Goal: Task Accomplishment & Management: Manage account settings

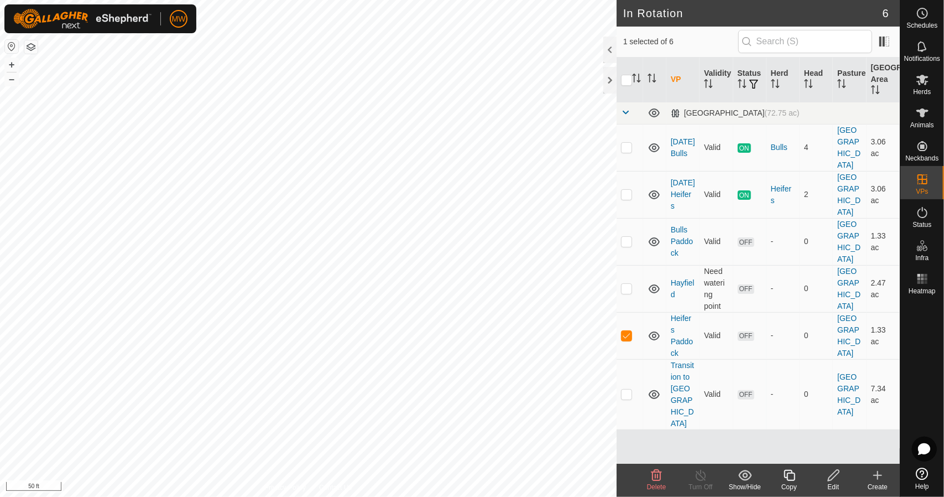
click at [840, 478] on icon at bounding box center [834, 474] width 14 height 13
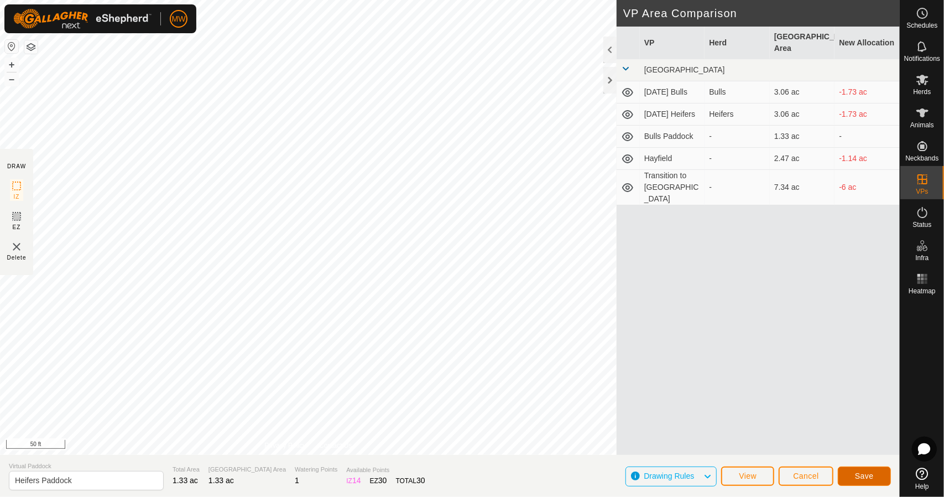
click at [850, 472] on button "Save" at bounding box center [864, 475] width 53 height 19
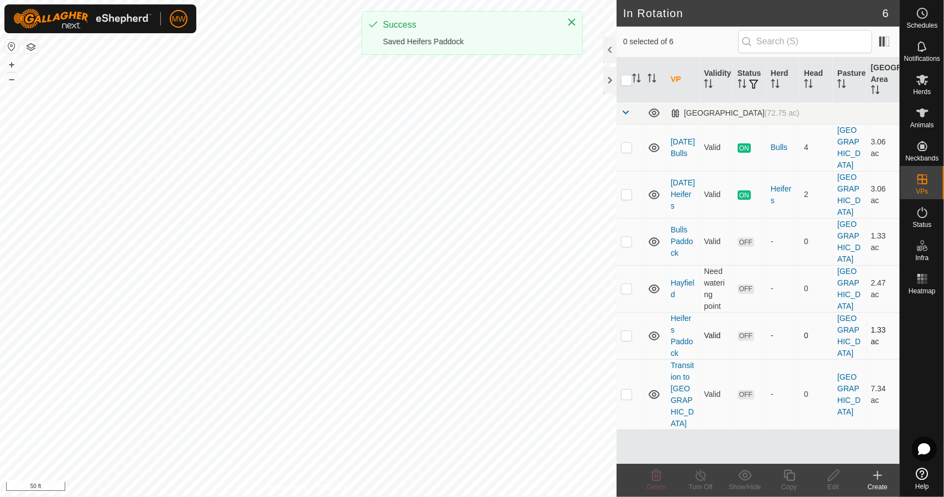
checkbox input "true"
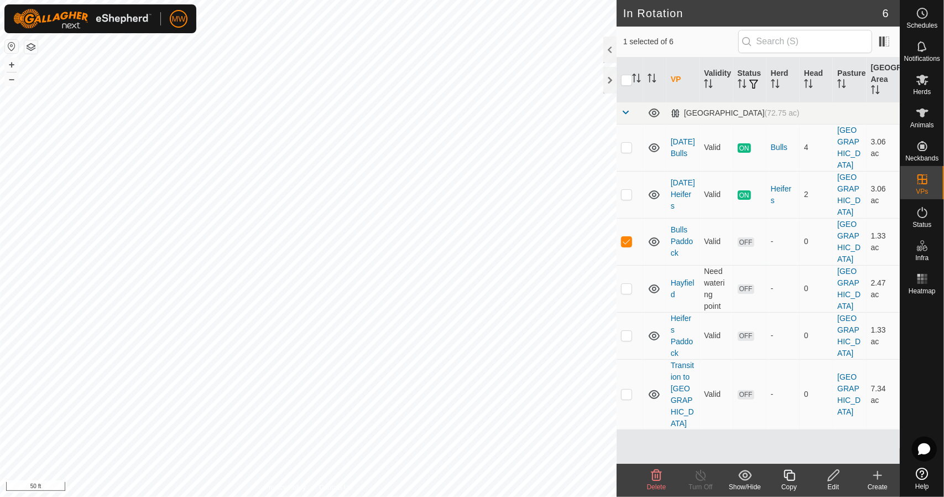
click at [833, 474] on icon at bounding box center [834, 474] width 14 height 13
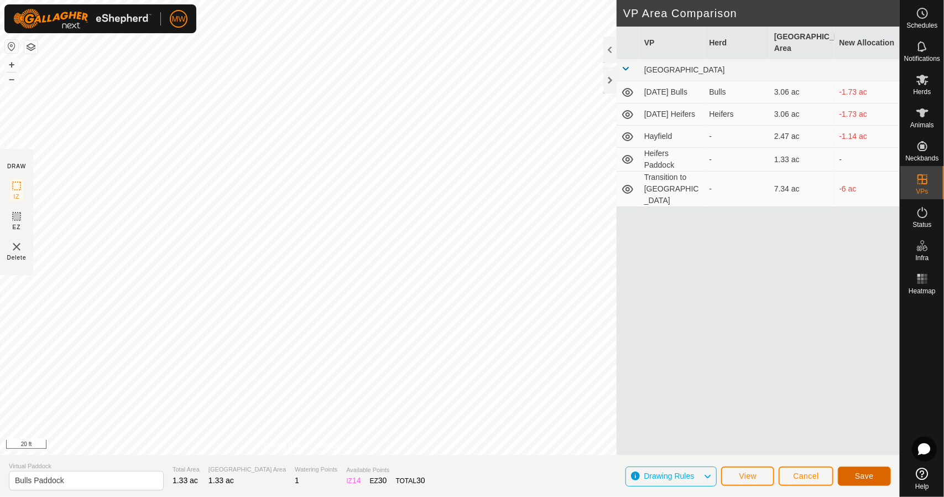
click at [868, 474] on span "Save" at bounding box center [864, 475] width 19 height 9
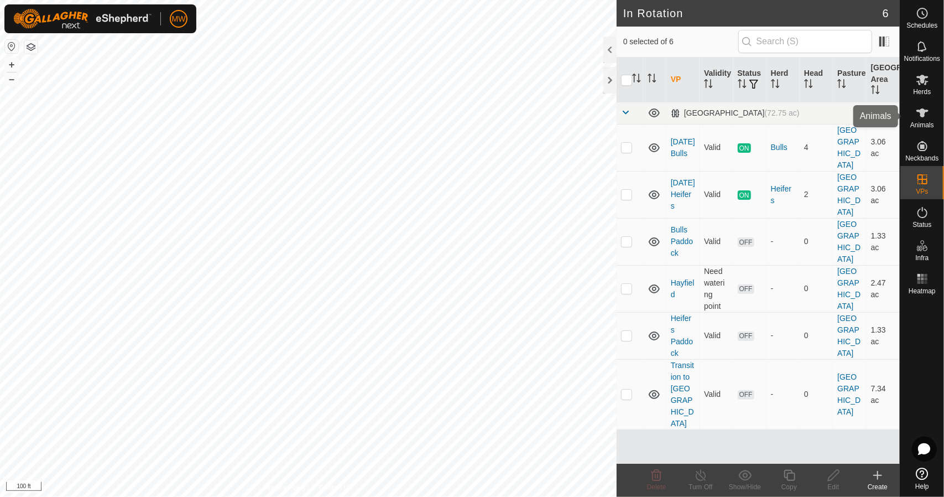
click at [929, 124] on span "Animals" at bounding box center [922, 125] width 24 height 7
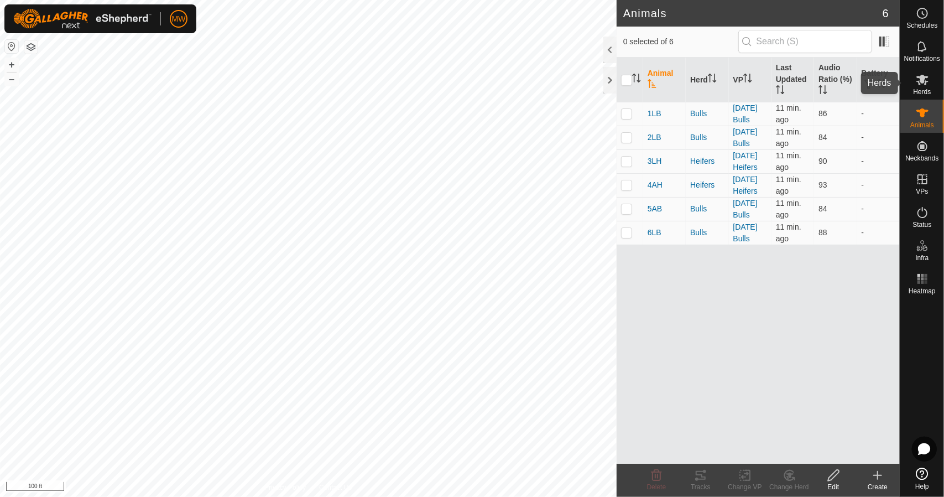
click at [932, 75] on div "Herds" at bounding box center [922, 82] width 44 height 33
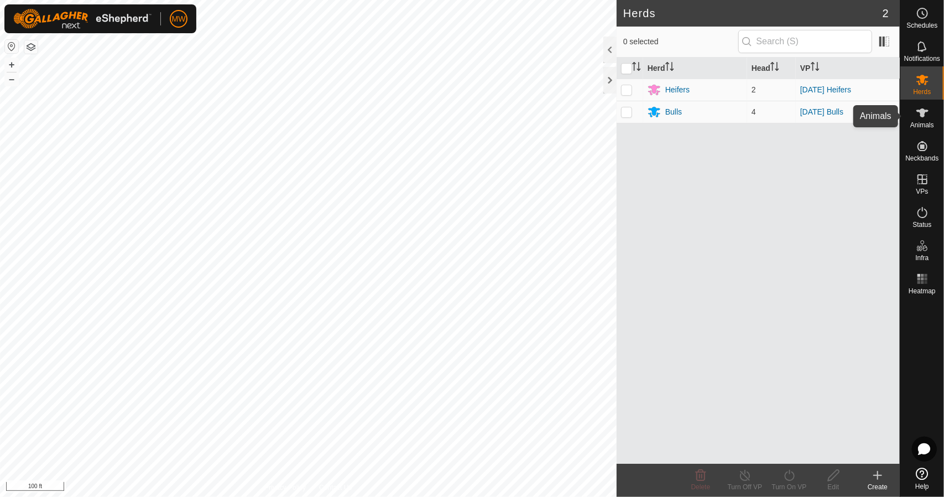
click at [929, 123] on span "Animals" at bounding box center [922, 125] width 24 height 7
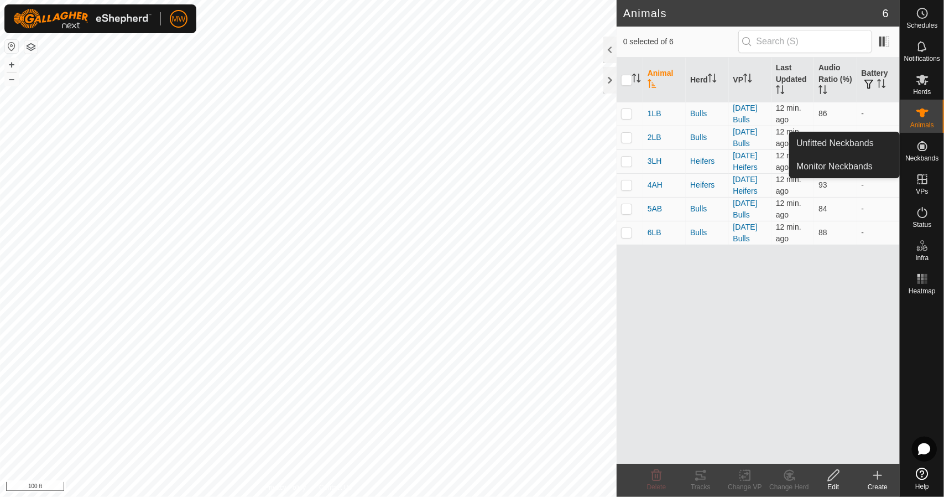
click at [925, 153] on es-neckbands-svg-icon at bounding box center [922, 146] width 20 height 18
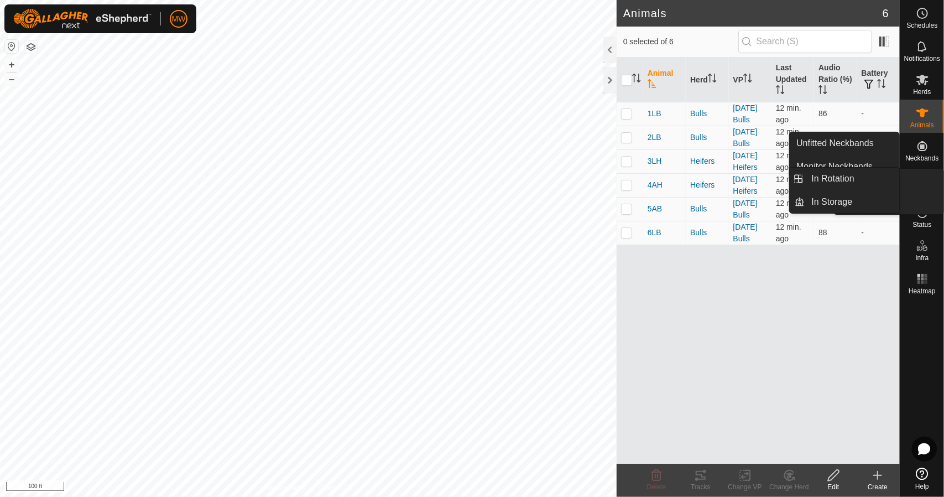
click at [925, 188] on span "VPs" at bounding box center [922, 191] width 12 height 7
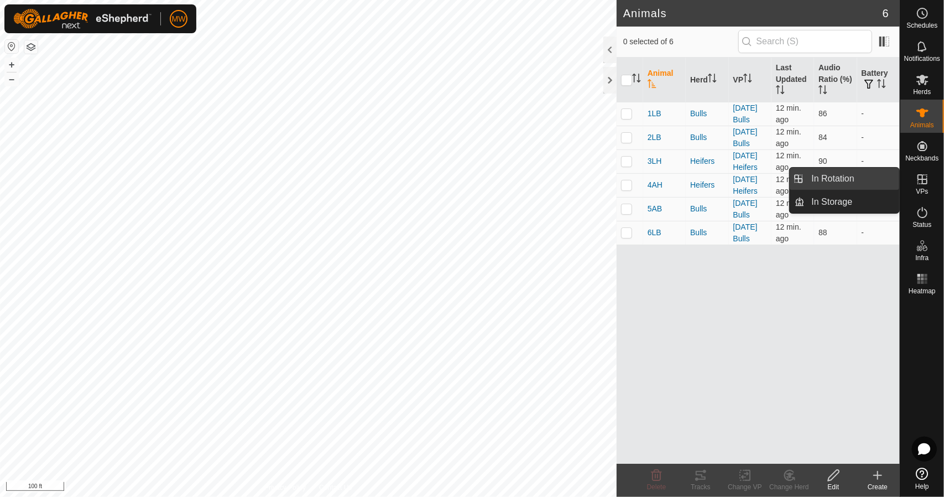
click at [829, 176] on span "In Rotation" at bounding box center [833, 178] width 43 height 13
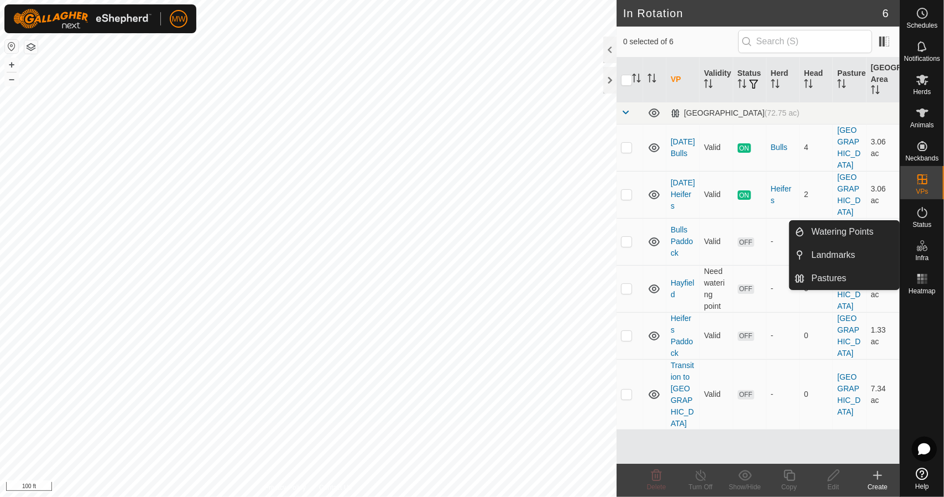
click at [919, 246] on icon at bounding box center [922, 245] width 13 height 13
click at [855, 225] on link "Watering Points" at bounding box center [852, 232] width 95 height 22
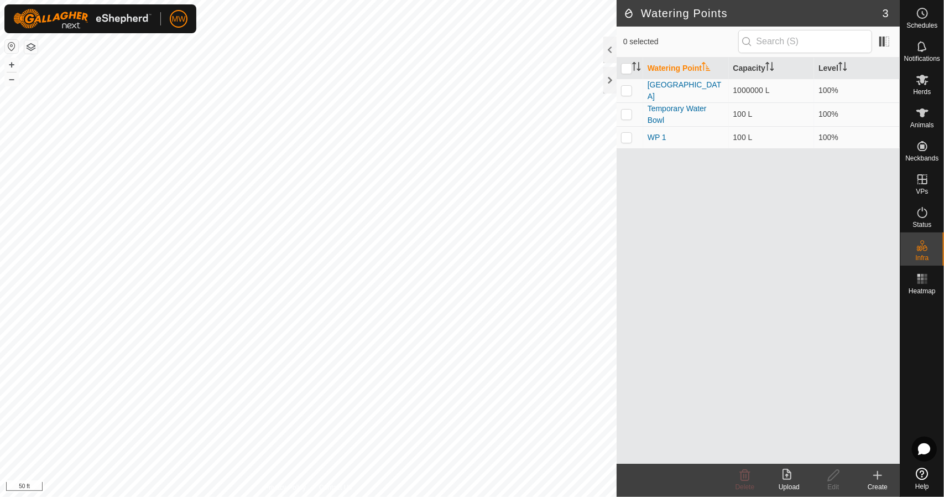
click at [881, 478] on icon at bounding box center [877, 474] width 13 height 13
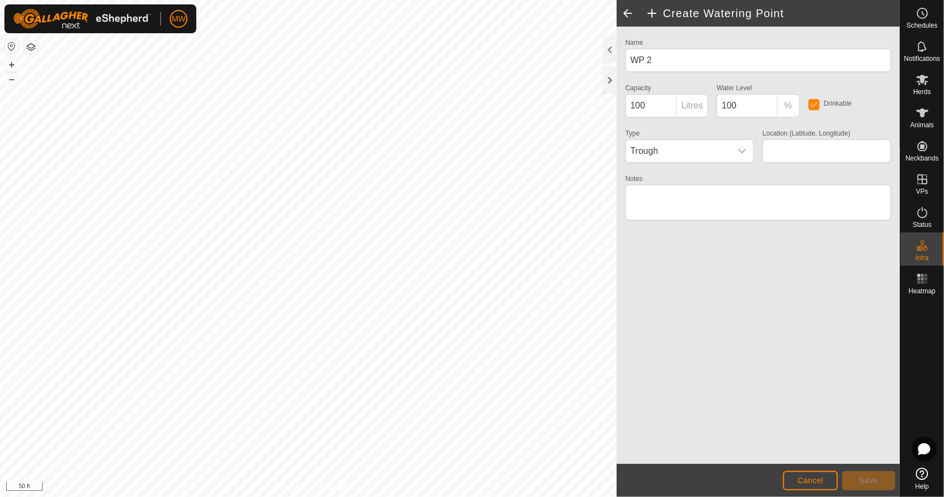
type input "43.465955, -80.789948"
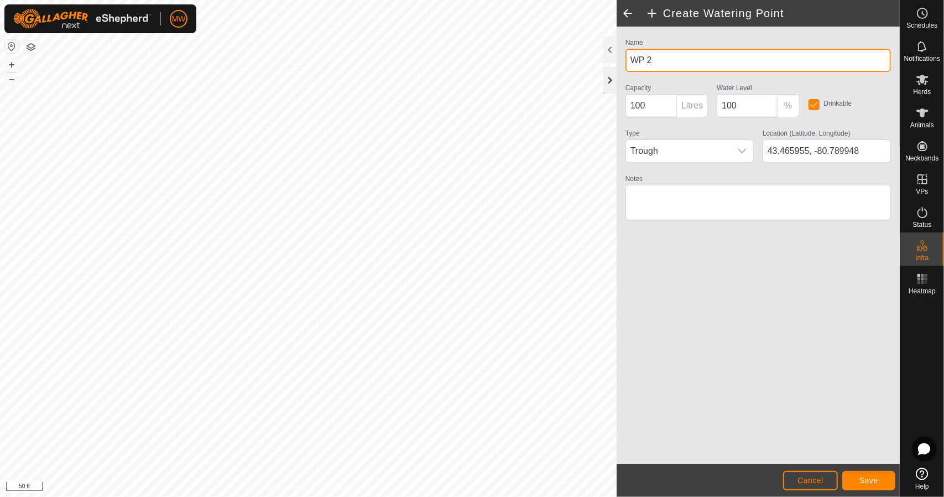
click at [567, 70] on div "Privacy Policy Contact Us WP 2 Type: trough Capacity: 100L Water Level: 100% Dr…" at bounding box center [450, 248] width 900 height 497
click at [586, 56] on div "Privacy Policy Contact Us WP 2 Type: trough Capacity: 100L Water Level: 100% Dr…" at bounding box center [450, 248] width 900 height 497
drag, startPoint x: 665, startPoint y: 56, endPoint x: 629, endPoint y: 58, distance: 36.0
click at [629, 58] on input "WP 2" at bounding box center [757, 60] width 265 height 23
type input "W"
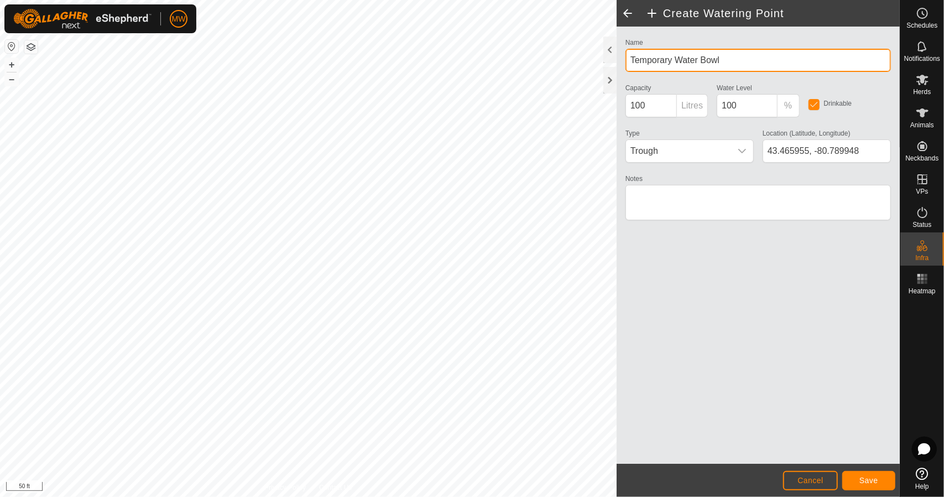
type input "Temporary Water Bowl"
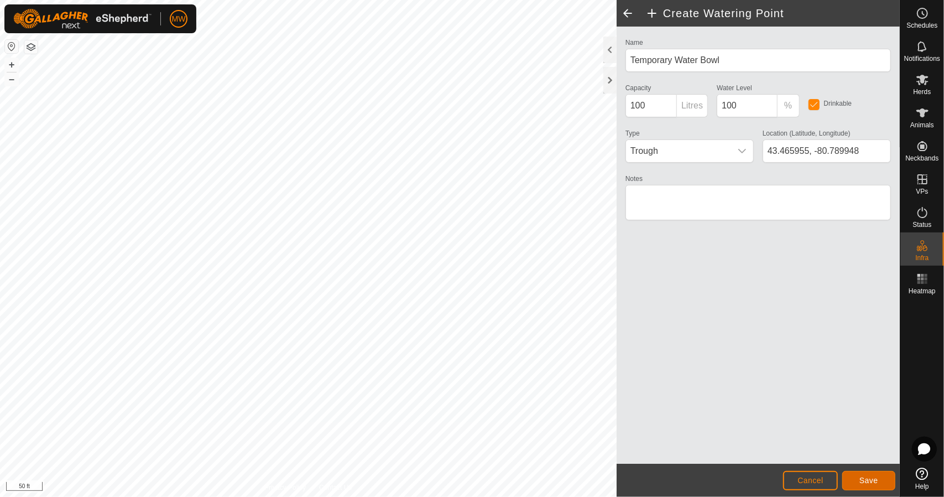
click at [868, 473] on button "Save" at bounding box center [868, 480] width 53 height 19
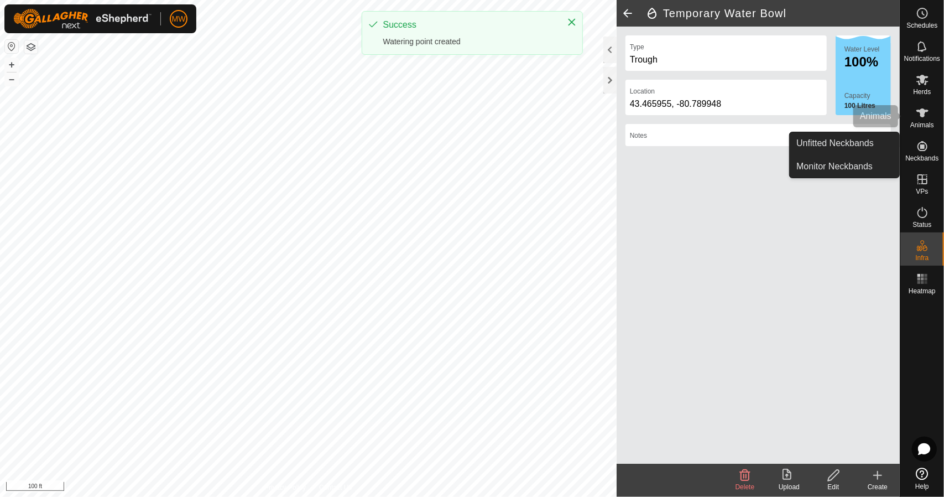
click at [926, 111] on icon at bounding box center [922, 112] width 12 height 9
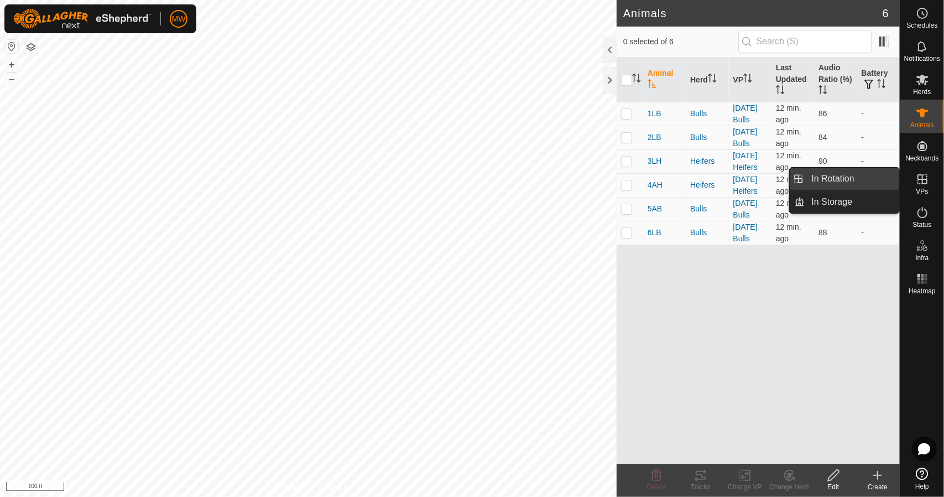
click at [880, 179] on link "In Rotation" at bounding box center [852, 179] width 95 height 22
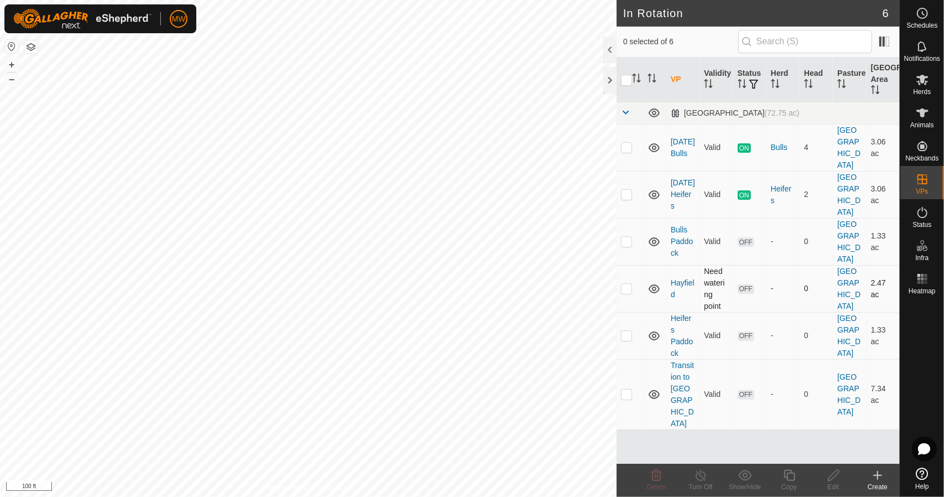
click at [626, 265] on td at bounding box center [630, 288] width 27 height 47
checkbox input "true"
click at [842, 479] on edit-svg-icon at bounding box center [833, 474] width 44 height 13
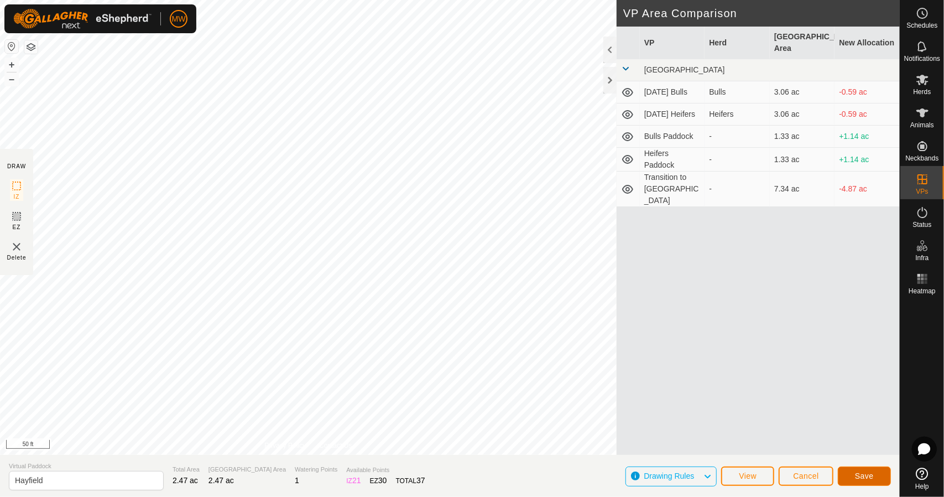
click at [867, 476] on span "Save" at bounding box center [864, 475] width 19 height 9
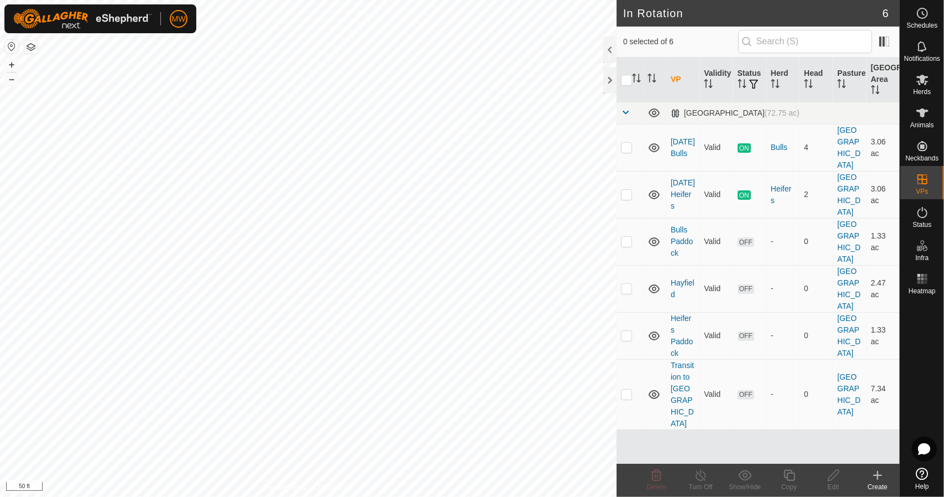
click at [868, 483] on div "Create" at bounding box center [877, 487] width 44 height 10
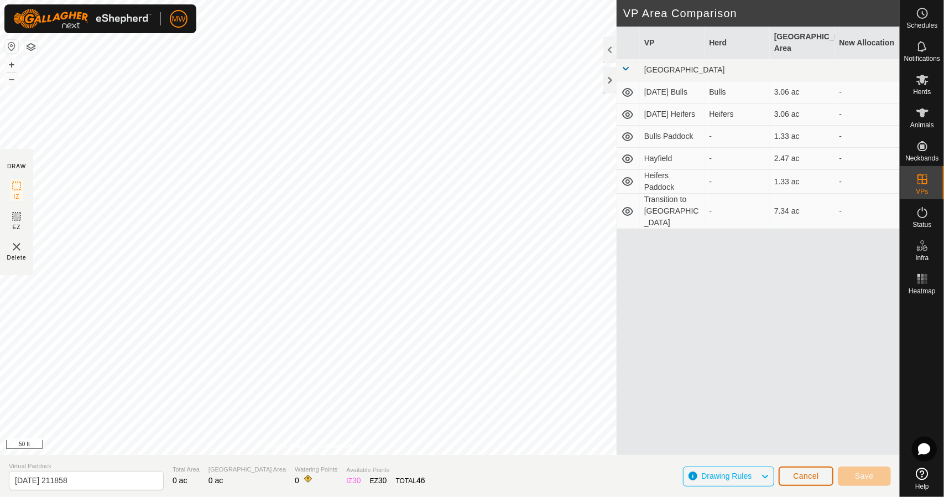
click at [798, 476] on span "Cancel" at bounding box center [806, 475] width 26 height 9
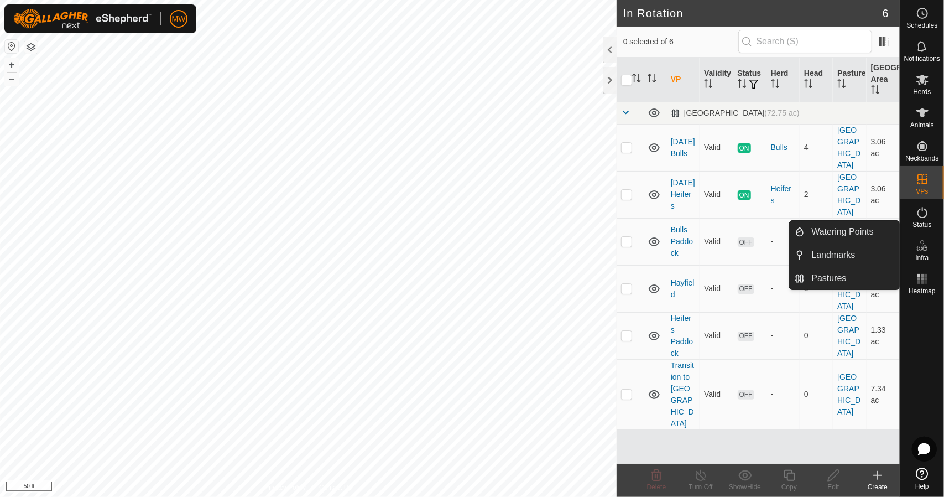
click at [930, 255] on div "Infra" at bounding box center [922, 248] width 44 height 33
click at [836, 255] on link "Landmarks" at bounding box center [852, 255] width 95 height 22
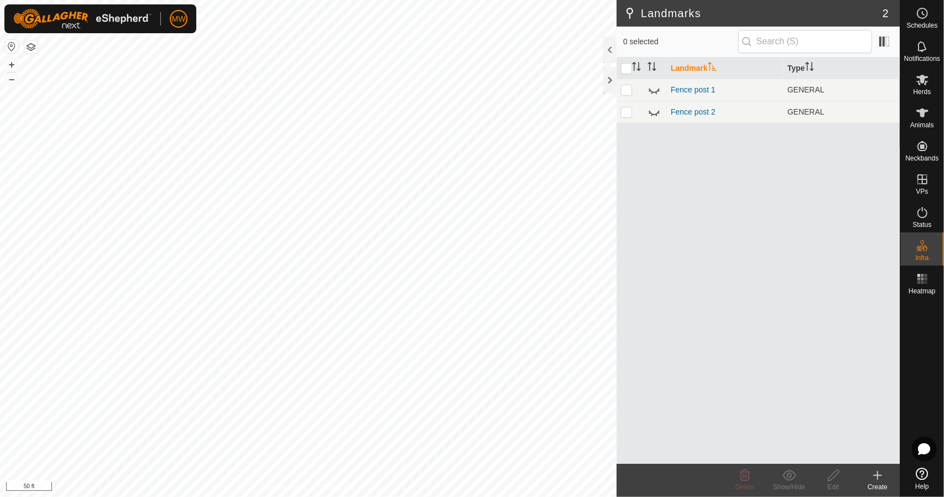
click at [883, 473] on icon at bounding box center [877, 474] width 13 height 13
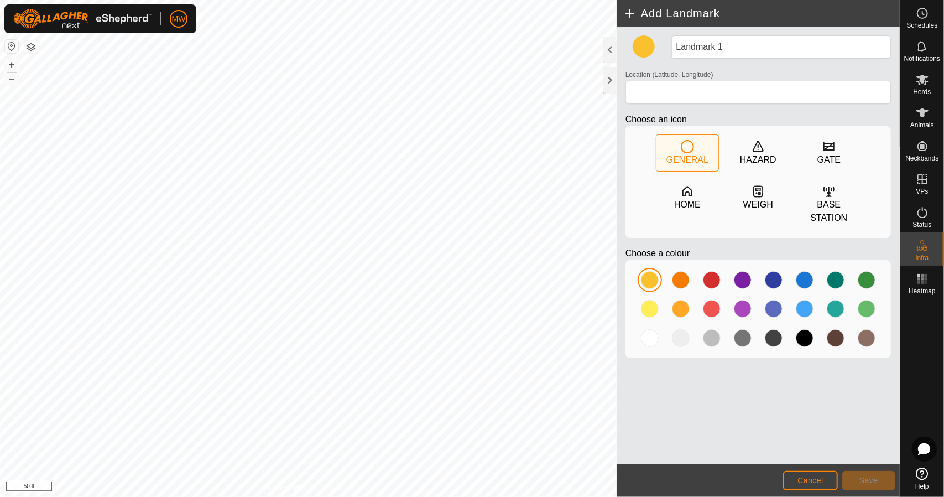
click at [782, 483] on footer "Cancel Save" at bounding box center [758, 479] width 283 height 33
click at [794, 479] on button "Cancel" at bounding box center [810, 480] width 55 height 19
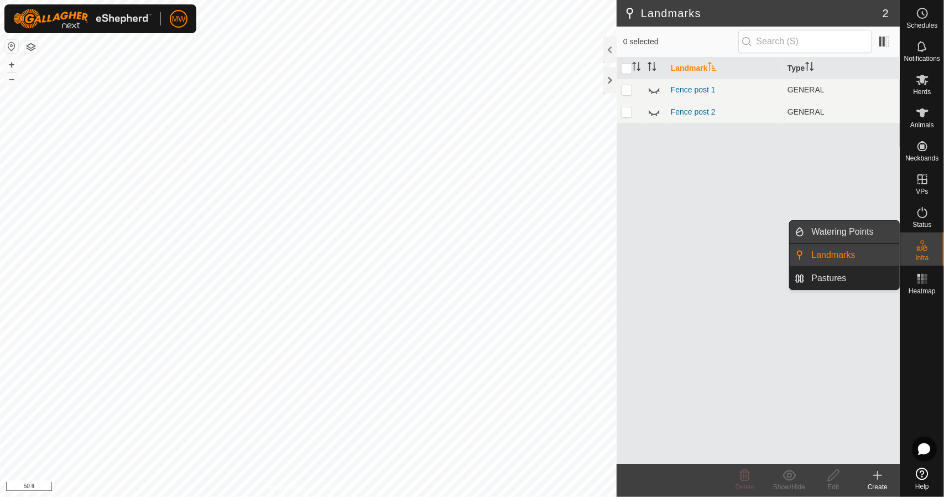
click at [853, 233] on link "Watering Points" at bounding box center [852, 232] width 95 height 22
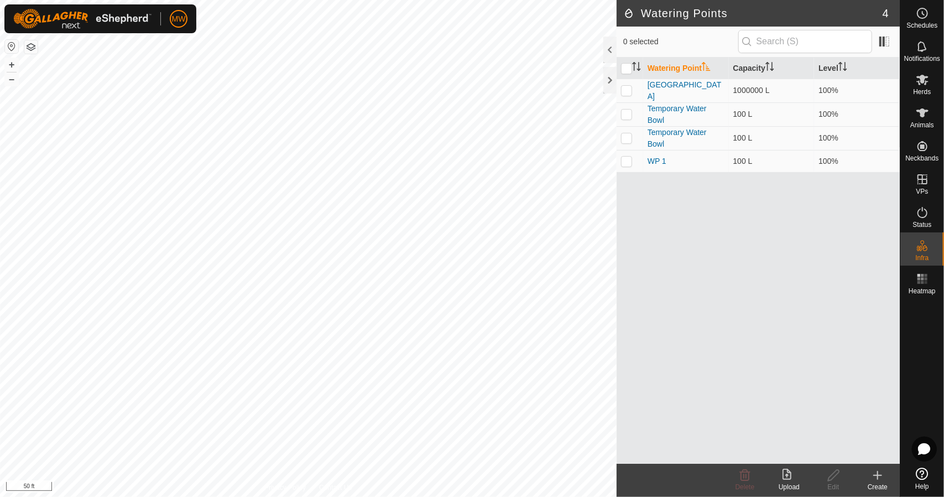
click at [785, 486] on div "Upload" at bounding box center [789, 487] width 44 height 10
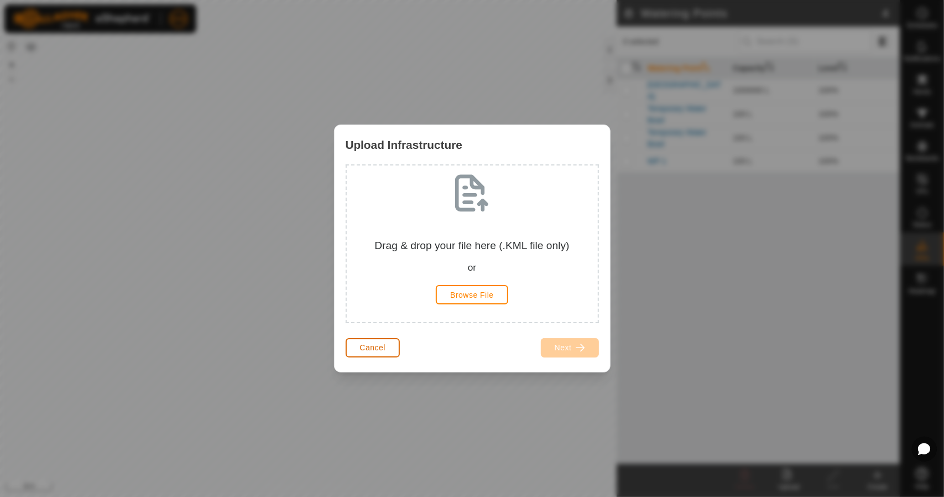
click at [356, 338] on button "Cancel" at bounding box center [373, 347] width 55 height 19
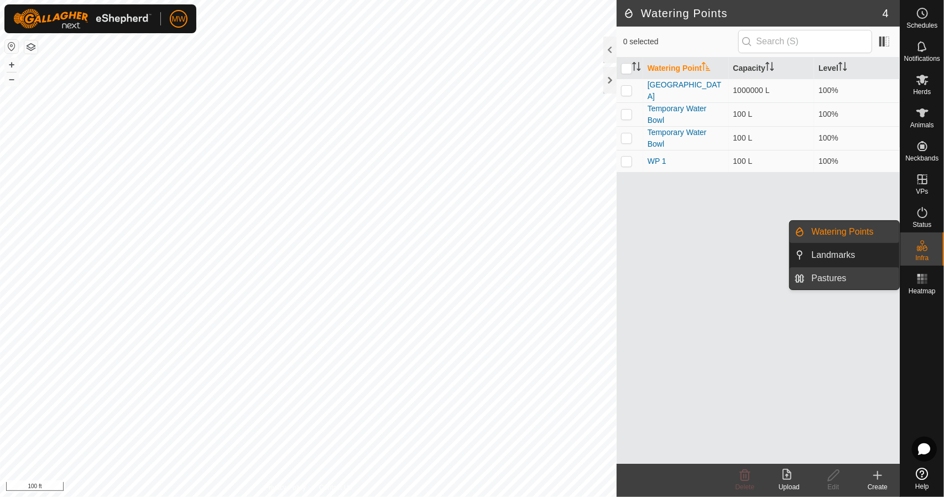
click at [823, 275] on link "Pastures" at bounding box center [852, 278] width 95 height 22
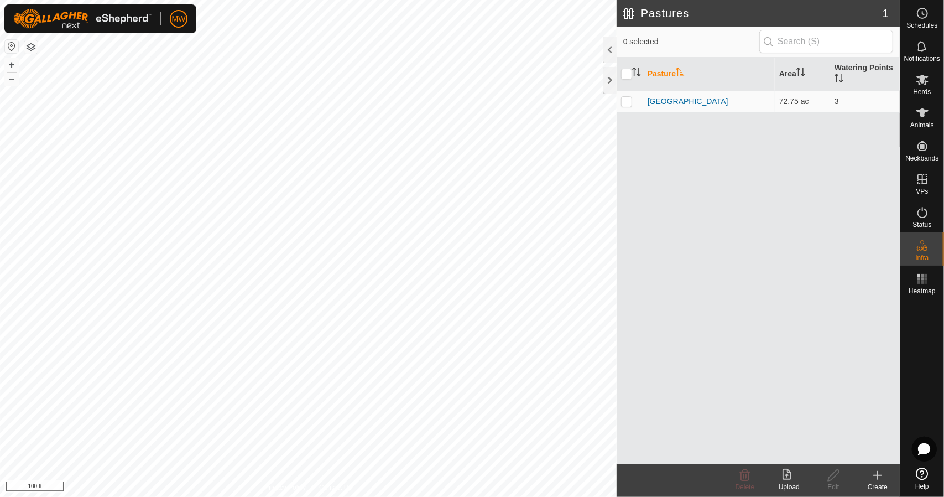
click at [791, 476] on icon at bounding box center [786, 473] width 9 height 11
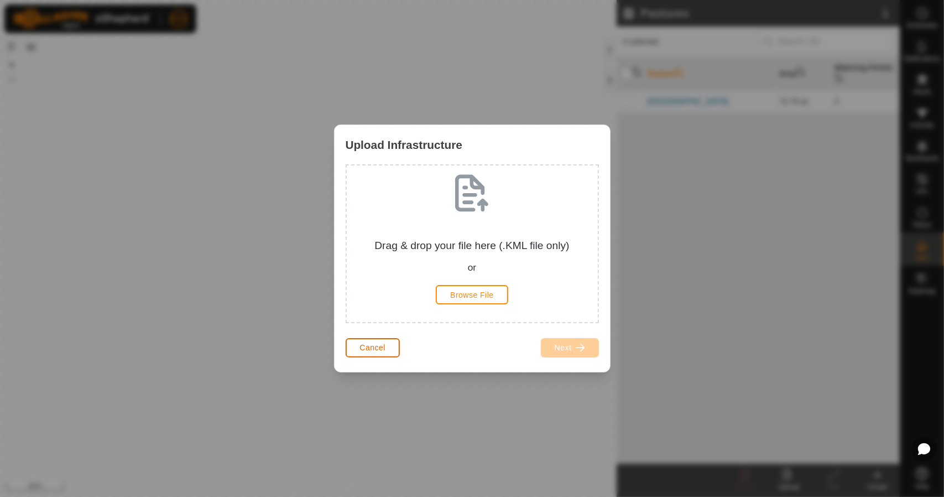
click at [368, 341] on button "Cancel" at bounding box center [373, 347] width 55 height 19
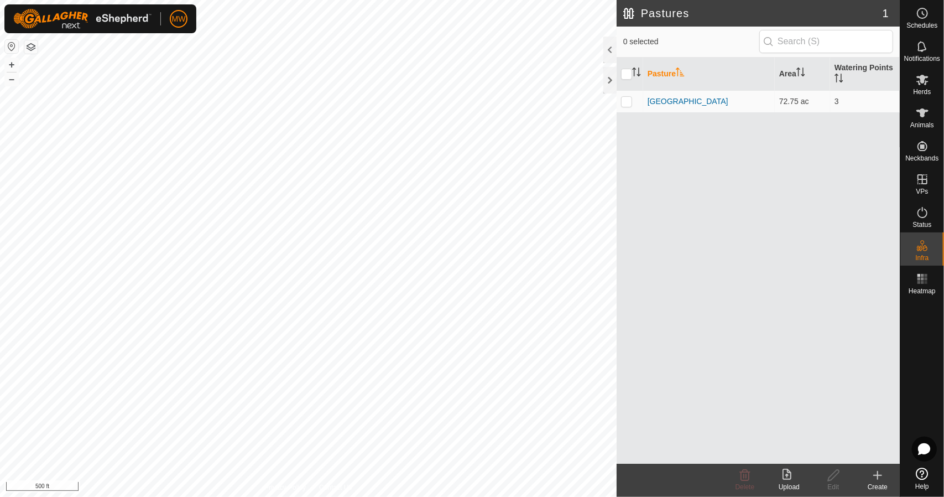
click at [802, 487] on div "Upload" at bounding box center [789, 487] width 44 height 10
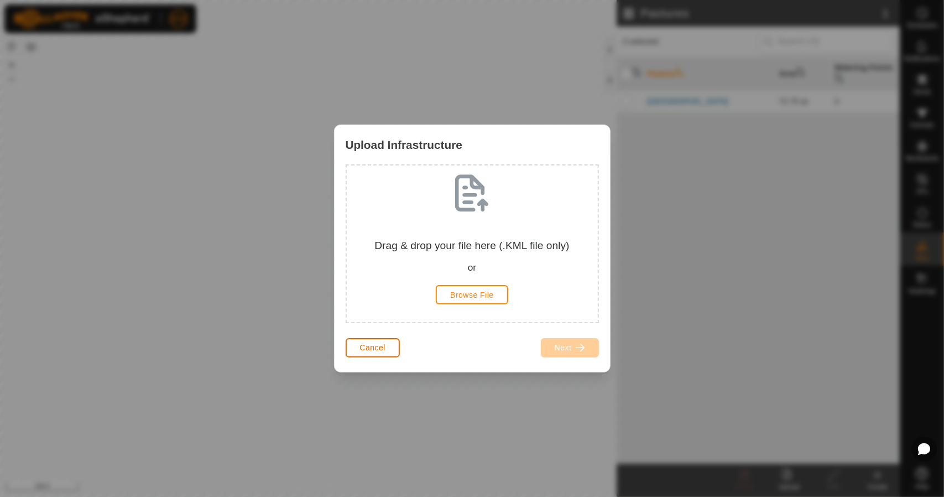
click at [380, 352] on button "Cancel" at bounding box center [373, 347] width 55 height 19
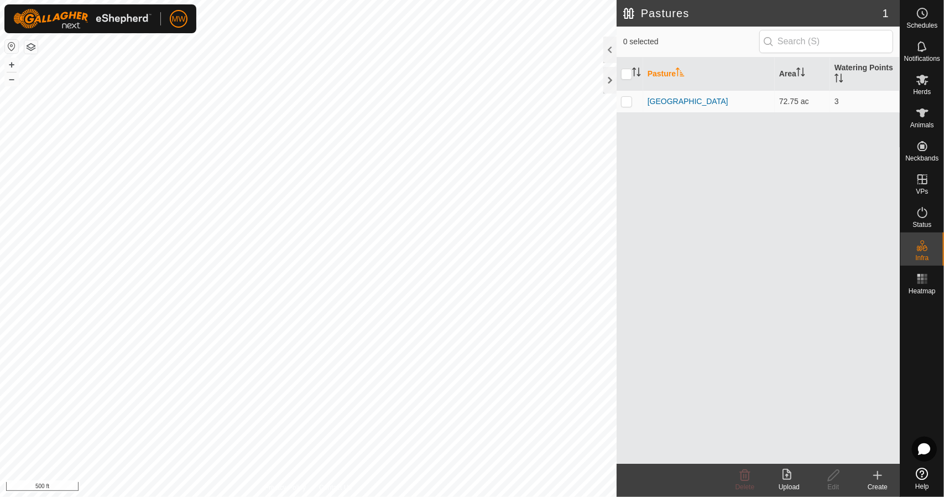
click at [788, 479] on icon at bounding box center [786, 473] width 9 height 11
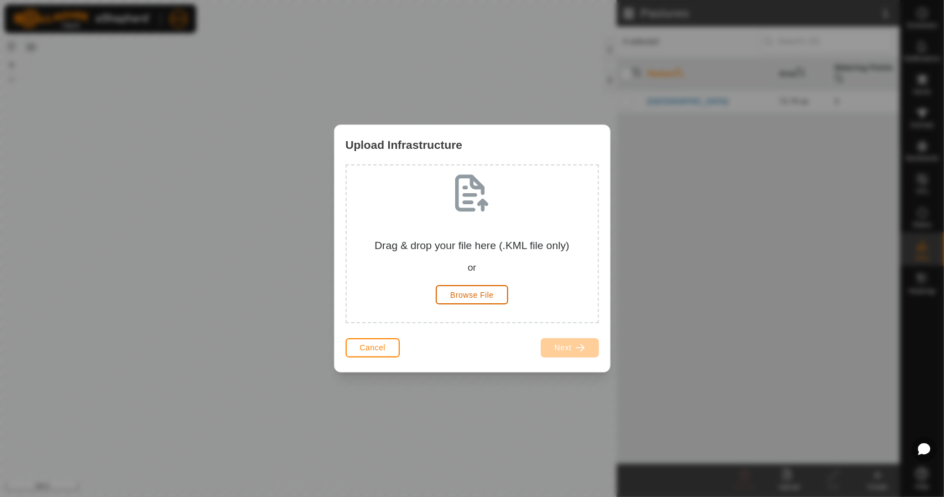
click at [456, 296] on span "Browse File" at bounding box center [472, 294] width 44 height 9
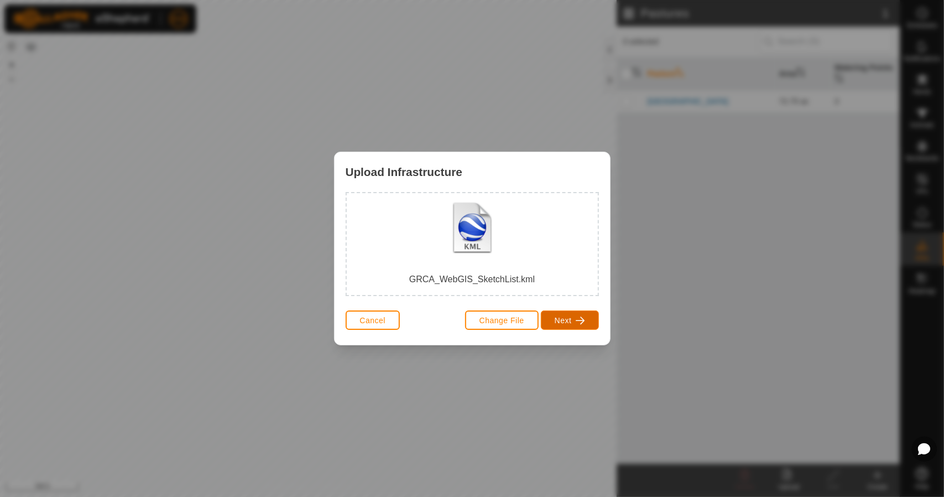
click at [565, 321] on span "Next" at bounding box center [563, 320] width 17 height 9
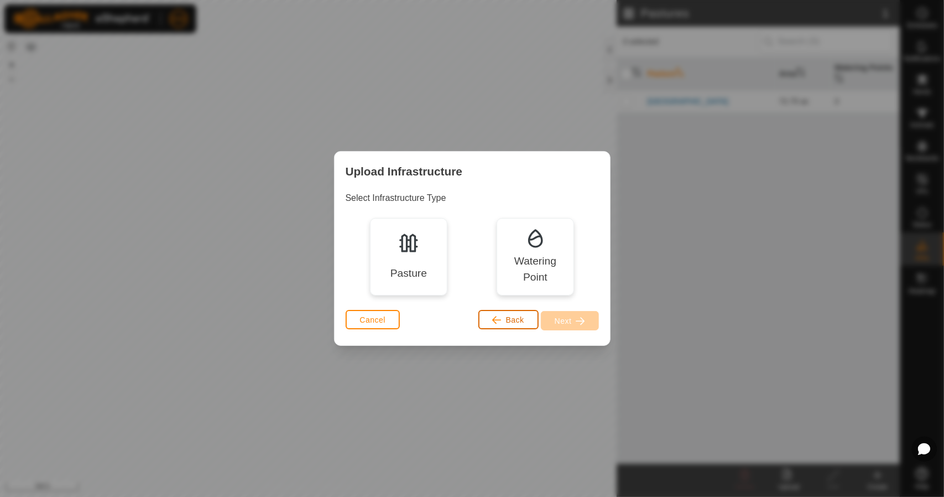
click at [491, 320] on button "Back" at bounding box center [508, 319] width 60 height 19
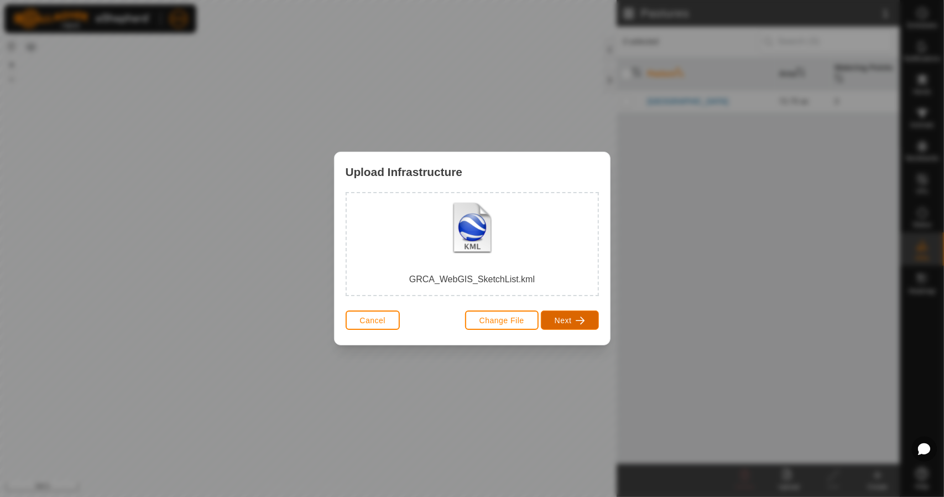
click at [560, 321] on span "Next" at bounding box center [563, 320] width 17 height 9
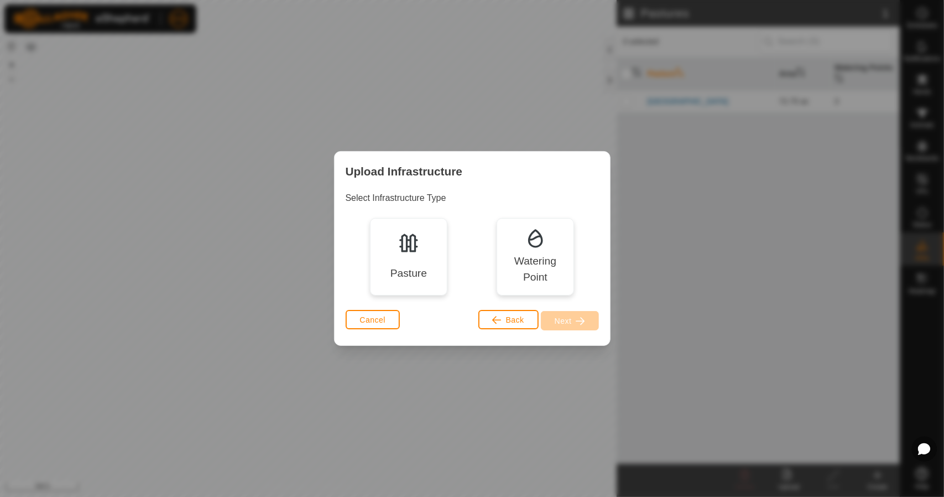
click at [401, 252] on img at bounding box center [409, 243] width 22 height 22
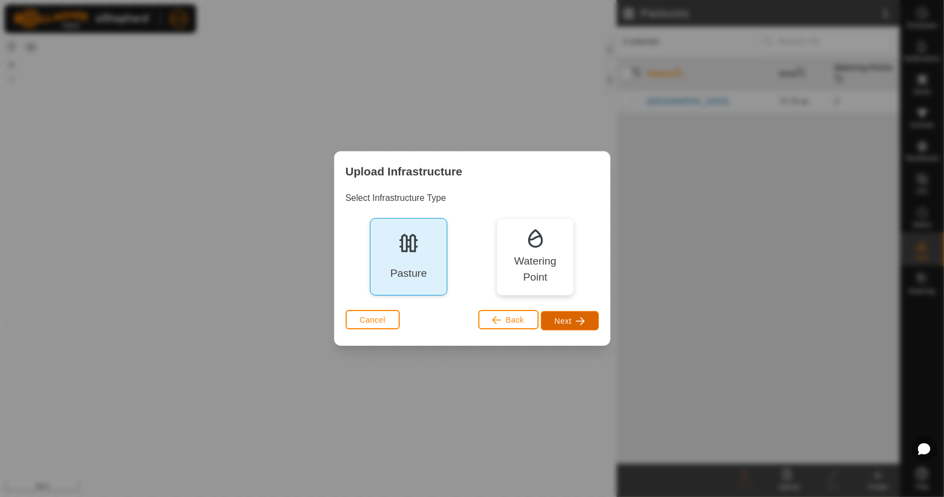
click at [578, 326] on button "Next" at bounding box center [570, 320] width 58 height 19
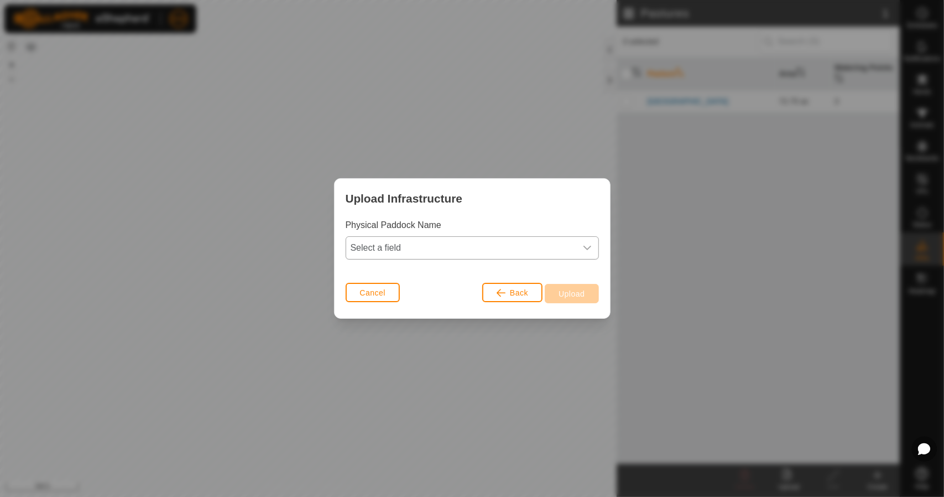
click at [530, 258] on span "Select a field" at bounding box center [461, 248] width 230 height 22
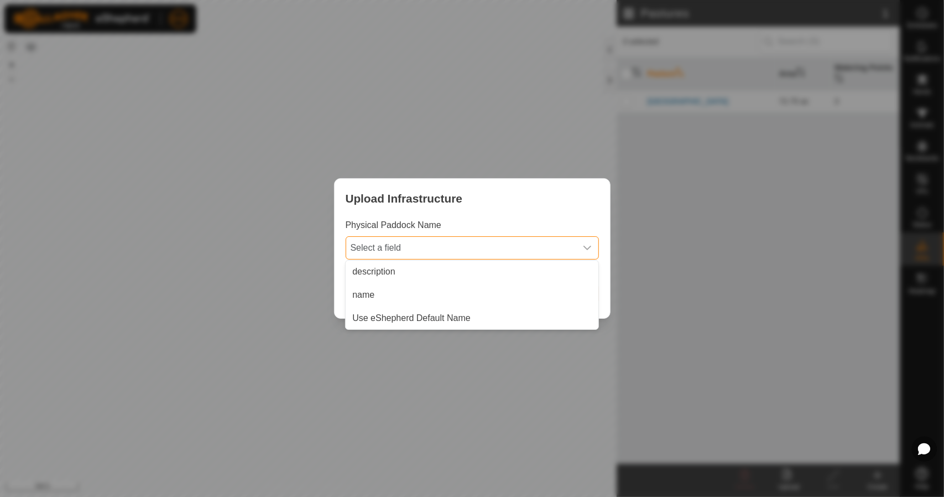
click at [533, 245] on span "Select a field" at bounding box center [461, 248] width 230 height 22
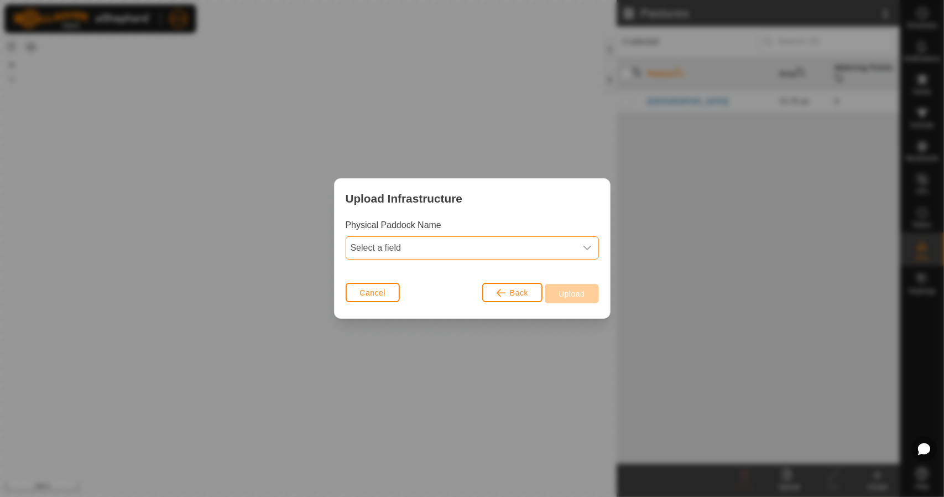
click at [474, 251] on span "Select a field" at bounding box center [461, 248] width 230 height 22
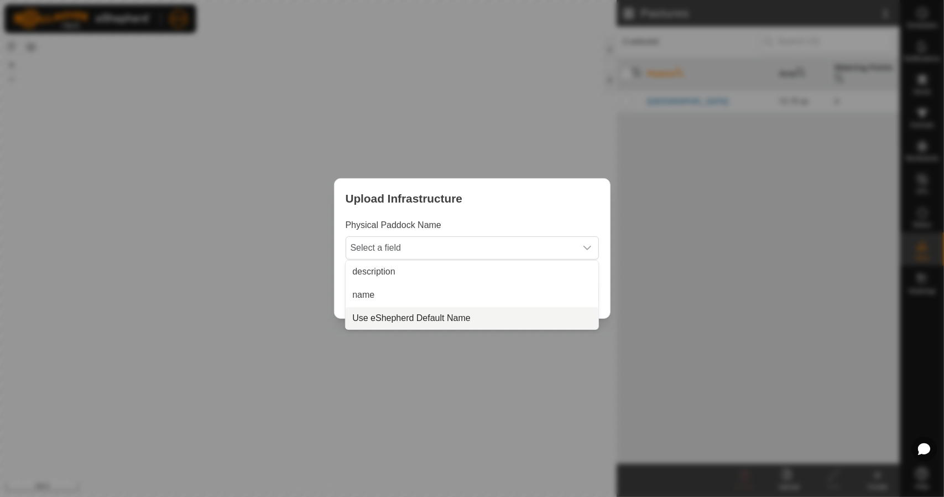
click at [405, 313] on li "Use eShepherd Default Name" at bounding box center [472, 318] width 253 height 22
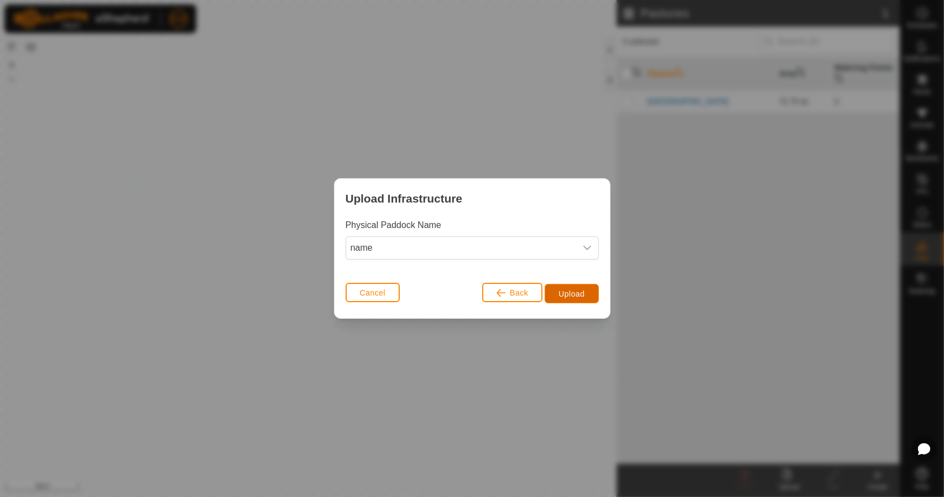
click at [570, 294] on span "Upload" at bounding box center [571, 293] width 26 height 9
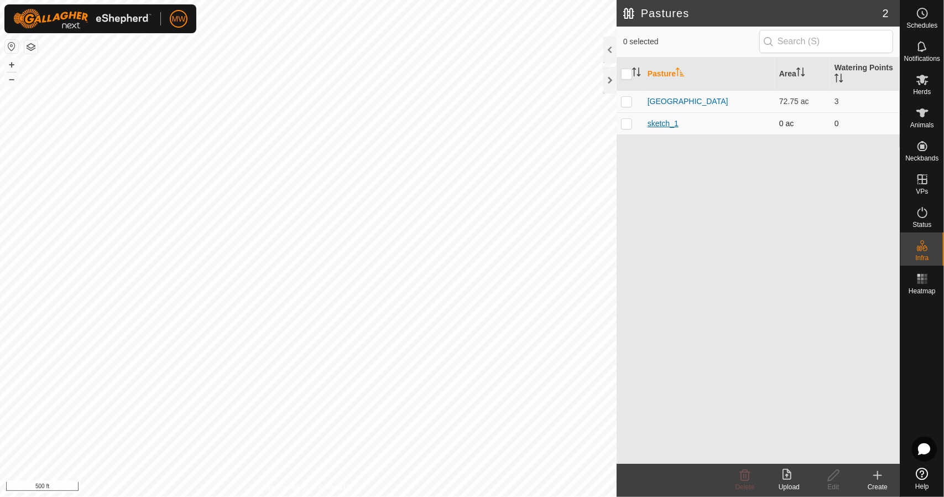
click at [670, 126] on link "sketch_1" at bounding box center [663, 123] width 31 height 9
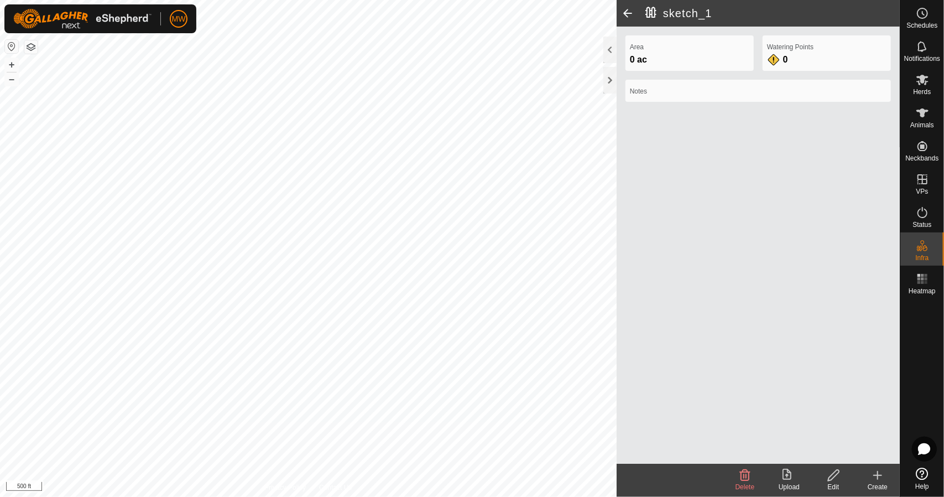
click at [753, 481] on delete-svg-icon at bounding box center [745, 474] width 44 height 13
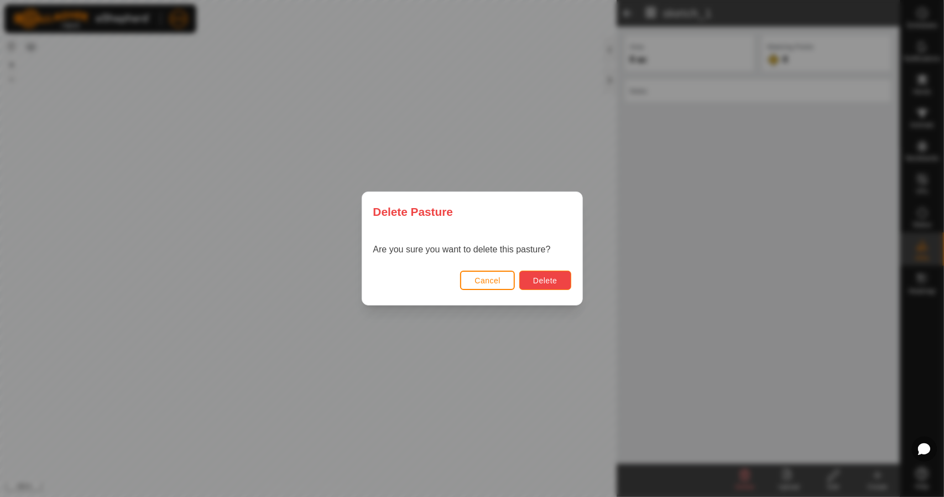
click at [560, 277] on button "Delete" at bounding box center [544, 279] width 51 height 19
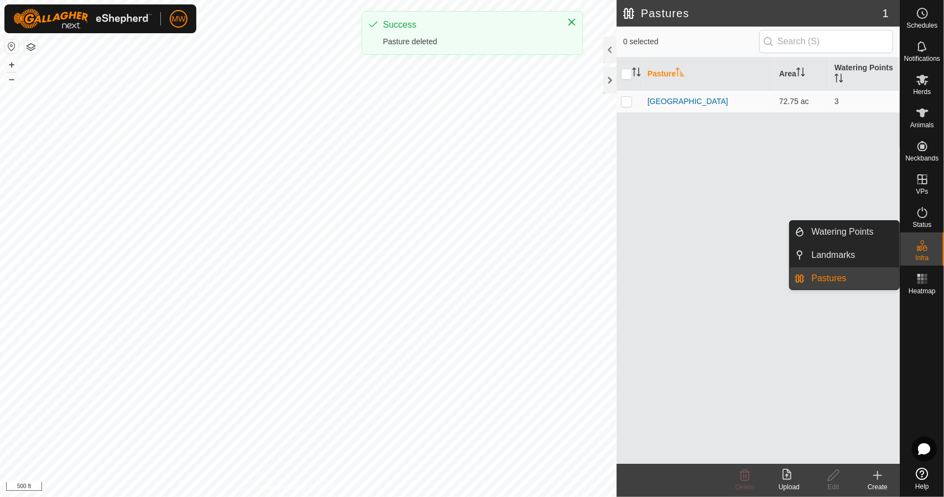
click at [787, 479] on icon at bounding box center [786, 473] width 9 height 11
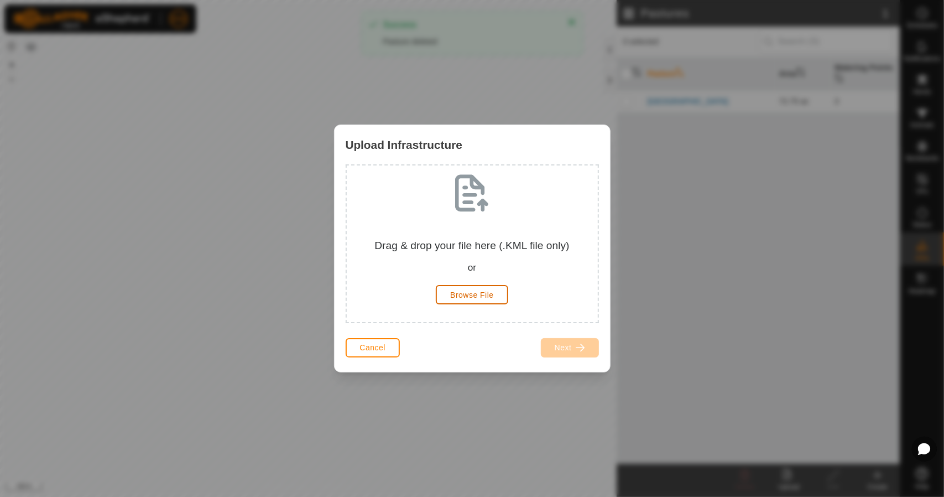
click at [472, 299] on button "Browse File" at bounding box center [472, 294] width 72 height 19
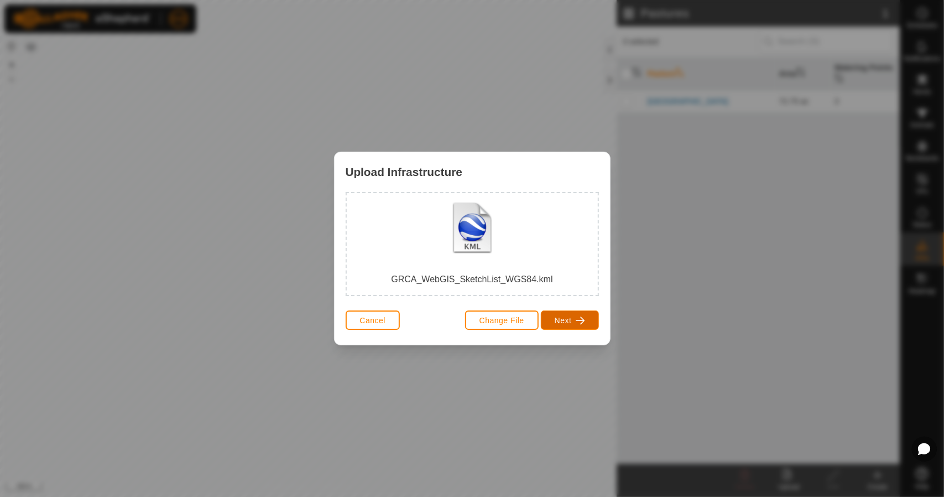
click at [571, 319] on span "Next" at bounding box center [563, 320] width 17 height 9
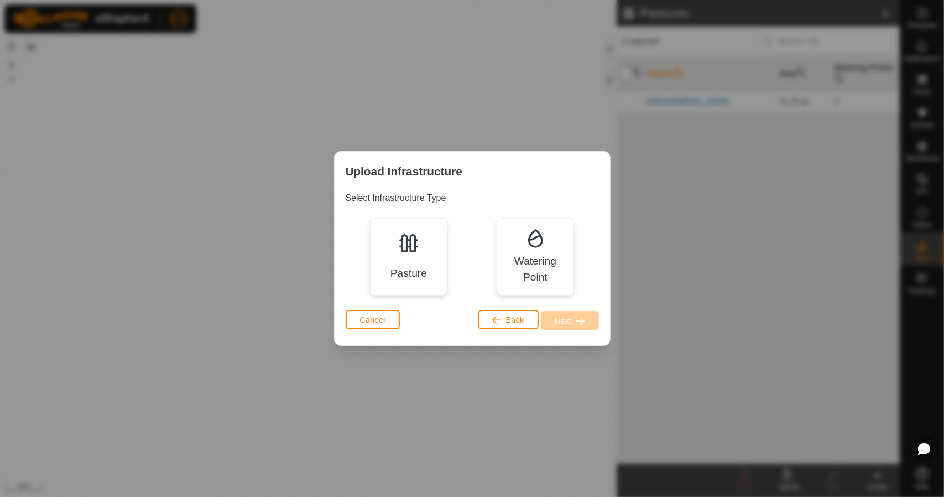
click at [399, 249] on img at bounding box center [409, 243] width 22 height 22
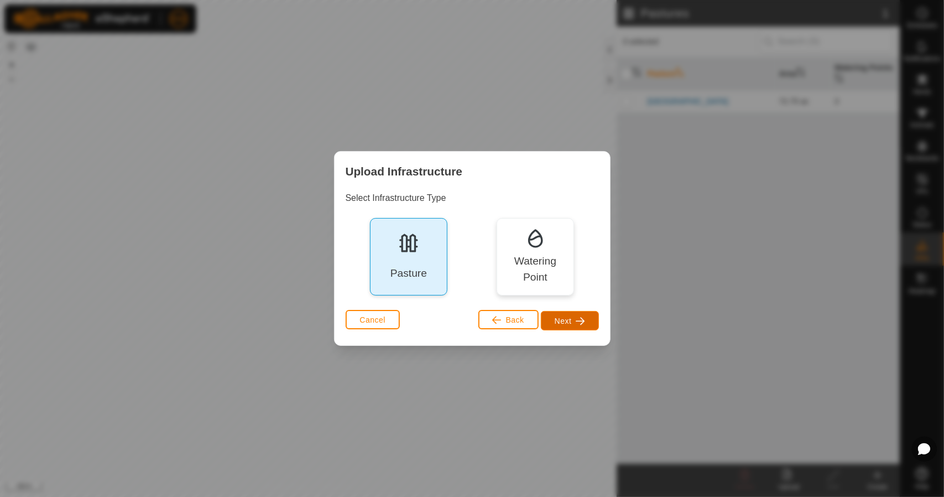
click at [570, 320] on span "Next" at bounding box center [563, 320] width 17 height 9
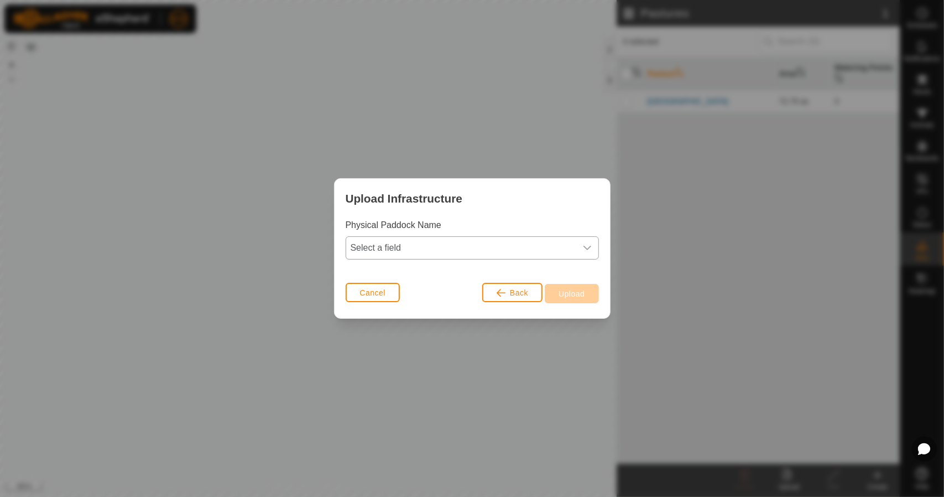
click at [481, 247] on span "Select a field" at bounding box center [461, 248] width 230 height 22
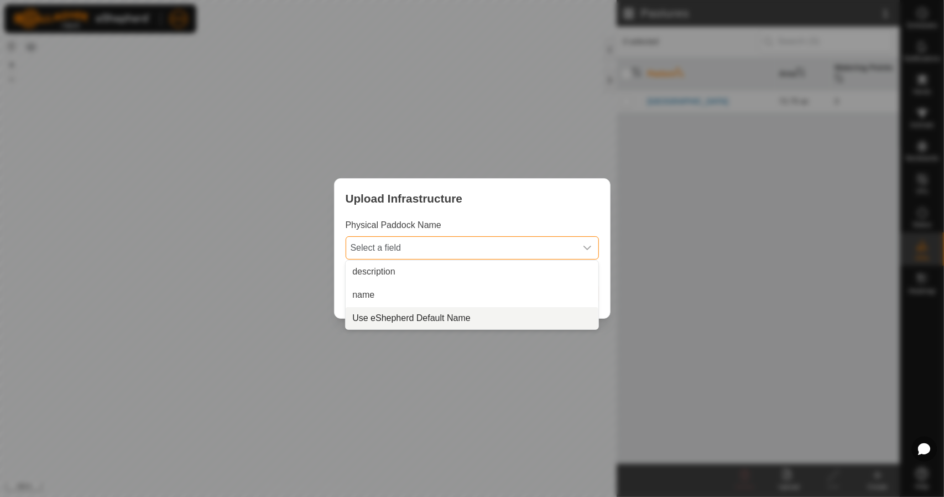
click at [394, 317] on li "Use eShepherd Default Name" at bounding box center [472, 318] width 253 height 22
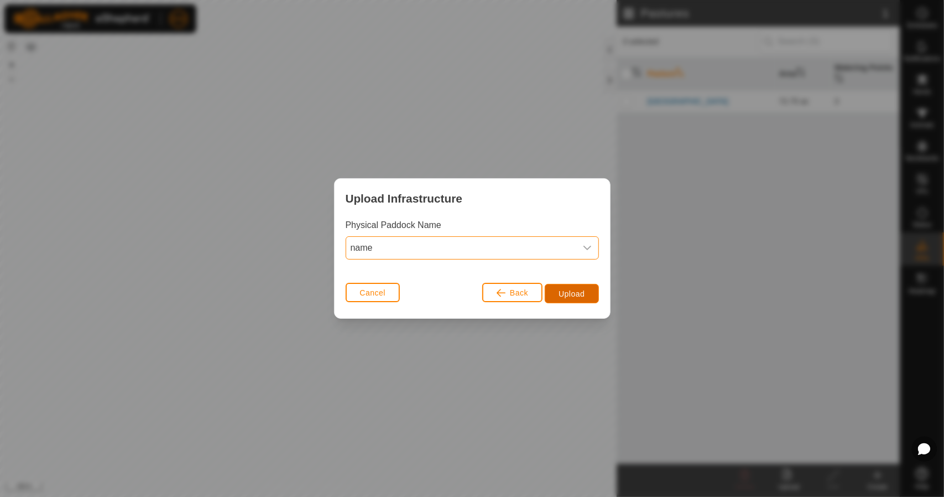
click at [587, 296] on button "Upload" at bounding box center [572, 293] width 54 height 19
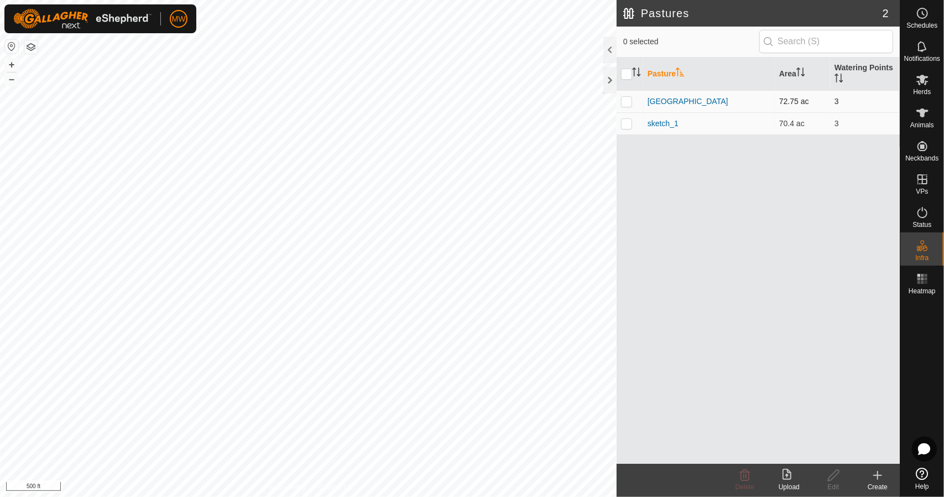
click at [628, 103] on p-checkbox at bounding box center [626, 101] width 11 height 9
checkbox input "true"
click at [839, 479] on icon at bounding box center [834, 474] width 14 height 13
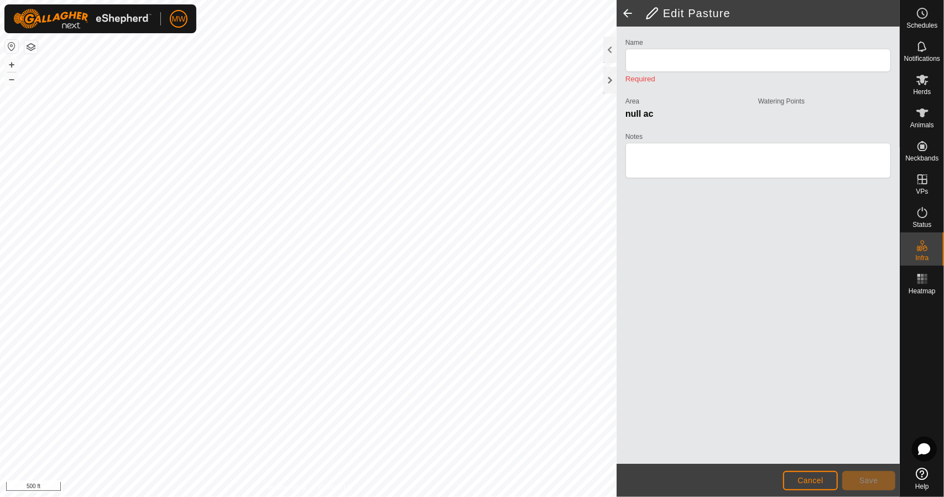
type input "Lisbon"
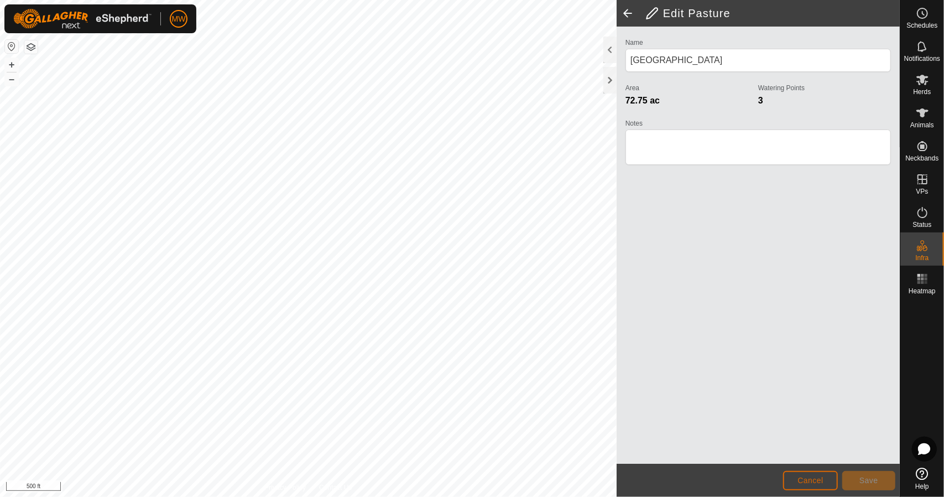
click at [809, 474] on button "Cancel" at bounding box center [810, 480] width 55 height 19
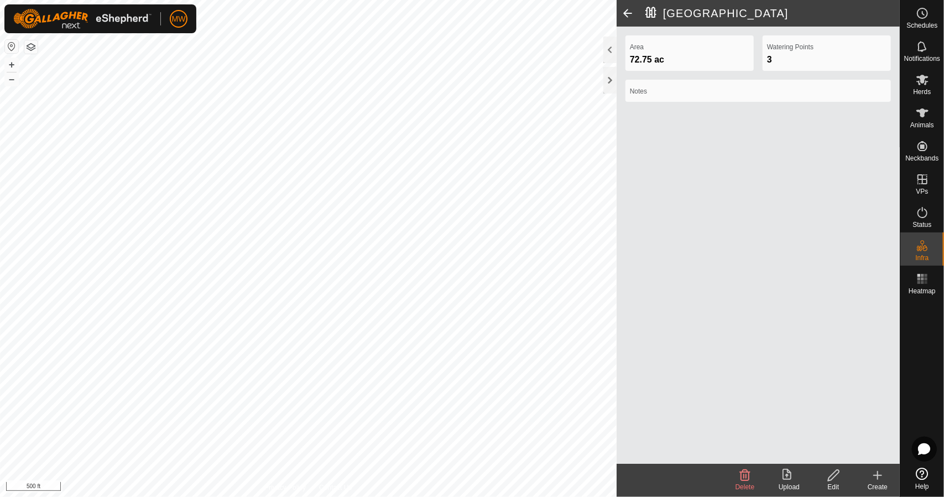
click at [746, 479] on icon at bounding box center [745, 474] width 11 height 11
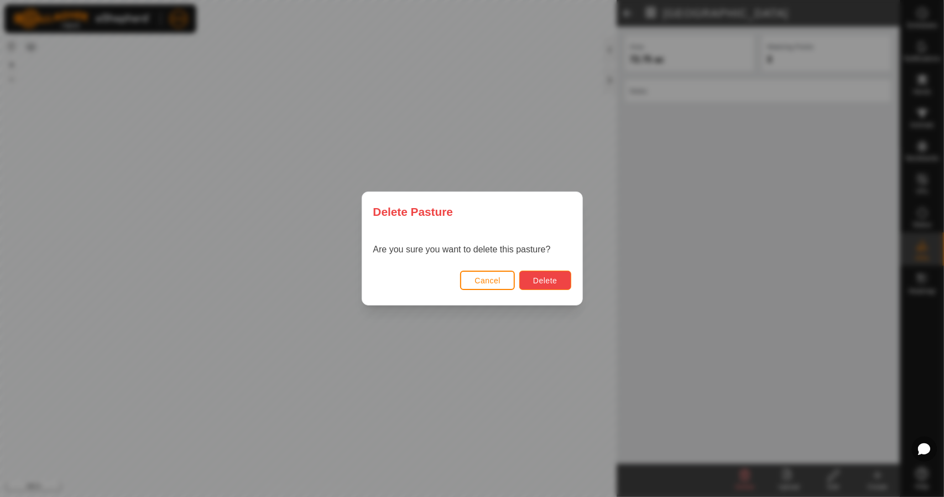
click at [565, 284] on button "Delete" at bounding box center [544, 279] width 51 height 19
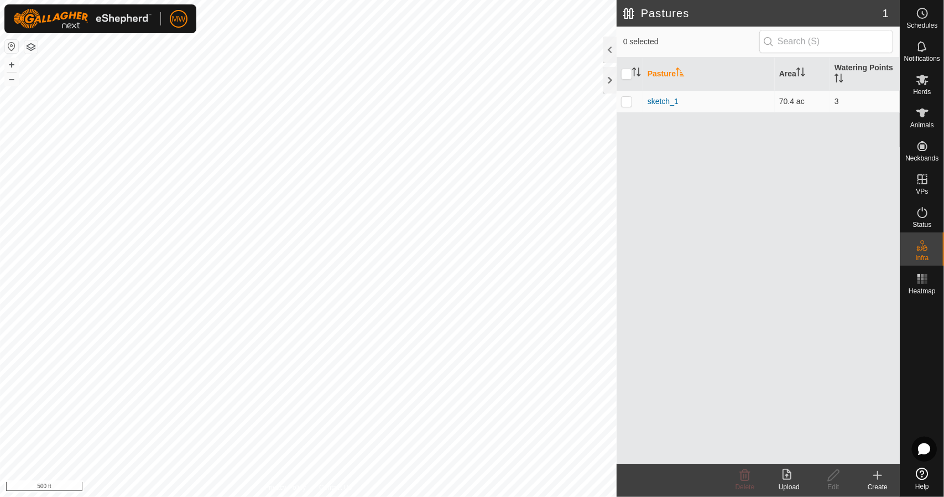
click at [800, 479] on upload-svg-icon at bounding box center [789, 474] width 44 height 13
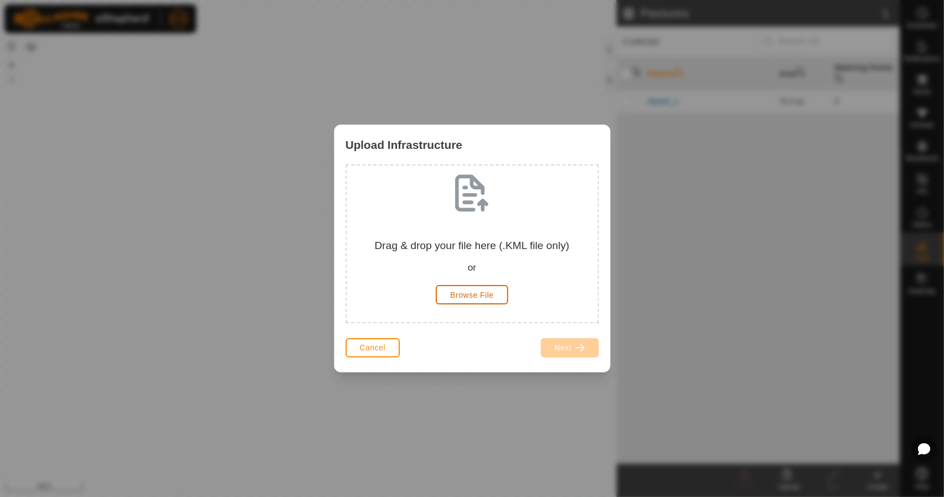
click at [453, 296] on span "Browse File" at bounding box center [472, 294] width 44 height 9
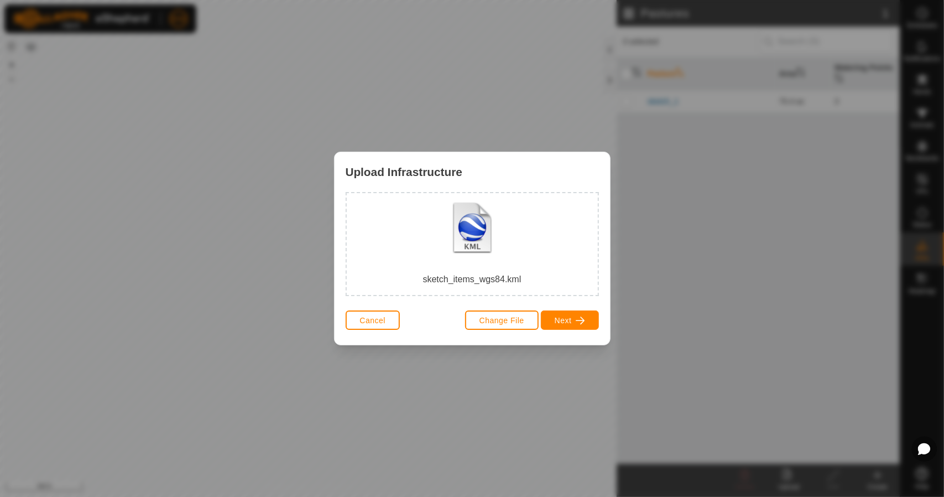
click at [609, 323] on div "Cancel Change File Next" at bounding box center [472, 326] width 275 height 38
click at [577, 323] on span "button" at bounding box center [580, 320] width 9 height 9
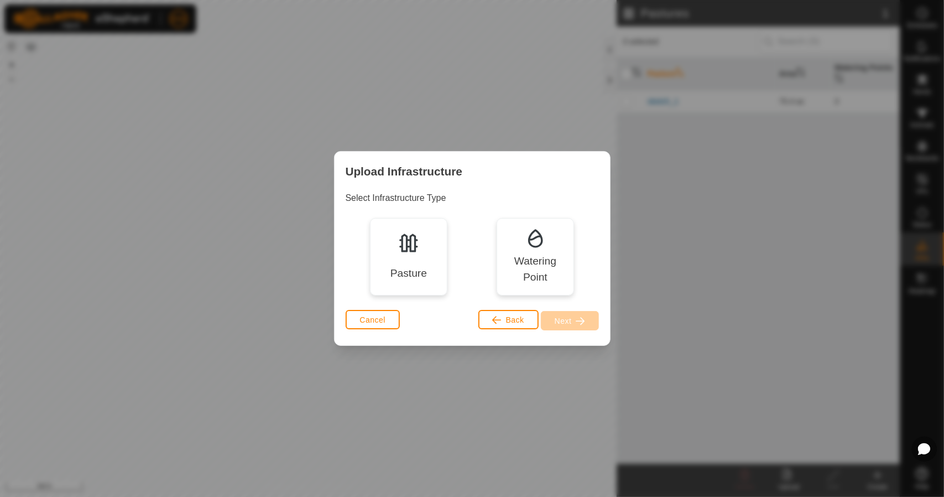
click at [413, 260] on div "Pasture" at bounding box center [408, 256] width 77 height 77
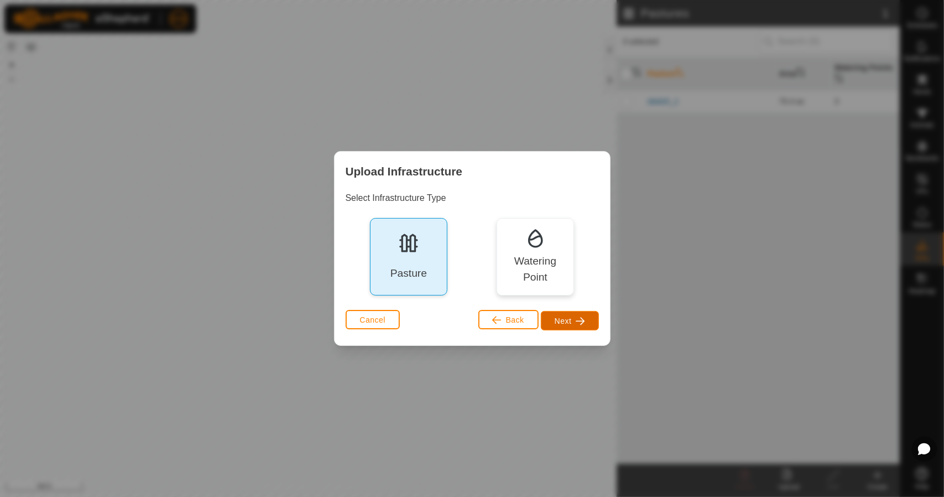
click at [570, 323] on span "Next" at bounding box center [563, 320] width 17 height 9
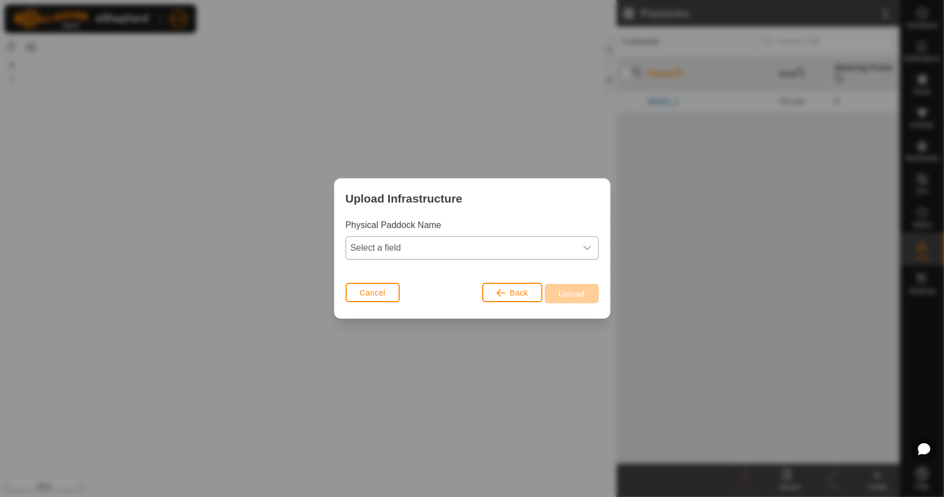
click at [467, 239] on span "Select a field" at bounding box center [461, 248] width 230 height 22
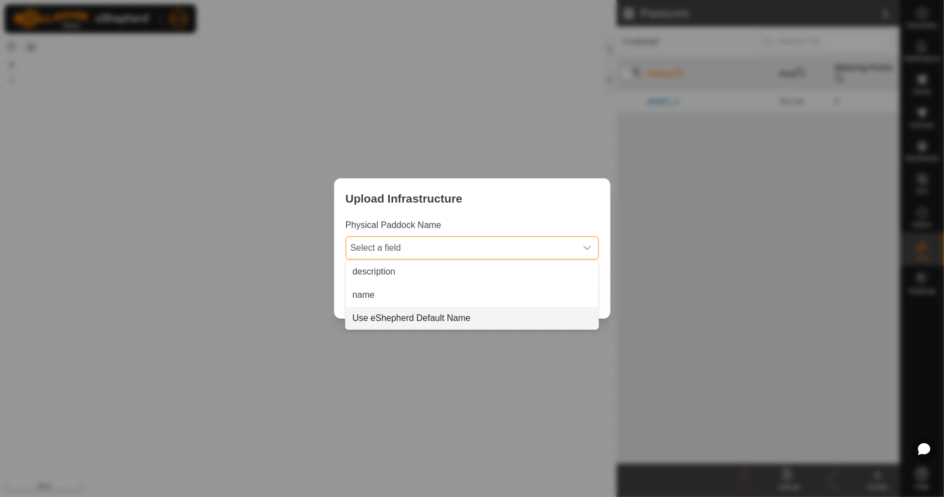
click at [394, 315] on span "Use eShepherd Default Name" at bounding box center [411, 317] width 118 height 13
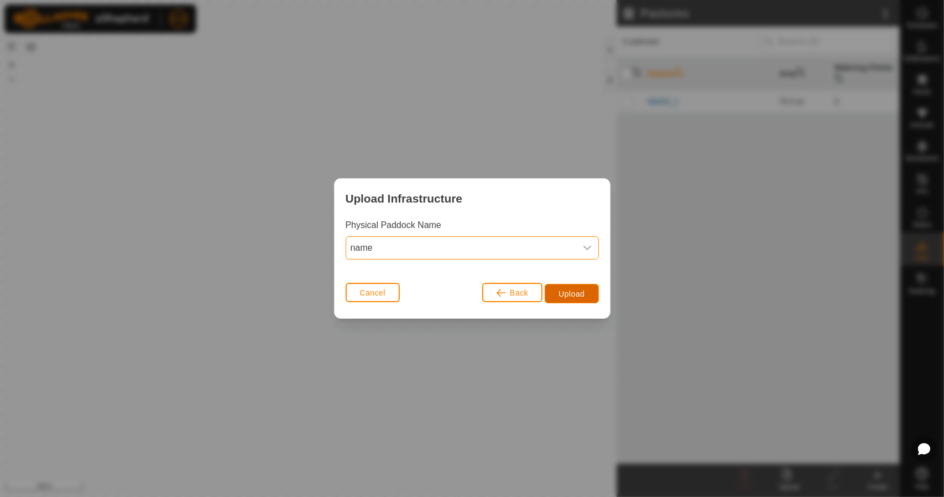
click at [572, 289] on span "Upload" at bounding box center [571, 293] width 26 height 9
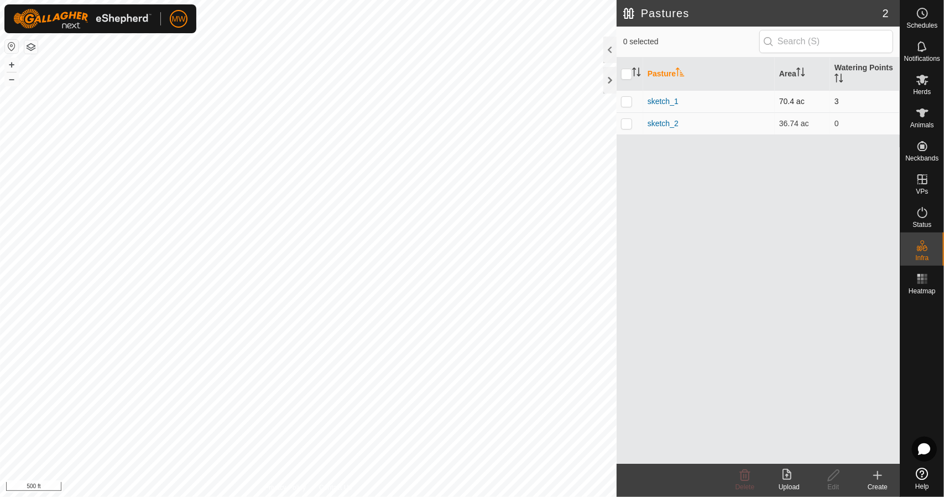
click at [621, 104] on p-checkbox at bounding box center [626, 101] width 11 height 9
checkbox input "true"
click at [834, 476] on icon at bounding box center [833, 474] width 11 height 11
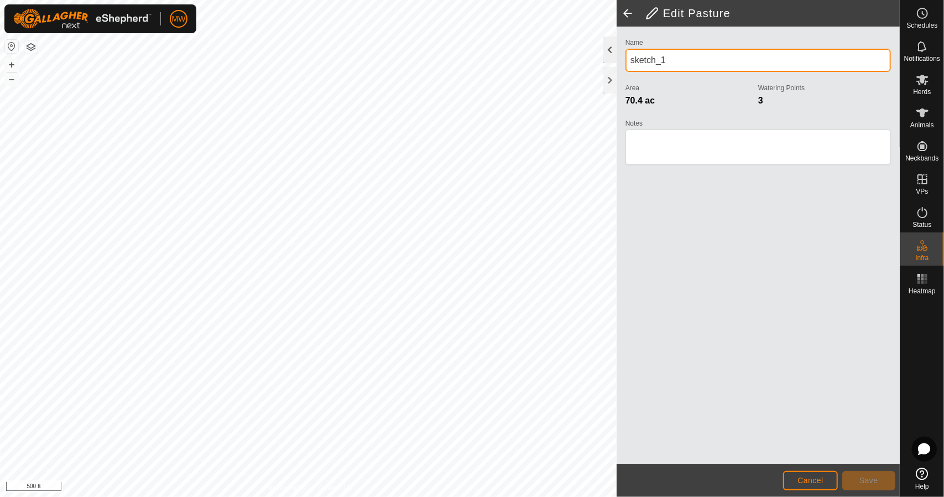
click at [570, 55] on div "Privacy Policy Contact Us + – ⇧ i 500 ft Edit Pasture Name sketch_1 Area 70.4 a…" at bounding box center [450, 248] width 900 height 497
click at [585, 58] on div "Privacy Policy Contact Us + – ⇧ i 500 ft Edit Pasture Name sketch_1 Area 70.4 a…" at bounding box center [450, 248] width 900 height 497
drag, startPoint x: 675, startPoint y: 55, endPoint x: 650, endPoint y: 59, distance: 25.3
click at [672, 56] on input "sketch_1" at bounding box center [757, 60] width 265 height 23
drag, startPoint x: 643, startPoint y: 60, endPoint x: 636, endPoint y: 60, distance: 6.6
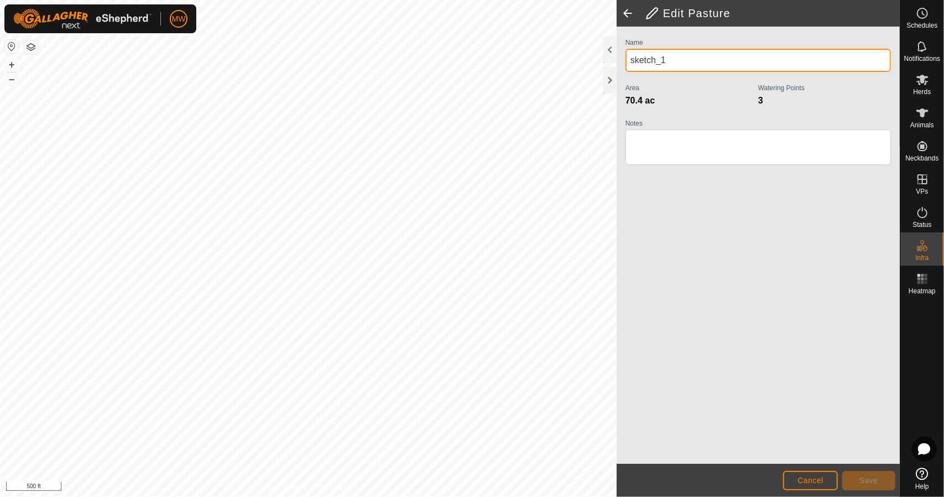
click at [638, 60] on input "sketch_1" at bounding box center [757, 60] width 265 height 23
click at [631, 60] on input "sketch_1" at bounding box center [757, 60] width 265 height 23
drag, startPoint x: 674, startPoint y: 62, endPoint x: 626, endPoint y: 62, distance: 48.1
click at [626, 62] on input "sketch_1" at bounding box center [757, 60] width 265 height 23
type input "Lisbon Farm - Wilmot Section"
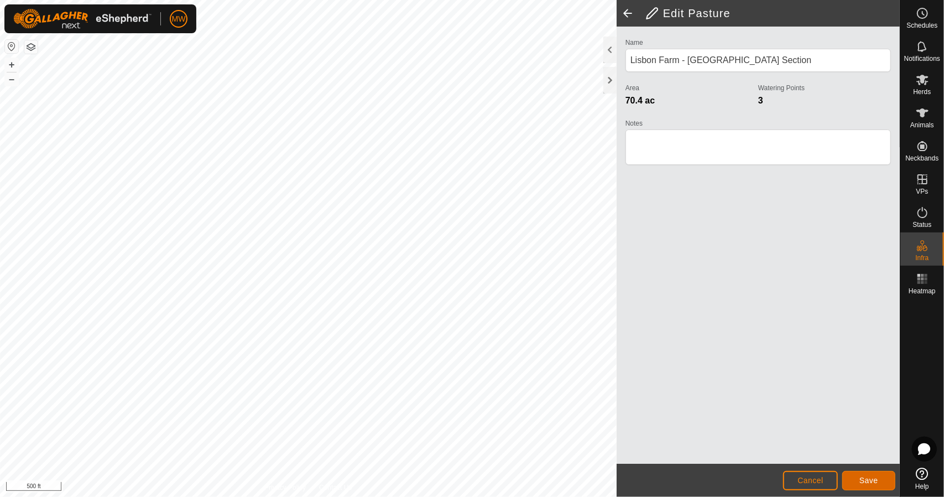
click at [873, 484] on span "Save" at bounding box center [868, 480] width 19 height 9
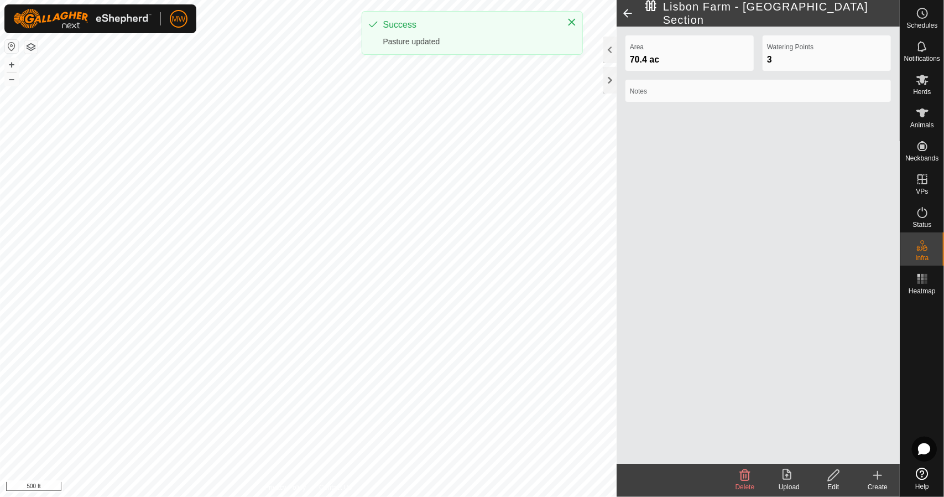
click at [632, 12] on span at bounding box center [628, 13] width 22 height 27
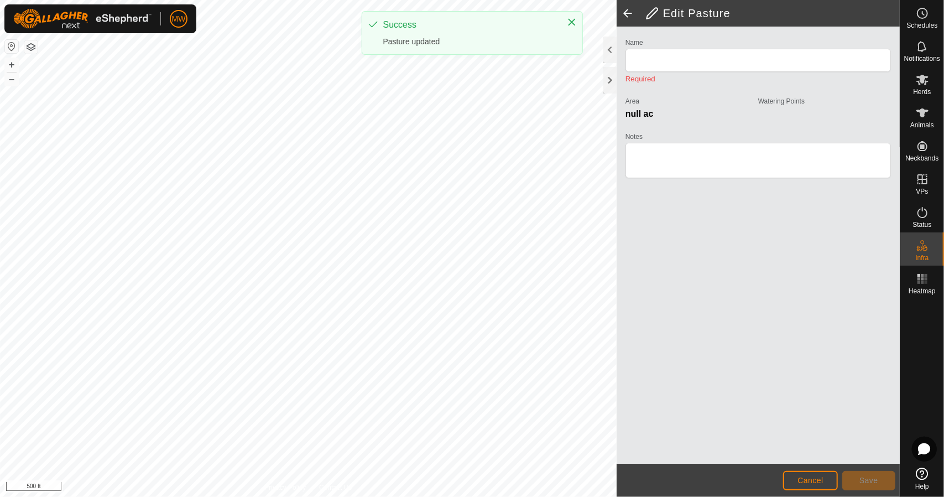
type input "Lisbon Farm - Wilmot Section"
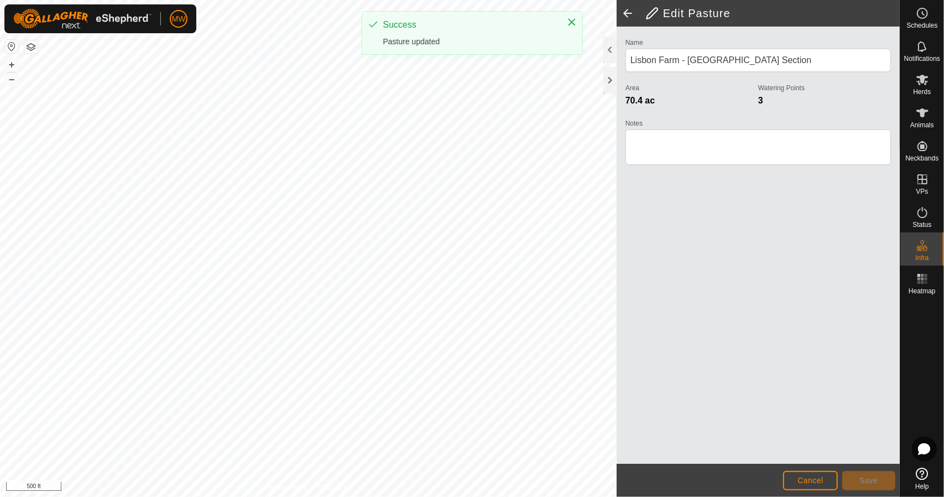
click at [628, 8] on span at bounding box center [628, 13] width 22 height 27
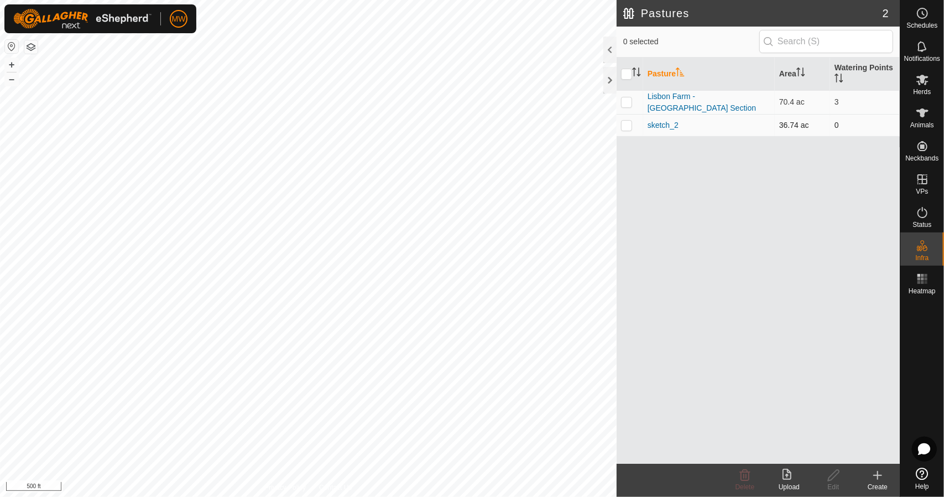
click at [634, 123] on td at bounding box center [630, 125] width 27 height 22
checkbox input "true"
click at [836, 477] on icon at bounding box center [834, 474] width 14 height 13
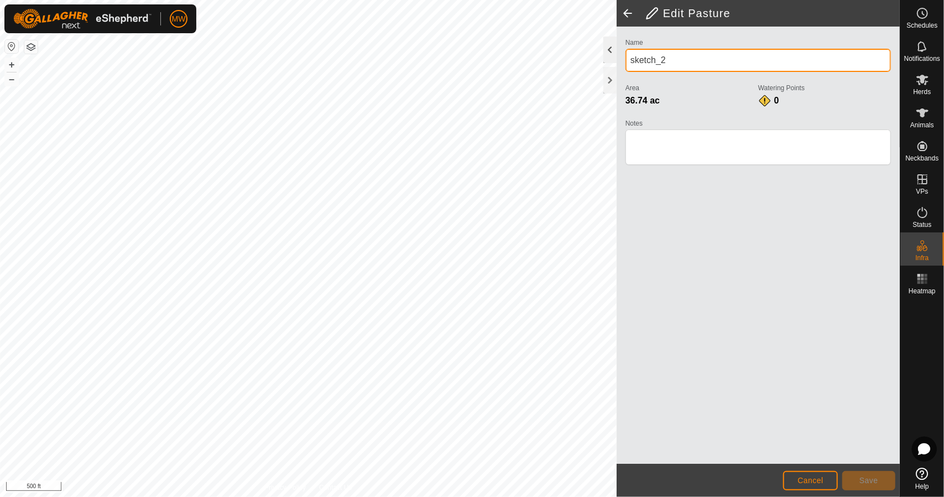
click at [578, 65] on div "Privacy Policy Contact Us + – ⇧ i 500 ft Edit Pasture Name sketch_2 Area 36.74 …" at bounding box center [450, 248] width 900 height 497
type input "s"
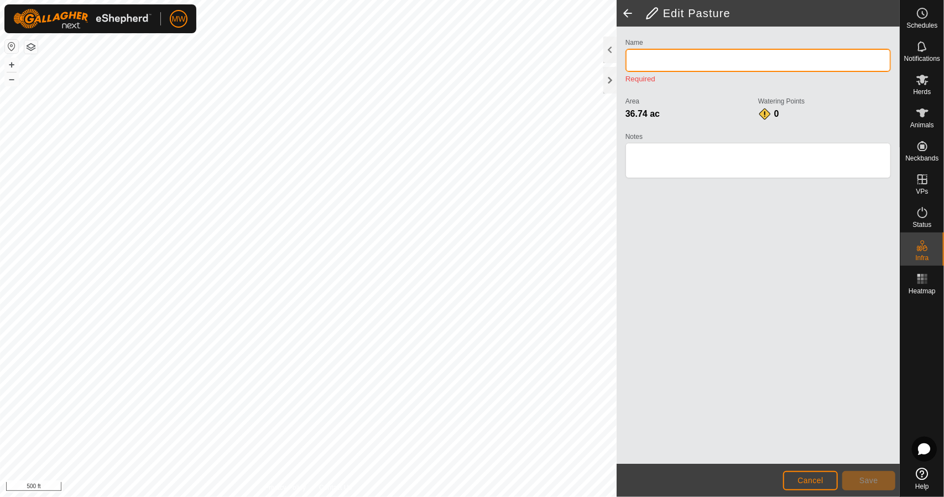
type input "I"
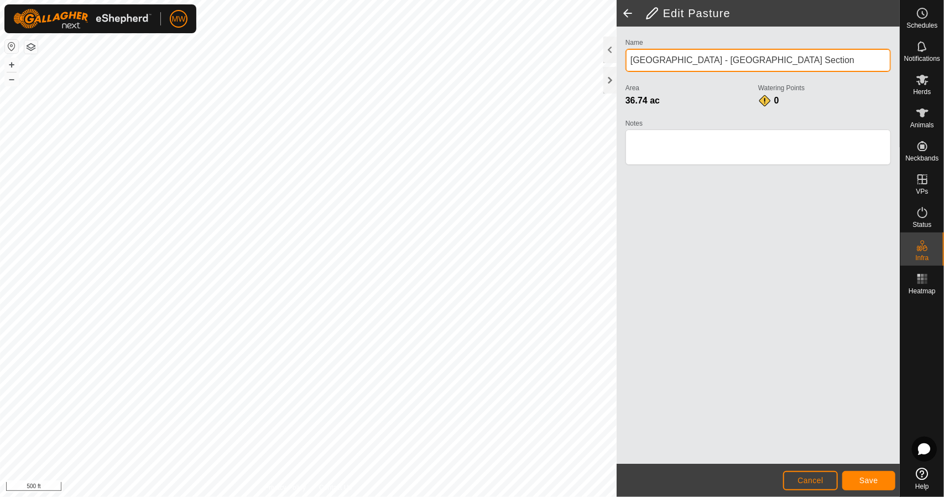
type input "Lisbon Farm - Wellesley Section"
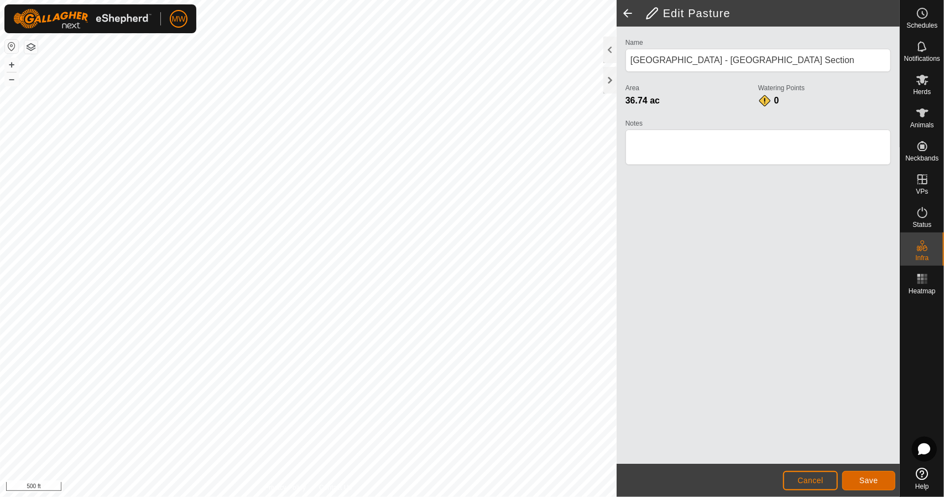
click at [867, 477] on span "Save" at bounding box center [868, 480] width 19 height 9
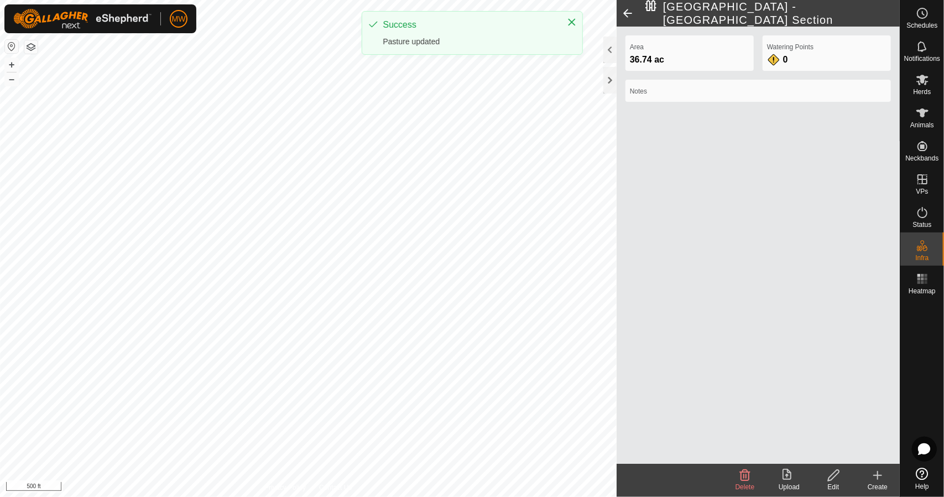
click at [624, 11] on span at bounding box center [628, 13] width 22 height 27
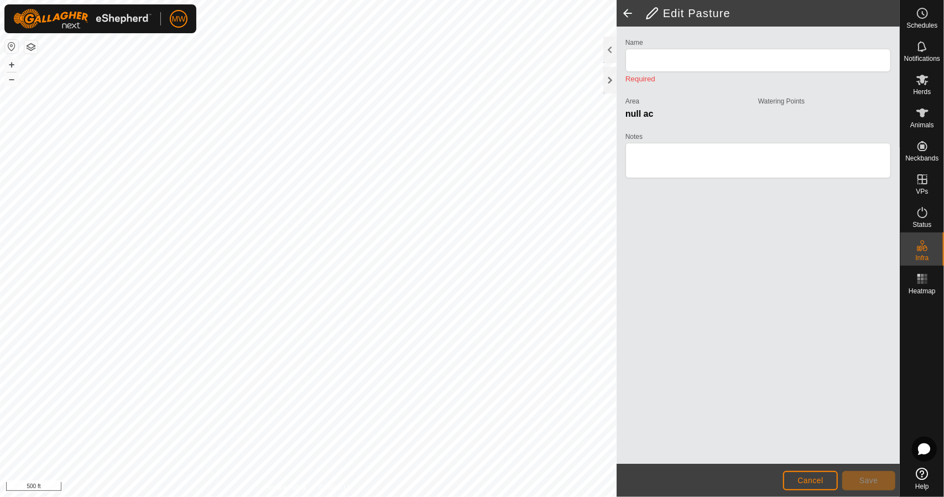
type input "Lisbon Farm - Wellesley Section"
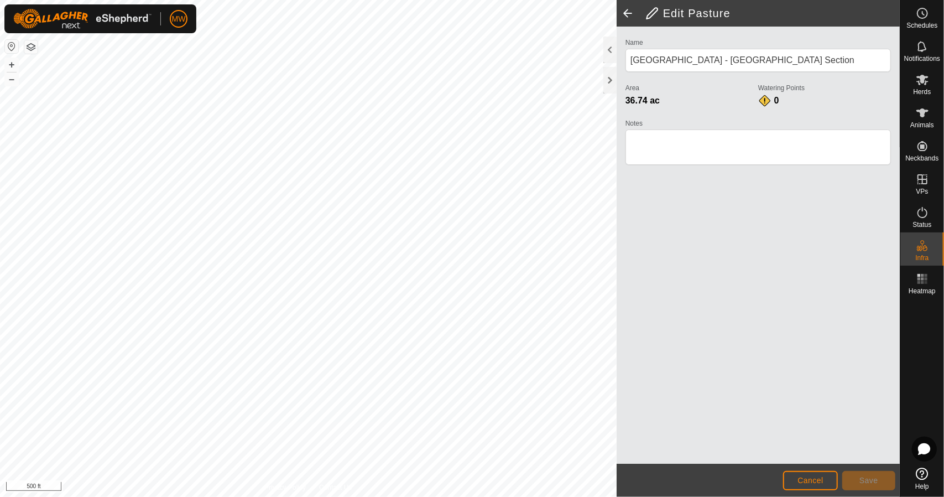
click at [631, 18] on span at bounding box center [628, 13] width 22 height 27
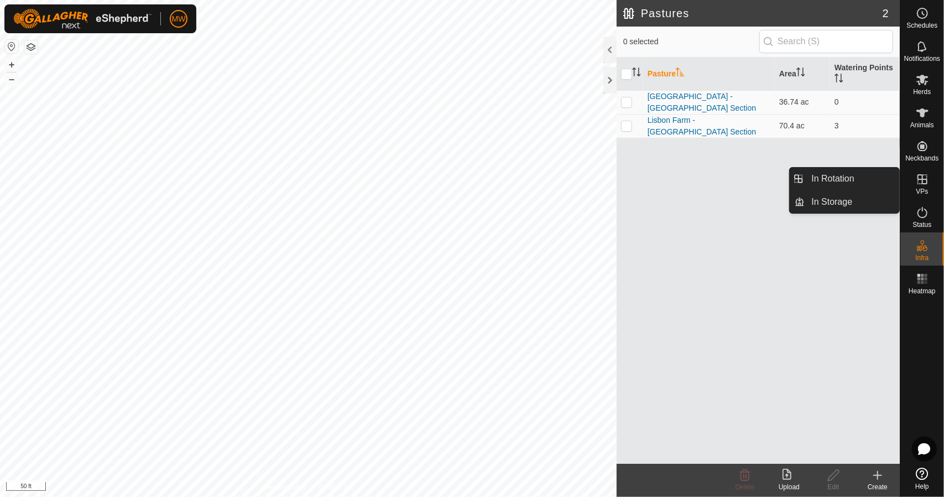
click at [927, 173] on icon at bounding box center [922, 179] width 13 height 13
click at [845, 176] on link "In Rotation" at bounding box center [852, 179] width 95 height 22
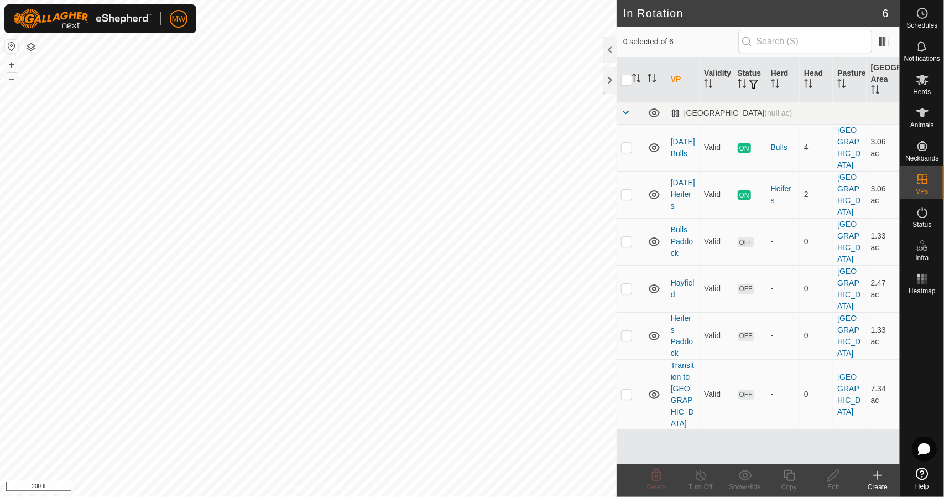
click at [888, 483] on div "Create" at bounding box center [877, 487] width 44 height 10
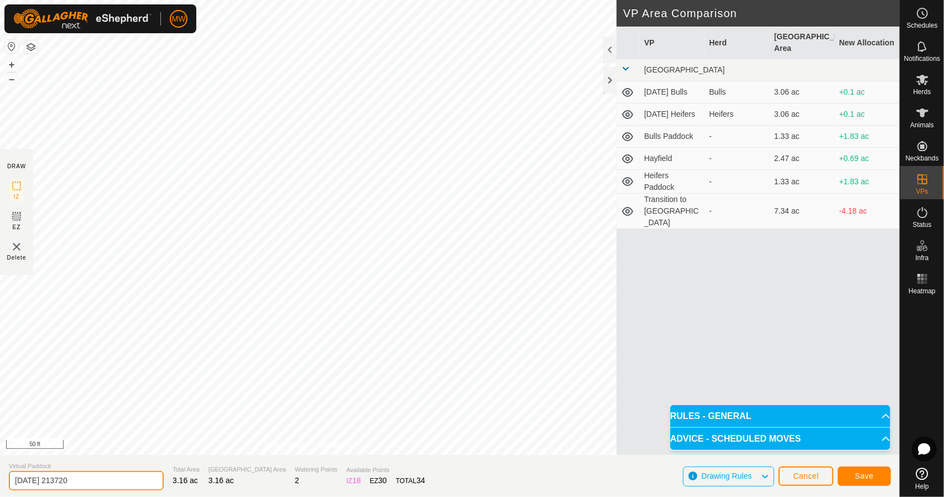
drag, startPoint x: 118, startPoint y: 479, endPoint x: 1, endPoint y: 471, distance: 117.6
click at [0, 476] on section "Virtual Paddock 2025-08-17 213720 Total Area 3.16 ac Grazing Area 3.16 ac Water…" at bounding box center [450, 476] width 900 height 42
type input "Yard and Creek Small"
click at [864, 480] on button "Save" at bounding box center [864, 475] width 53 height 19
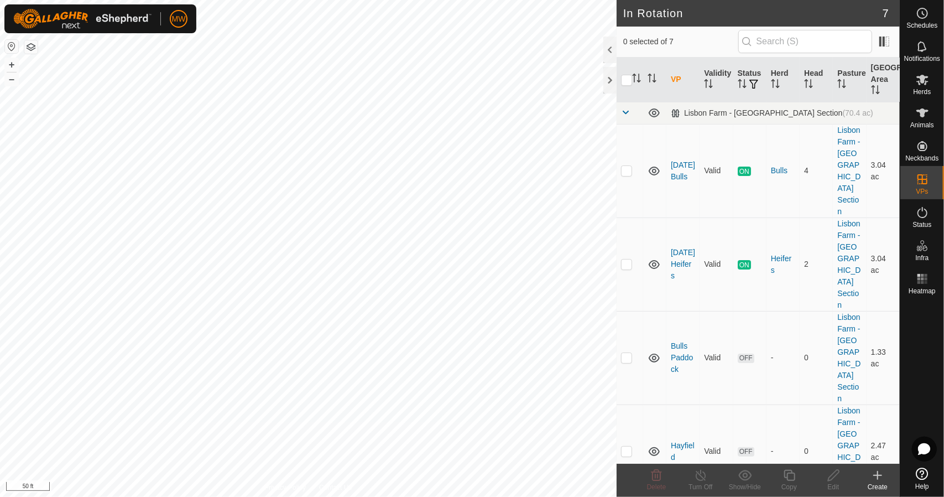
click at [878, 472] on icon at bounding box center [878, 475] width 0 height 8
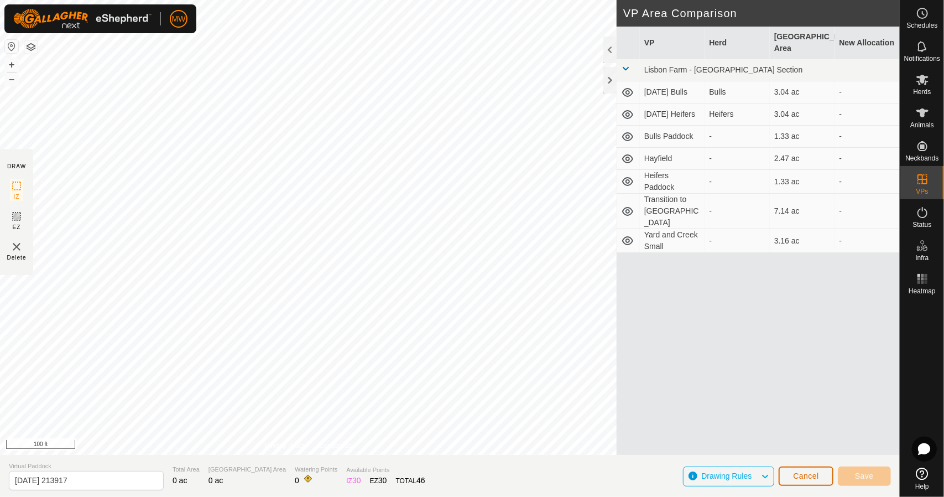
click at [808, 472] on span "Cancel" at bounding box center [806, 475] width 26 height 9
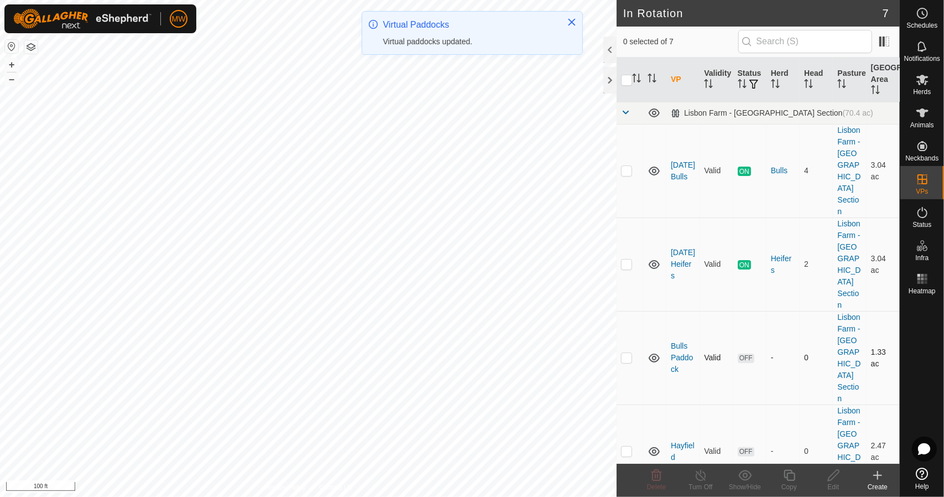
click at [653, 353] on icon at bounding box center [654, 357] width 11 height 9
click at [651, 258] on icon at bounding box center [654, 264] width 13 height 13
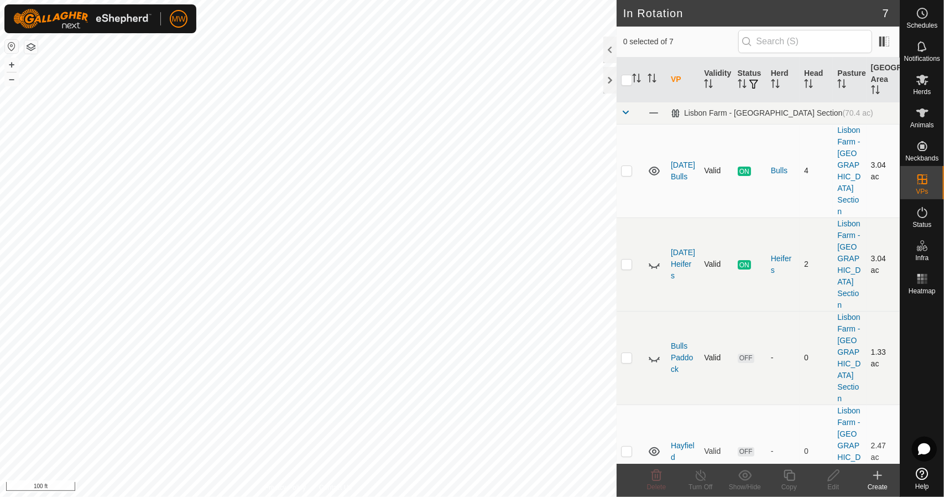
click at [654, 164] on icon at bounding box center [654, 170] width 13 height 13
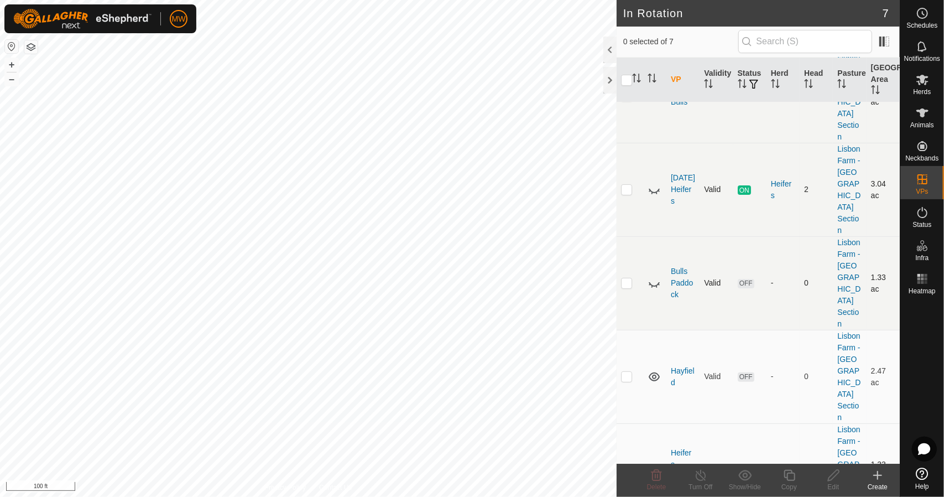
scroll to position [111, 0]
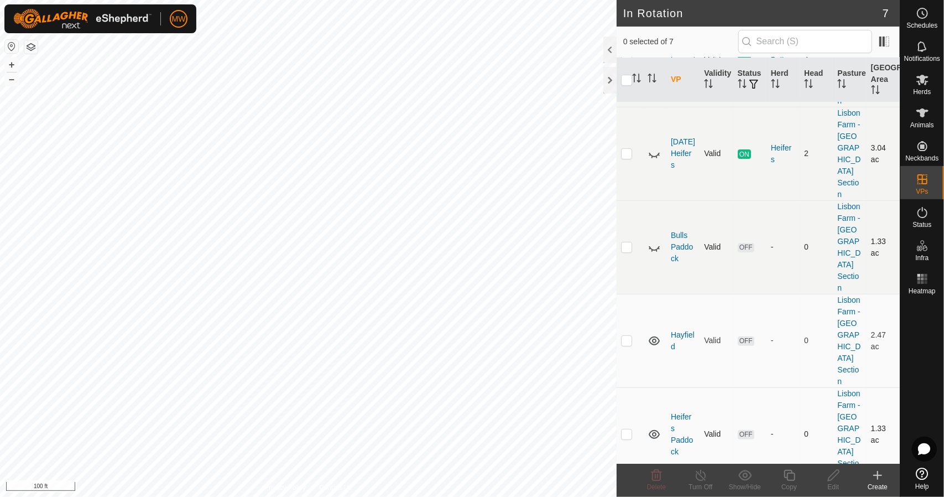
click at [652, 430] on icon at bounding box center [654, 434] width 11 height 9
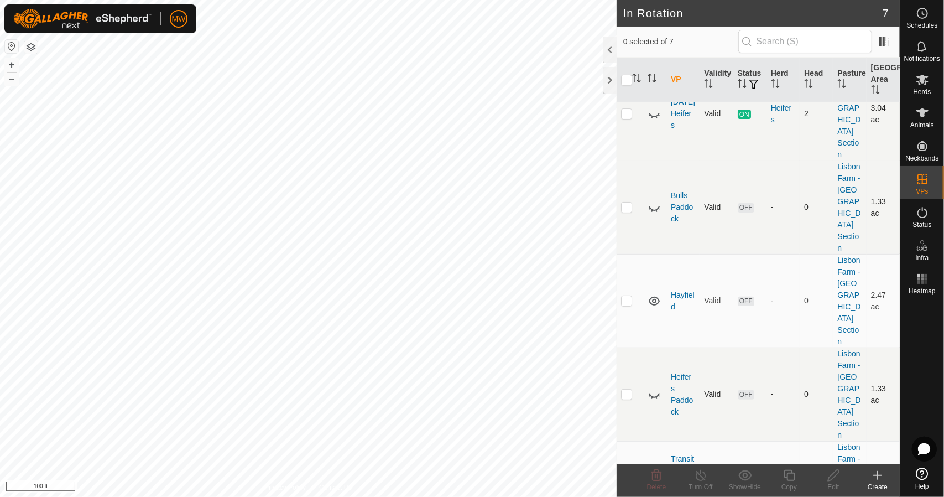
click at [655, 388] on icon at bounding box center [654, 394] width 13 height 13
click at [881, 478] on icon at bounding box center [877, 474] width 13 height 13
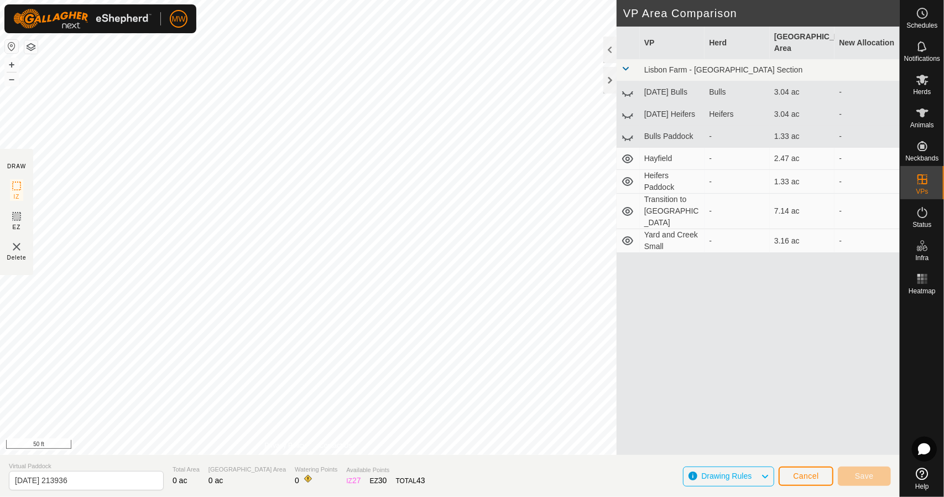
click at [625, 175] on icon at bounding box center [627, 181] width 13 height 13
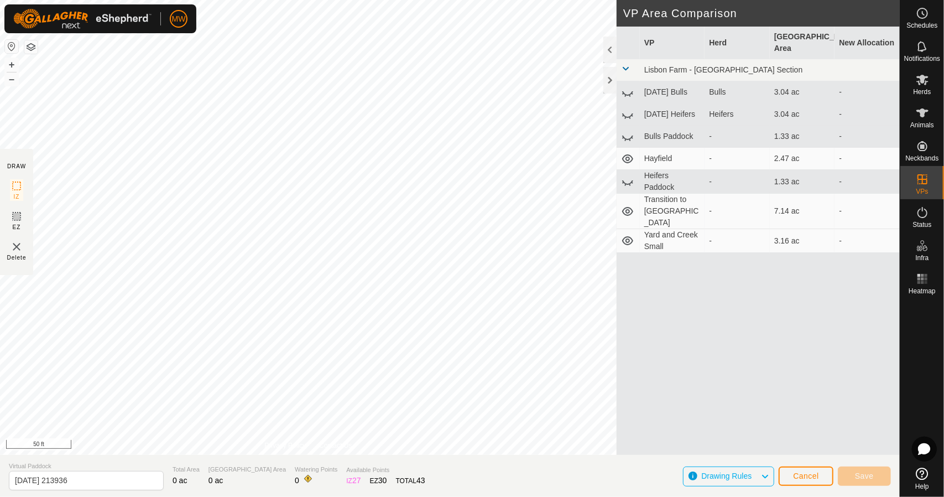
click at [622, 175] on icon at bounding box center [627, 181] width 13 height 13
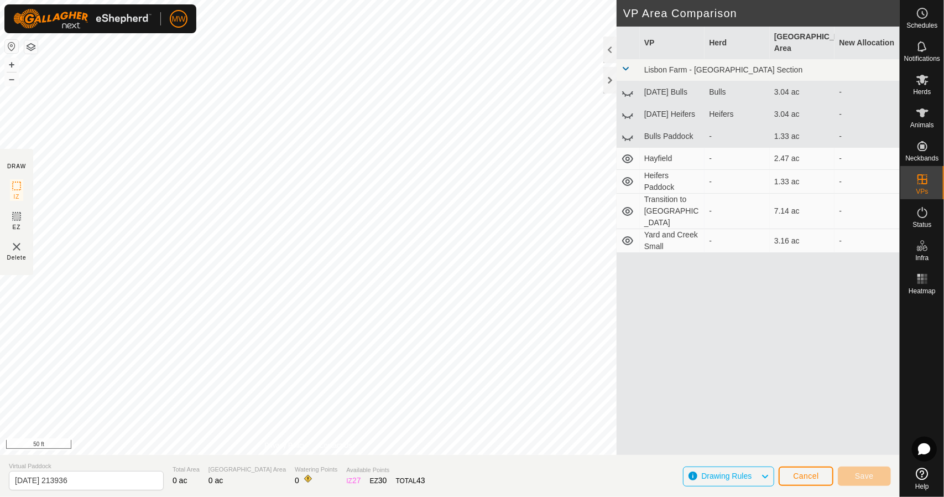
click at [625, 177] on icon at bounding box center [627, 181] width 11 height 9
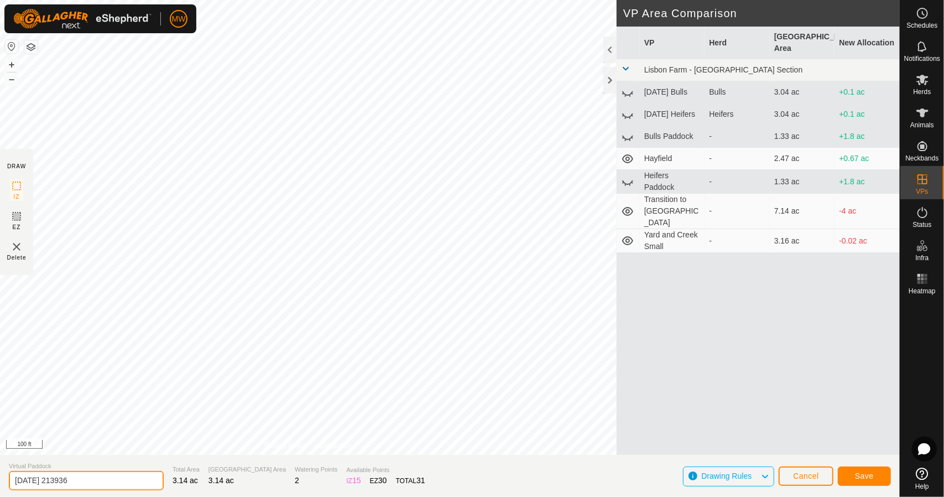
click at [106, 477] on input "2025-08-17 213936" at bounding box center [86, 480] width 155 height 19
drag, startPoint x: 118, startPoint y: 478, endPoint x: 0, endPoint y: 478, distance: 118.3
click at [0, 478] on section "Virtual Paddock 2025-08-17 213936 Total Area 3.14 ac Grazing Area 3.14 ac Water…" at bounding box center [450, 476] width 900 height 42
type input "Heifers - Yard and Creek 3 Acres"
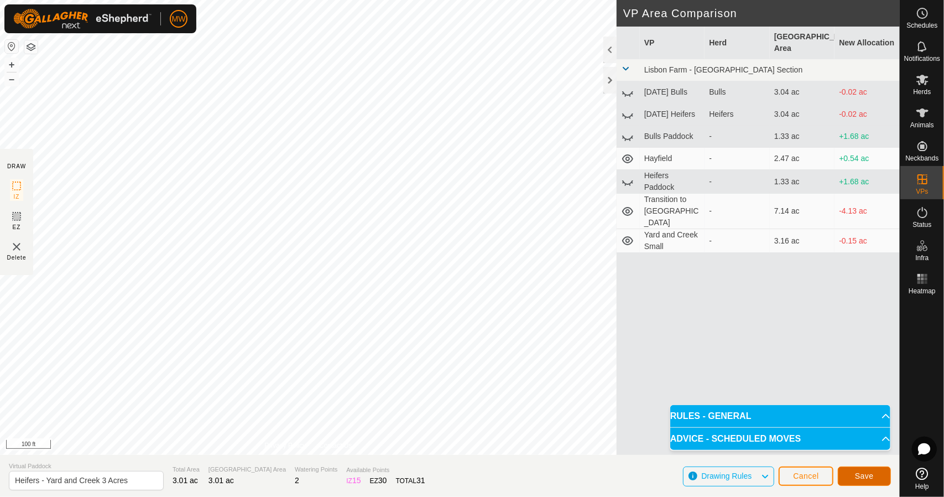
click at [855, 468] on button "Save" at bounding box center [864, 475] width 53 height 19
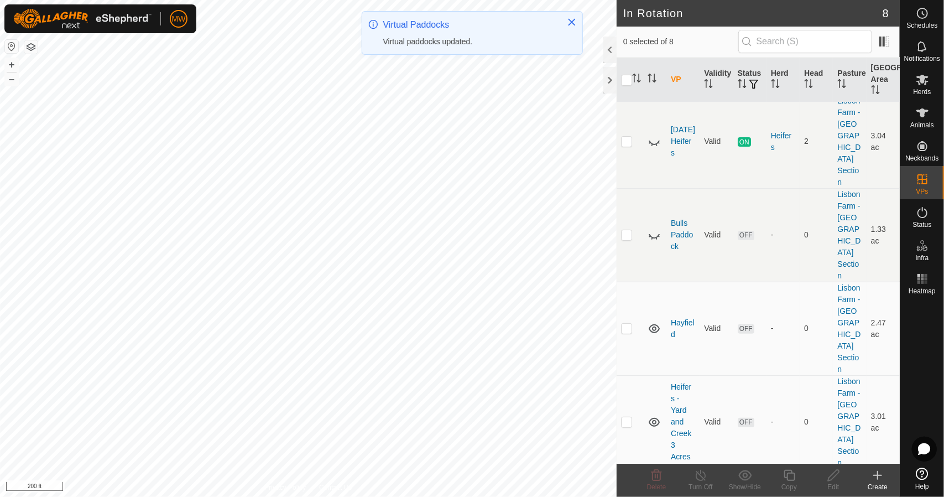
scroll to position [232, 0]
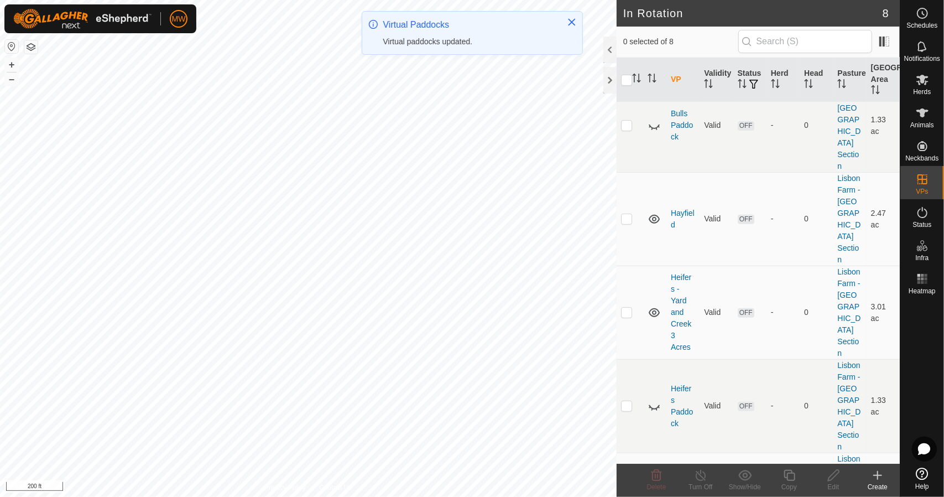
checkbox input "true"
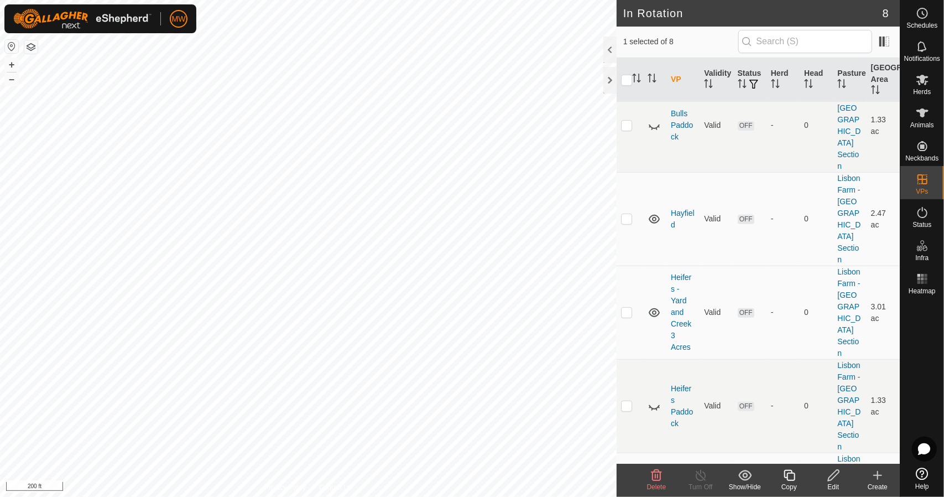
click at [827, 481] on icon at bounding box center [834, 474] width 14 height 13
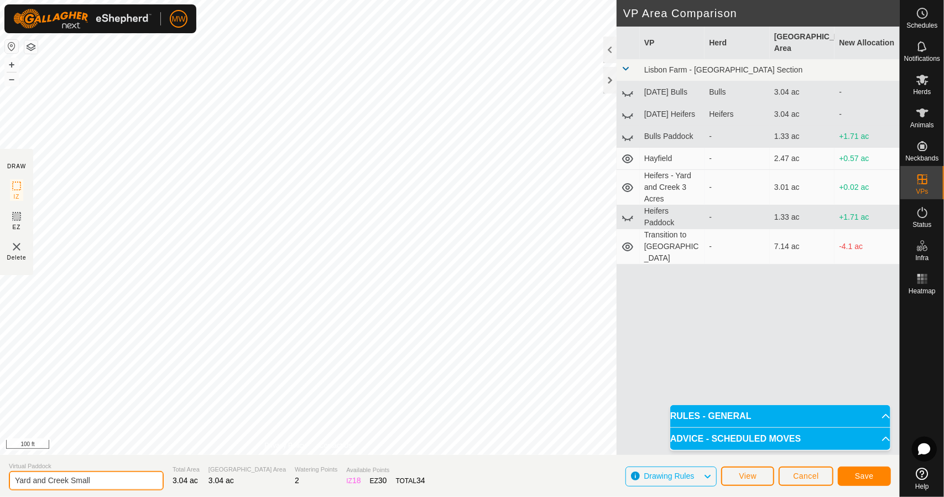
drag, startPoint x: 107, startPoint y: 476, endPoint x: 70, endPoint y: 485, distance: 38.2
click at [70, 485] on input "Yard and Creek Small" at bounding box center [86, 480] width 155 height 19
type input "Yard and Creek 3 Acres"
click at [872, 478] on span "Save" at bounding box center [864, 475] width 19 height 9
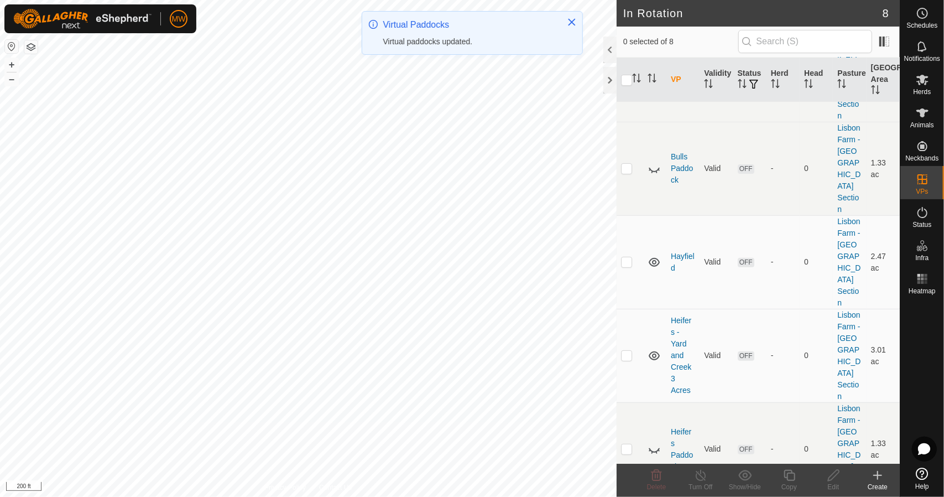
scroll to position [232, 0]
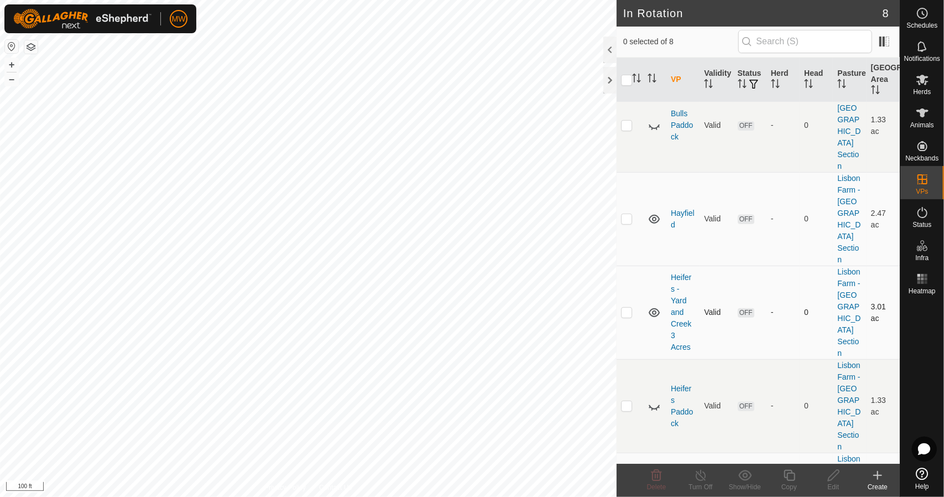
drag, startPoint x: 655, startPoint y: 210, endPoint x: 655, endPoint y: 225, distance: 14.9
click at [655, 306] on icon at bounding box center [654, 312] width 13 height 13
click at [654, 493] on icon at bounding box center [654, 499] width 13 height 13
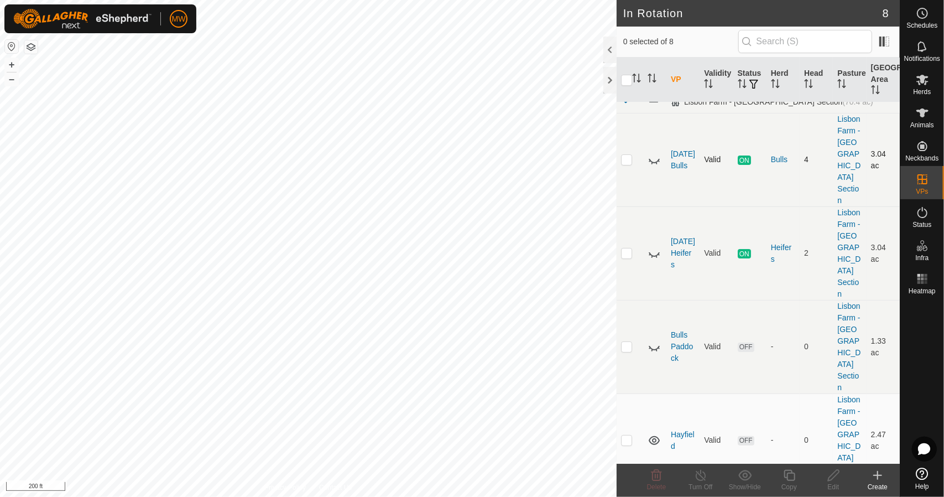
scroll to position [0, 0]
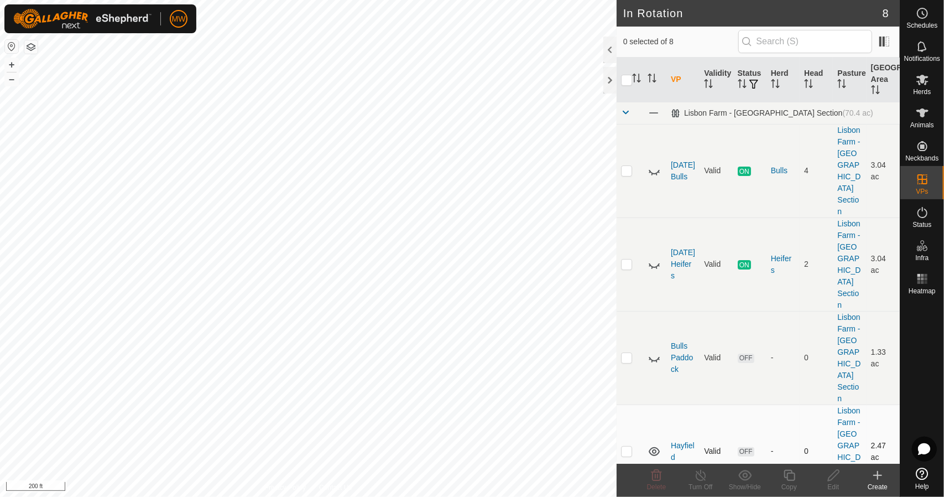
click at [655, 445] on icon at bounding box center [654, 451] width 13 height 13
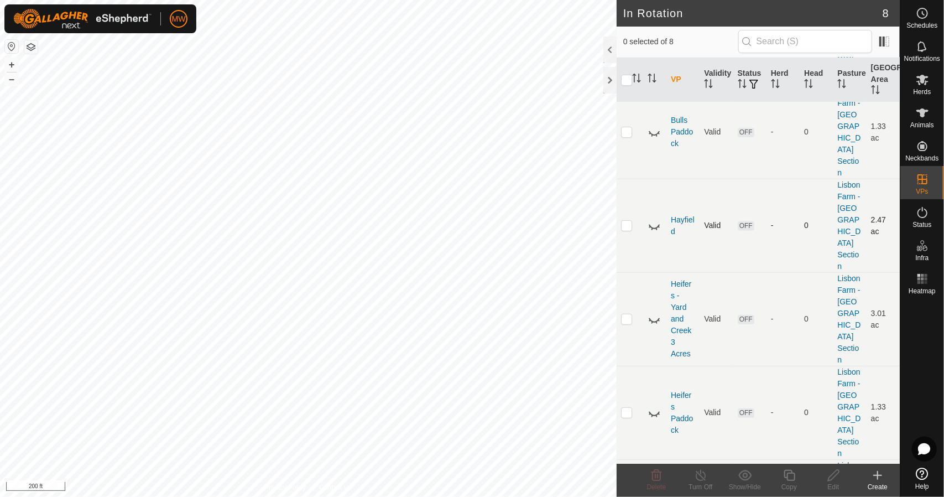
scroll to position [232, 0]
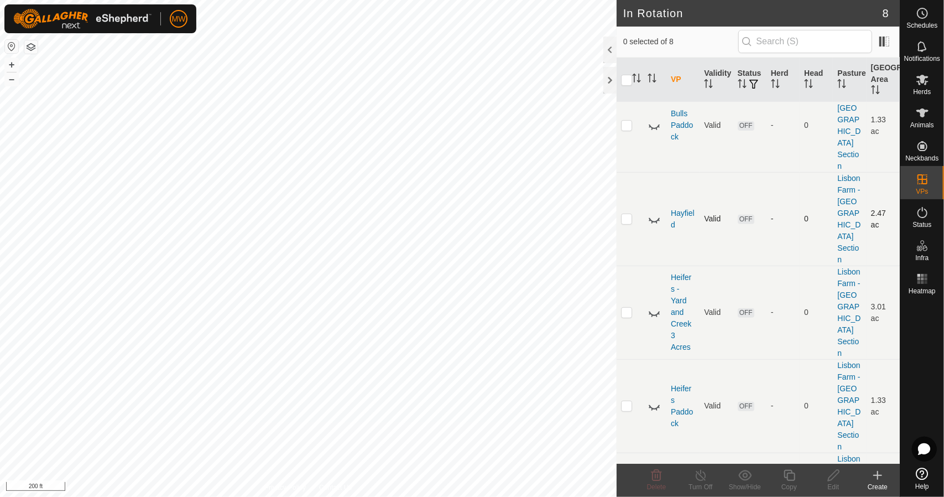
click at [883, 481] on icon at bounding box center [877, 474] width 13 height 13
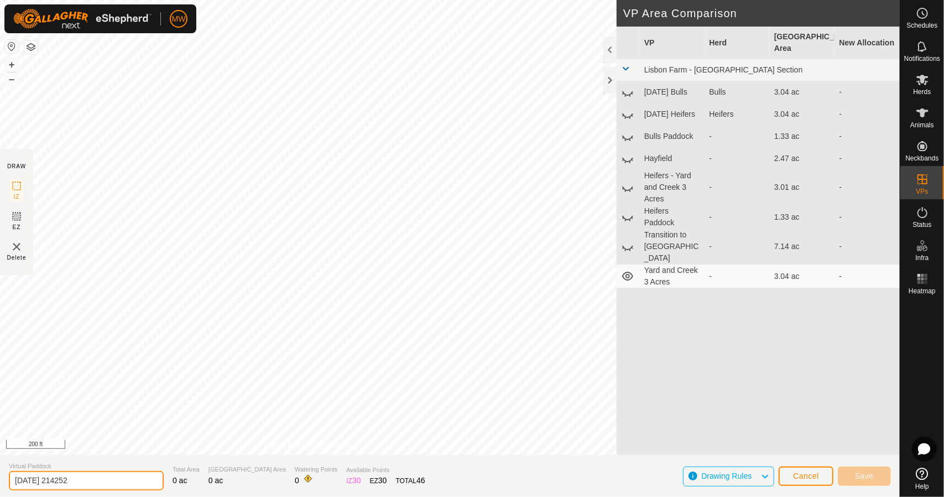
drag, startPoint x: 107, startPoint y: 479, endPoint x: 0, endPoint y: 484, distance: 106.8
click at [0, 485] on section "Virtual Paddock 2025-08-17 214252 Total Area 0 ac Grazing Area 0 ac Watering Po…" at bounding box center [450, 476] width 900 height 42
type input "Bulls - Yard and Creek 3 Acres"
click at [629, 130] on icon at bounding box center [627, 136] width 13 height 13
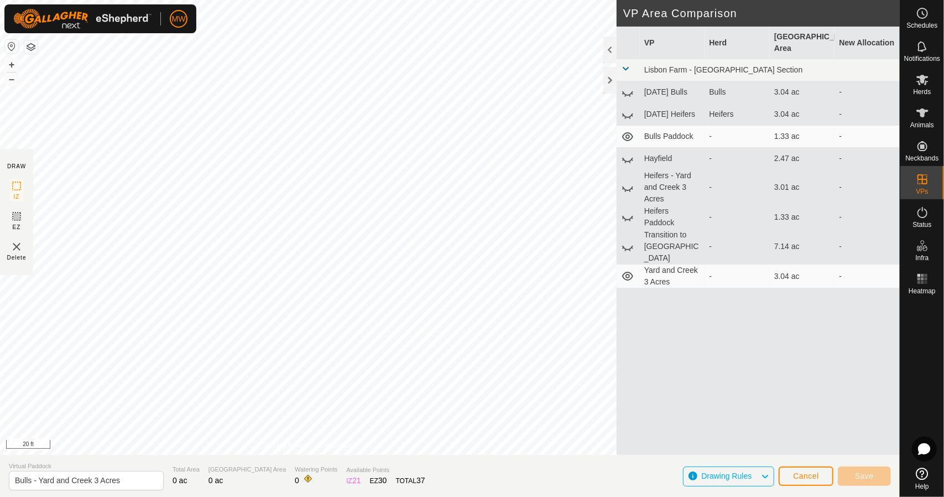
click at [629, 132] on icon at bounding box center [627, 136] width 11 height 9
click at [627, 130] on icon at bounding box center [627, 136] width 13 height 13
click at [869, 476] on span "Save" at bounding box center [864, 475] width 19 height 9
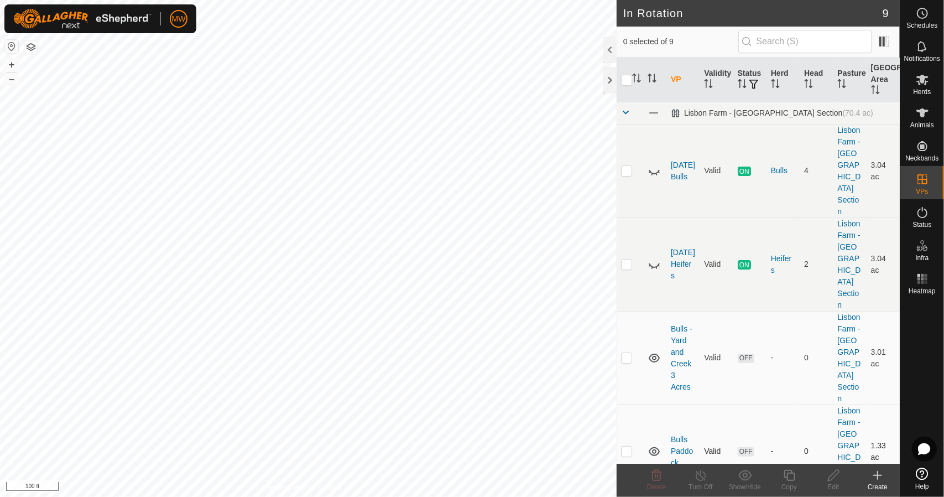
click at [652, 447] on icon at bounding box center [654, 451] width 11 height 9
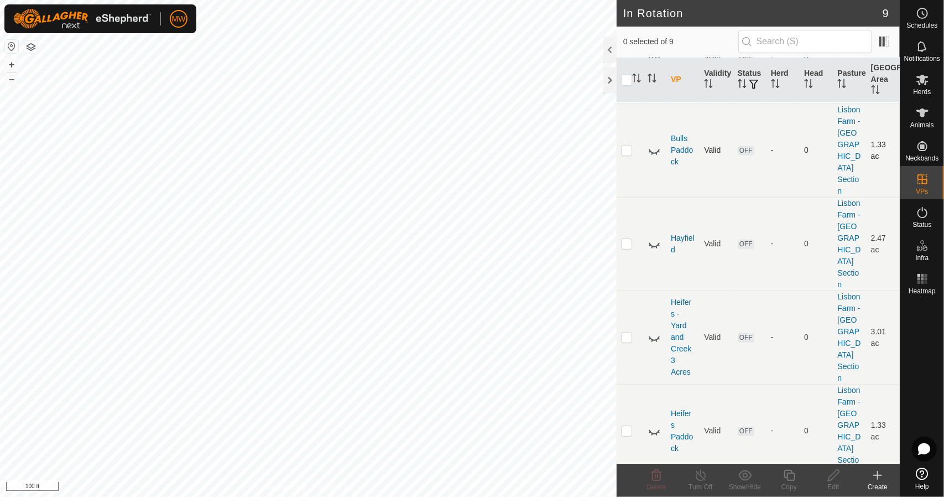
scroll to position [302, 0]
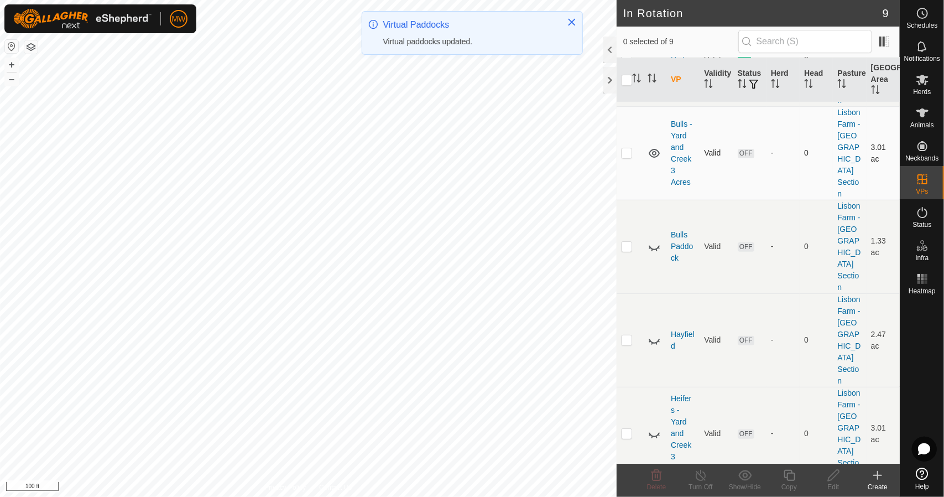
scroll to position [276, 0]
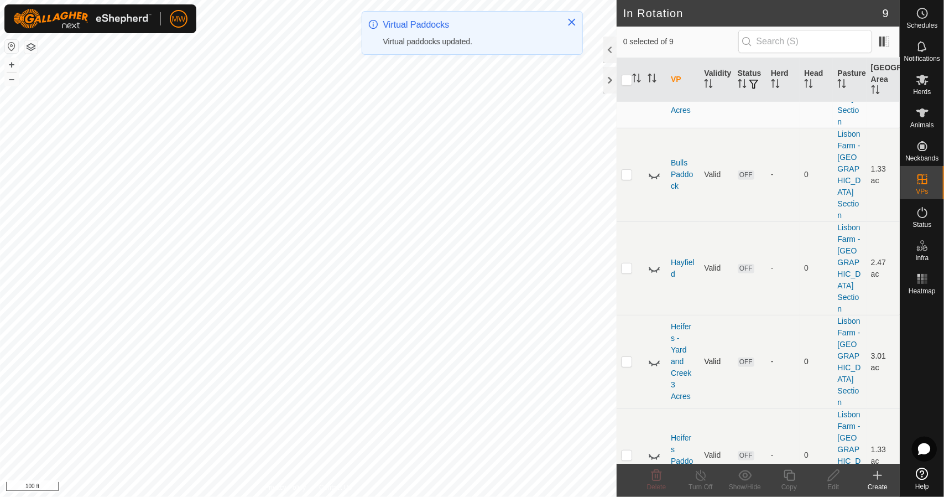
click at [655, 355] on icon at bounding box center [654, 361] width 13 height 13
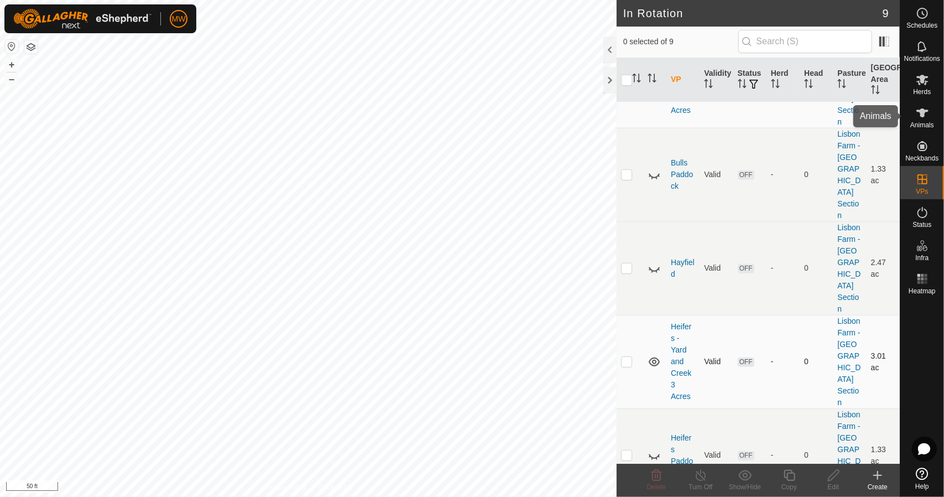
click at [923, 109] on icon at bounding box center [922, 112] width 12 height 9
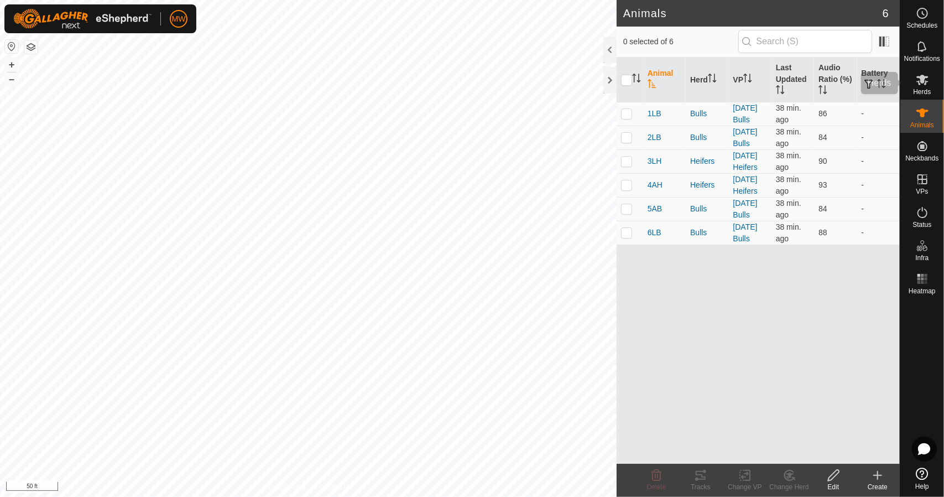
click at [922, 82] on icon at bounding box center [922, 80] width 12 height 11
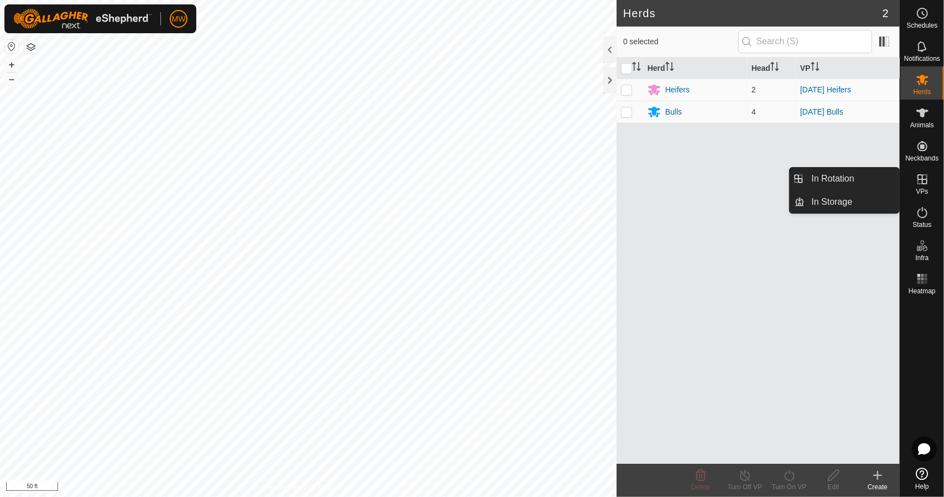
click at [855, 178] on link "In Rotation" at bounding box center [852, 179] width 95 height 22
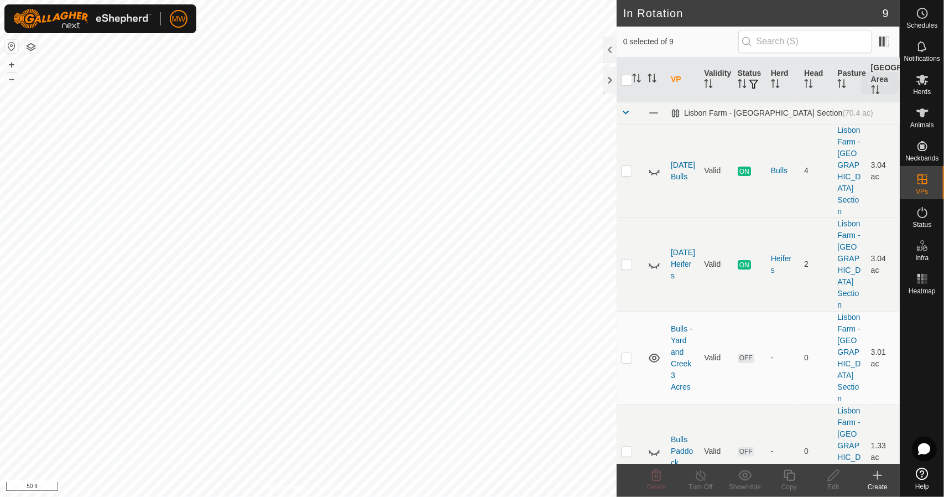
click at [925, 87] on es-mob-svg-icon at bounding box center [922, 80] width 20 height 18
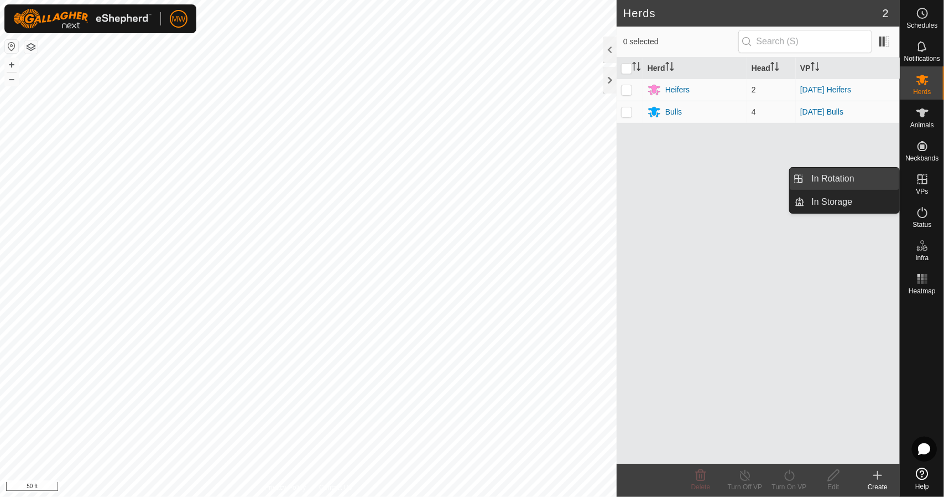
click at [878, 178] on link "In Rotation" at bounding box center [852, 179] width 95 height 22
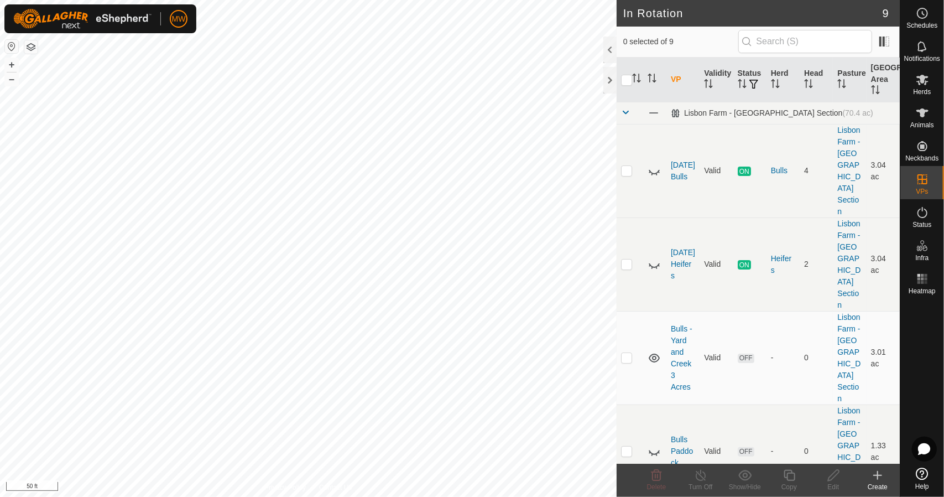
scroll to position [302, 0]
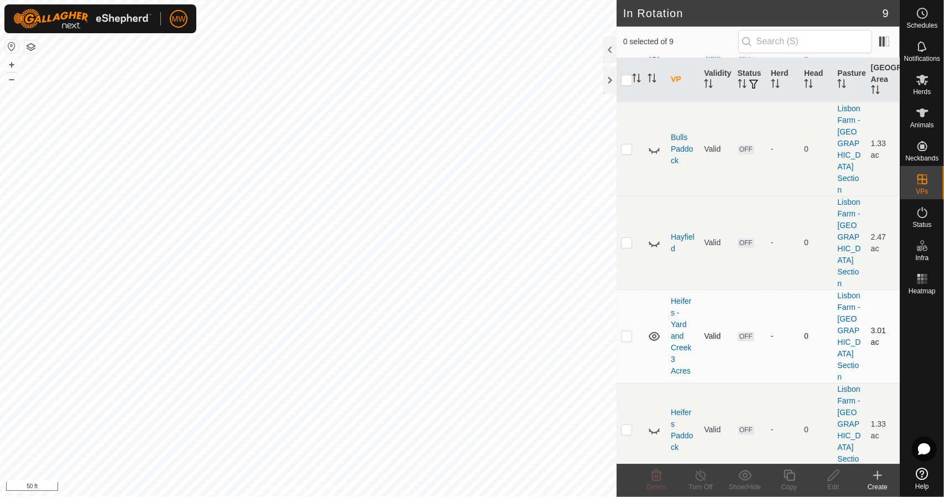
click at [634, 289] on td at bounding box center [630, 335] width 27 height 93
checkbox input "true"
click at [837, 477] on icon at bounding box center [834, 474] width 14 height 13
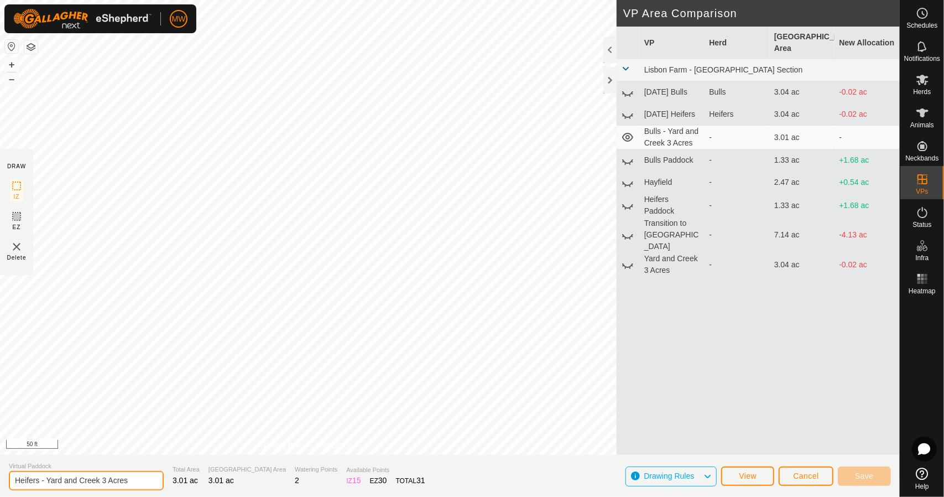
drag, startPoint x: 92, startPoint y: 479, endPoint x: 46, endPoint y: 481, distance: 45.4
click at [46, 481] on input "Heifers - Yard and Creek 3 Acres" at bounding box center [86, 480] width 155 height 19
type input "Heifers - 3 Acres"
click at [845, 470] on button "Save" at bounding box center [864, 475] width 53 height 19
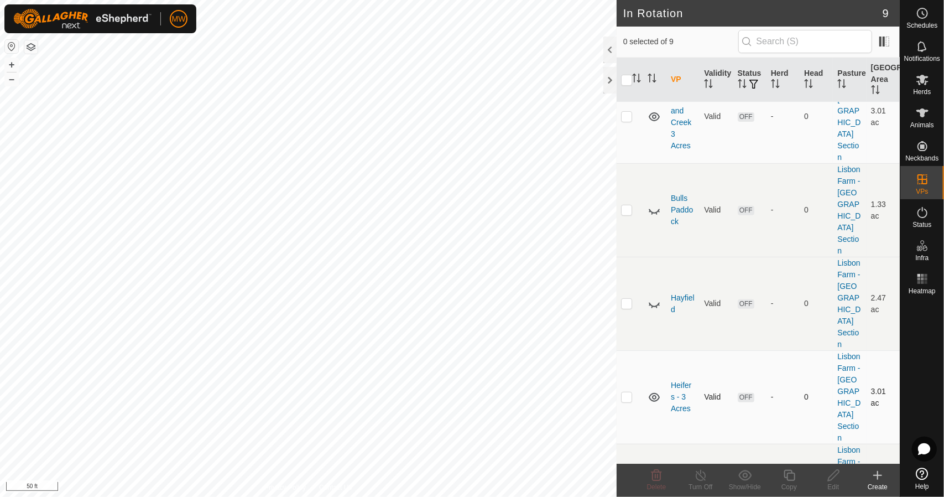
scroll to position [290, 0]
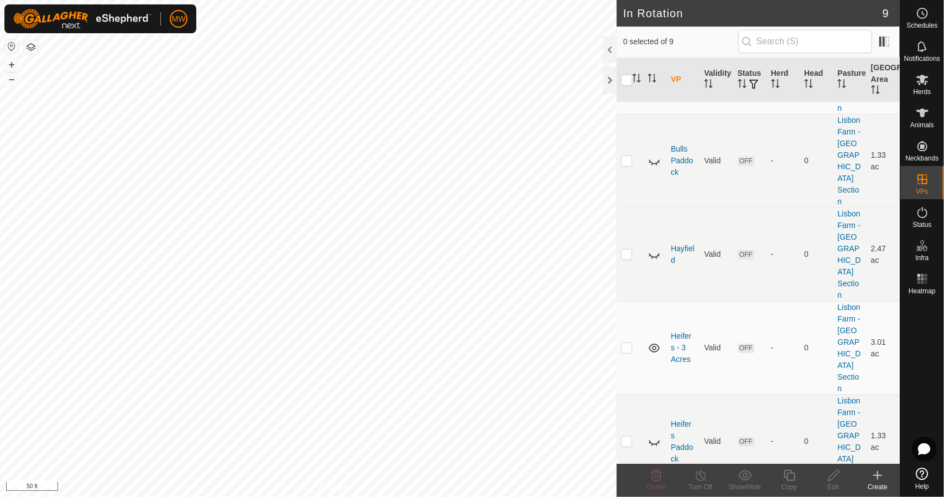
drag, startPoint x: 631, startPoint y: 425, endPoint x: 689, endPoint y: 443, distance: 60.5
checkbox input "true"
click at [839, 481] on icon at bounding box center [834, 474] width 14 height 13
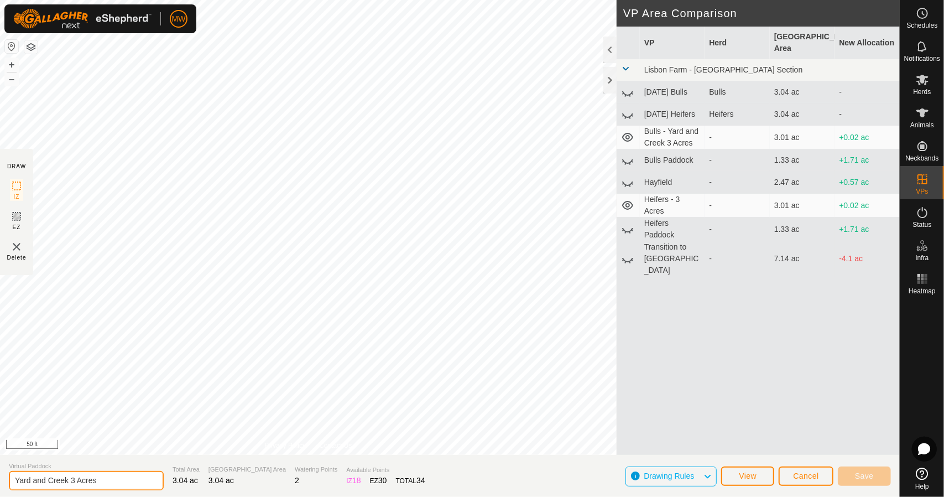
drag, startPoint x: 72, startPoint y: 482, endPoint x: 0, endPoint y: 493, distance: 72.8
click at [0, 493] on section "Virtual Paddock Yard and Creek 3 Acres Total Area 3.04 ac Grazing Area 3.04 ac …" at bounding box center [450, 476] width 900 height 42
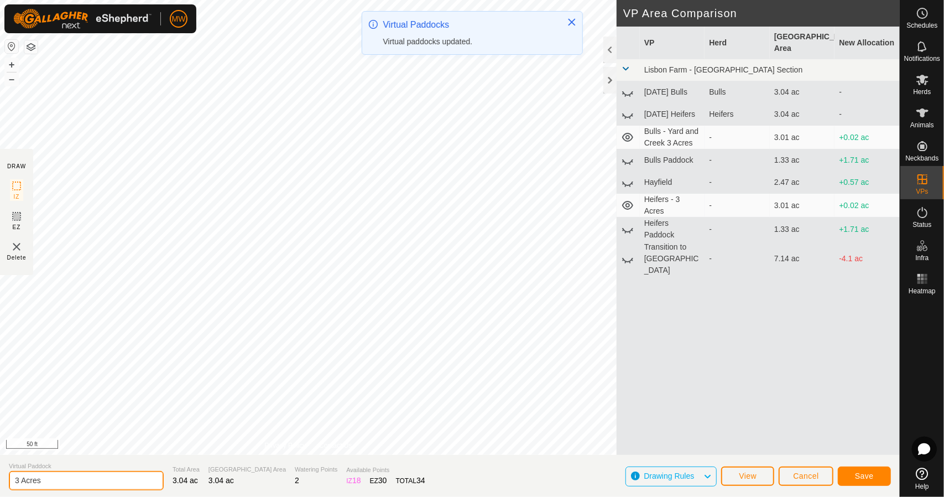
type input "3 Acres"
click at [865, 477] on span "Save" at bounding box center [864, 475] width 19 height 9
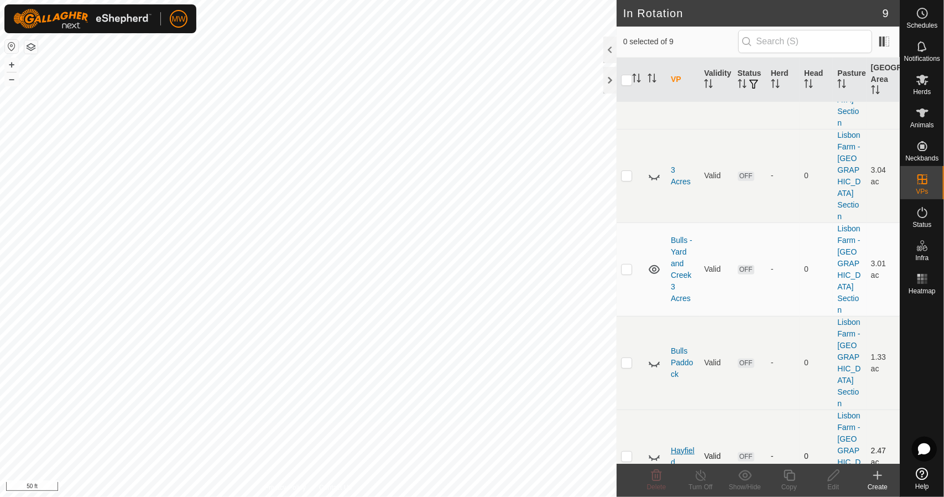
scroll to position [180, 0]
click at [630, 225] on td at bounding box center [630, 271] width 27 height 93
checkbox input "true"
click at [839, 477] on icon at bounding box center [834, 474] width 14 height 13
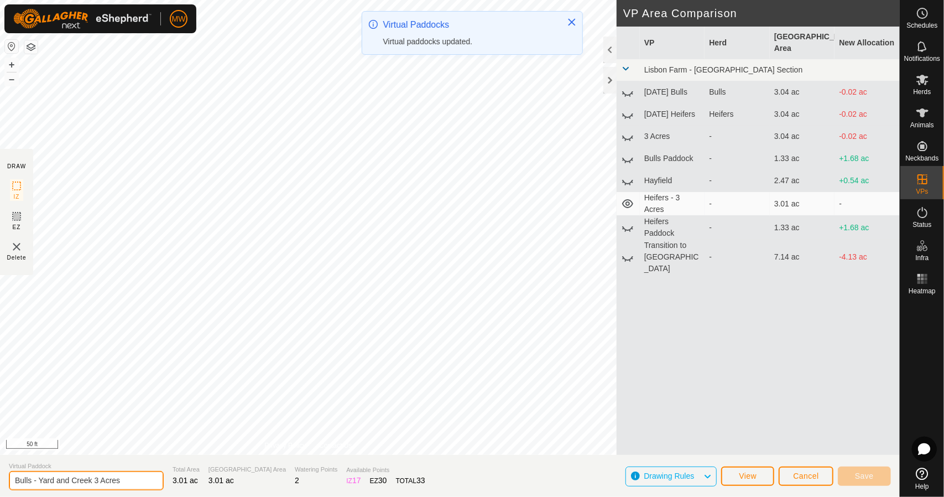
drag, startPoint x: 95, startPoint y: 480, endPoint x: 40, endPoint y: 488, distance: 55.9
click at [40, 488] on input "Bulls - Yard and Creek 3 Acres" at bounding box center [86, 480] width 155 height 19
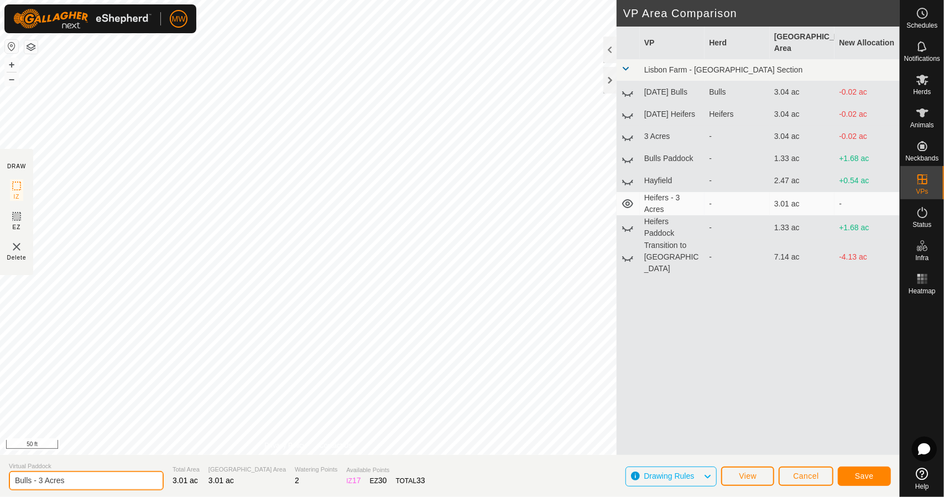
type input "Bulls - 3 Acres"
click at [880, 478] on button "Save" at bounding box center [864, 475] width 53 height 19
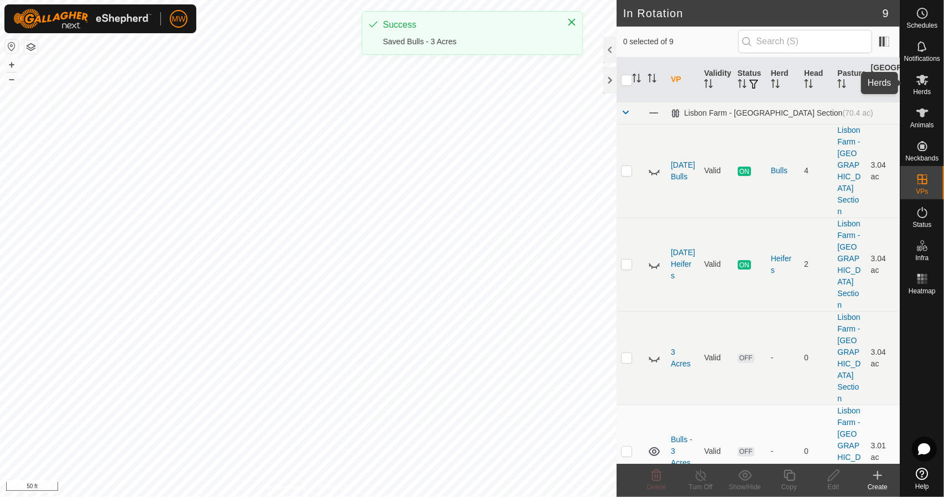
click at [921, 78] on icon at bounding box center [922, 80] width 12 height 11
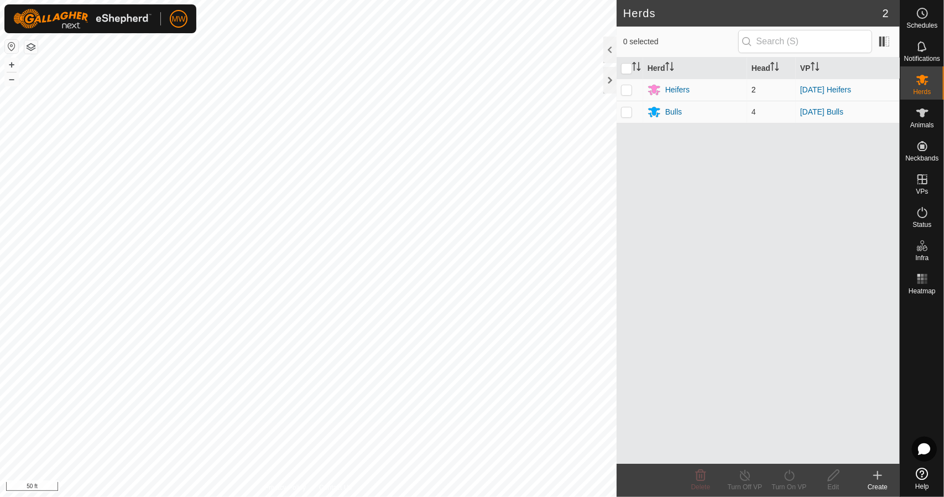
click at [624, 88] on p-checkbox at bounding box center [626, 89] width 11 height 9
checkbox input "true"
click at [799, 477] on turn-on-svg-icon at bounding box center [789, 474] width 44 height 13
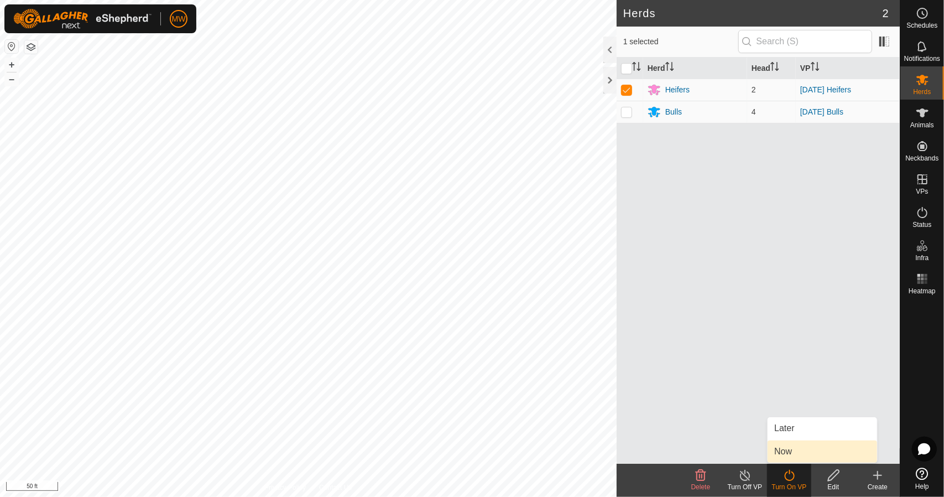
click at [794, 452] on link "Now" at bounding box center [822, 451] width 109 height 22
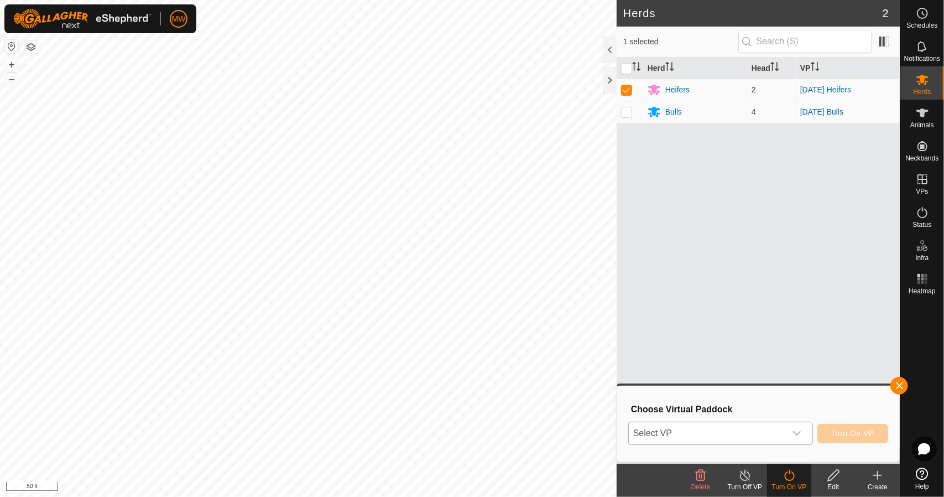
click at [690, 424] on span "Select VP" at bounding box center [707, 433] width 157 height 22
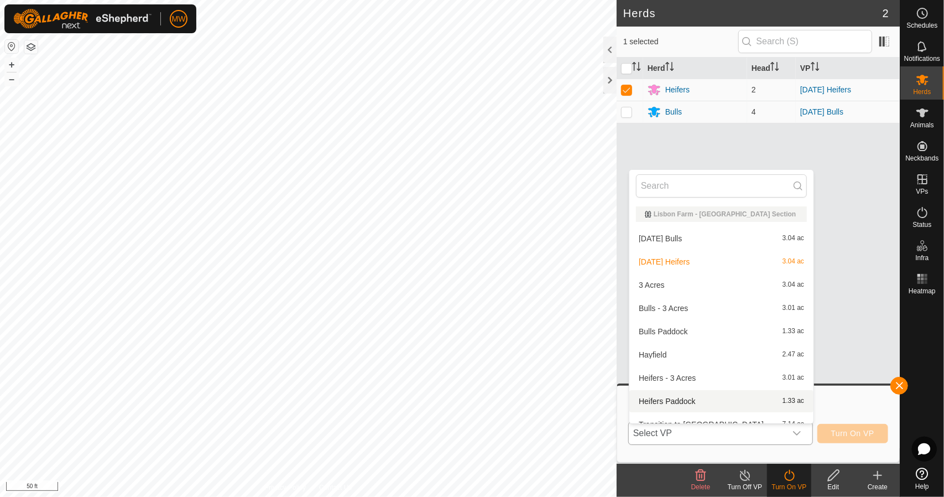
scroll to position [12, 0]
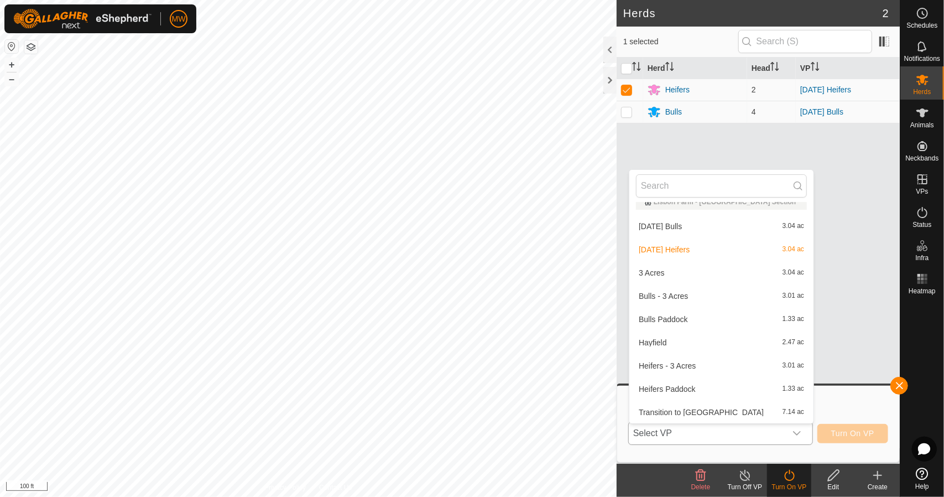
click at [691, 366] on li "Heifers - 3 Acres 3.01 ac" at bounding box center [721, 365] width 184 height 22
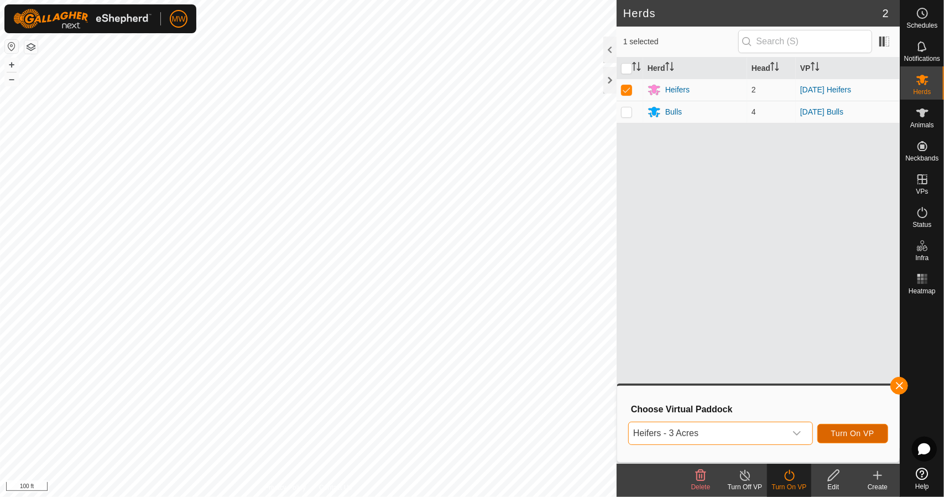
click at [839, 429] on span "Turn On VP" at bounding box center [852, 433] width 43 height 9
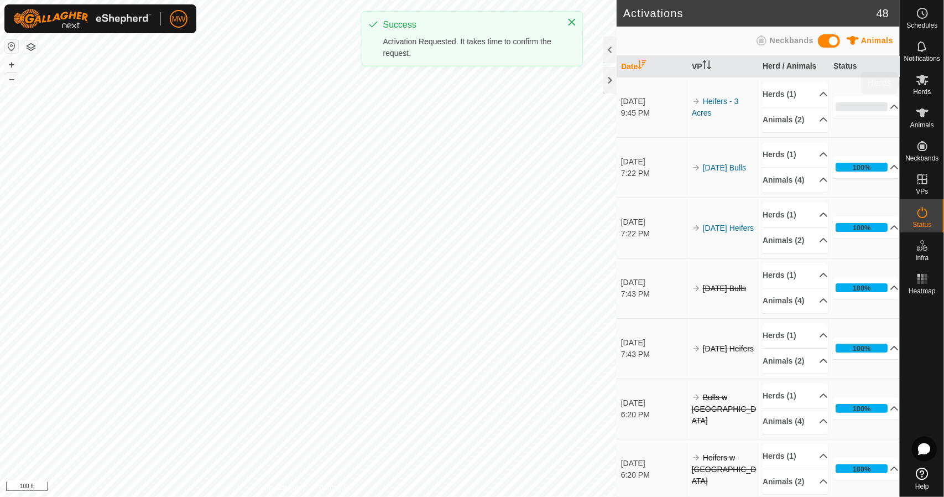
click at [923, 76] on icon at bounding box center [922, 80] width 12 height 11
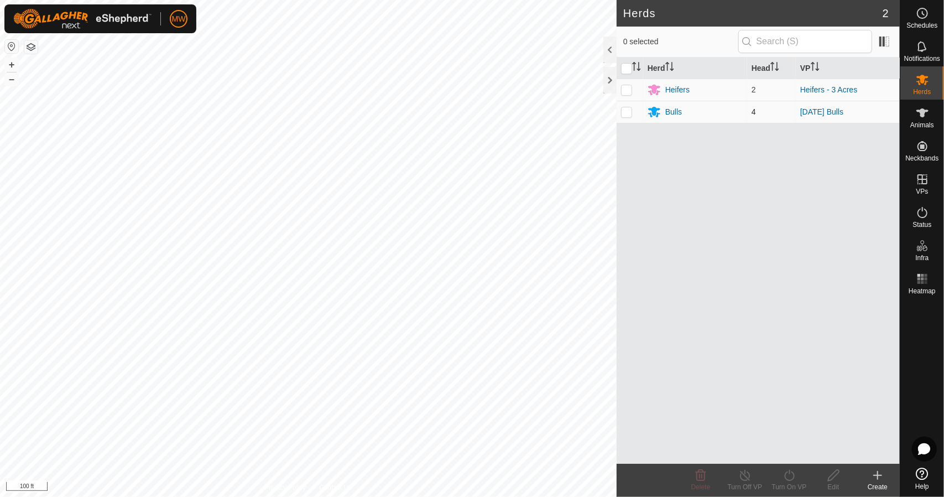
click at [625, 106] on td at bounding box center [630, 112] width 27 height 22
checkbox input "true"
click at [791, 483] on div "Turn On VP" at bounding box center [789, 487] width 44 height 10
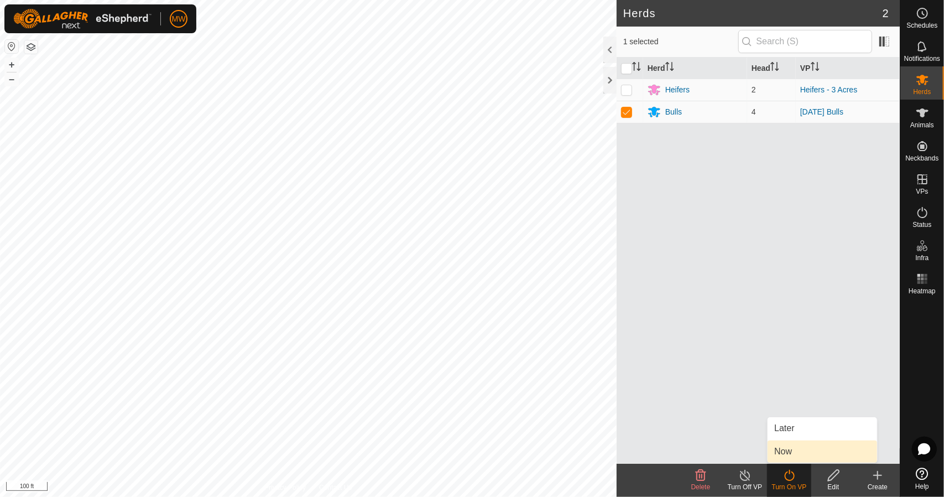
click at [803, 451] on link "Now" at bounding box center [822, 451] width 109 height 22
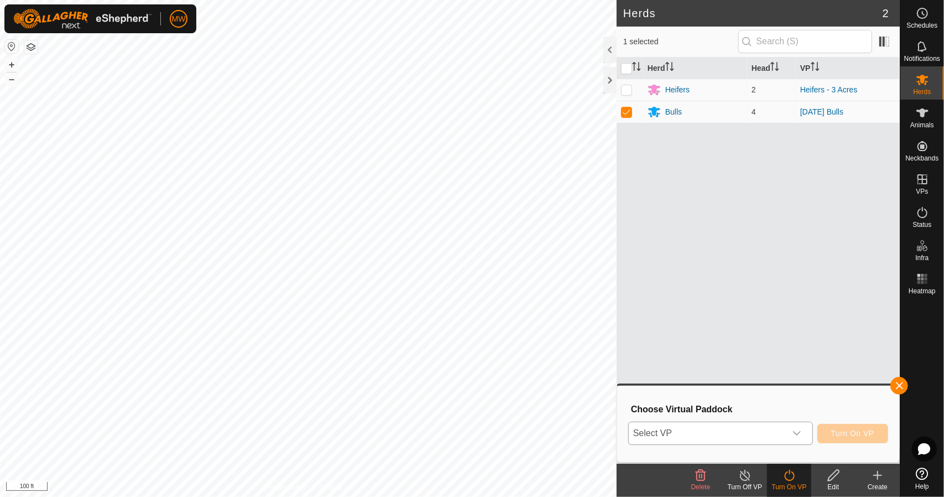
click at [721, 424] on span "Select VP" at bounding box center [707, 433] width 157 height 22
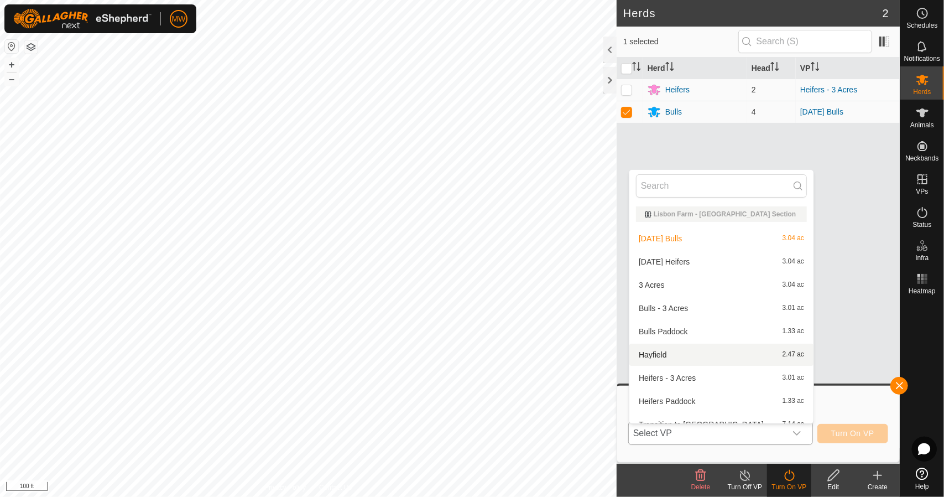
scroll to position [12, 0]
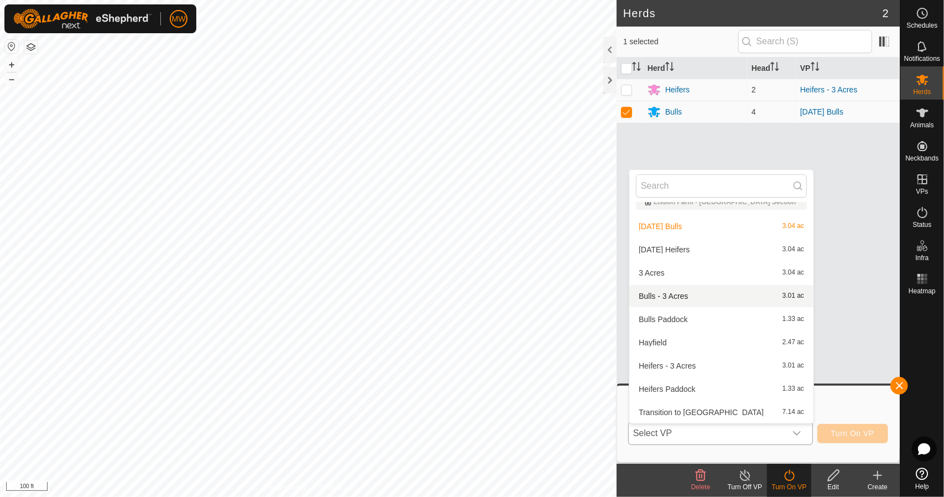
click at [688, 296] on li "Bulls - 3 Acres 3.01 ac" at bounding box center [721, 296] width 184 height 22
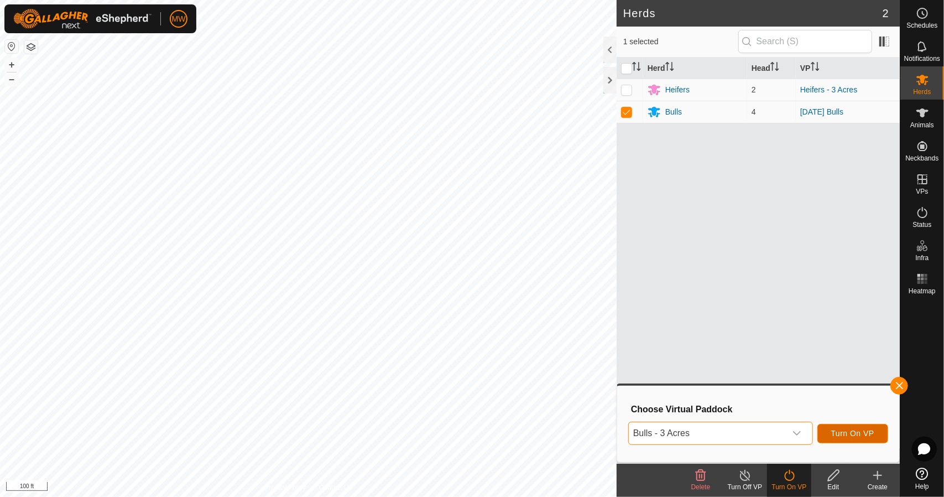
click at [862, 431] on span "Turn On VP" at bounding box center [852, 433] width 43 height 9
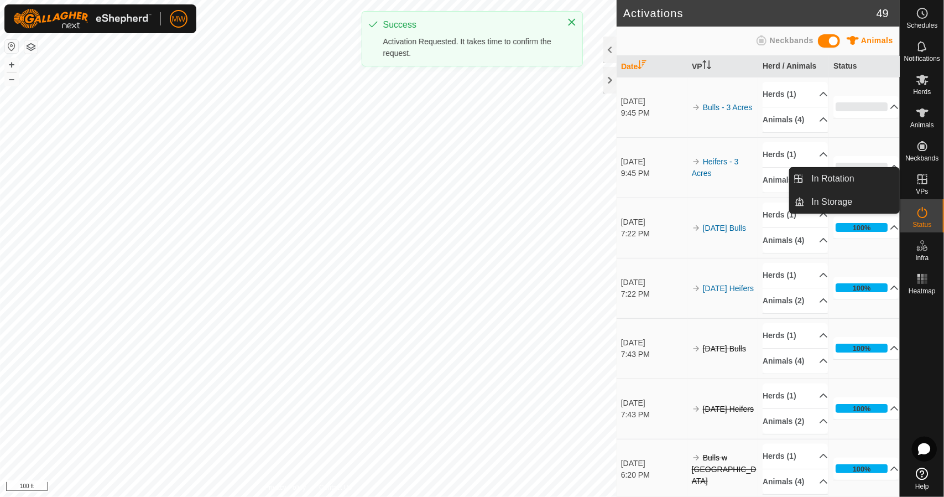
click at [864, 184] on link "In Rotation" at bounding box center [852, 179] width 95 height 22
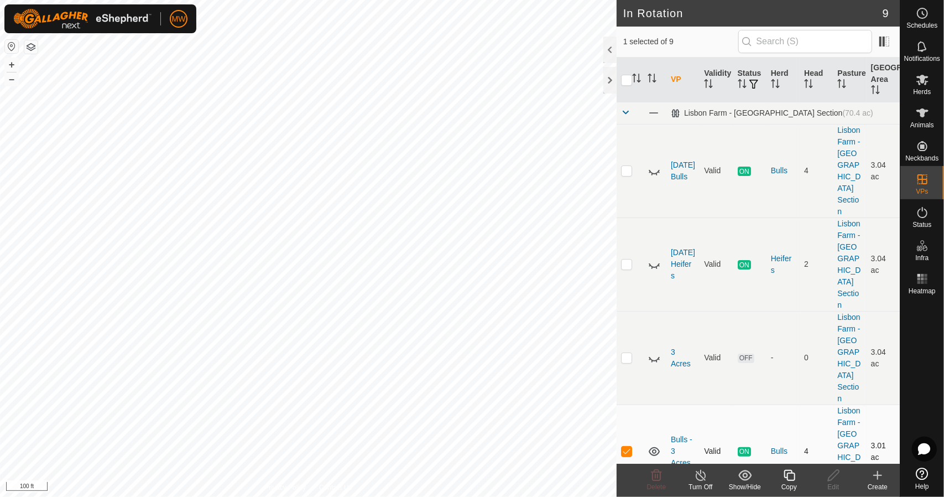
click at [631, 446] on p-checkbox at bounding box center [626, 450] width 11 height 9
checkbox input "false"
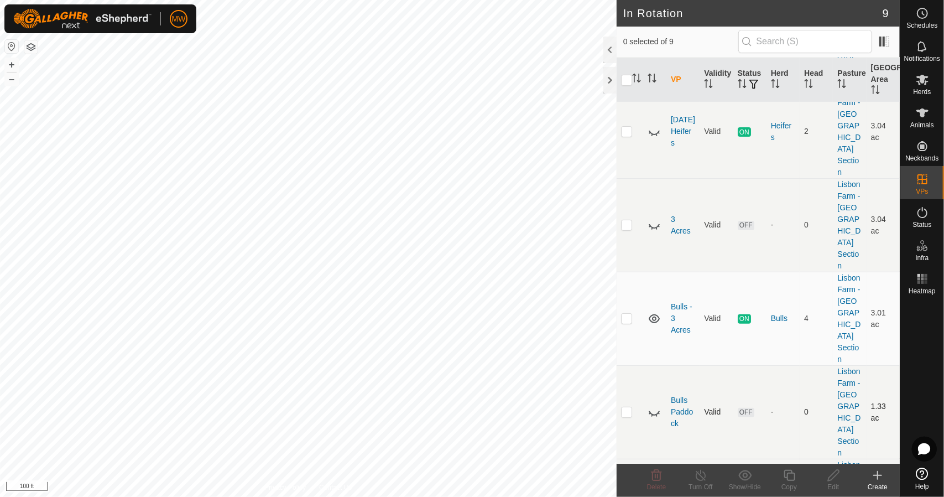
scroll to position [166, 0]
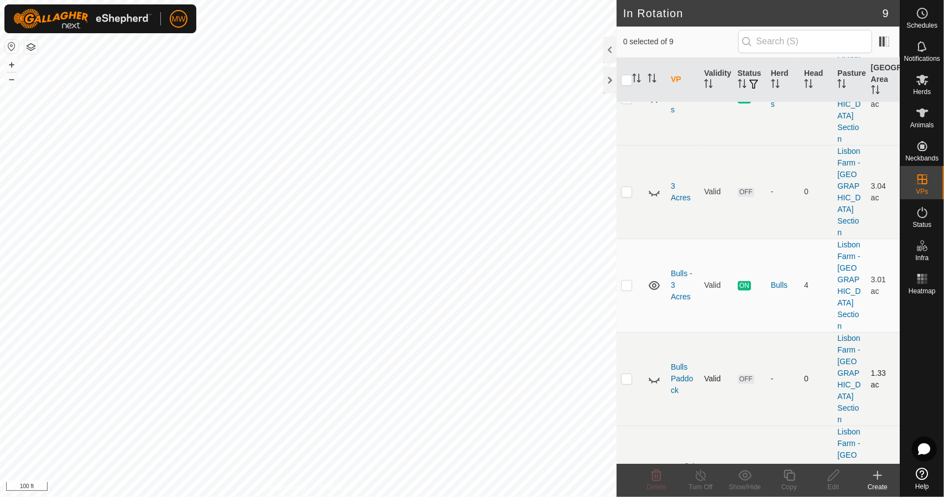
click at [636, 332] on td at bounding box center [630, 378] width 27 height 93
click at [635, 332] on td at bounding box center [630, 378] width 27 height 93
checkbox input "false"
click at [652, 378] on icon at bounding box center [654, 380] width 11 height 4
click at [655, 466] on icon at bounding box center [654, 472] width 13 height 13
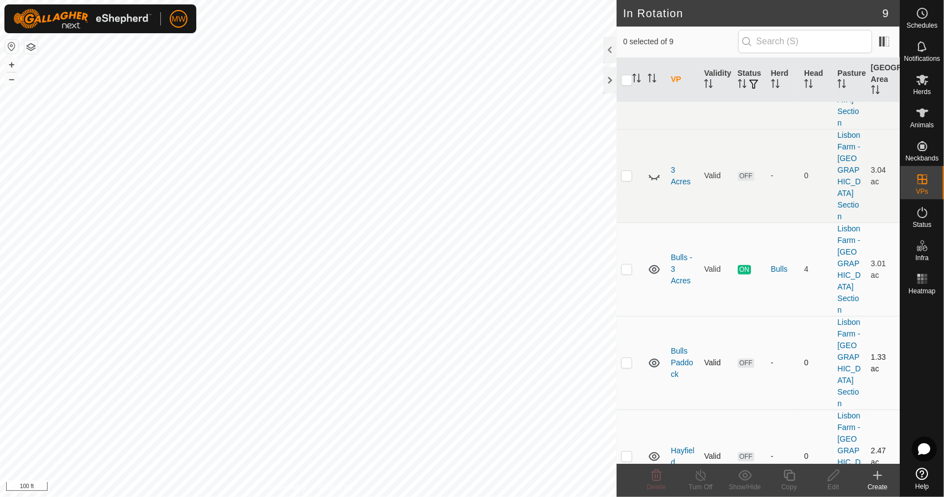
scroll to position [290, 0]
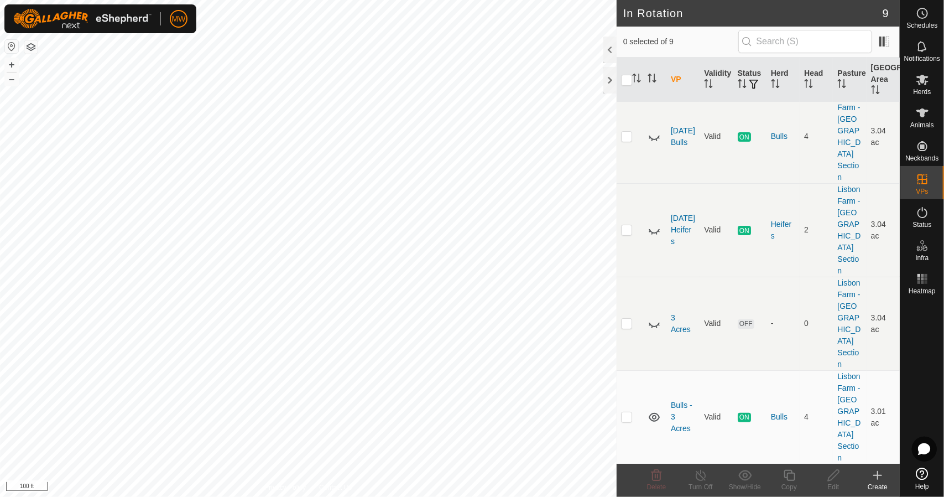
scroll to position [14, 0]
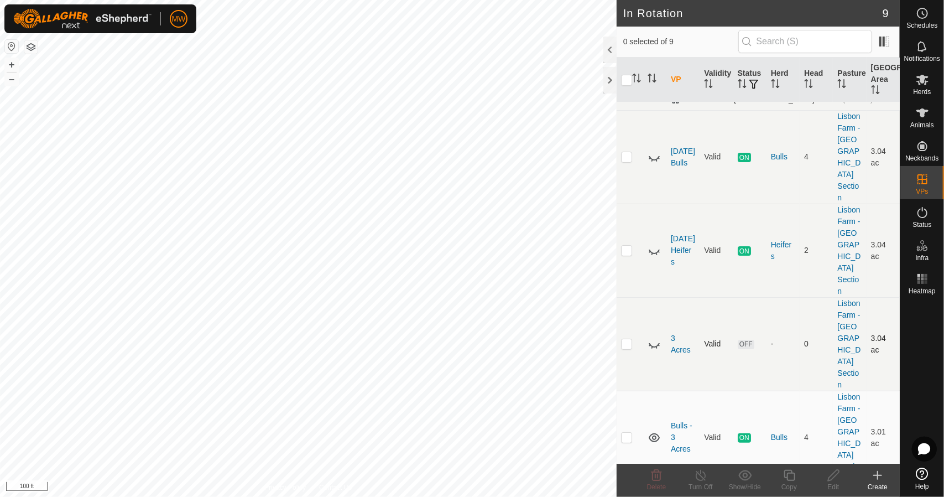
click at [654, 337] on icon at bounding box center [654, 343] width 13 height 13
click at [655, 244] on icon at bounding box center [654, 250] width 13 height 13
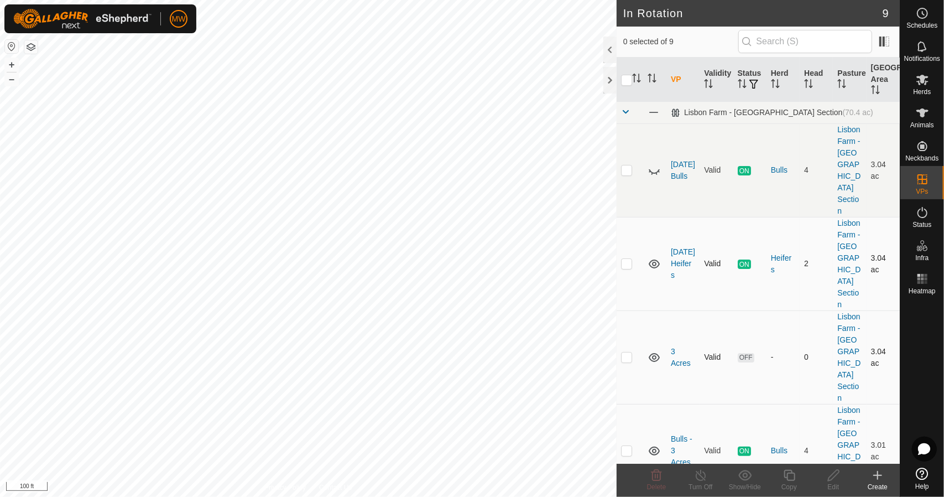
scroll to position [0, 0]
click at [648, 164] on icon at bounding box center [654, 170] width 13 height 13
click at [629, 166] on p-checkbox at bounding box center [626, 170] width 11 height 9
click at [627, 166] on p-checkbox at bounding box center [626, 170] width 11 height 9
checkbox input "false"
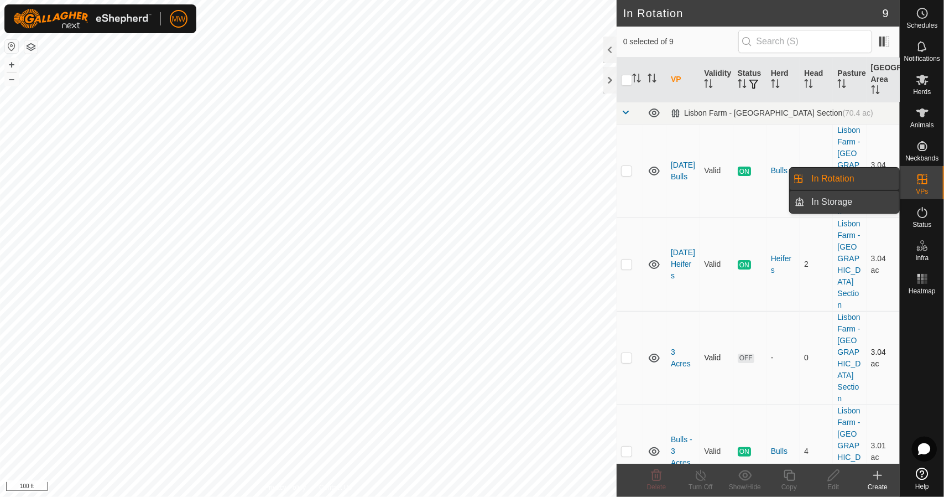
click at [831, 202] on link "In Storage" at bounding box center [852, 202] width 95 height 22
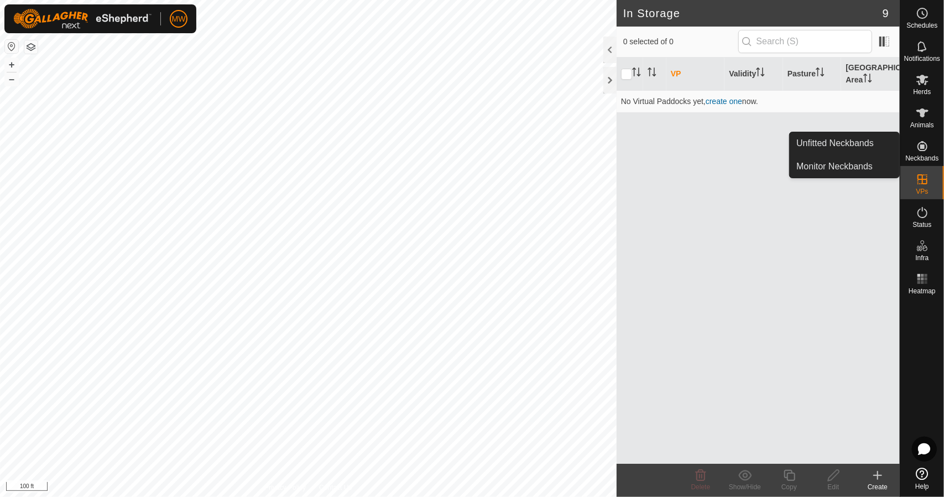
click at [920, 155] on span "Neckbands" at bounding box center [921, 158] width 33 height 7
click at [842, 135] on link "Unfitted Neckbands" at bounding box center [844, 143] width 109 height 22
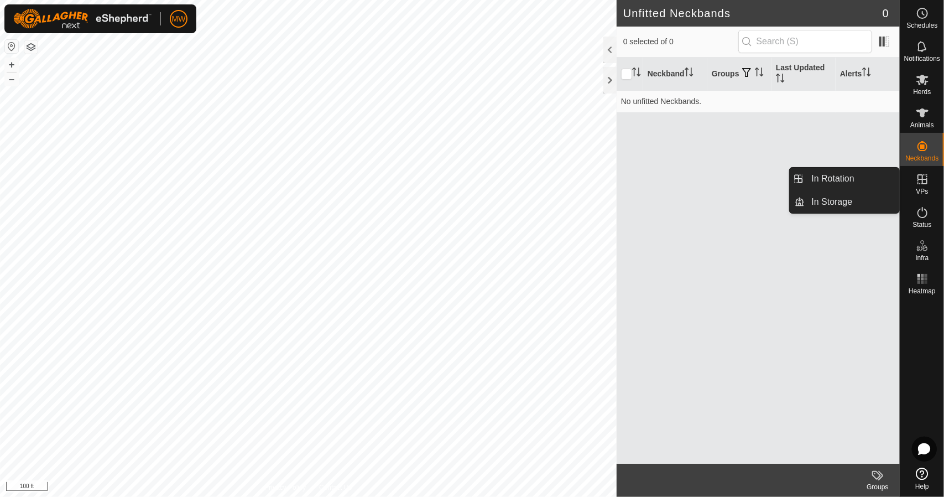
click at [855, 182] on link "In Rotation" at bounding box center [852, 179] width 95 height 22
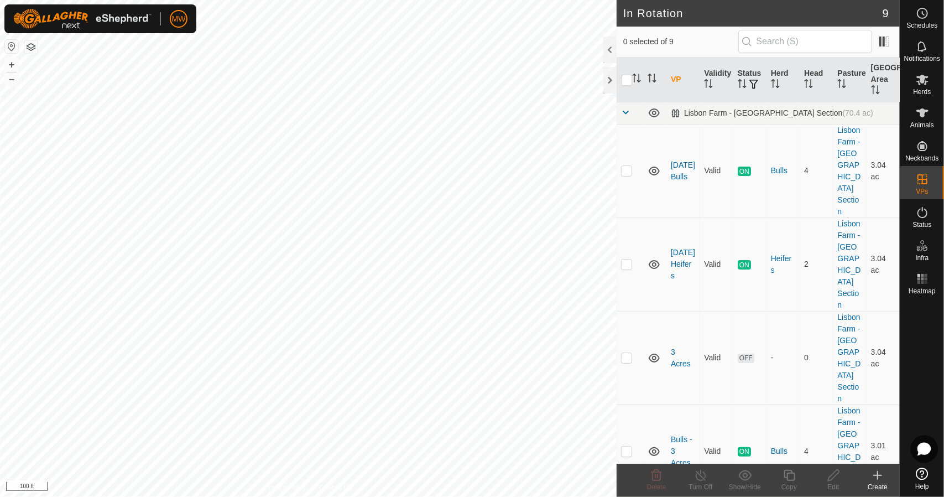
click at [923, 445] on icon at bounding box center [923, 448] width 13 height 13
checkbox input "false"
checkbox input "true"
checkbox input "false"
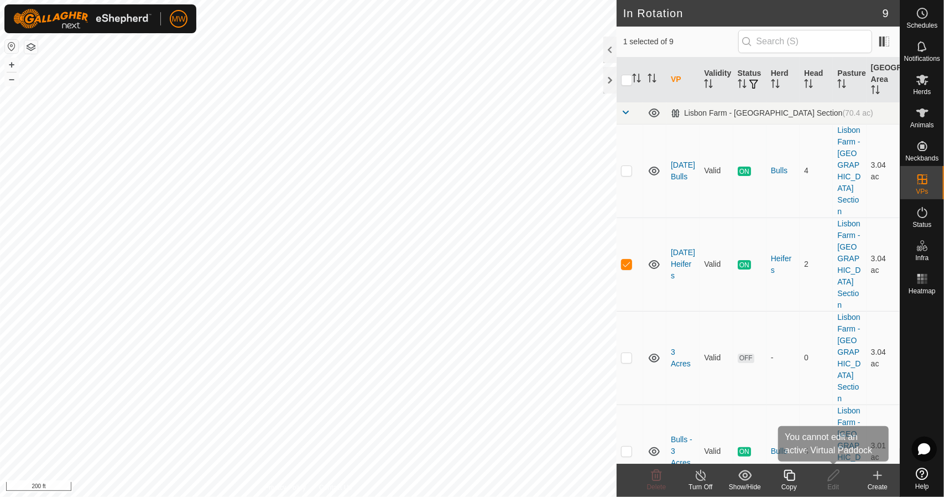
click at [829, 478] on icon at bounding box center [833, 474] width 11 height 11
click at [630, 233] on td at bounding box center [630, 263] width 27 height 93
checkbox input "false"
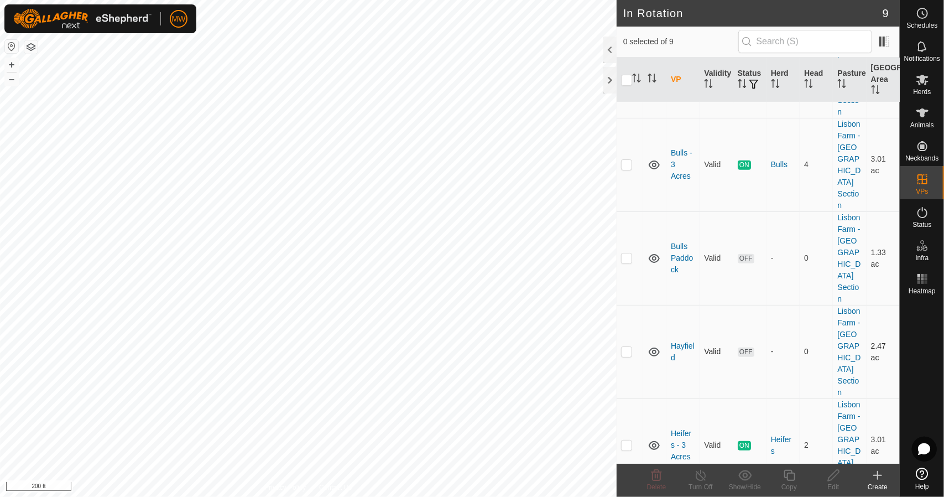
scroll to position [290, 0]
click at [631, 436] on p-checkbox at bounding box center [626, 440] width 11 height 9
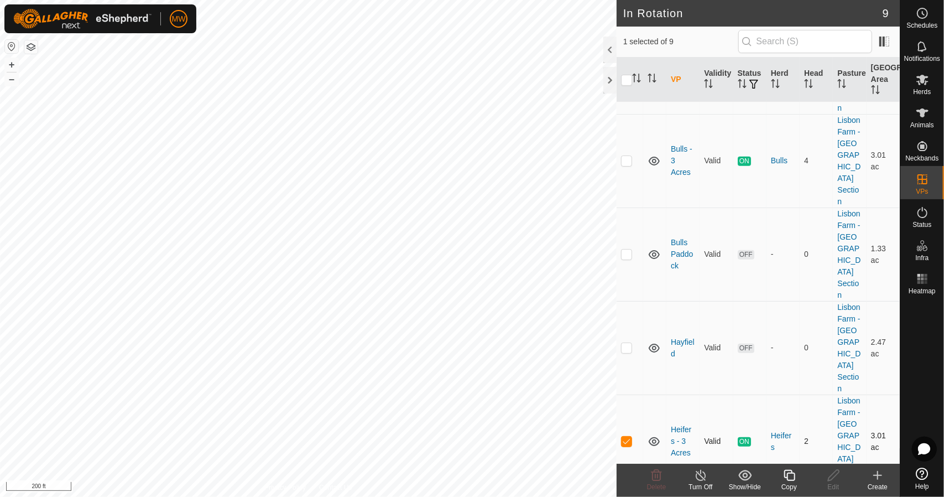
click at [631, 436] on p-checkbox at bounding box center [626, 440] width 11 height 9
checkbox input "false"
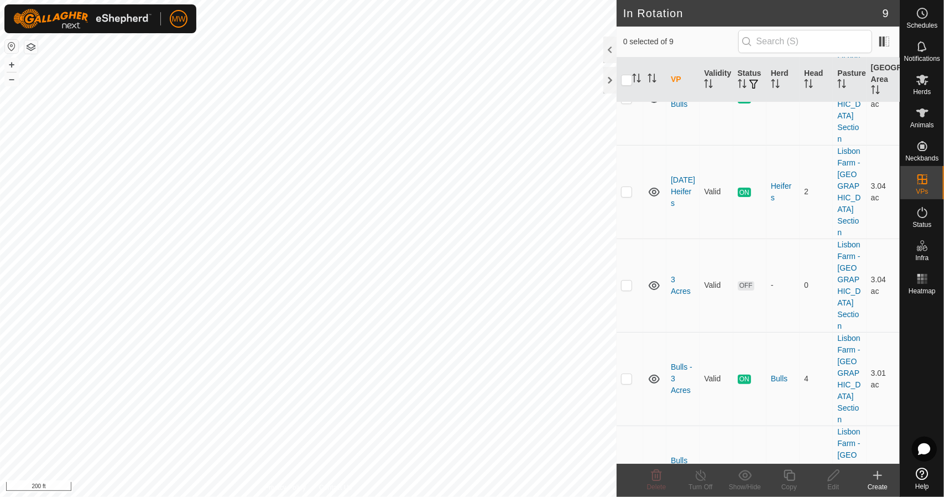
scroll to position [69, 0]
click at [626, 284] on p-checkbox at bounding box center [626, 288] width 11 height 9
checkbox input "true"
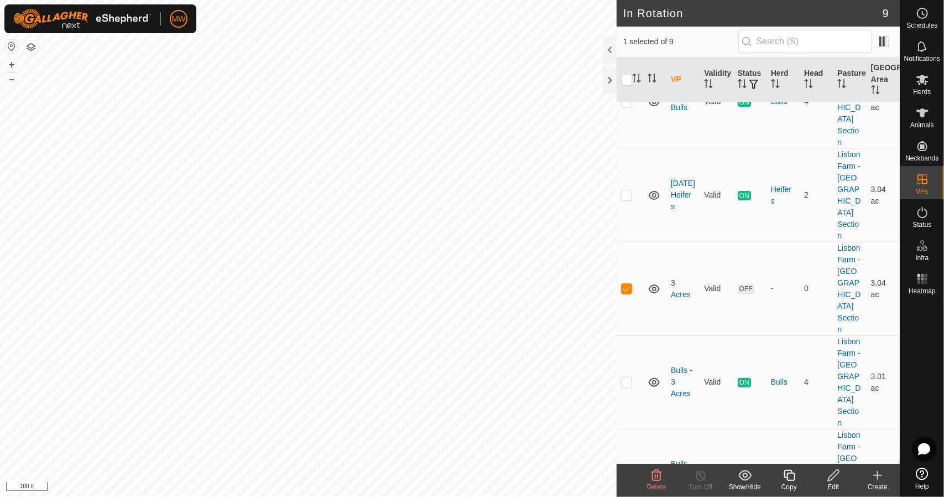
click at [842, 481] on edit-svg-icon at bounding box center [833, 474] width 44 height 13
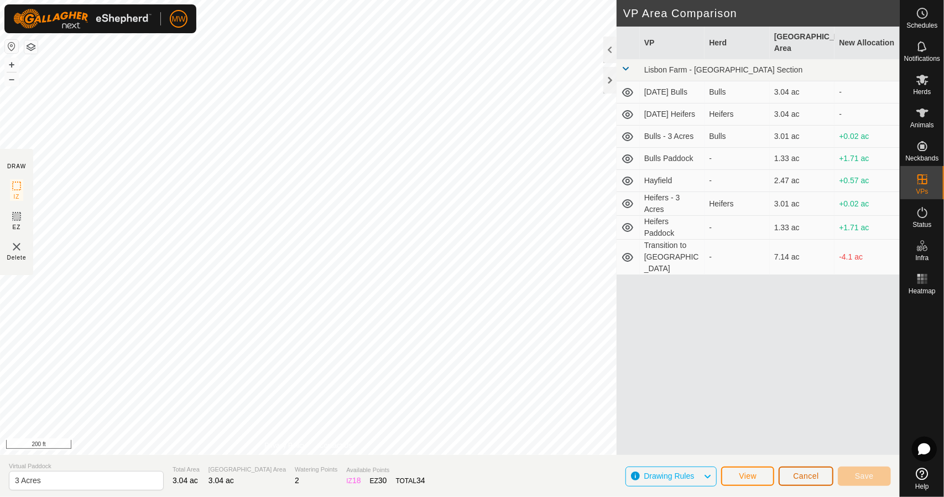
click at [816, 477] on span "Cancel" at bounding box center [806, 475] width 26 height 9
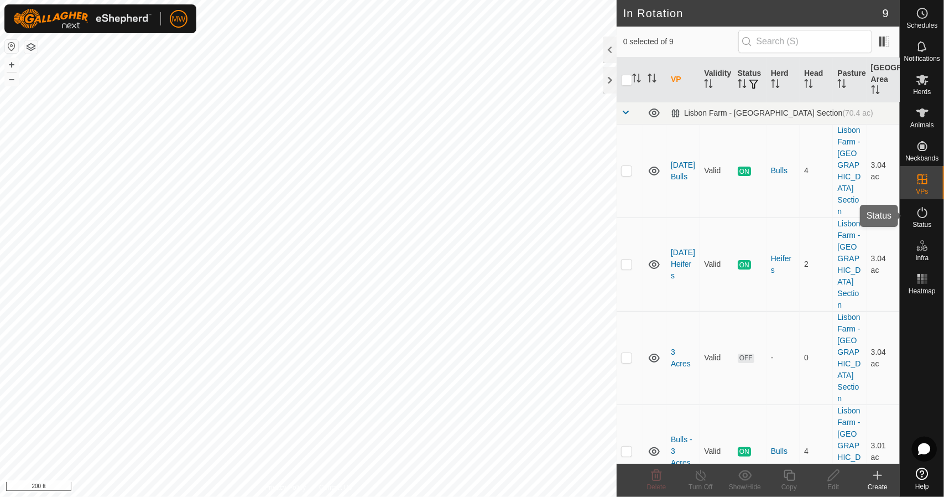
click at [922, 215] on icon at bounding box center [922, 212] width 13 height 13
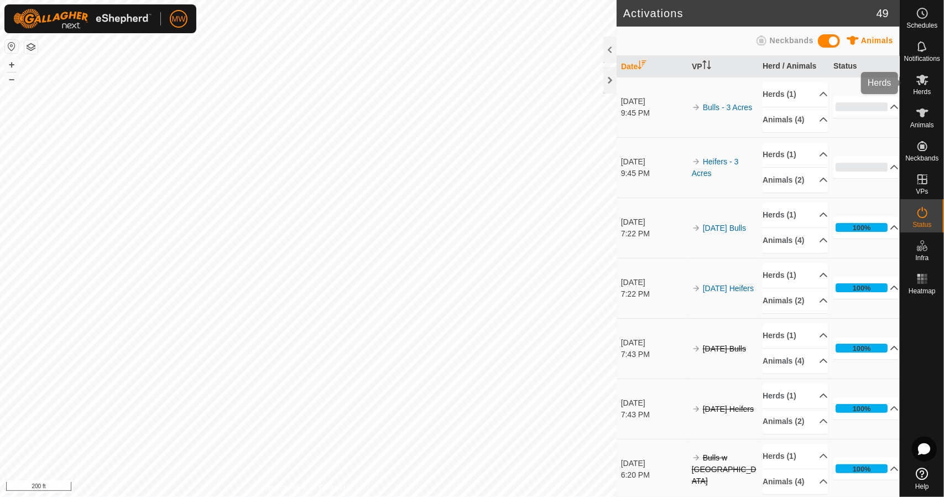
click at [918, 73] on icon at bounding box center [922, 79] width 13 height 13
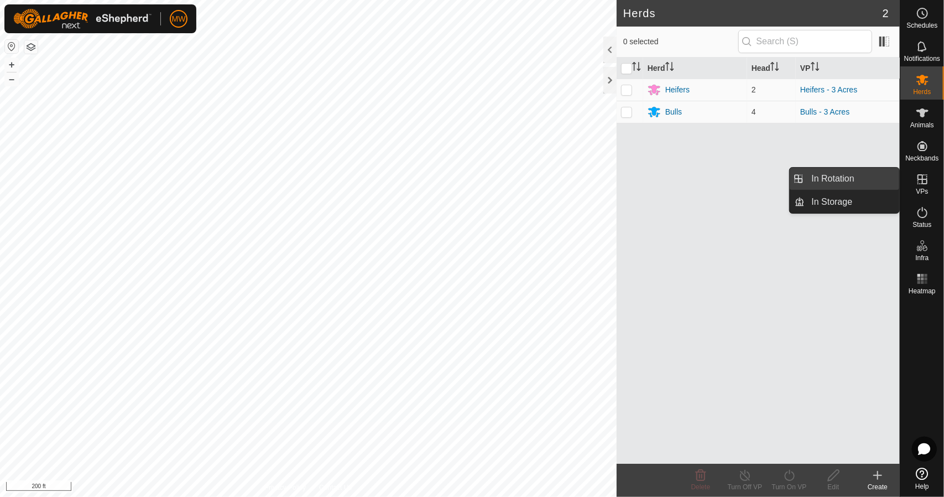
drag, startPoint x: 889, startPoint y: 184, endPoint x: 843, endPoint y: 184, distance: 45.3
click at [843, 184] on link "In Rotation" at bounding box center [852, 179] width 95 height 22
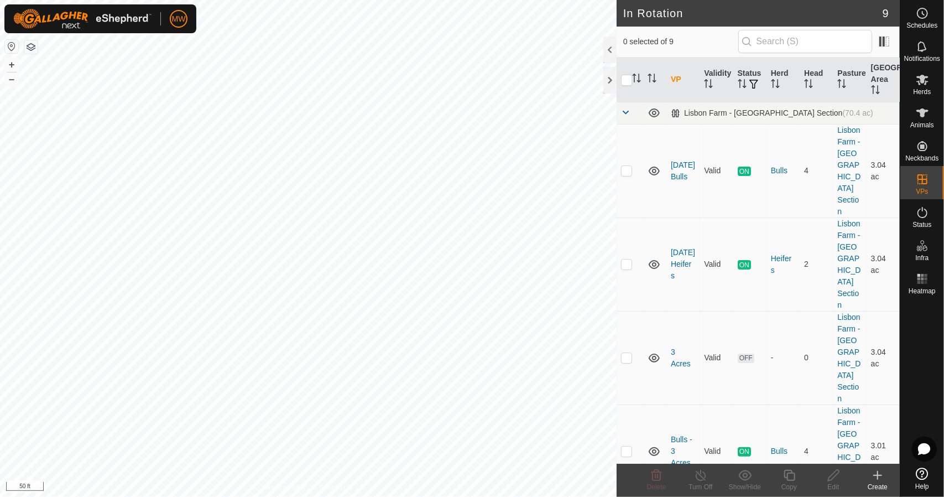
scroll to position [166, 0]
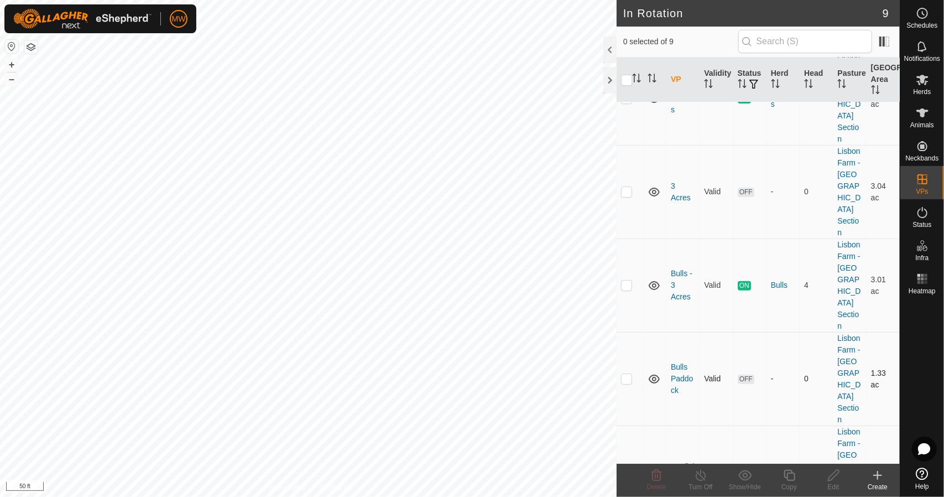
click at [631, 332] on td at bounding box center [630, 378] width 27 height 93
click at [631, 374] on p-checkbox at bounding box center [626, 378] width 11 height 9
checkbox input "false"
checkbox input "true"
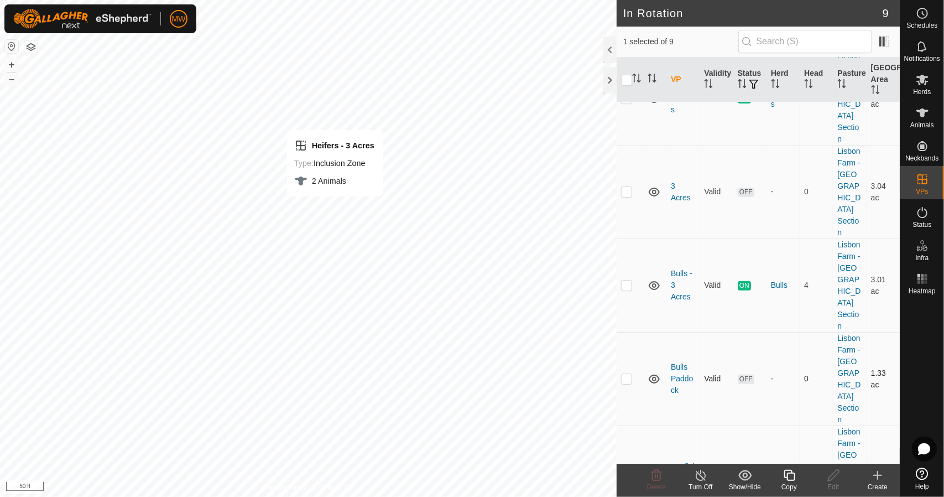
checkbox input "true"
checkbox input "false"
checkbox input "true"
checkbox input "false"
checkbox input "true"
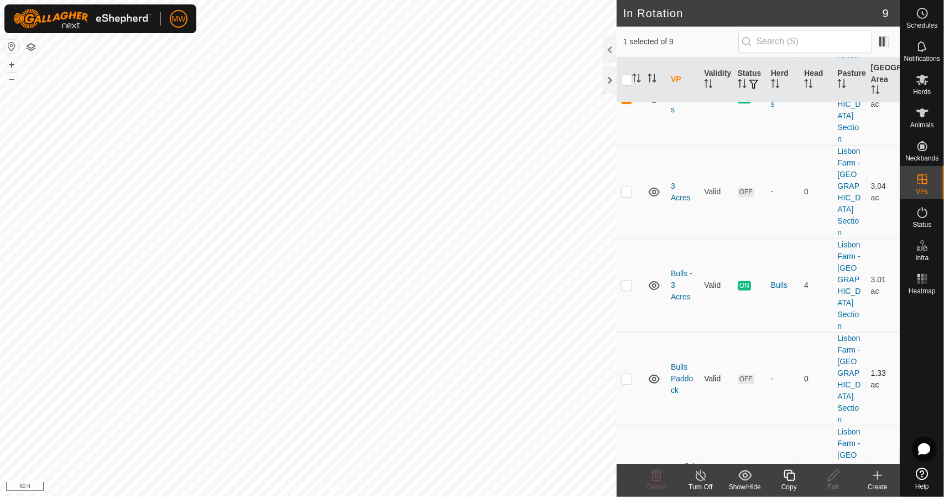
checkbox input "false"
checkbox input "true"
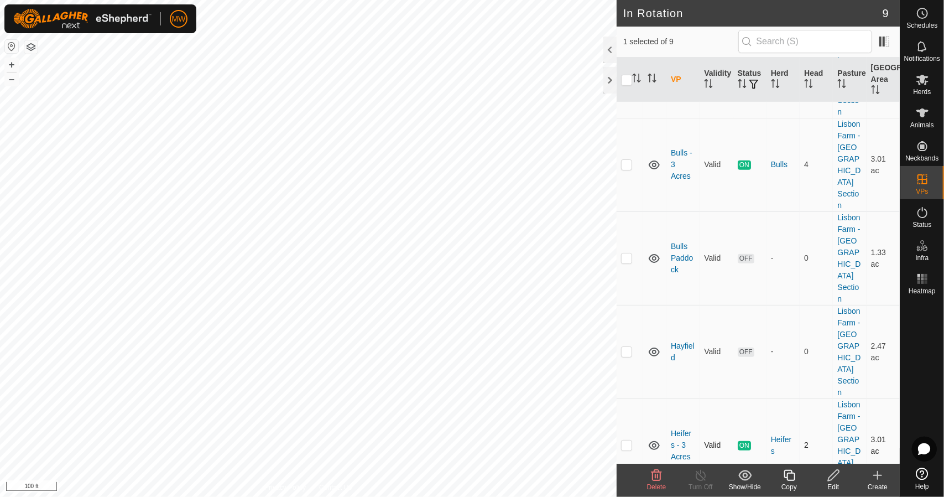
scroll to position [290, 0]
click at [825, 479] on edit-svg-icon at bounding box center [833, 474] width 44 height 13
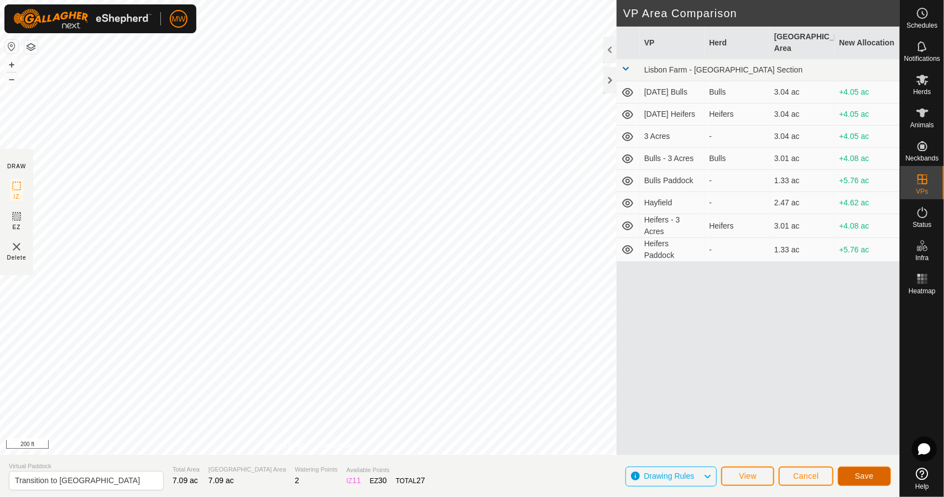
click at [859, 471] on span "Save" at bounding box center [864, 475] width 19 height 9
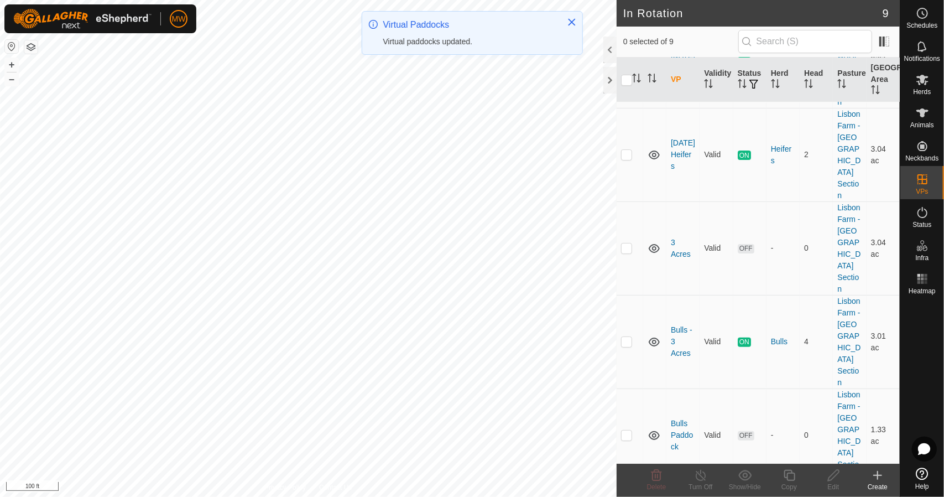
scroll to position [111, 0]
click at [630, 429] on p-checkbox at bounding box center [626, 433] width 11 height 9
checkbox input "true"
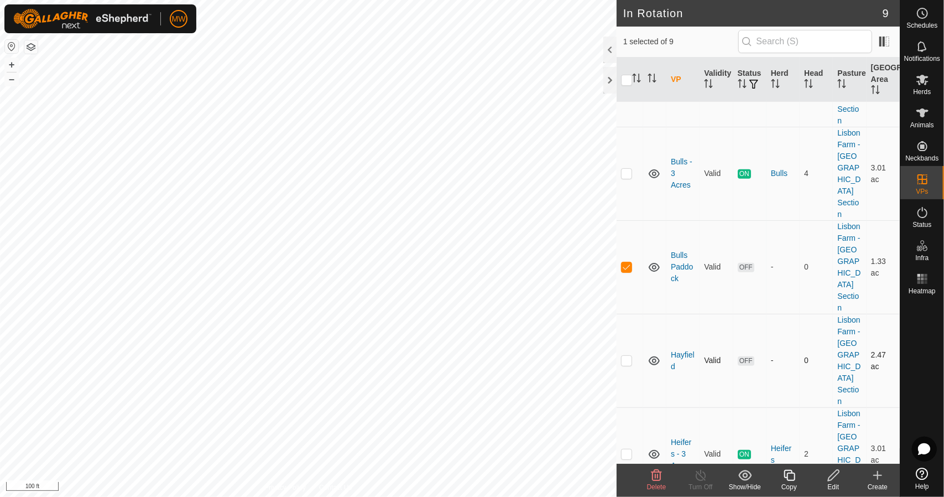
scroll to position [290, 0]
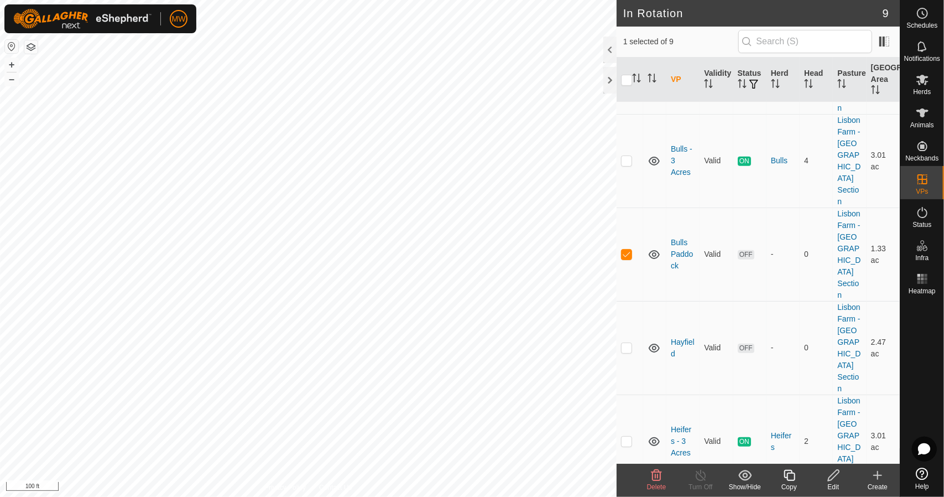
checkbox input "true"
click at [658, 483] on span "Delete" at bounding box center [656, 487] width 19 height 8
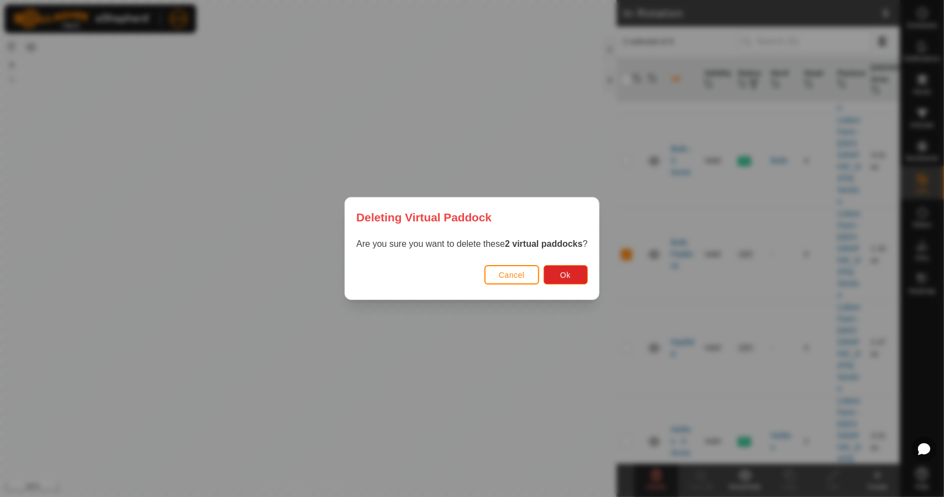
click at [552, 264] on div "Cancel Ok" at bounding box center [471, 281] width 253 height 38
click at [555, 274] on button "Ok" at bounding box center [566, 274] width 44 height 19
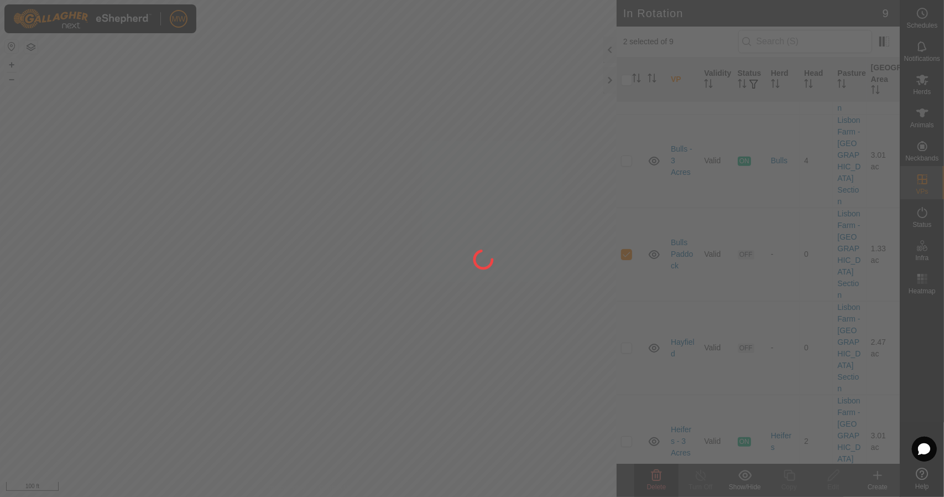
checkbox input "false"
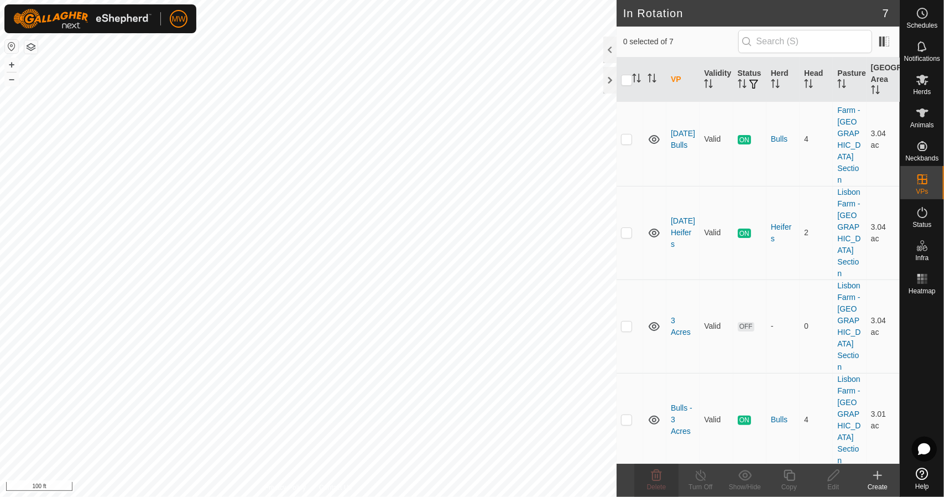
scroll to position [0, 0]
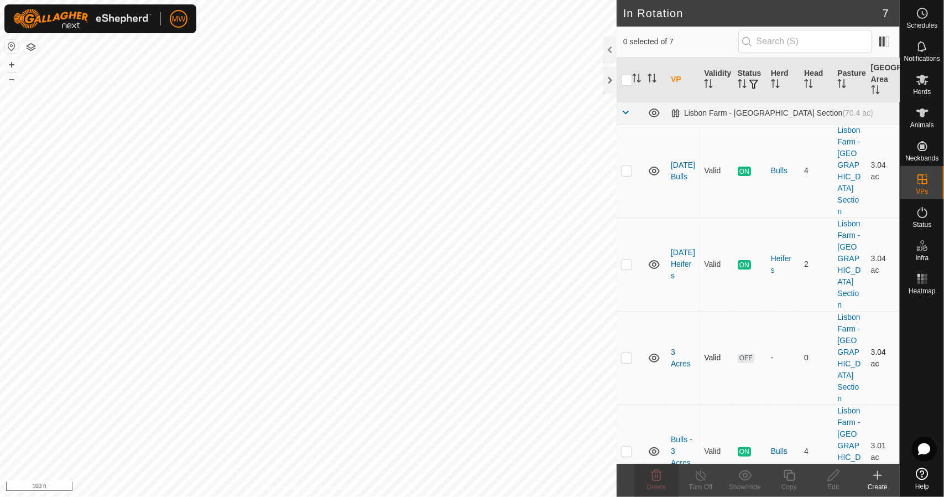
click at [629, 311] on td at bounding box center [630, 357] width 27 height 93
checkbox input "true"
click at [664, 484] on span "Delete" at bounding box center [656, 487] width 19 height 8
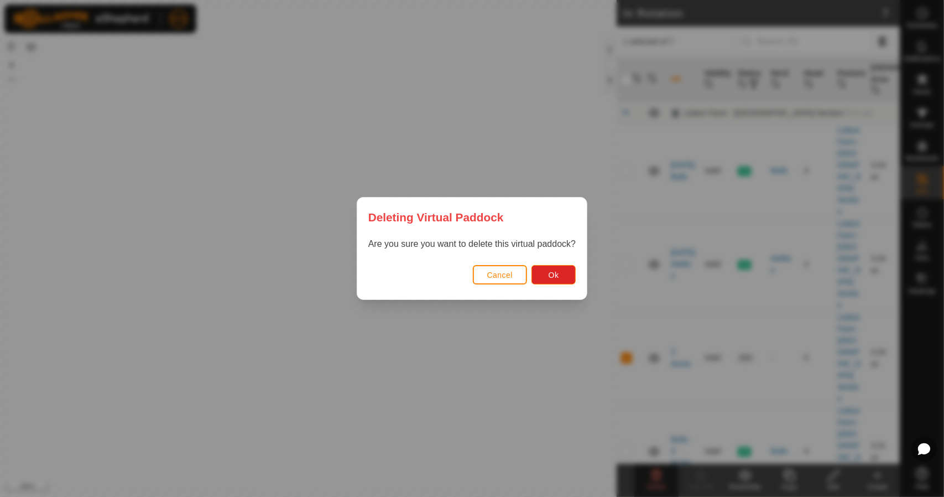
click at [534, 260] on div "Are you sure you want to delete this virtual paddock?" at bounding box center [471, 249] width 229 height 24
click at [550, 275] on span "Ok" at bounding box center [554, 274] width 11 height 9
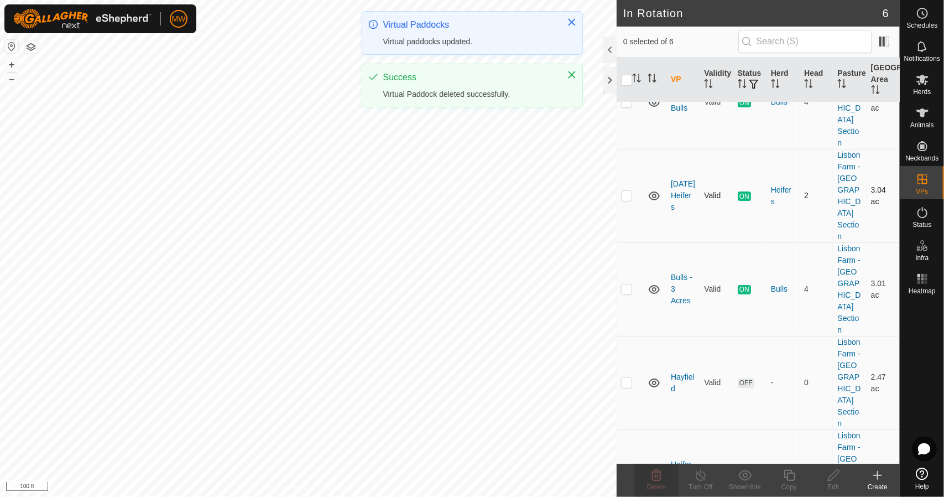
scroll to position [80, 0]
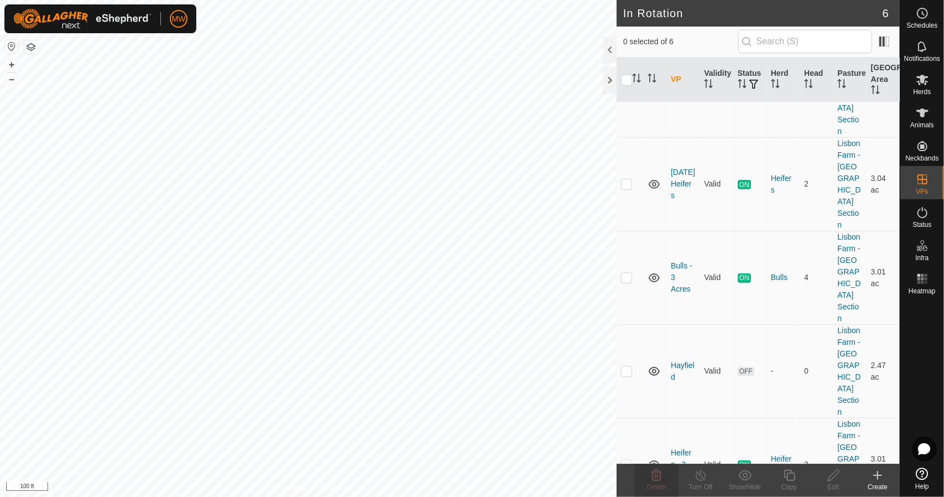
checkbox input "true"
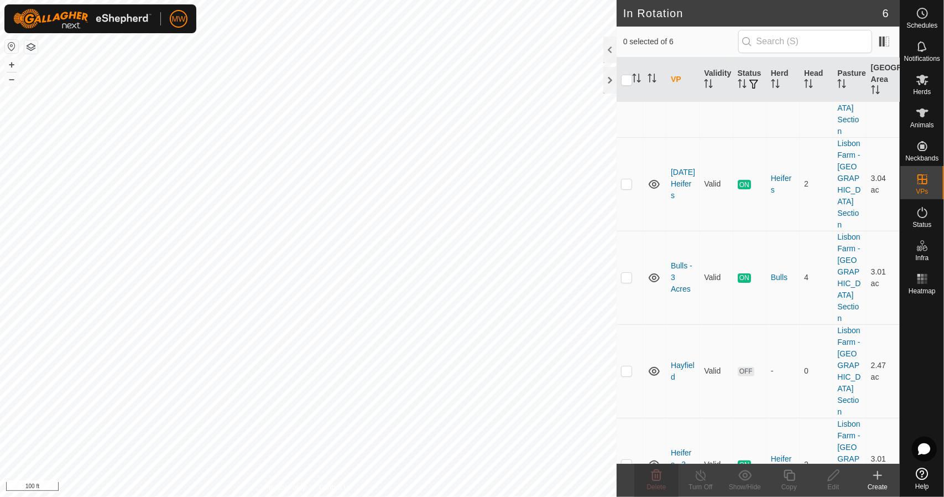
checkbox input "false"
click at [628, 366] on p-checkbox at bounding box center [626, 370] width 11 height 9
click at [625, 366] on p-checkbox at bounding box center [626, 370] width 11 height 9
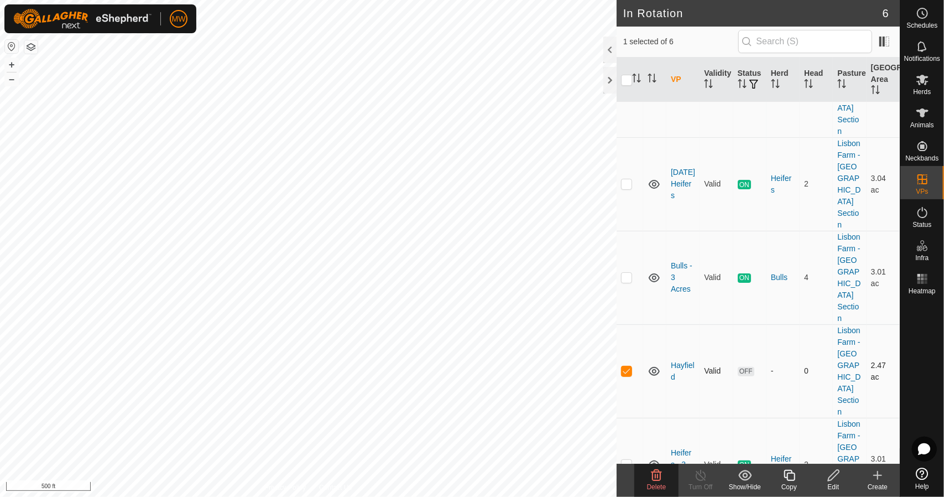
checkbox input "false"
click at [935, 74] on div "Herds" at bounding box center [922, 82] width 44 height 33
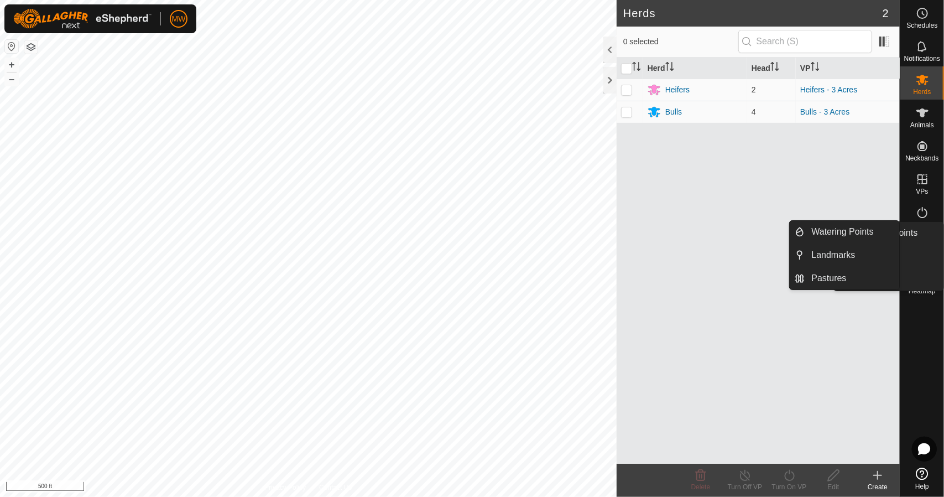
drag, startPoint x: 922, startPoint y: 263, endPoint x: 927, endPoint y: 251, distance: 12.4
click at [927, 251] on icon at bounding box center [922, 245] width 13 height 13
click at [827, 275] on link "Pastures" at bounding box center [852, 278] width 95 height 22
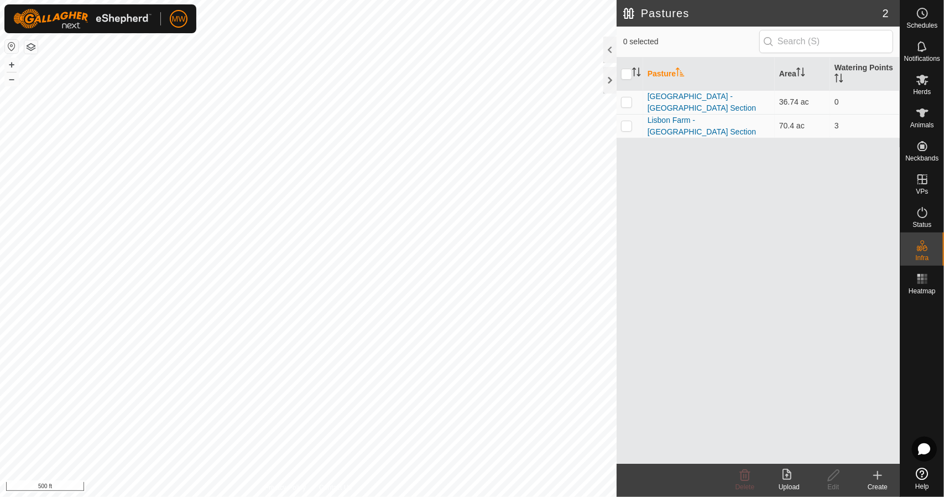
click at [786, 475] on icon at bounding box center [788, 474] width 13 height 13
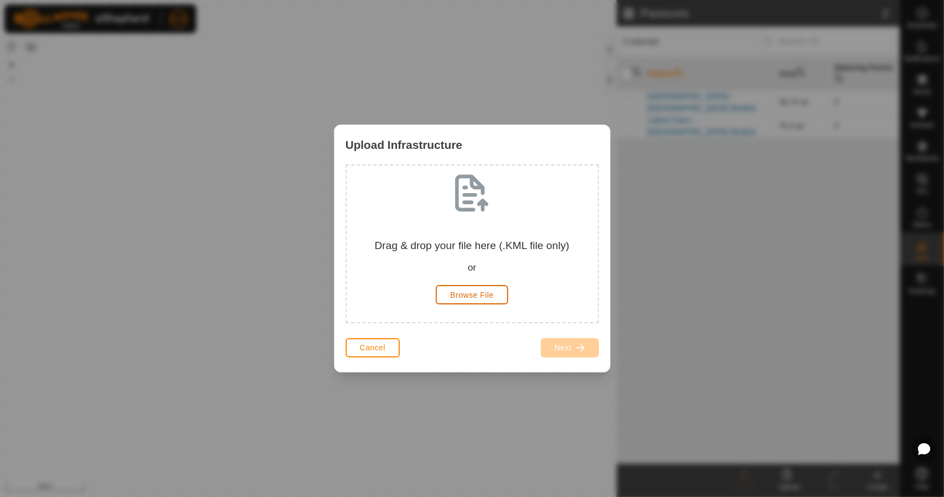
click at [456, 291] on span "Browse File" at bounding box center [472, 294] width 44 height 9
click at [462, 293] on span "Browse File" at bounding box center [472, 294] width 44 height 9
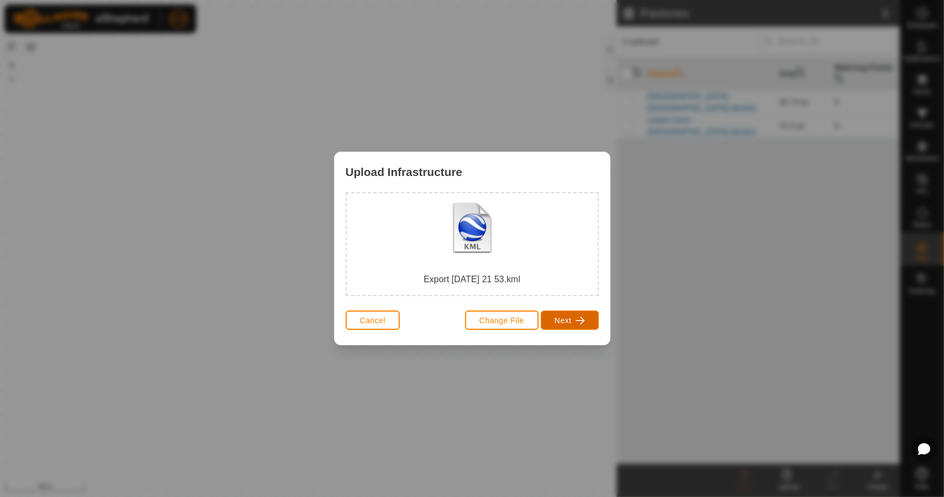
click at [572, 318] on button "Next" at bounding box center [570, 319] width 58 height 19
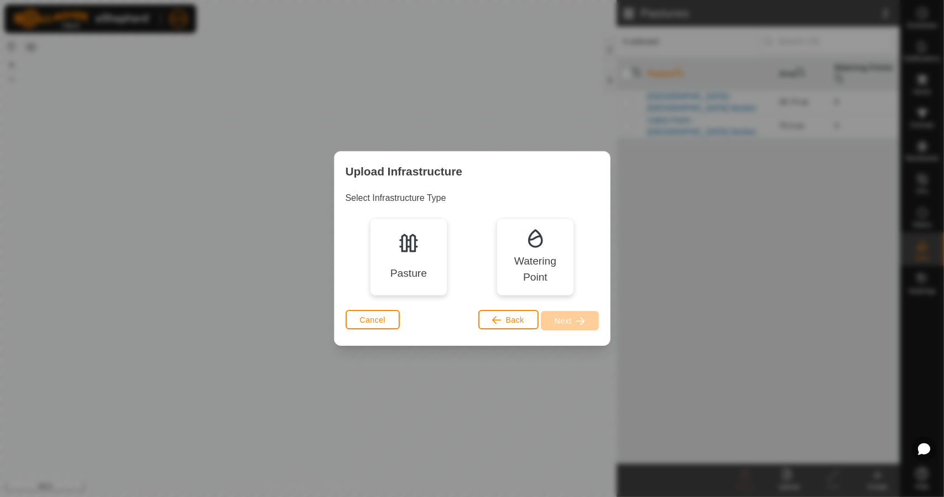
click at [438, 270] on div "Pasture" at bounding box center [408, 256] width 77 height 77
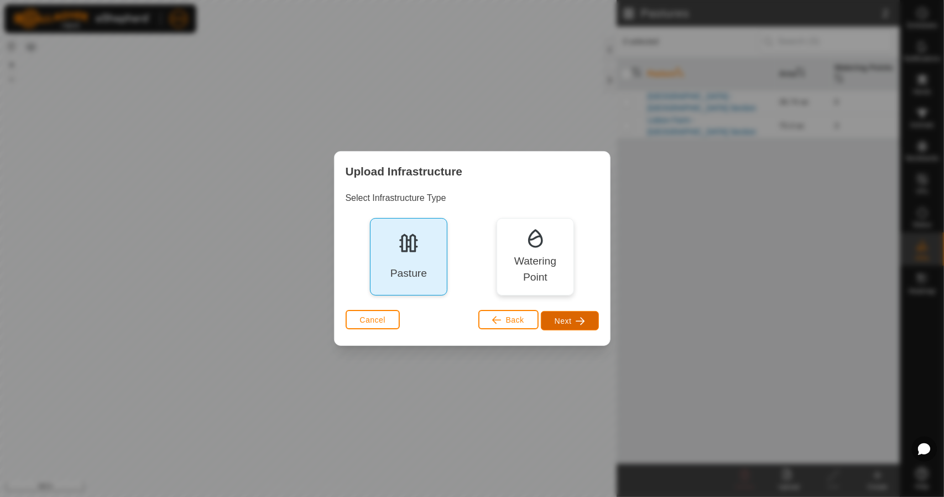
click at [573, 312] on button "Next" at bounding box center [570, 320] width 58 height 19
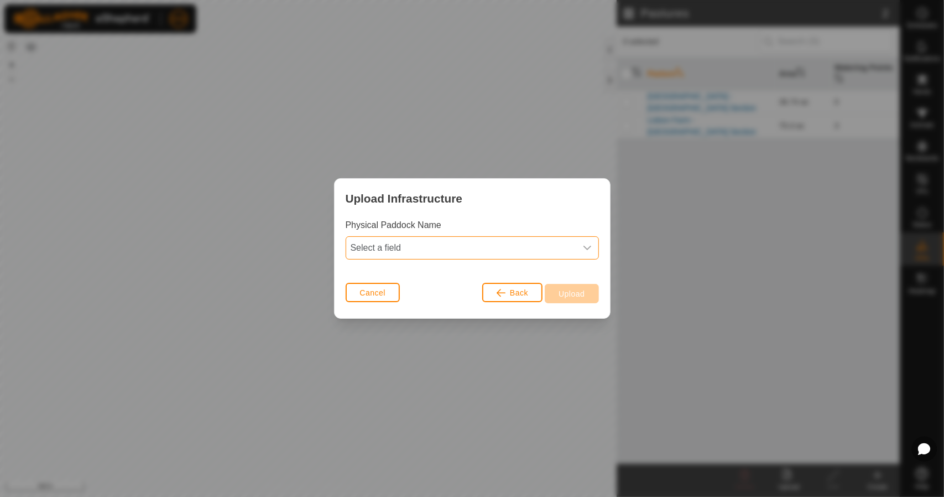
click at [566, 253] on span "Select a field" at bounding box center [461, 248] width 230 height 22
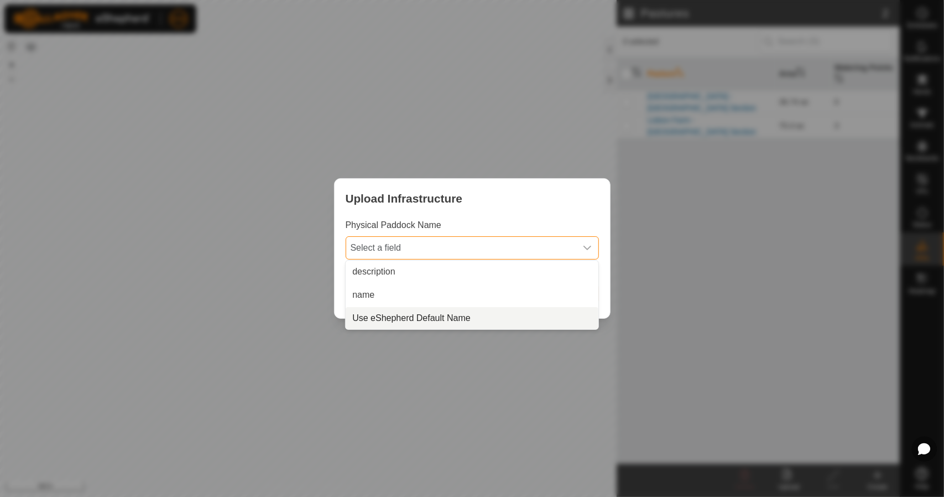
click at [436, 316] on li "Use eShepherd Default Name" at bounding box center [472, 318] width 253 height 22
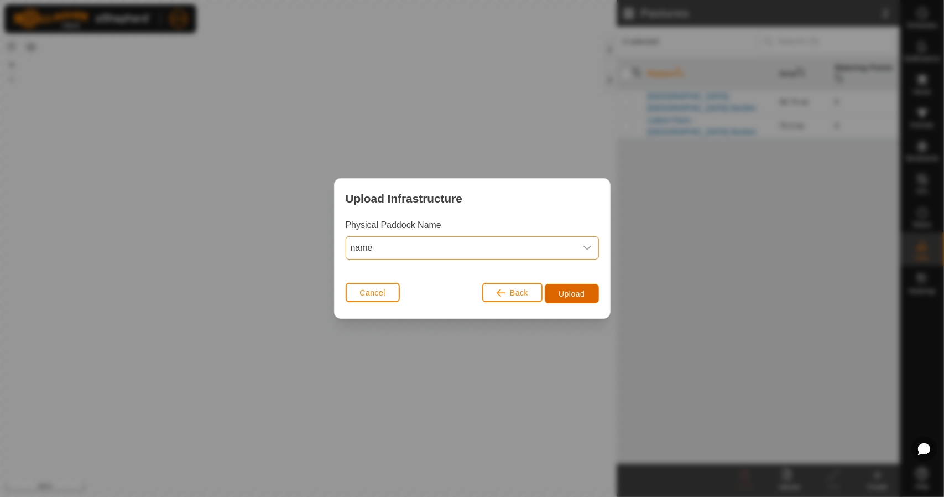
click at [580, 292] on span "Upload" at bounding box center [571, 293] width 26 height 9
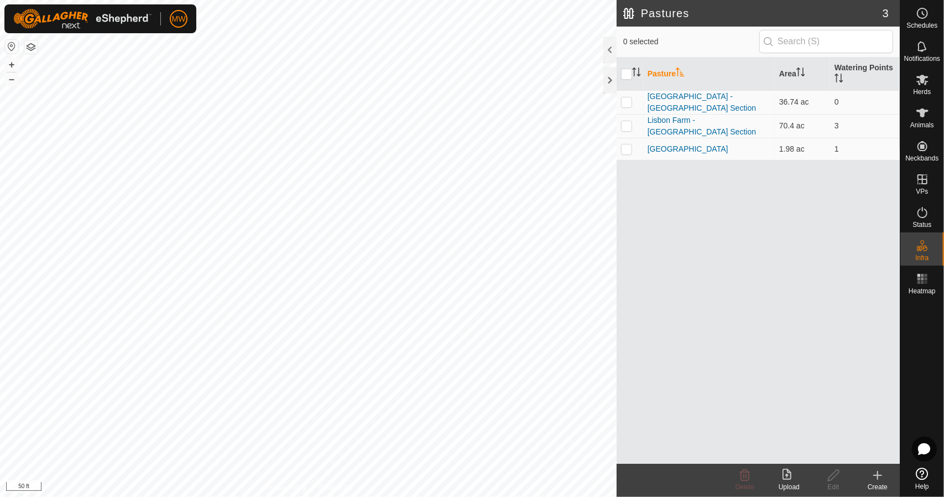
click at [790, 488] on div "Upload" at bounding box center [789, 487] width 44 height 10
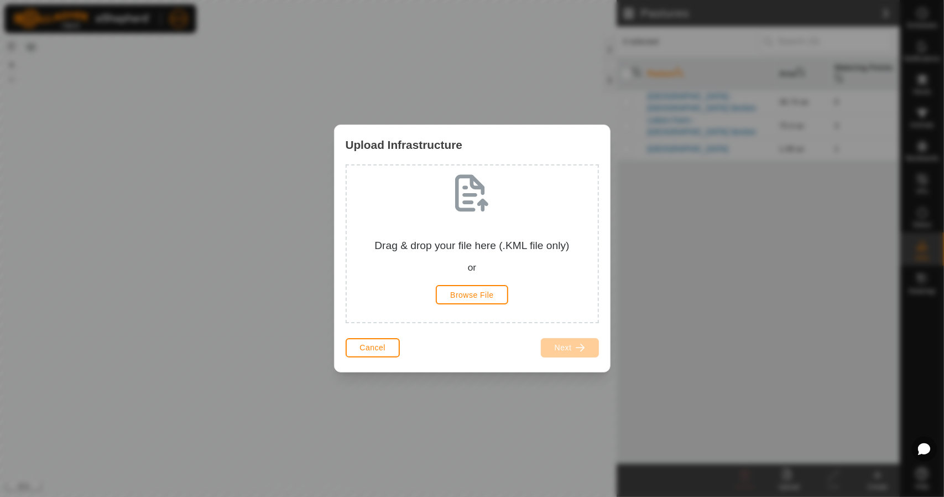
click at [484, 284] on div "Drag & drop your file here (.KML file only) or Browse File" at bounding box center [472, 243] width 233 height 139
click at [479, 291] on span "Browse File" at bounding box center [472, 294] width 44 height 9
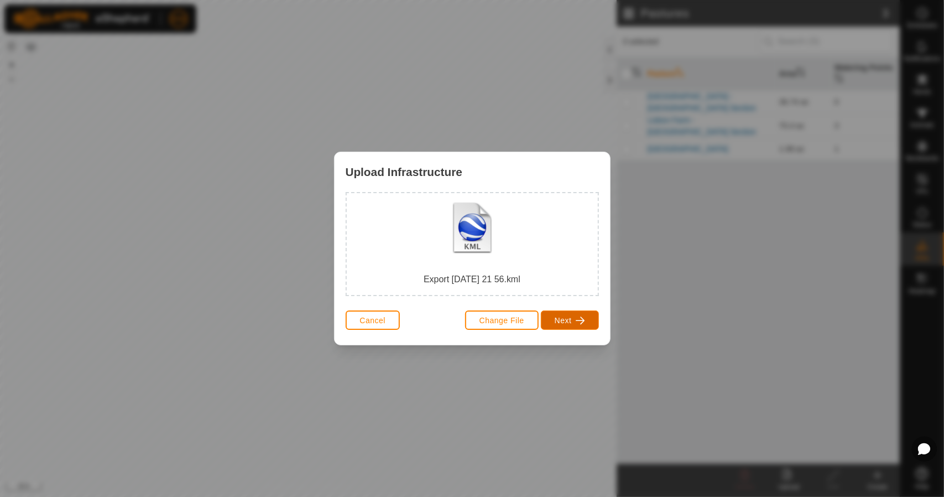
click at [567, 321] on span "Next" at bounding box center [563, 320] width 17 height 9
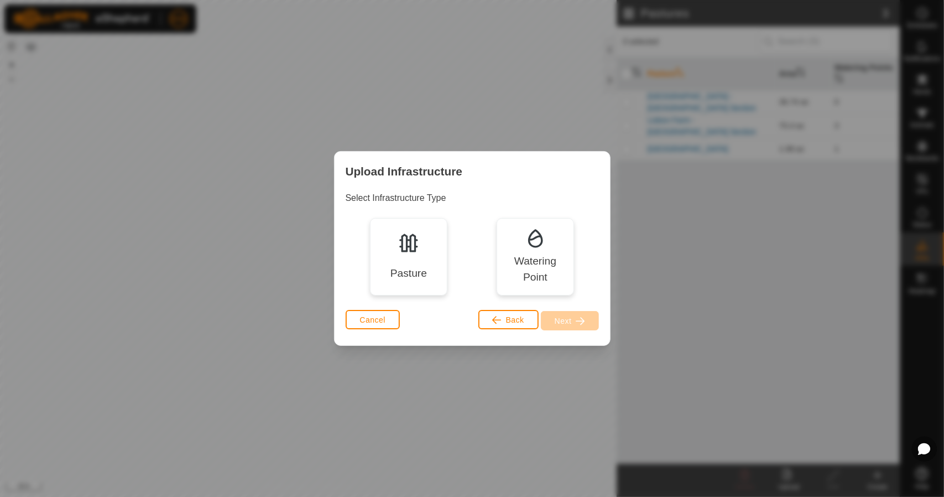
click at [406, 249] on img at bounding box center [409, 243] width 22 height 22
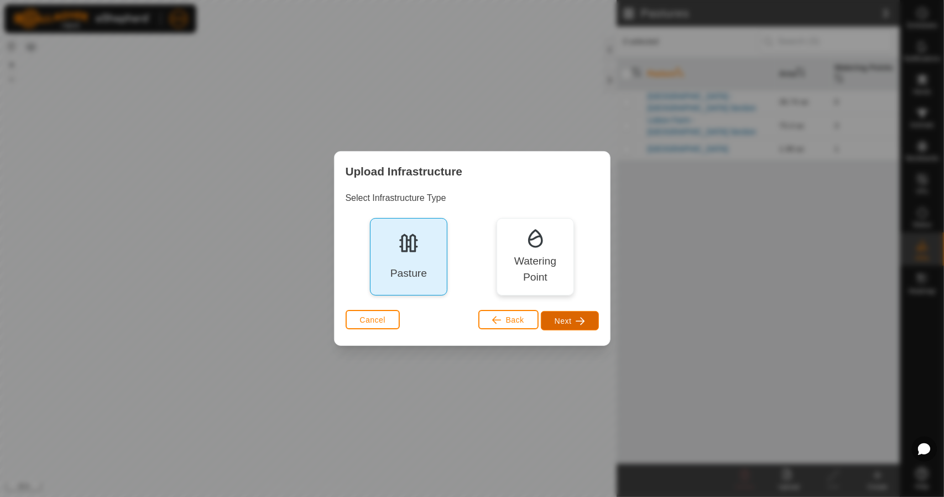
click at [584, 325] on button "Next" at bounding box center [570, 320] width 58 height 19
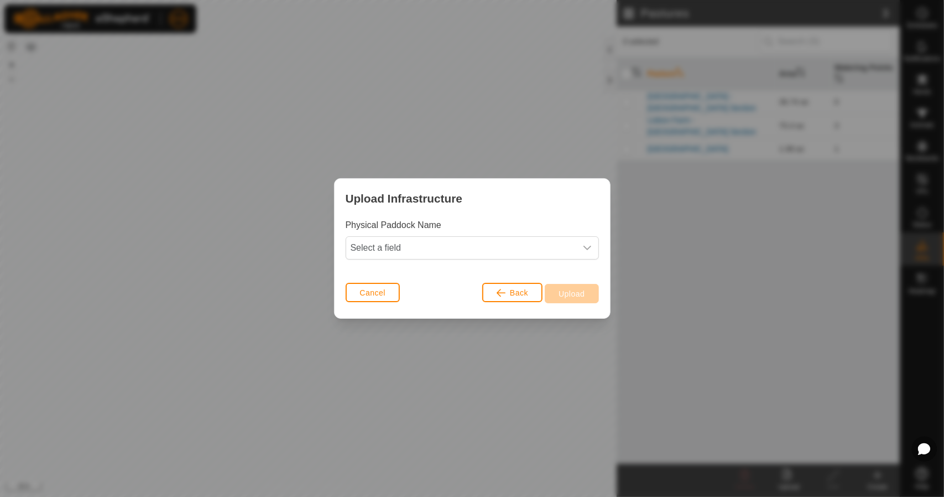
click at [441, 235] on div "Physical Paddock Name Select a field" at bounding box center [472, 238] width 253 height 41
click at [439, 238] on span "Select a field" at bounding box center [461, 248] width 230 height 22
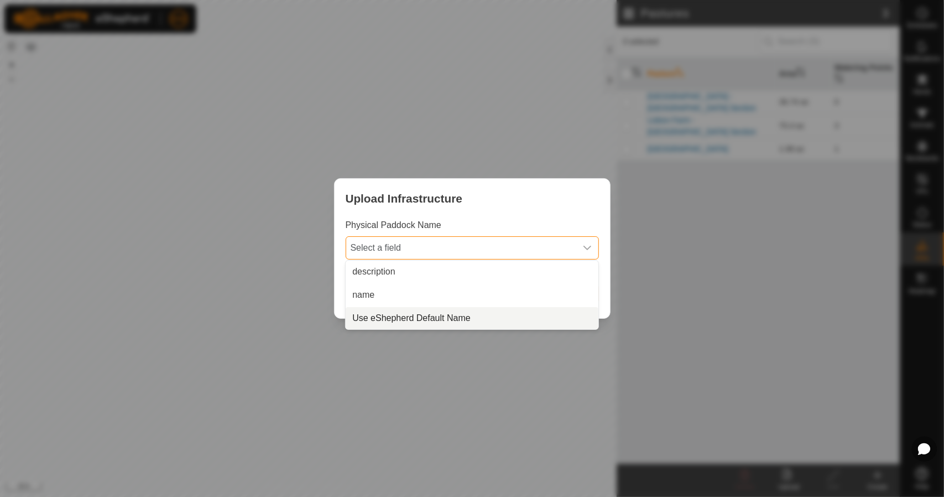
click at [416, 323] on li "Use eShepherd Default Name" at bounding box center [472, 318] width 253 height 22
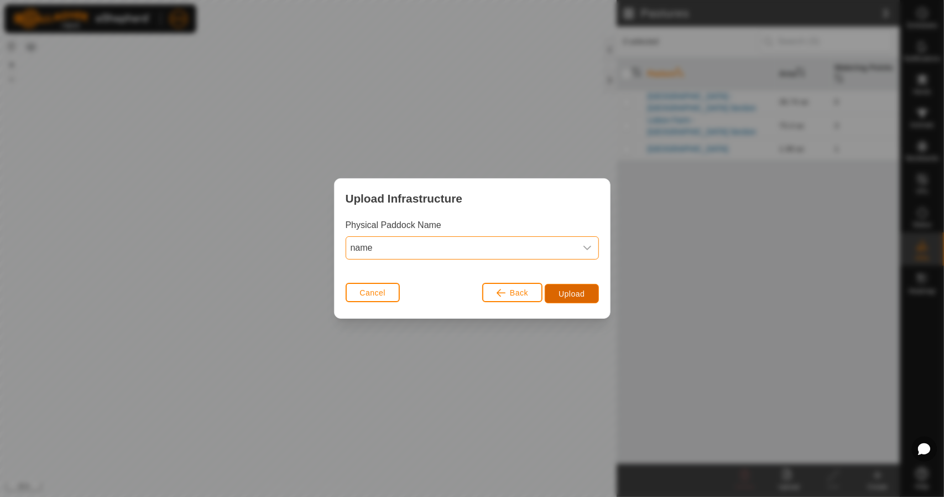
click at [566, 287] on button "Upload" at bounding box center [572, 293] width 54 height 19
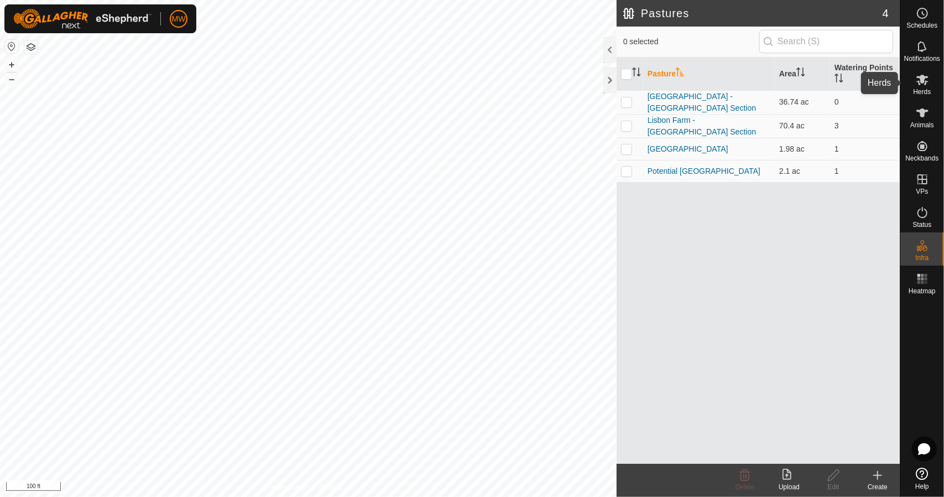
click at [922, 80] on icon at bounding box center [922, 80] width 12 height 11
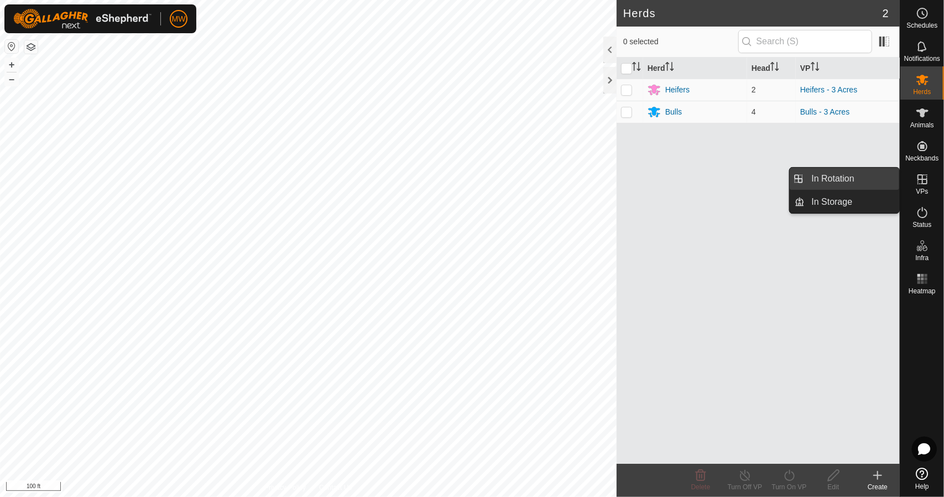
click at [878, 181] on link "In Rotation" at bounding box center [852, 179] width 95 height 22
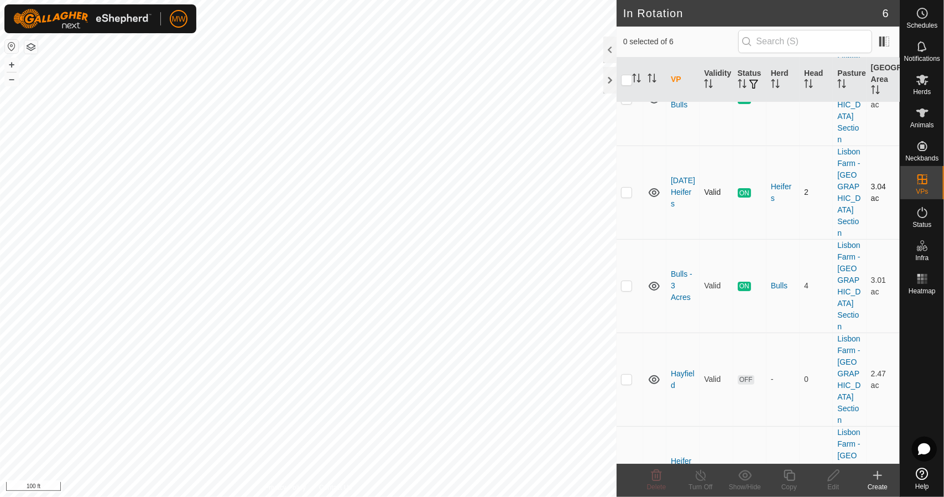
scroll to position [80, 0]
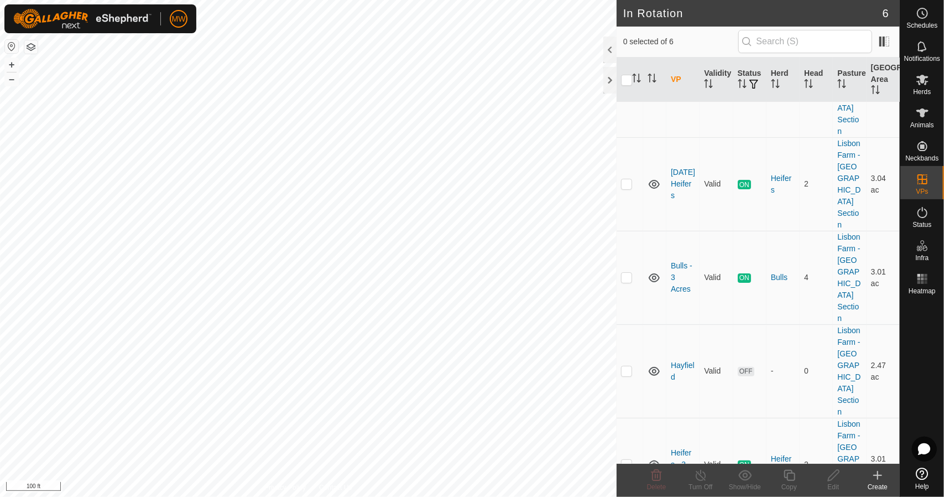
click at [658, 364] on icon at bounding box center [654, 370] width 13 height 13
click at [657, 364] on icon at bounding box center [654, 370] width 13 height 13
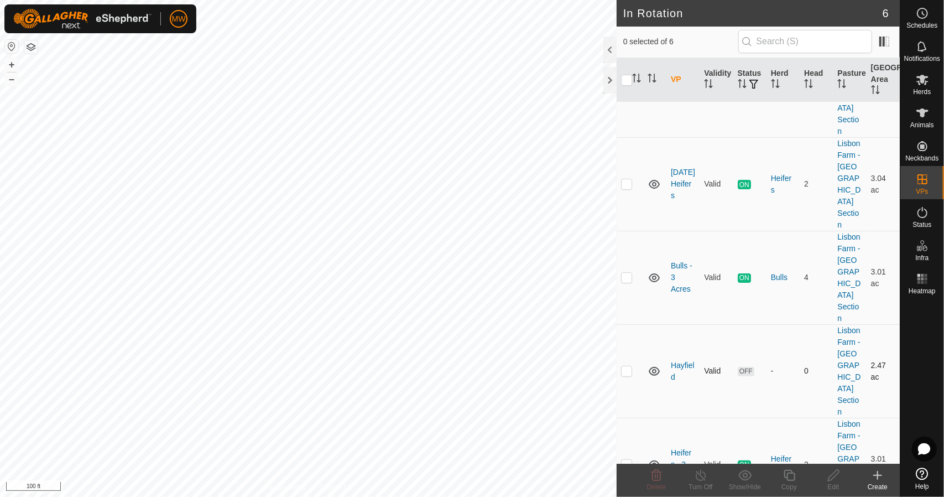
click at [657, 364] on icon at bounding box center [654, 370] width 13 height 13
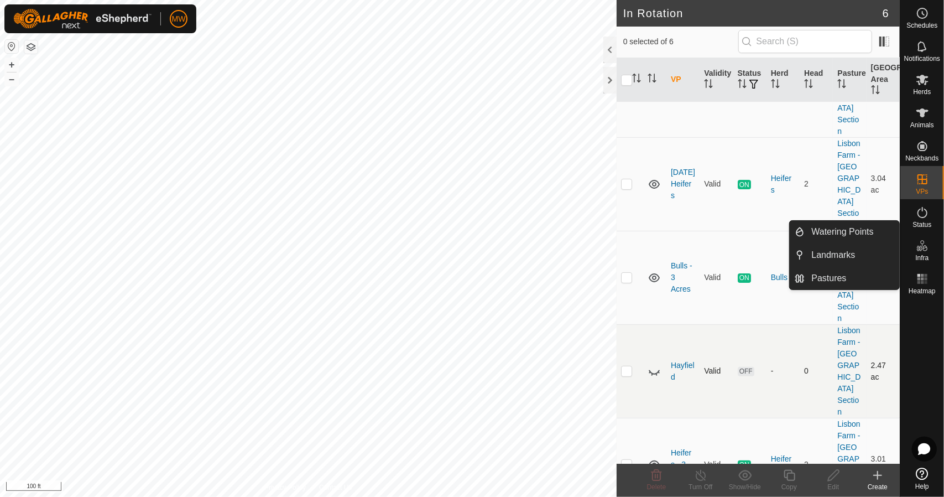
click at [915, 254] on es-infrastructure-svg-icon at bounding box center [922, 246] width 20 height 18
click at [837, 279] on link "Pastures" at bounding box center [852, 278] width 95 height 22
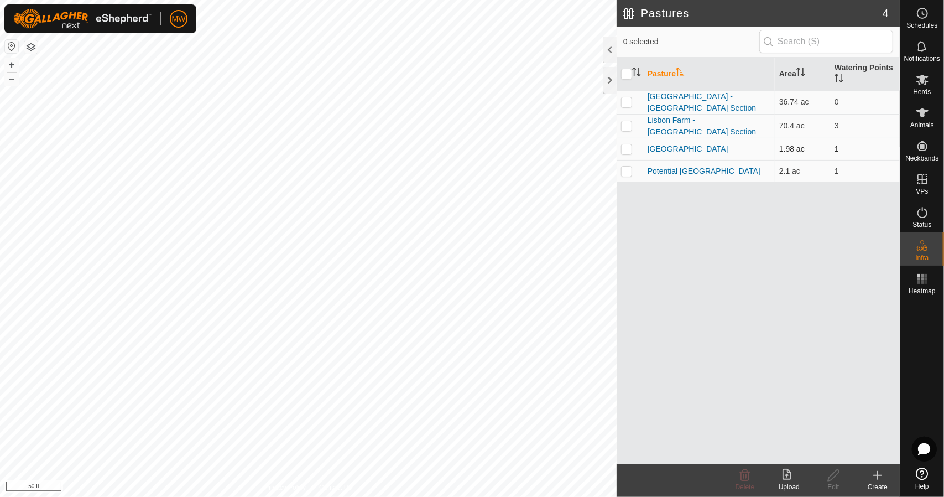
click at [625, 145] on p-checkbox at bounding box center [626, 148] width 11 height 9
checkbox input "true"
click at [834, 487] on div "Edit" at bounding box center [833, 487] width 44 height 10
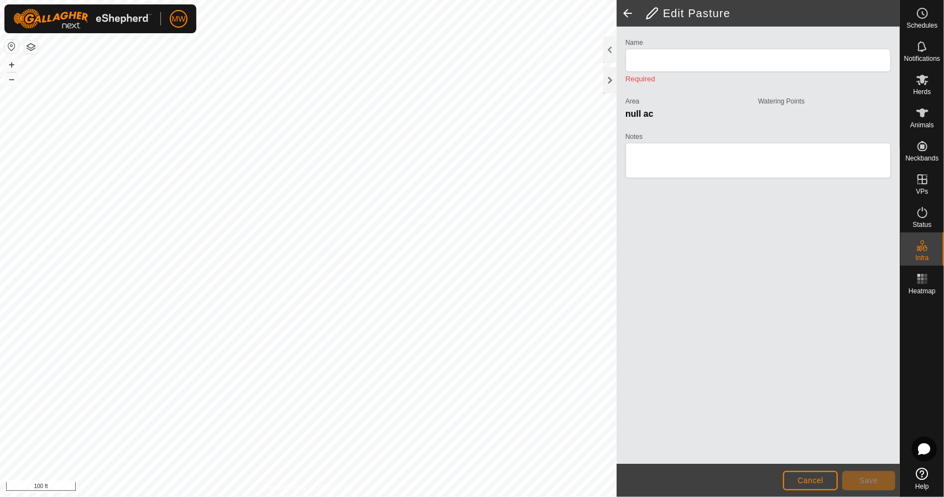
type input "North Hayfield"
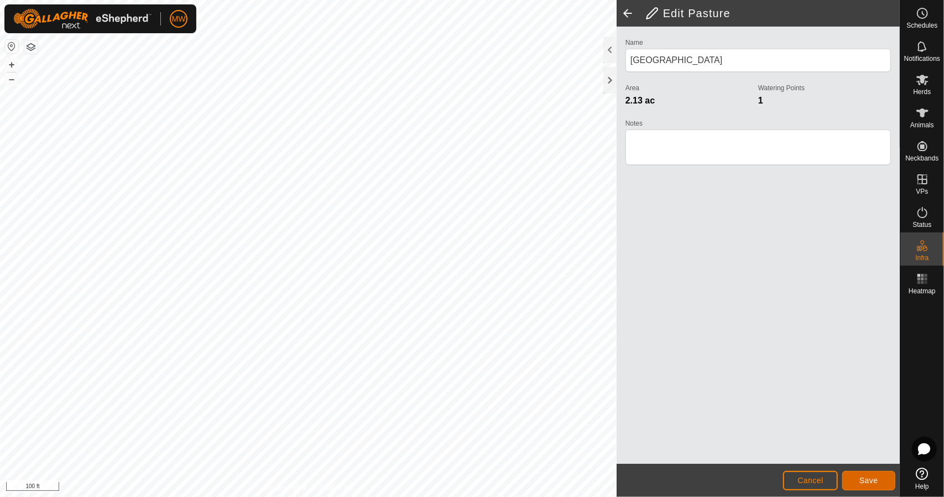
click at [859, 481] on span "Save" at bounding box center [868, 480] width 19 height 9
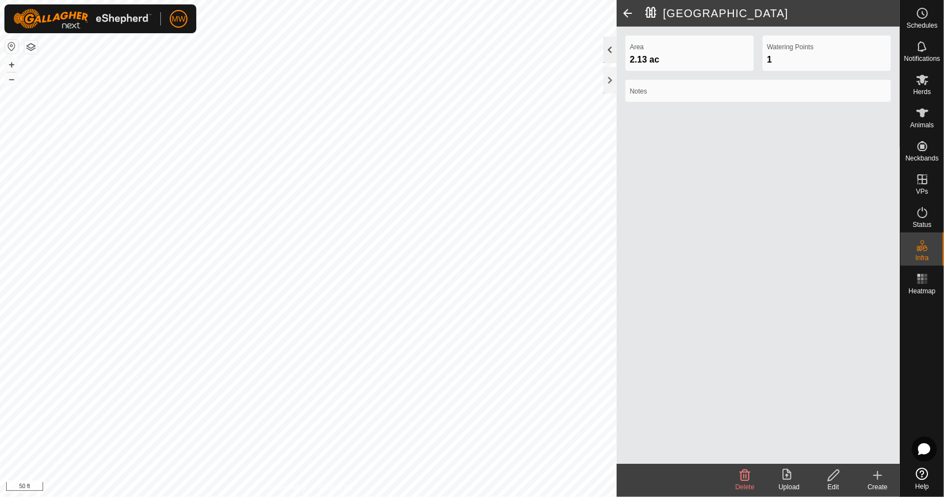
click at [608, 51] on div at bounding box center [609, 49] width 13 height 27
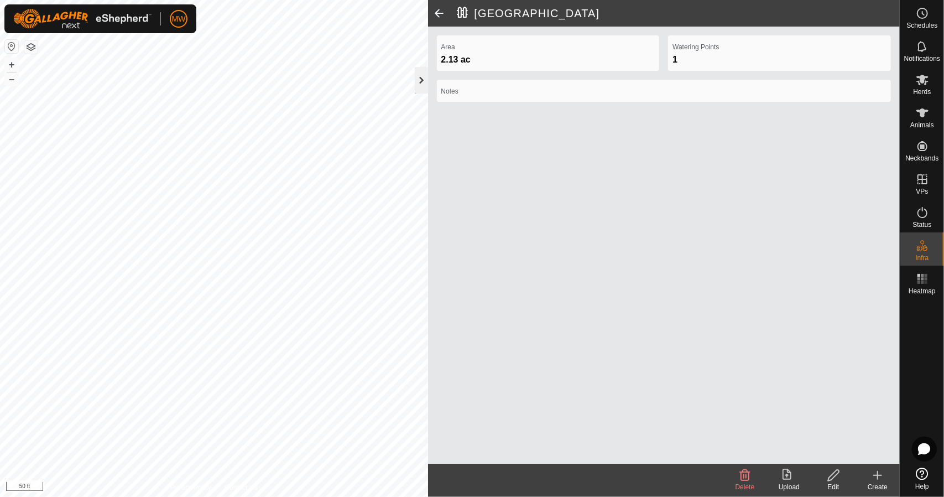
click at [422, 76] on div at bounding box center [421, 80] width 13 height 27
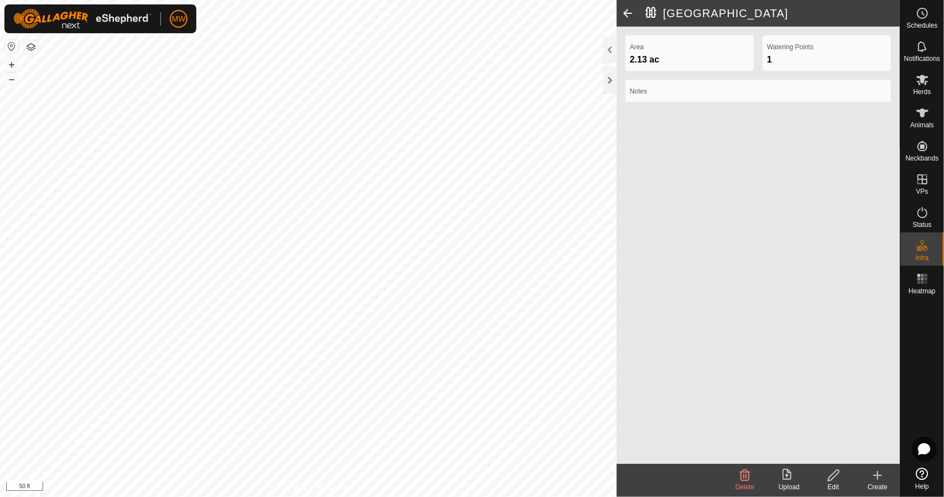
click at [629, 16] on span at bounding box center [628, 13] width 22 height 27
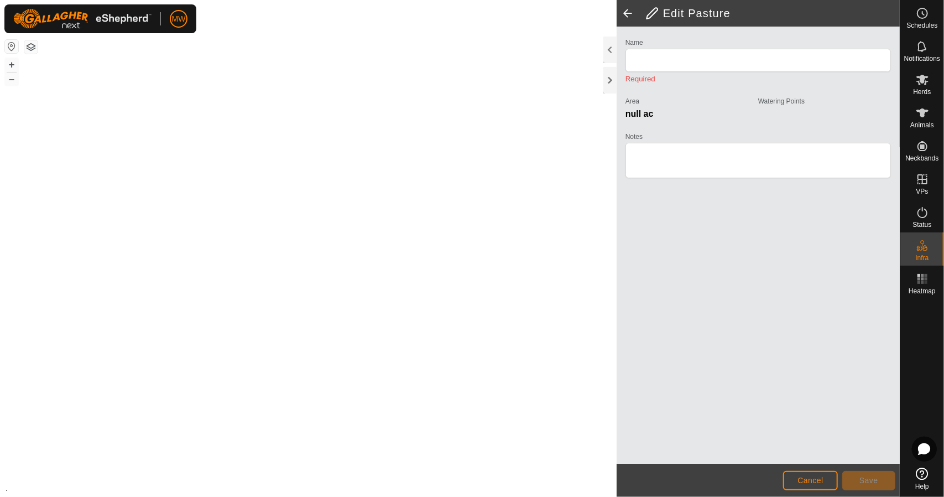
type input "North Hayfield"
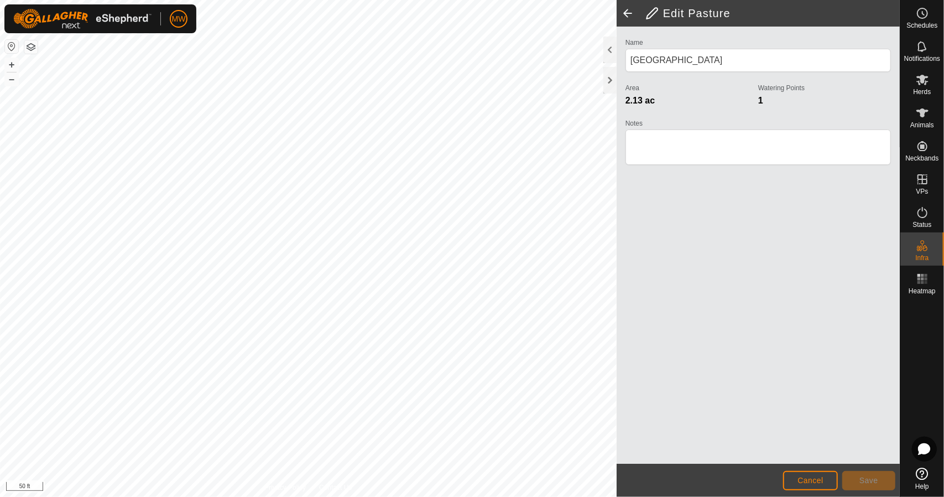
click at [631, 13] on span at bounding box center [628, 13] width 22 height 27
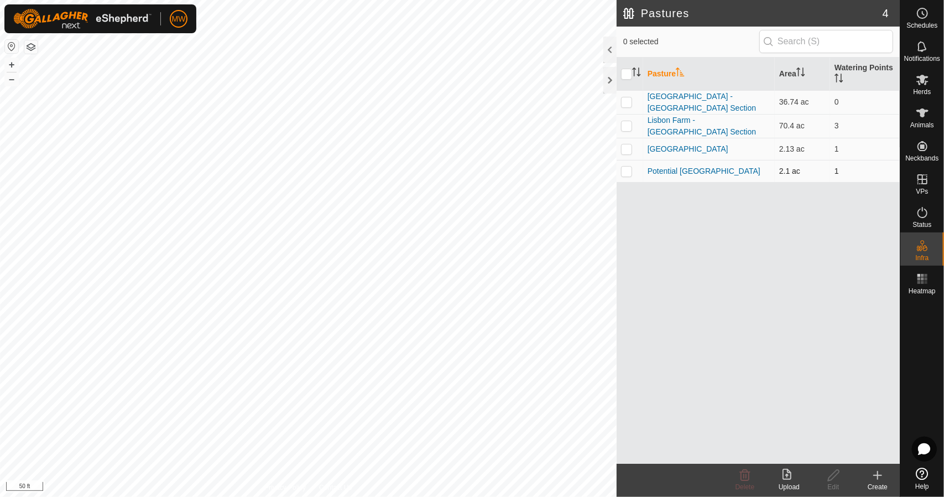
click at [630, 166] on p-checkbox at bounding box center [626, 170] width 11 height 9
click at [742, 486] on span "Delete" at bounding box center [744, 487] width 19 height 8
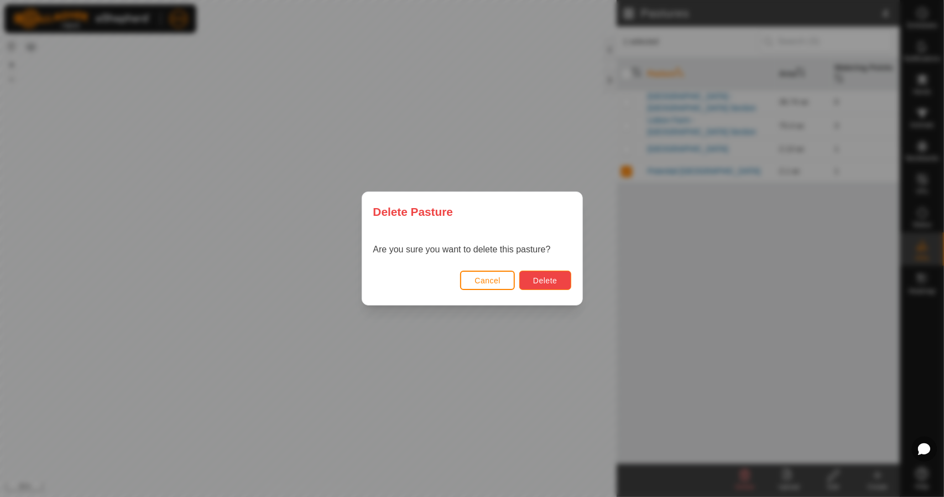
click at [550, 285] on button "Delete" at bounding box center [544, 279] width 51 height 19
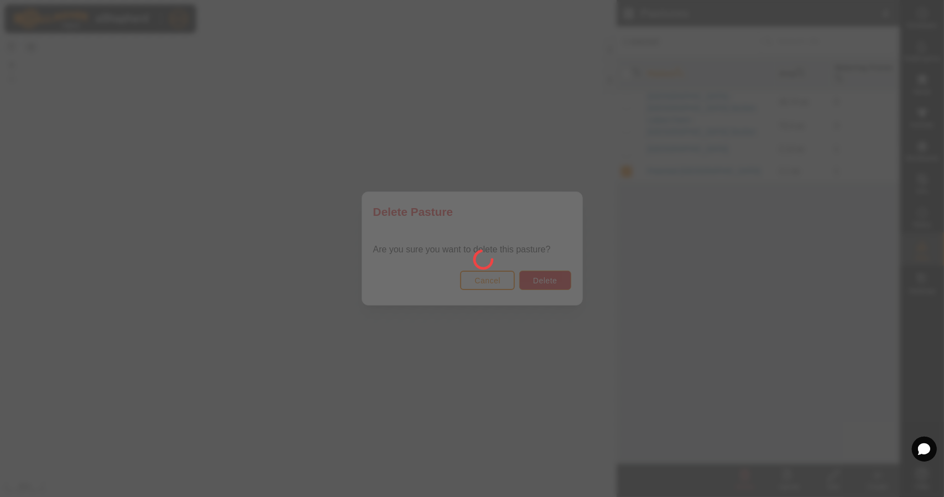
checkbox input "false"
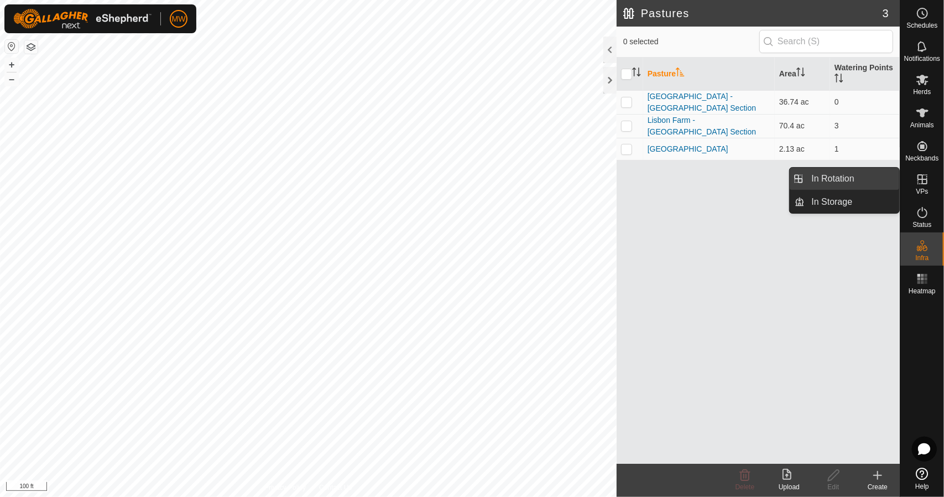
click at [848, 180] on link "In Rotation" at bounding box center [852, 179] width 95 height 22
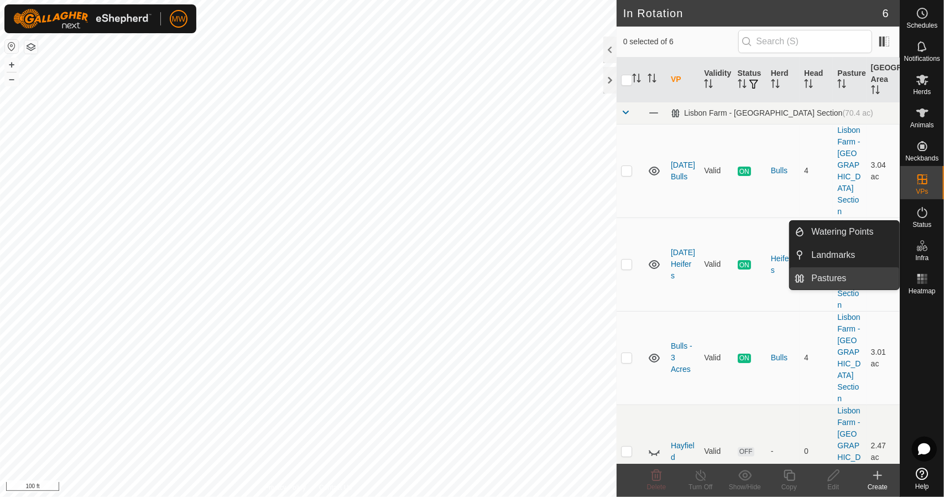
click at [849, 278] on link "Pastures" at bounding box center [852, 278] width 95 height 22
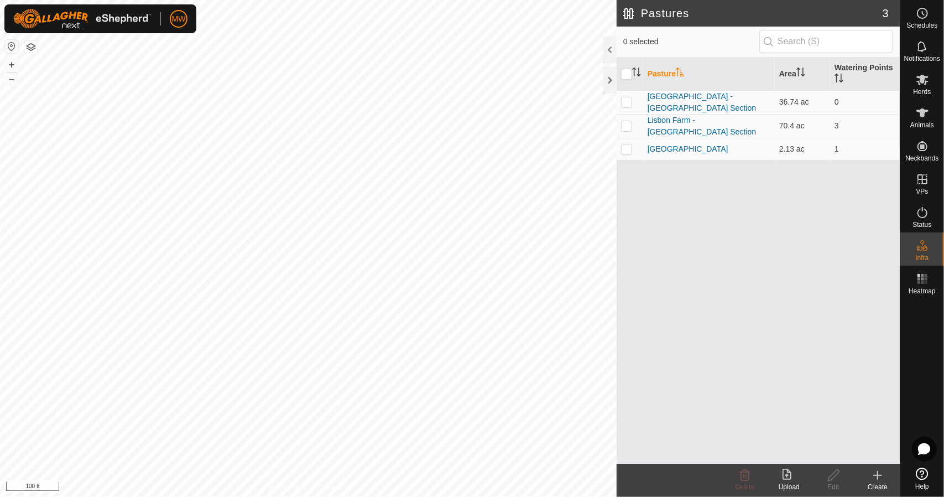
click at [693, 232] on div "Pasture Area Watering Points Lisbon Farm - Wellesley Section 36.74 ac 0 Lisbon …" at bounding box center [758, 261] width 283 height 406
click at [630, 144] on p-checkbox at bounding box center [626, 148] width 11 height 9
checkbox input "true"
click at [677, 144] on link "North Hayfield" at bounding box center [688, 148] width 81 height 9
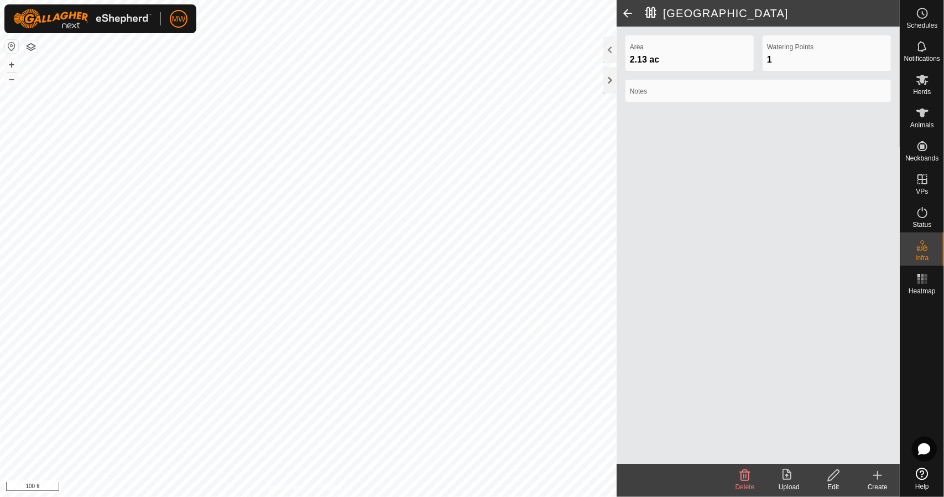
click at [625, 15] on span at bounding box center [628, 13] width 22 height 27
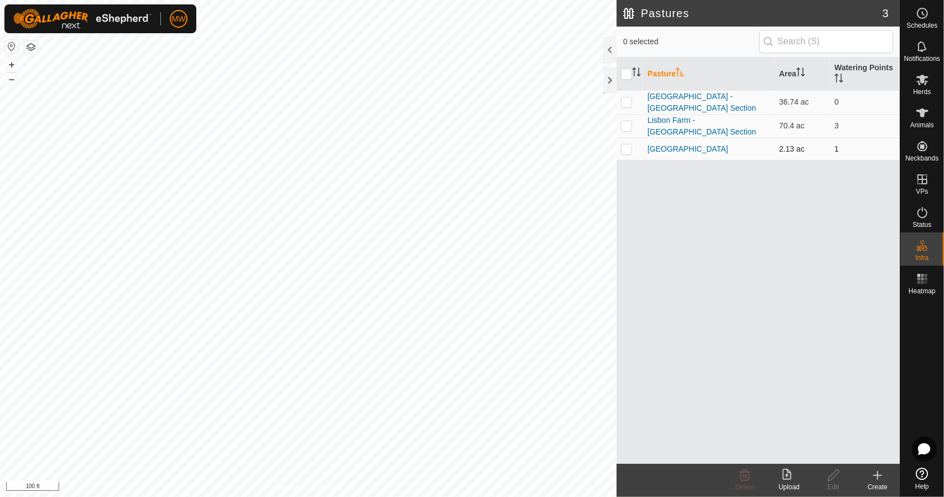
click at [621, 138] on td at bounding box center [630, 149] width 27 height 22
checkbox input "true"
click at [831, 479] on icon at bounding box center [833, 474] width 11 height 11
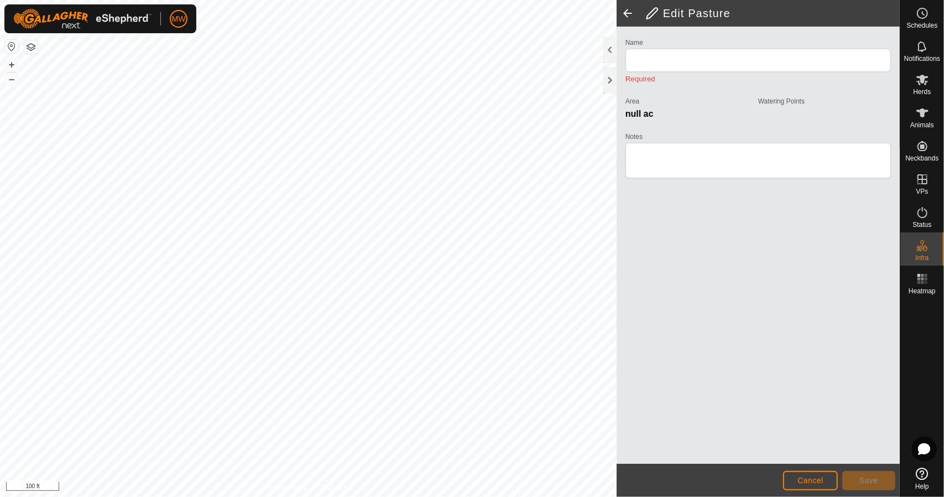
type input "North Hayfield"
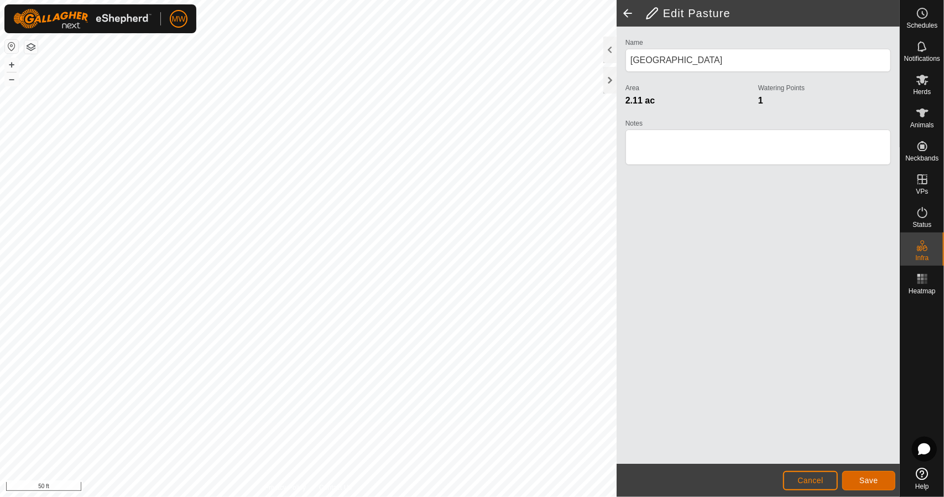
click at [864, 482] on span "Save" at bounding box center [868, 480] width 19 height 9
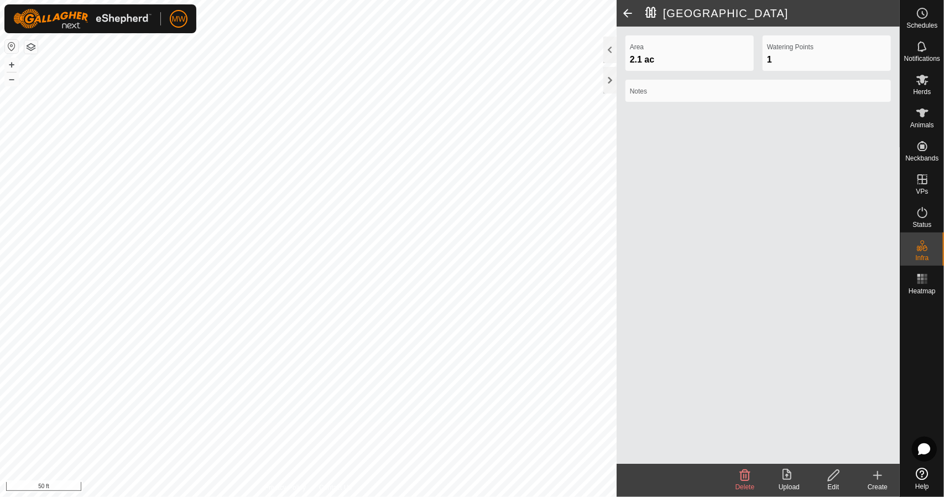
click at [829, 479] on icon at bounding box center [834, 474] width 14 height 13
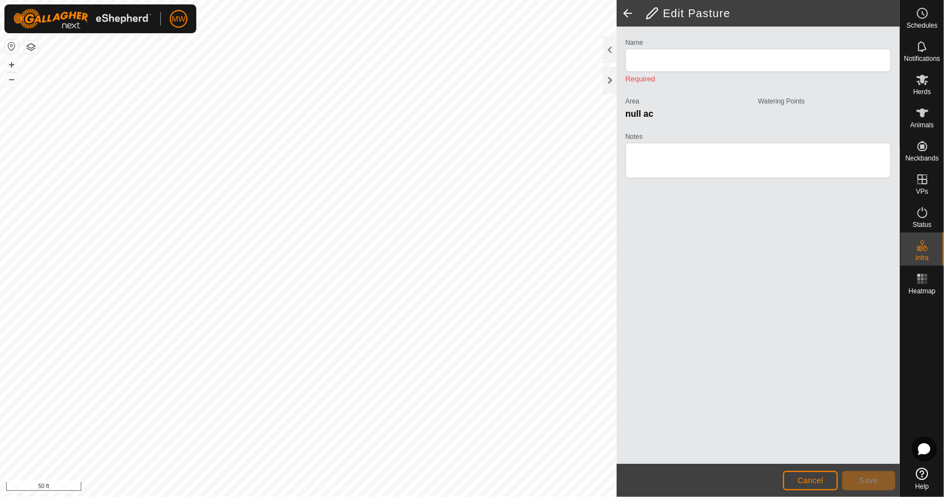
type input "North Hayfield"
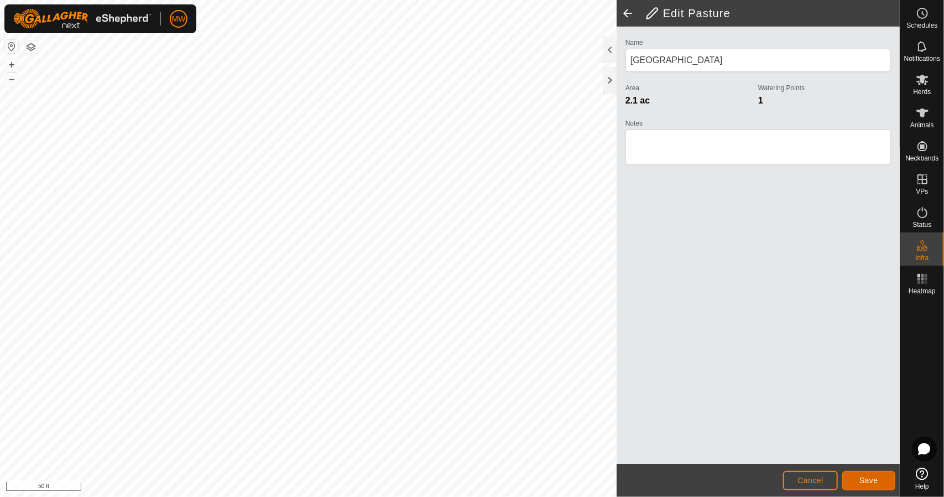
click at [866, 481] on span "Save" at bounding box center [868, 480] width 19 height 9
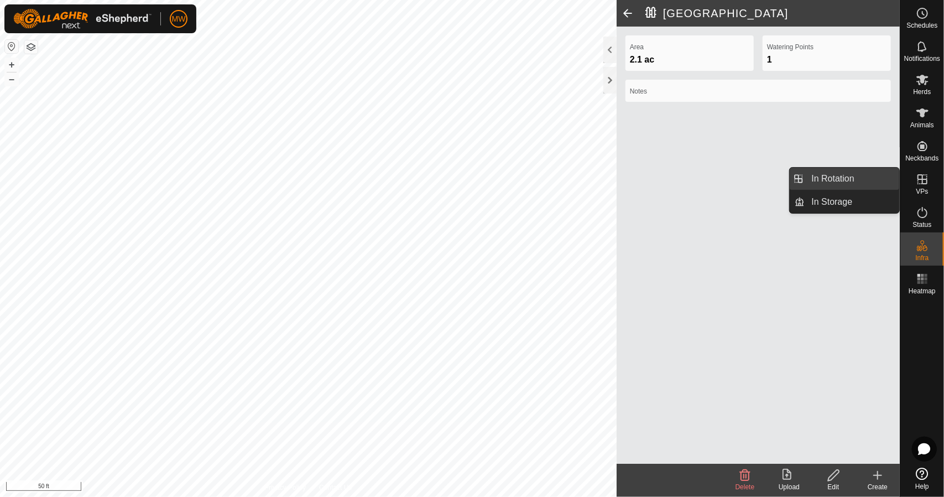
drag, startPoint x: 899, startPoint y: 184, endPoint x: 863, endPoint y: 184, distance: 36.5
click at [863, 184] on link "In Rotation" at bounding box center [852, 179] width 95 height 22
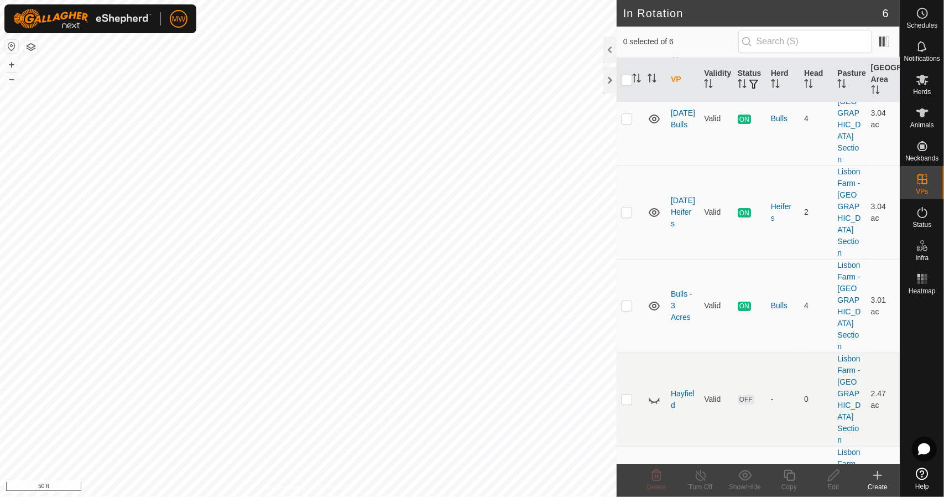
scroll to position [80, 0]
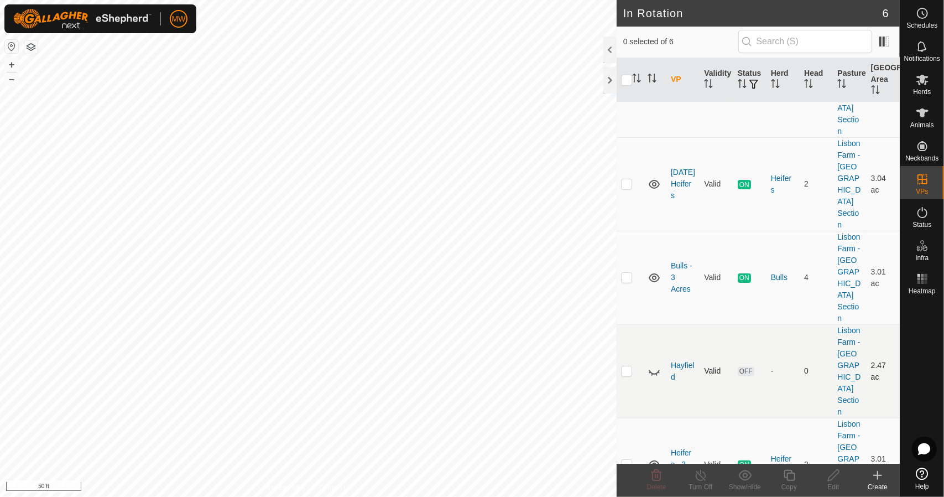
click at [634, 324] on td at bounding box center [630, 370] width 27 height 93
checkbox input "true"
click at [661, 488] on span "Delete" at bounding box center [656, 487] width 19 height 8
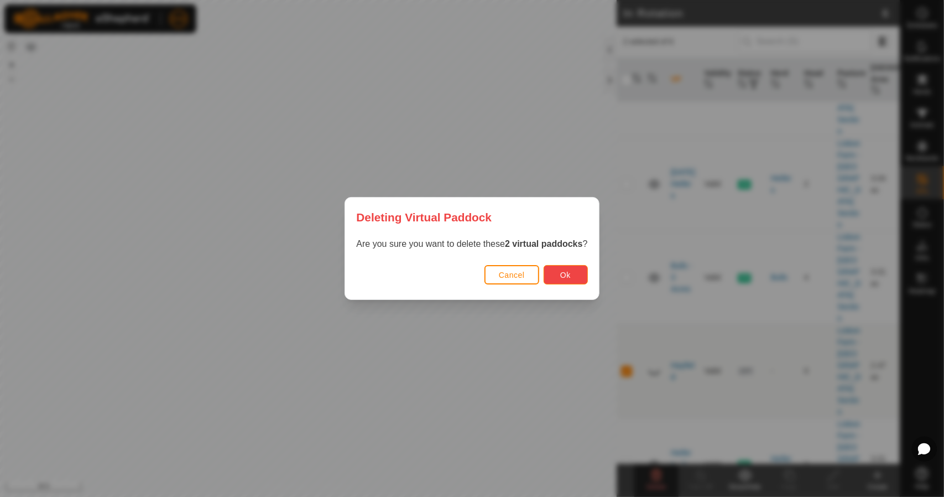
click at [556, 271] on button "Ok" at bounding box center [566, 274] width 44 height 19
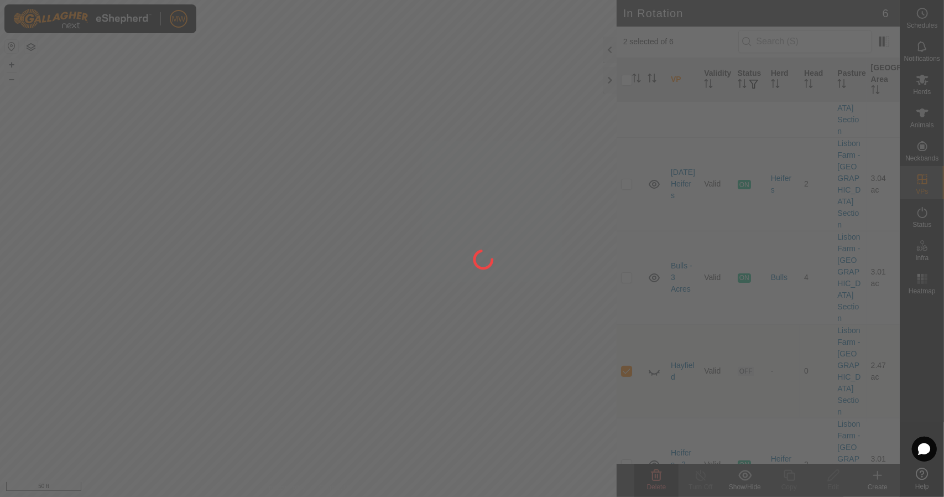
checkbox input "false"
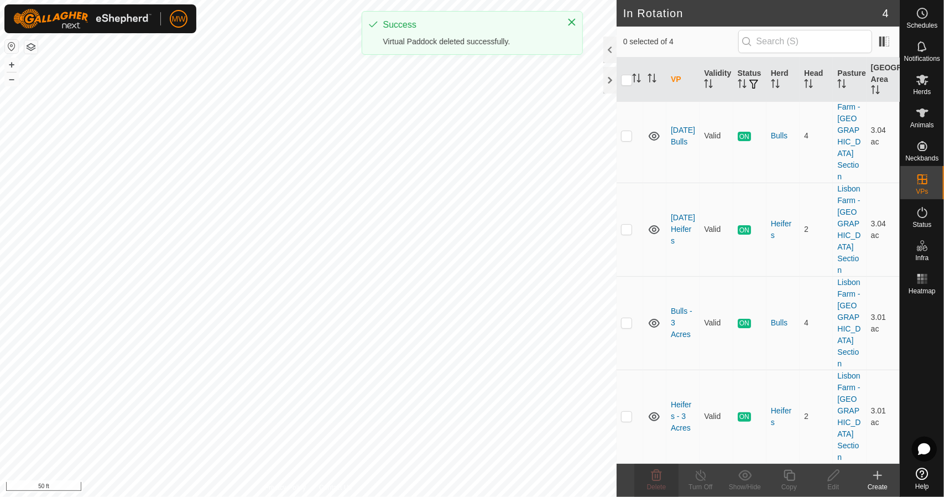
scroll to position [0, 0]
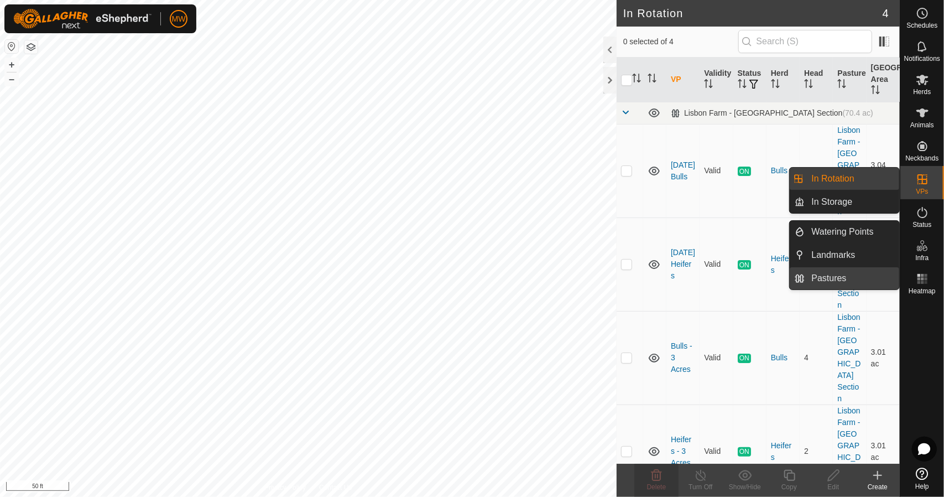
click at [815, 280] on link "Pastures" at bounding box center [852, 278] width 95 height 22
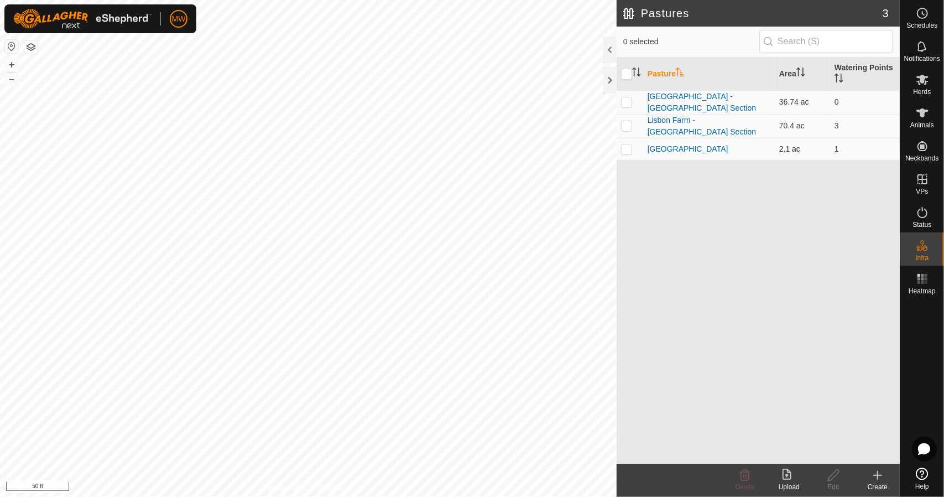
click at [630, 150] on td at bounding box center [630, 149] width 27 height 22
checkbox input "true"
click at [839, 479] on icon at bounding box center [834, 474] width 14 height 13
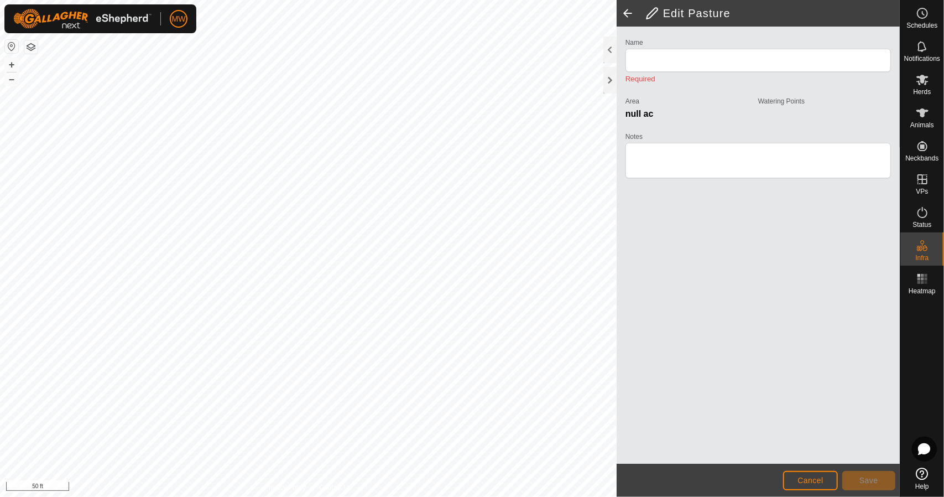
type input "North Hayfield"
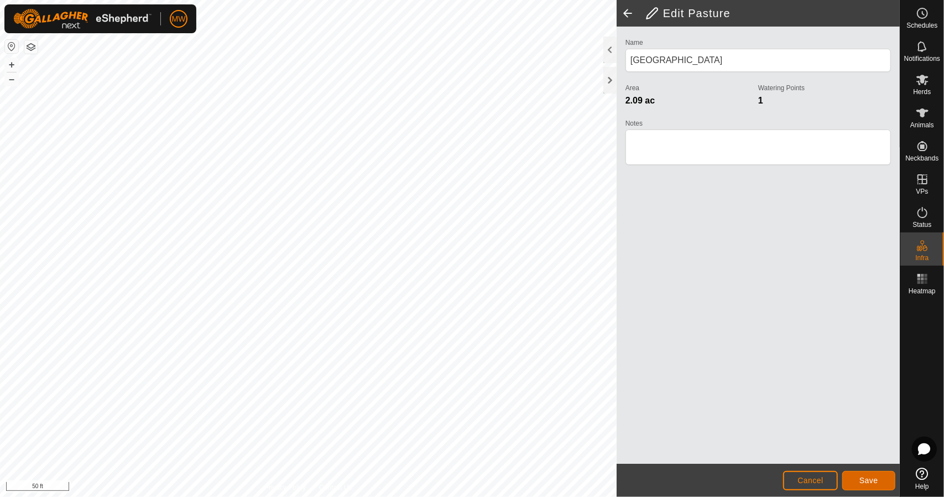
click at [859, 482] on span "Save" at bounding box center [868, 480] width 19 height 9
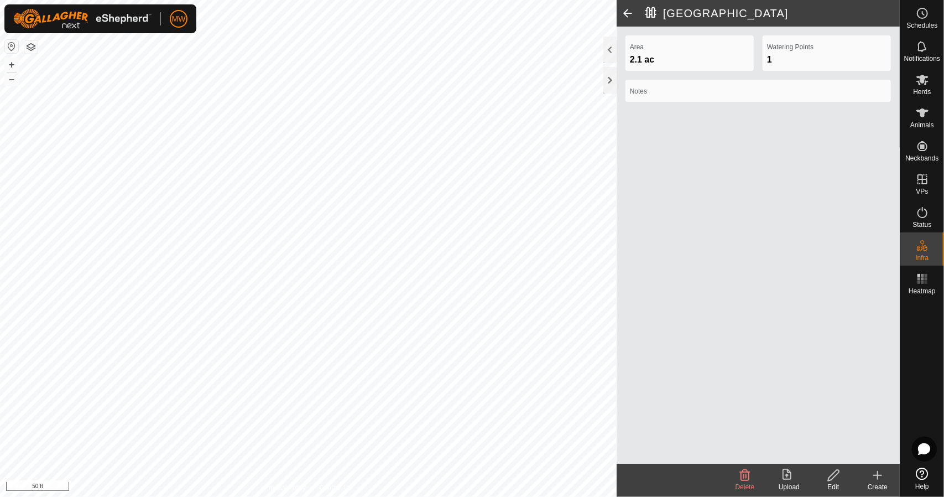
click at [841, 484] on div "Edit" at bounding box center [833, 487] width 44 height 10
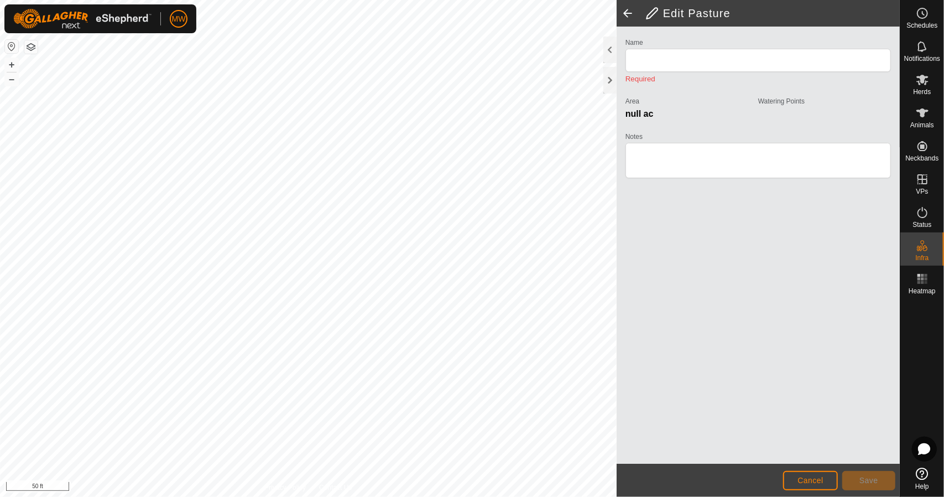
type input "North Hayfield"
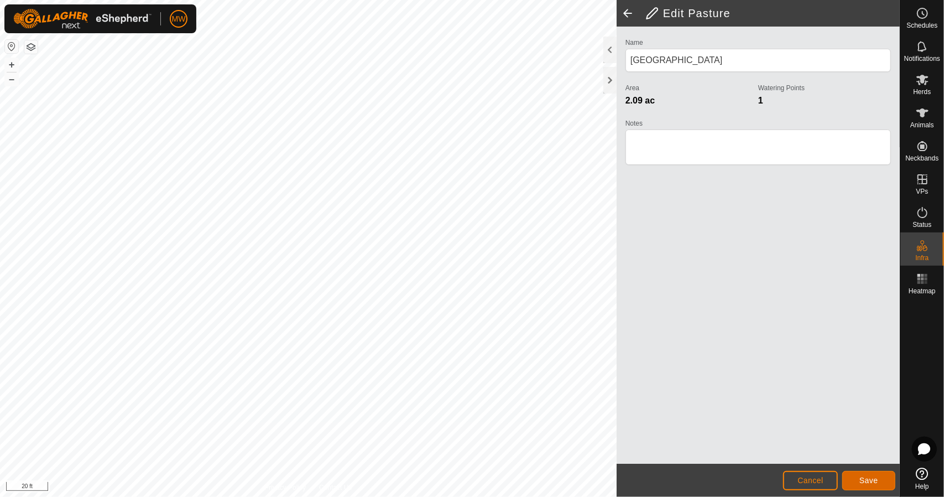
click at [858, 481] on button "Save" at bounding box center [868, 480] width 53 height 19
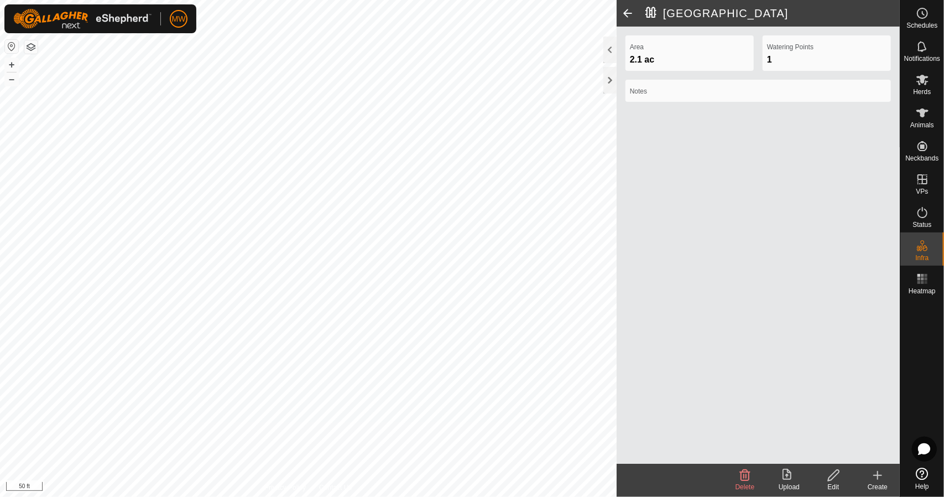
click at [629, 12] on span at bounding box center [628, 13] width 22 height 27
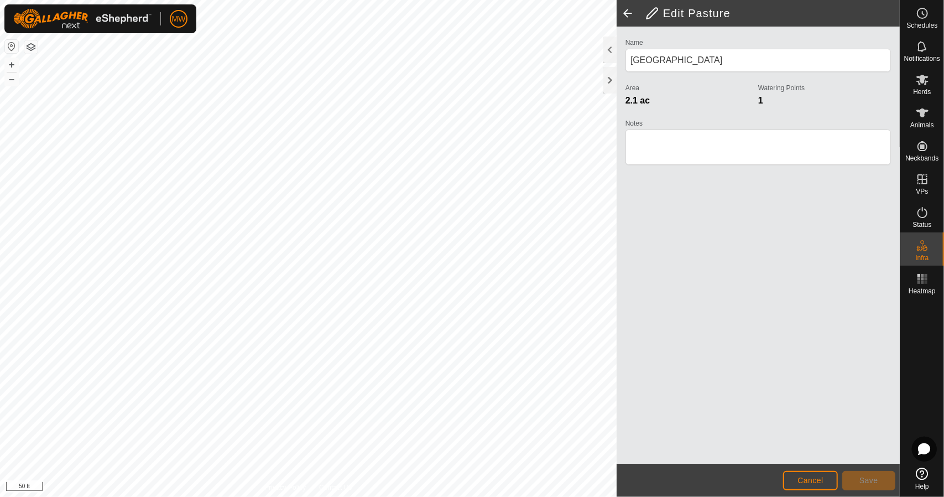
click at [629, 6] on span at bounding box center [628, 13] width 22 height 27
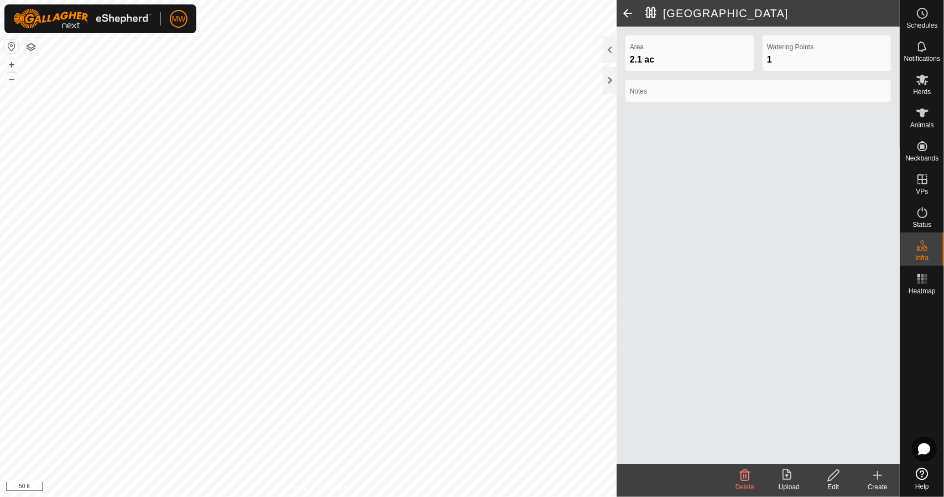
click at [627, 18] on span at bounding box center [628, 13] width 22 height 27
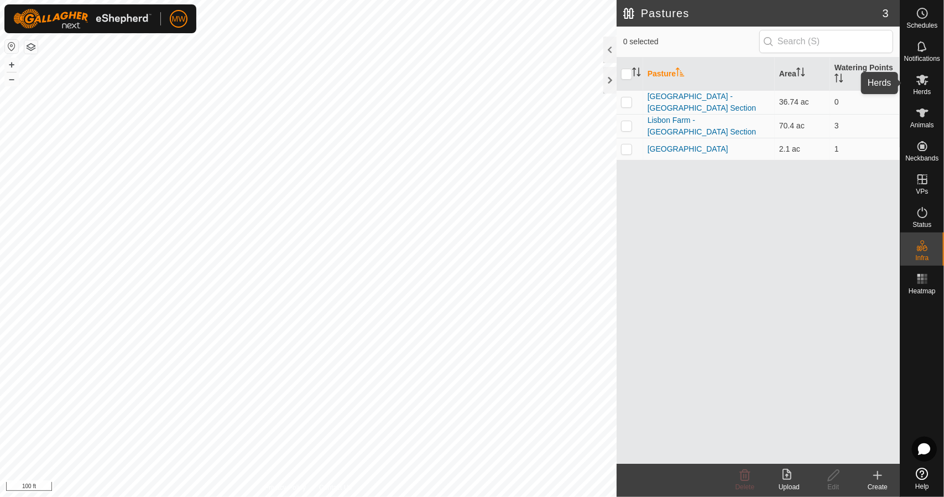
click at [924, 88] on span "Herds" at bounding box center [922, 91] width 18 height 7
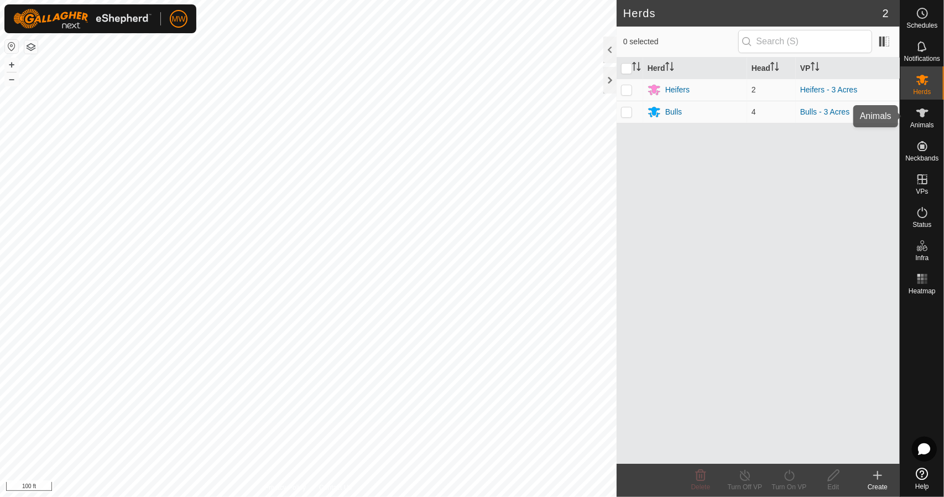
click at [923, 117] on icon at bounding box center [922, 112] width 13 height 13
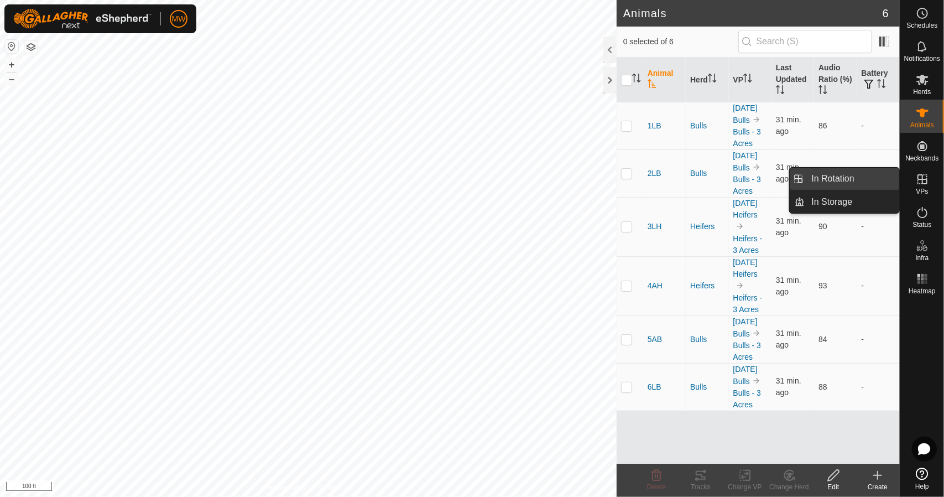
click at [839, 181] on link "In Rotation" at bounding box center [852, 179] width 95 height 22
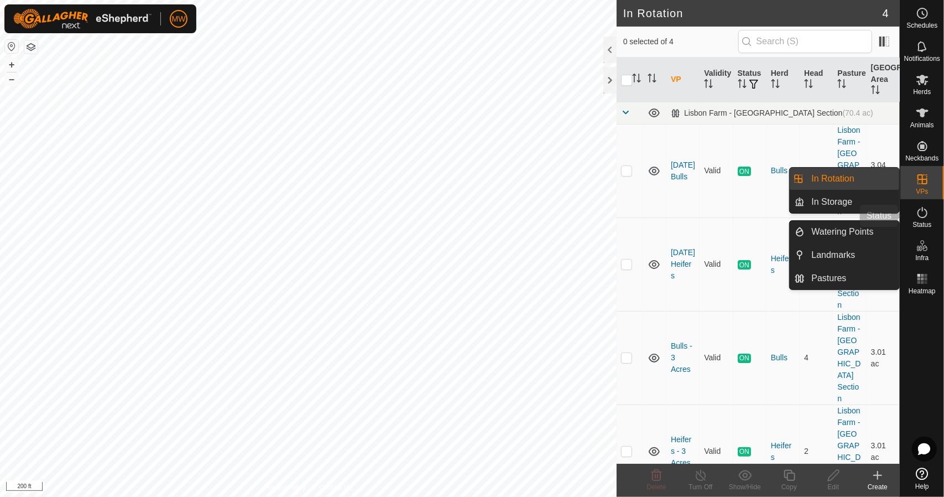
click at [920, 212] on icon at bounding box center [922, 212] width 13 height 13
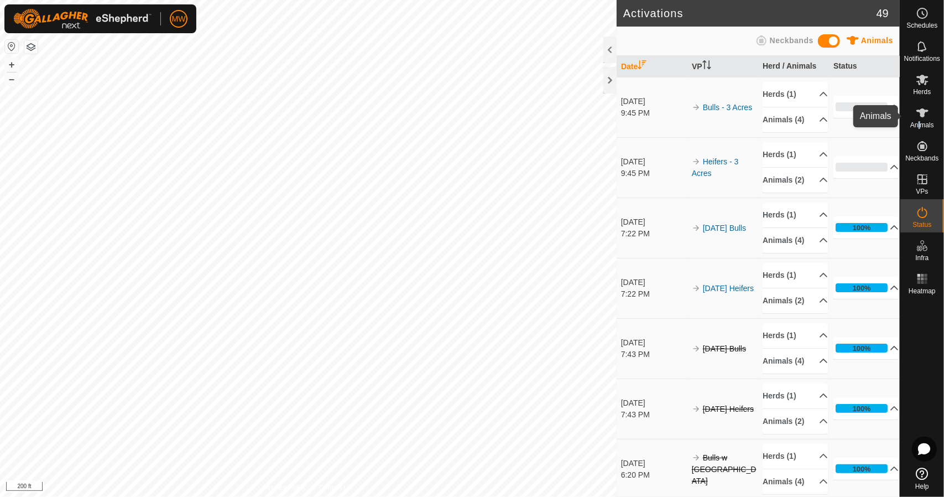
click at [918, 124] on span "Animals" at bounding box center [922, 125] width 24 height 7
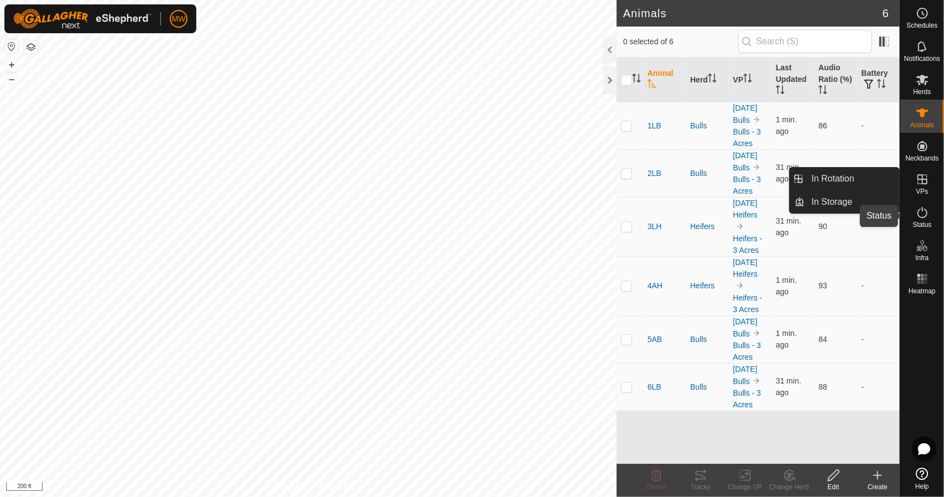
click at [925, 216] on icon at bounding box center [922, 212] width 10 height 11
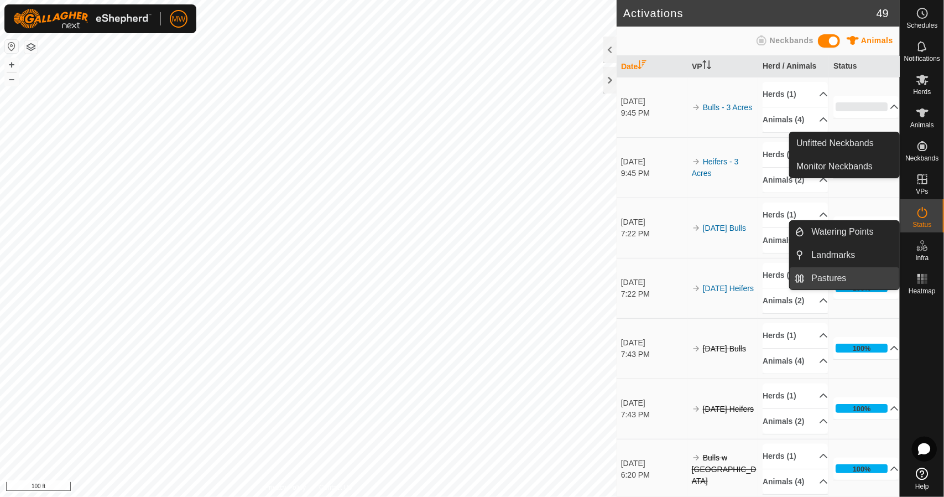
click at [840, 281] on link "Pastures" at bounding box center [852, 278] width 95 height 22
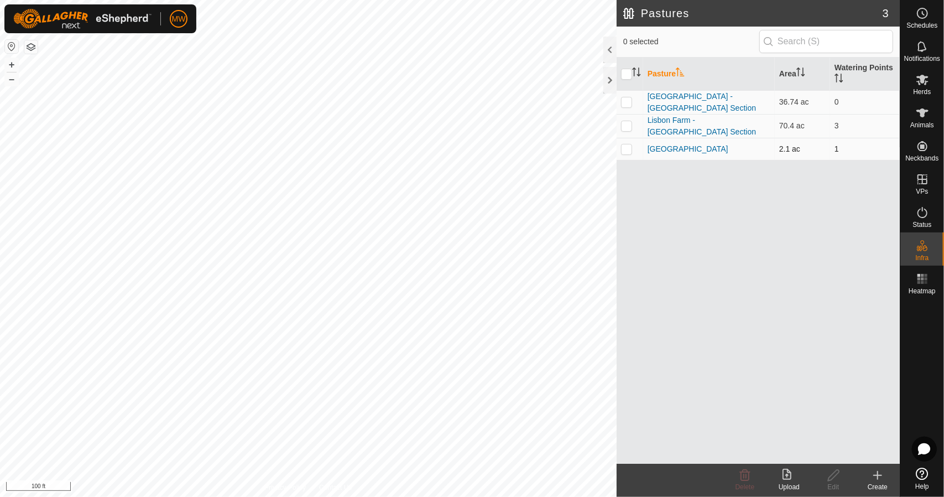
click at [626, 144] on p-checkbox at bounding box center [626, 148] width 11 height 9
checkbox input "true"
click at [844, 478] on edit-svg-icon at bounding box center [833, 474] width 44 height 13
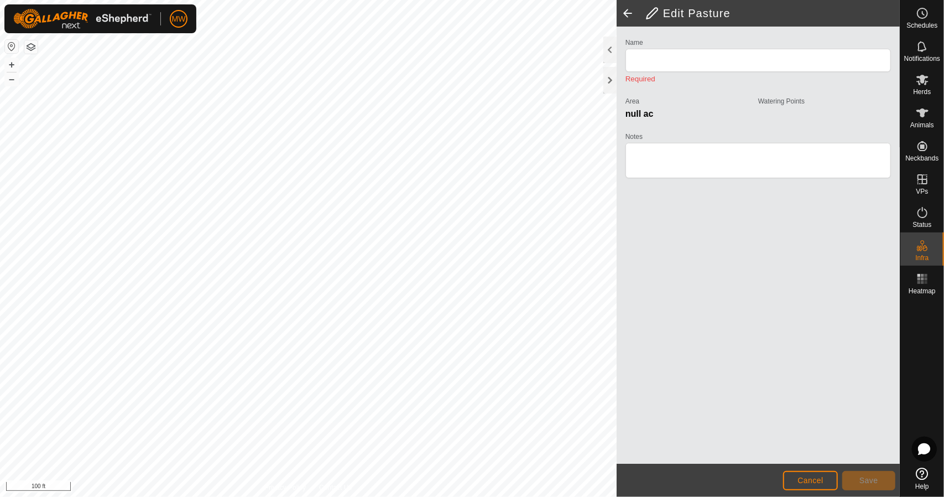
type input "[GEOGRAPHIC_DATA]"
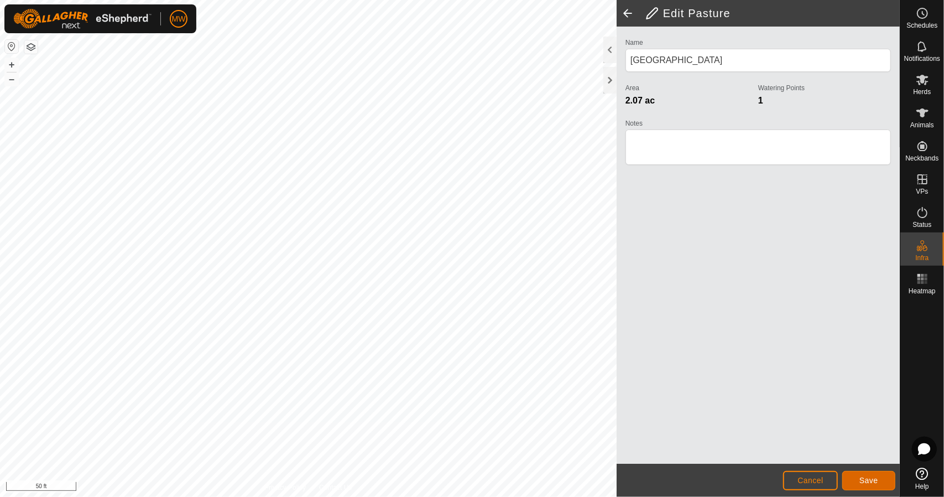
click at [857, 480] on button "Save" at bounding box center [868, 480] width 53 height 19
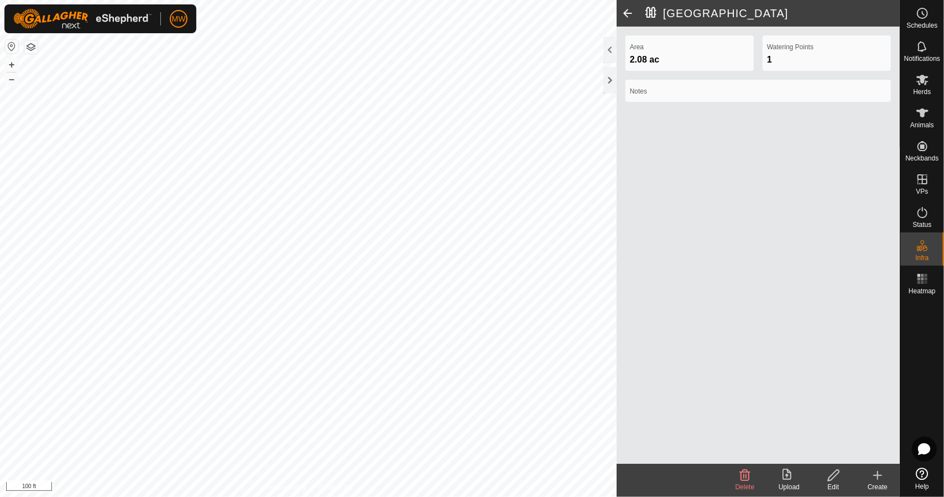
click at [835, 474] on icon at bounding box center [834, 474] width 14 height 13
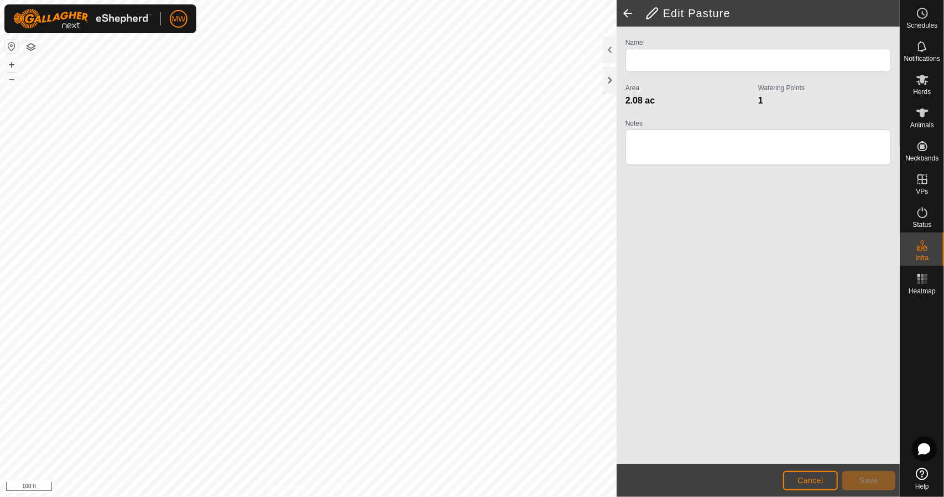
type input "[GEOGRAPHIC_DATA]"
click at [877, 479] on span "Save" at bounding box center [868, 480] width 19 height 9
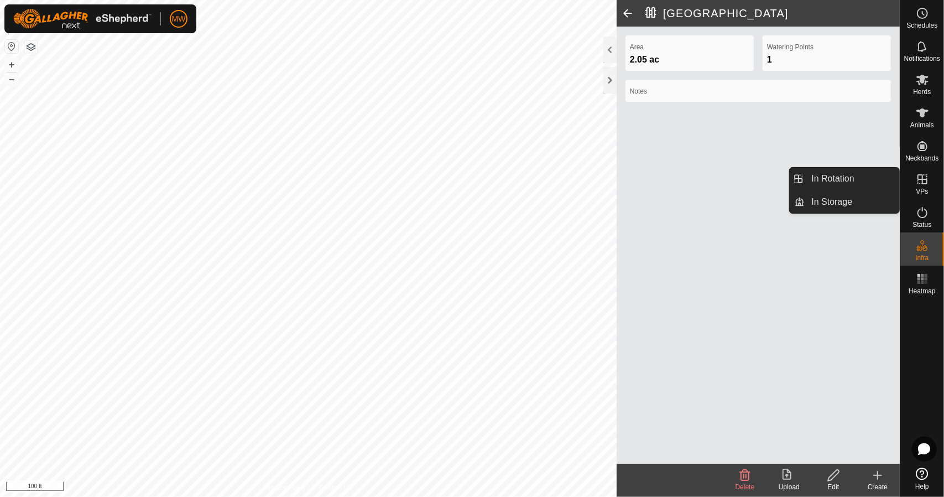
click at [925, 182] on icon at bounding box center [922, 179] width 13 height 13
click at [834, 184] on span "In Rotation" at bounding box center [833, 178] width 43 height 13
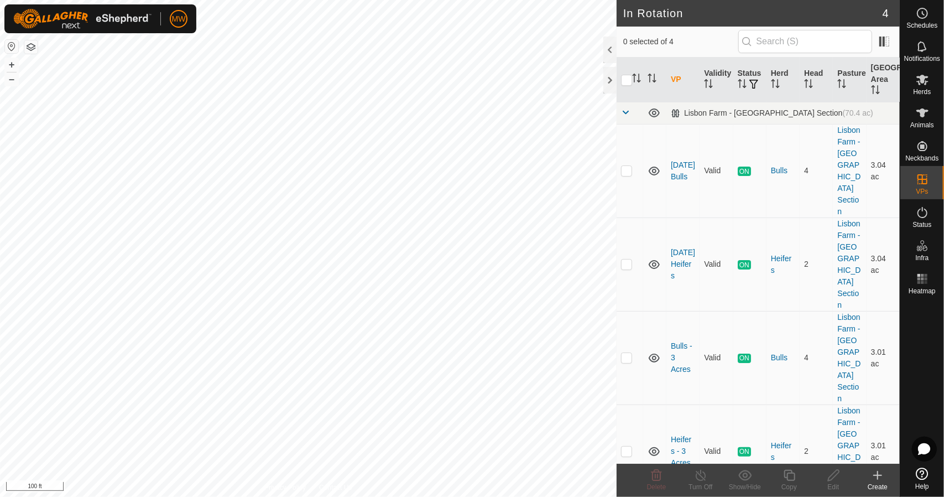
click at [881, 477] on icon at bounding box center [877, 474] width 13 height 13
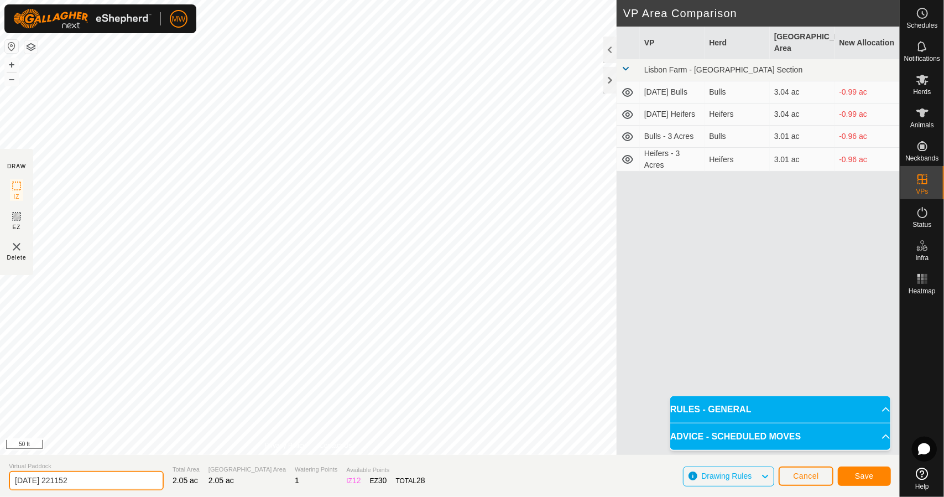
drag, startPoint x: 118, startPoint y: 473, endPoint x: 0, endPoint y: 495, distance: 120.5
click at [0, 495] on section "Virtual Paddock [DATE] 221152 Total Area 2.05 ac Grazing Area 2.05 ac Watering …" at bounding box center [450, 476] width 900 height 42
type input "[GEOGRAPHIC_DATA]"
click at [843, 470] on button "Save" at bounding box center [864, 475] width 53 height 19
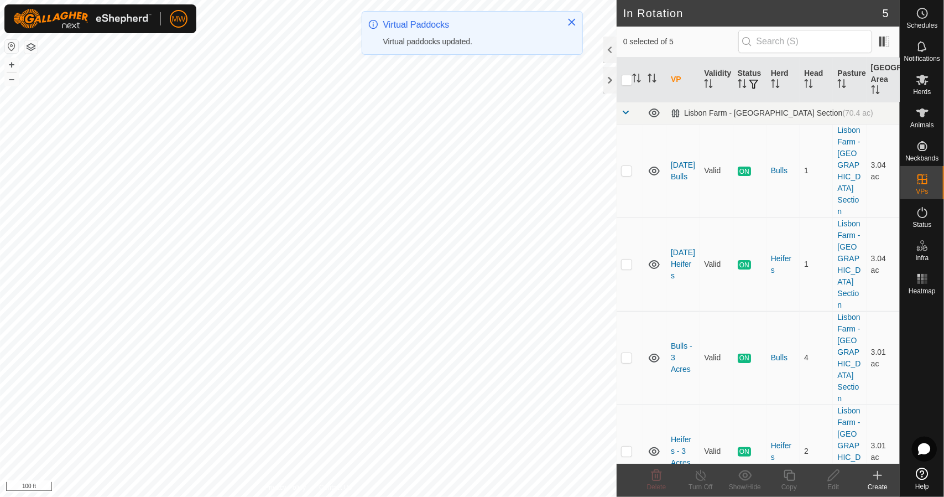
checkbox input "true"
click at [828, 477] on icon at bounding box center [834, 474] width 14 height 13
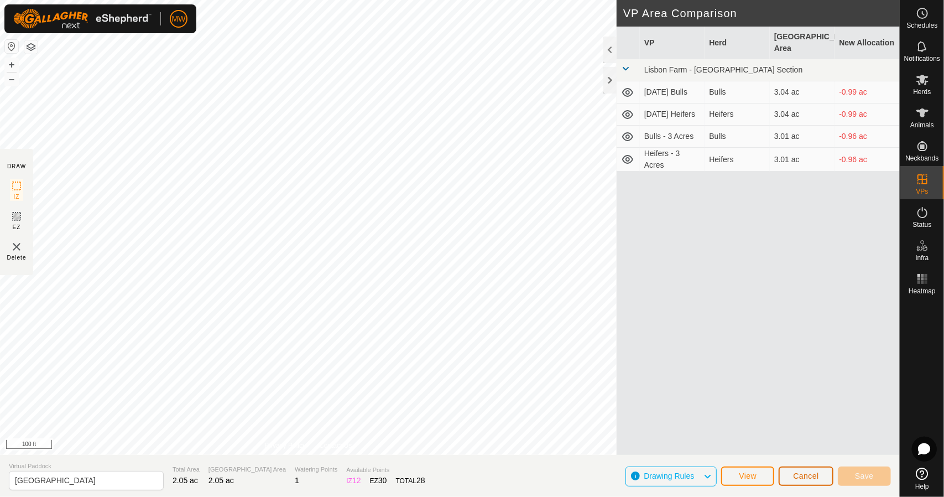
click at [800, 479] on span "Cancel" at bounding box center [806, 475] width 26 height 9
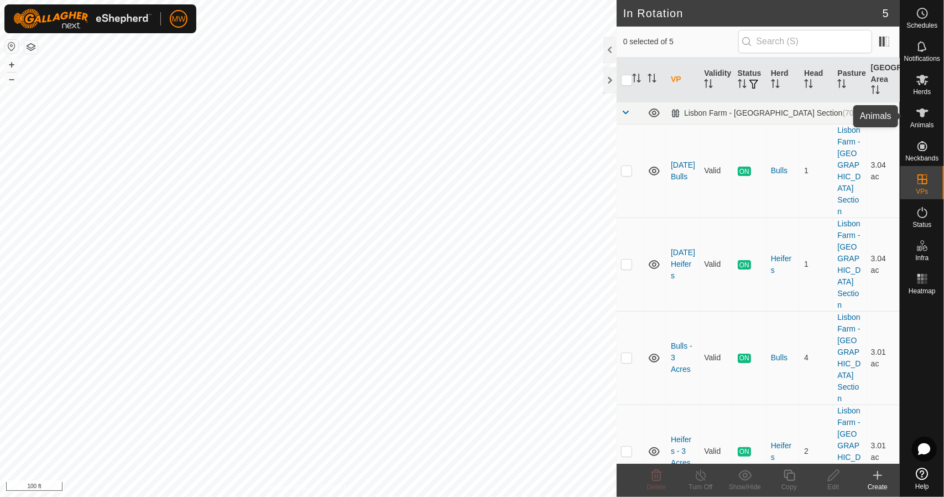
click at [918, 109] on icon at bounding box center [922, 112] width 13 height 13
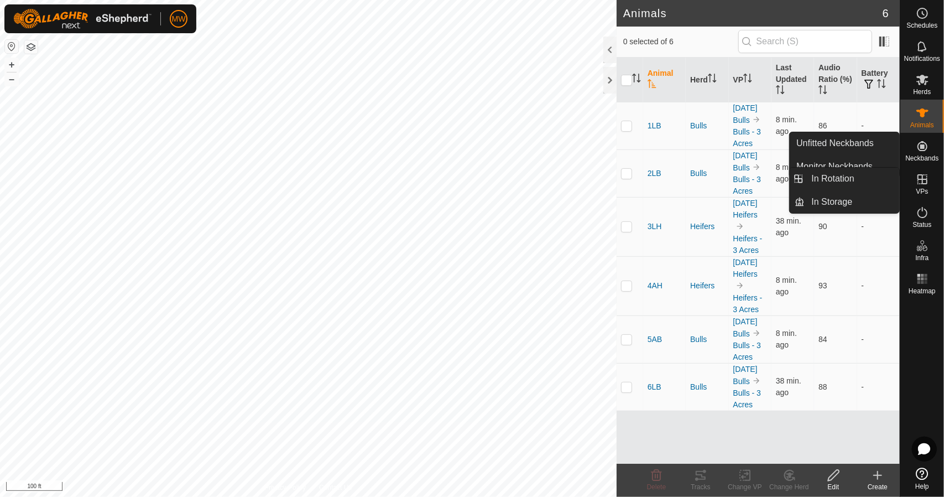
click at [920, 195] on div "VPs" at bounding box center [922, 182] width 44 height 33
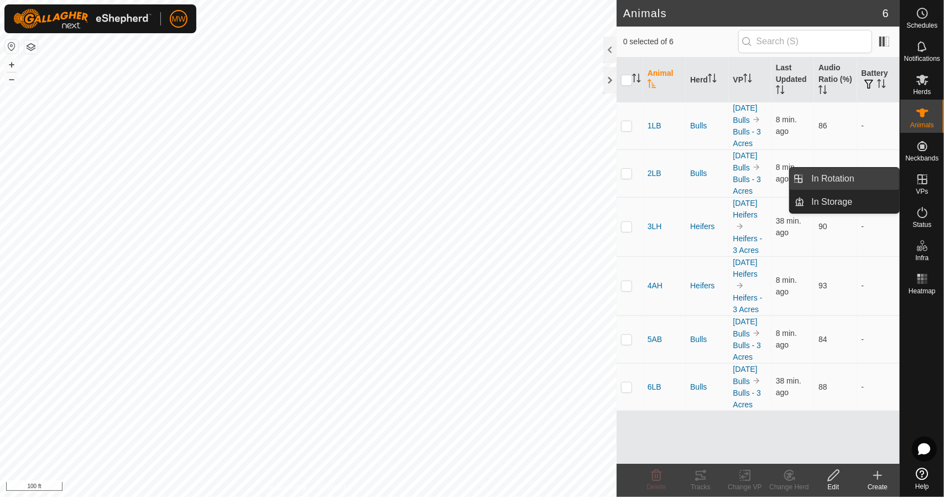
click at [816, 186] on link "In Rotation" at bounding box center [852, 179] width 95 height 22
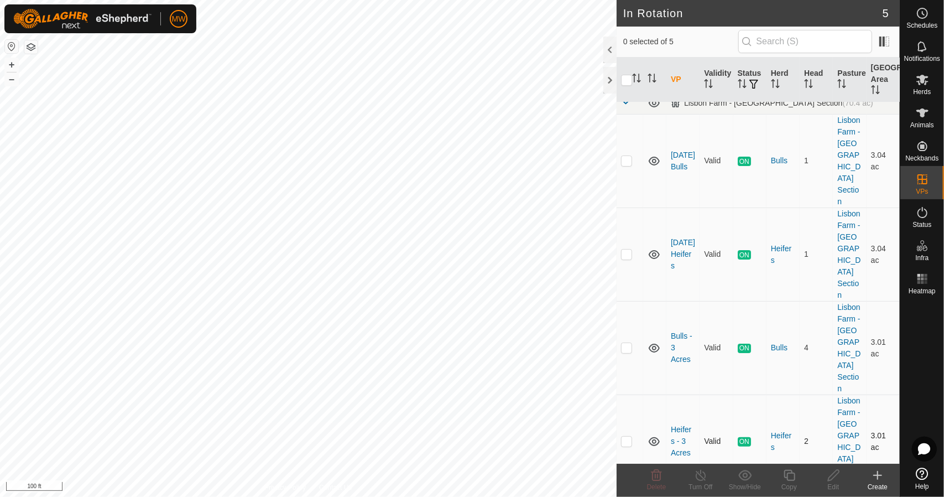
scroll to position [10, 0]
click at [871, 478] on icon at bounding box center [877, 474] width 13 height 13
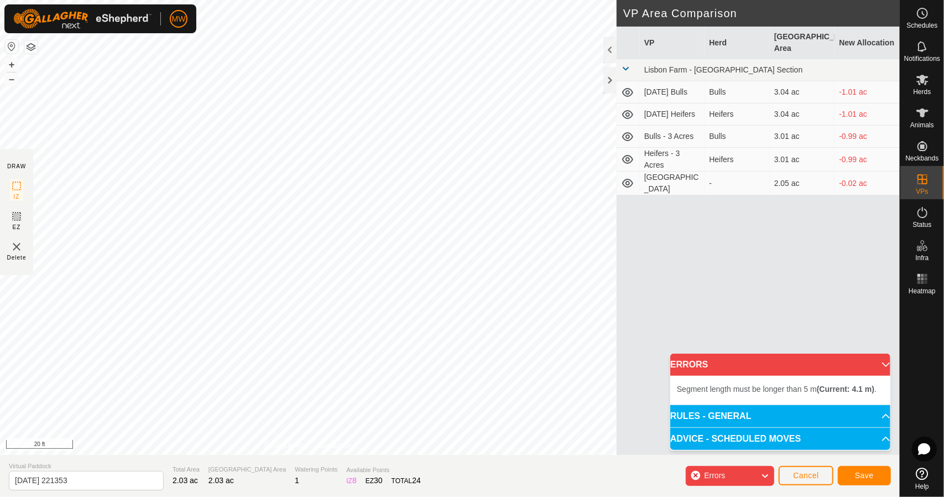
click at [281, 356] on div "Segment length must be longer than 5 m (Current: 4.1 m) . + – ⇧ i 20 ft" at bounding box center [308, 227] width 617 height 455
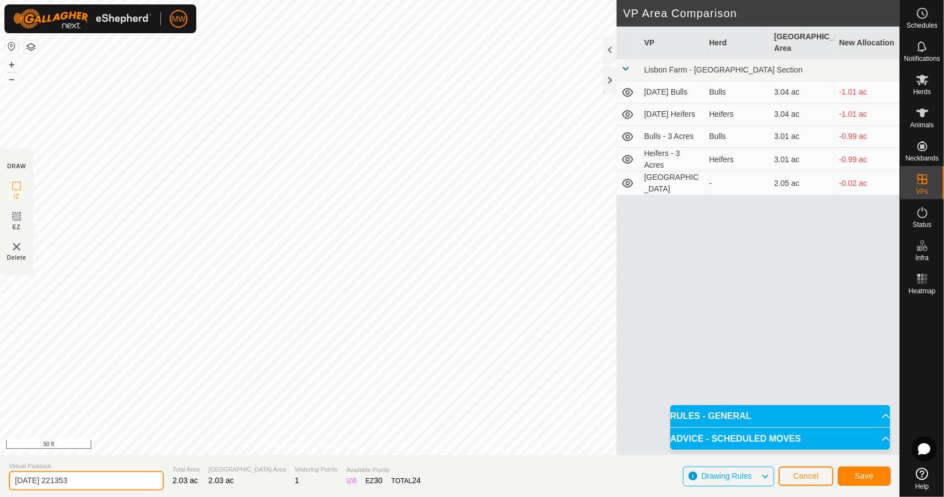
click at [102, 479] on input "[DATE] 221353" at bounding box center [86, 480] width 155 height 19
drag, startPoint x: 121, startPoint y: 482, endPoint x: 0, endPoint y: 489, distance: 120.8
click at [0, 489] on section "Virtual Paddock [DATE] 221353 Total Area 2.03 ac Grazing Area 2.03 ac Watering …" at bounding box center [450, 476] width 900 height 42
type input "Hayfield Temp"
click at [864, 473] on span "Save" at bounding box center [864, 475] width 19 height 9
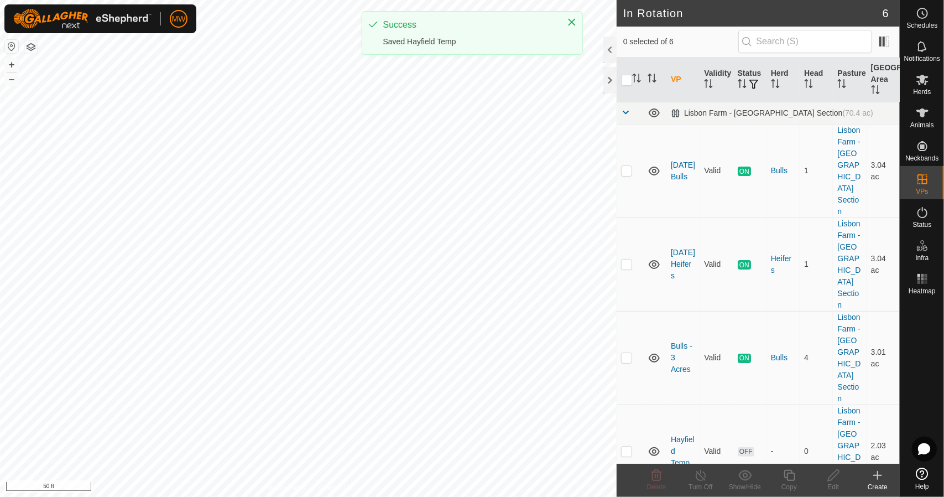
click at [879, 483] on div "Create" at bounding box center [877, 487] width 44 height 10
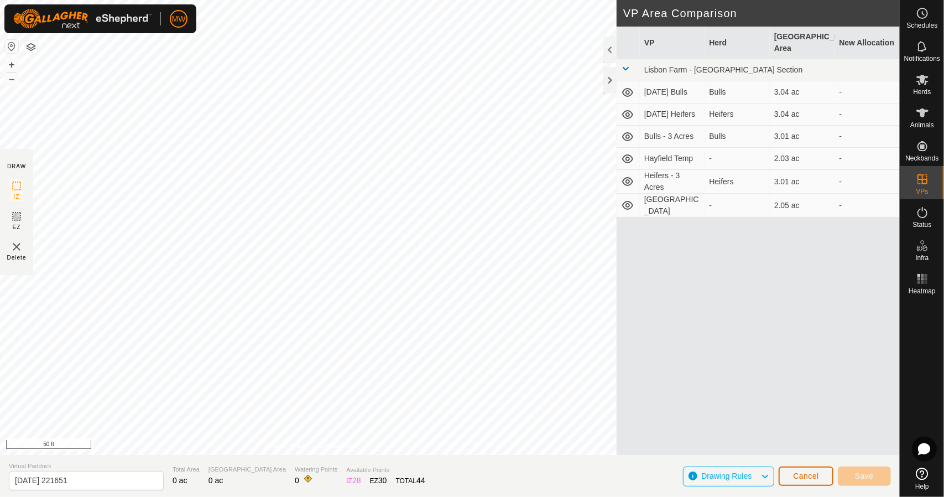
click at [810, 472] on span "Cancel" at bounding box center [806, 475] width 26 height 9
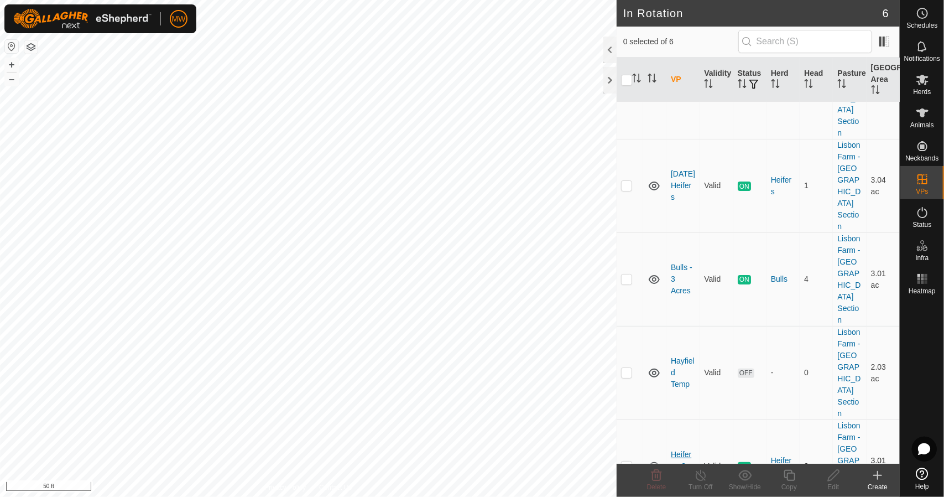
scroll to position [80, 0]
click at [633, 324] on td at bounding box center [630, 370] width 27 height 93
checkbox input "true"
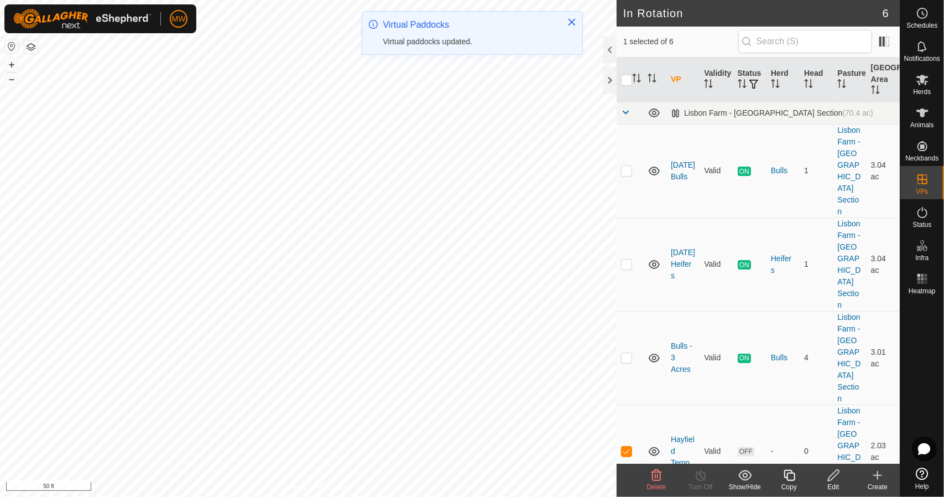
click at [828, 480] on icon at bounding box center [833, 474] width 11 height 11
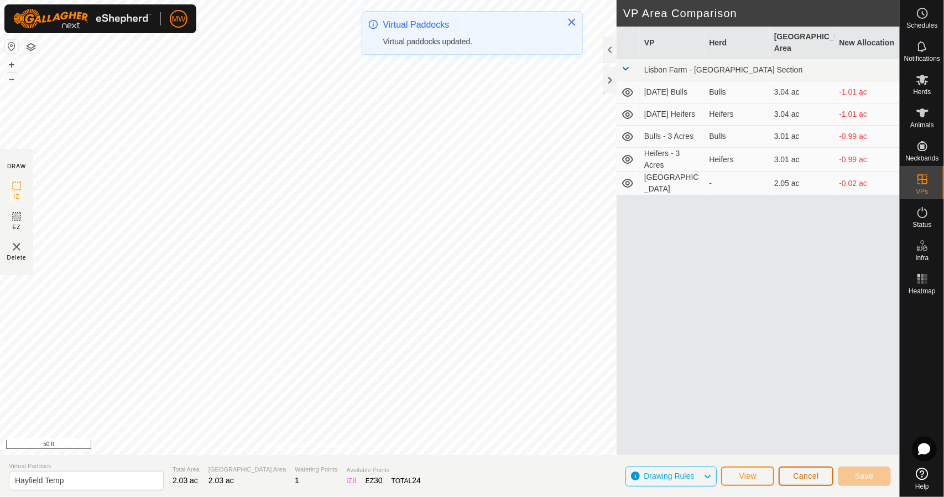
click at [811, 472] on span "Cancel" at bounding box center [806, 475] width 26 height 9
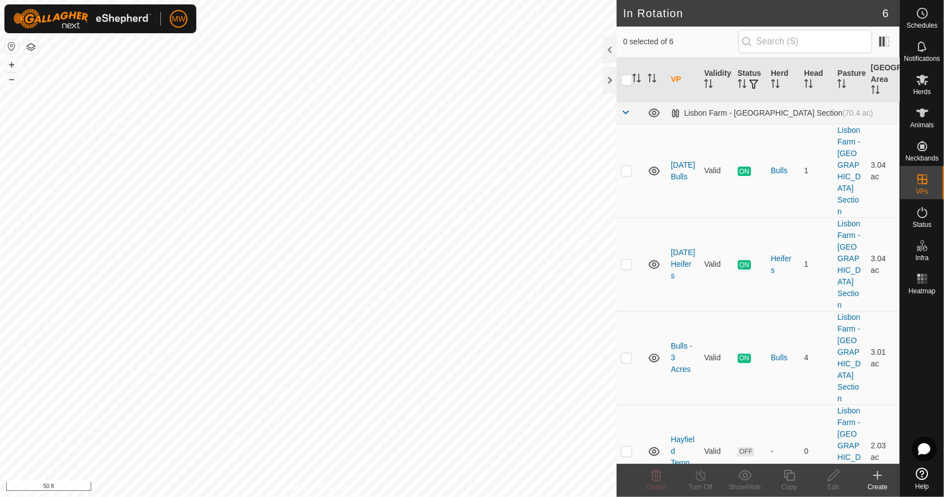
scroll to position [80, 0]
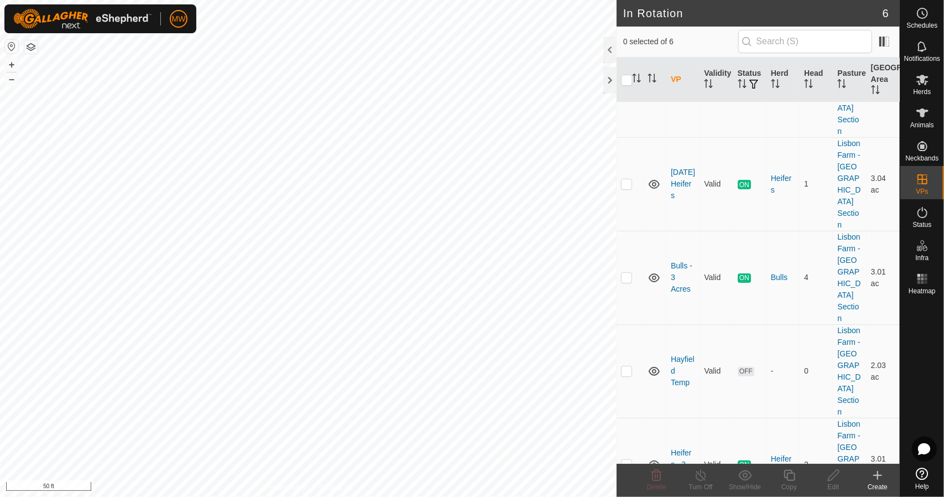
click at [870, 481] on create-svg-icon at bounding box center [877, 474] width 44 height 13
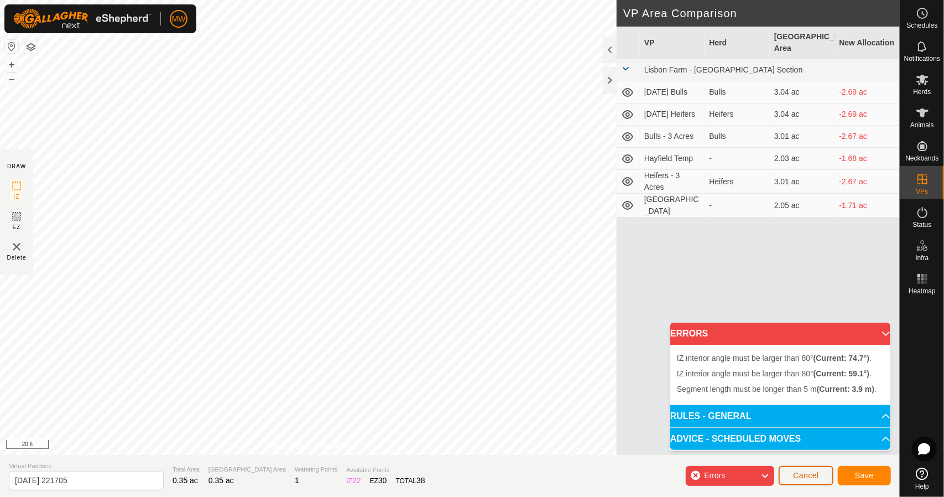
click at [809, 481] on button "Cancel" at bounding box center [806, 475] width 55 height 19
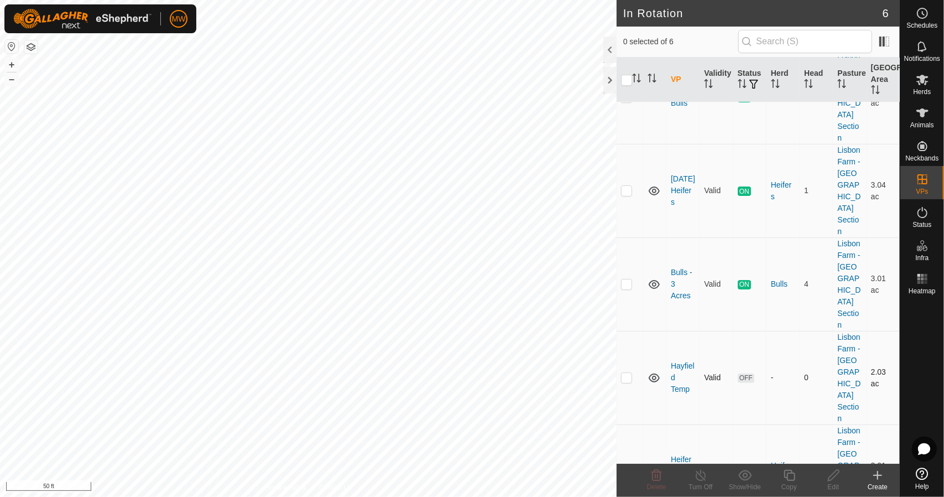
scroll to position [80, 0]
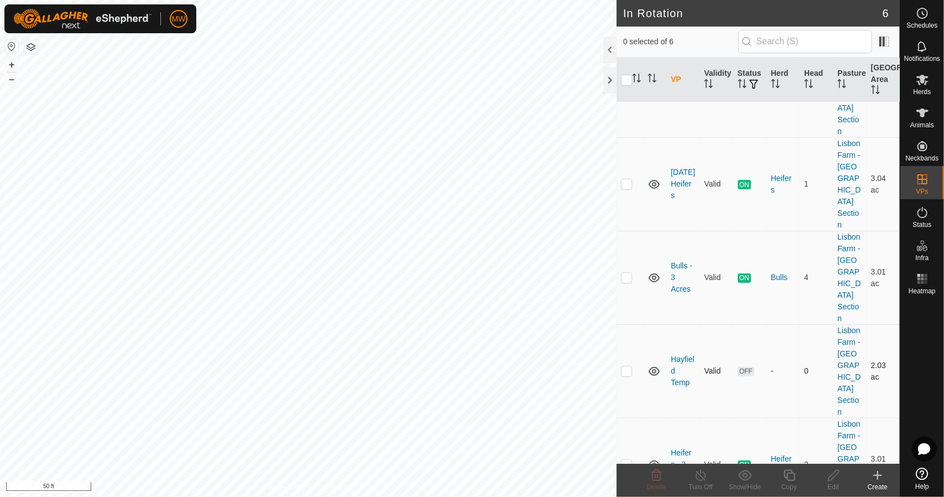
click at [636, 324] on td at bounding box center [630, 370] width 27 height 93
checkbox input "true"
click at [836, 485] on div "Edit" at bounding box center [833, 487] width 44 height 10
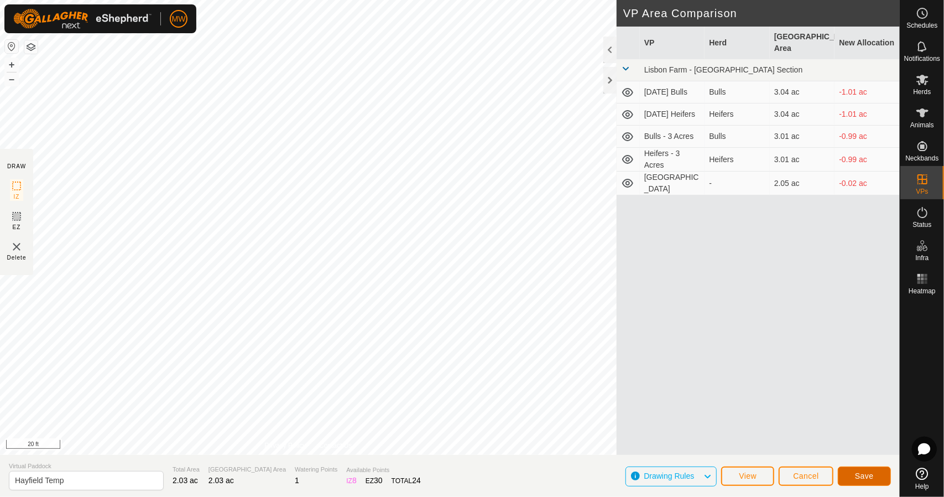
click at [866, 471] on span "Save" at bounding box center [864, 475] width 19 height 9
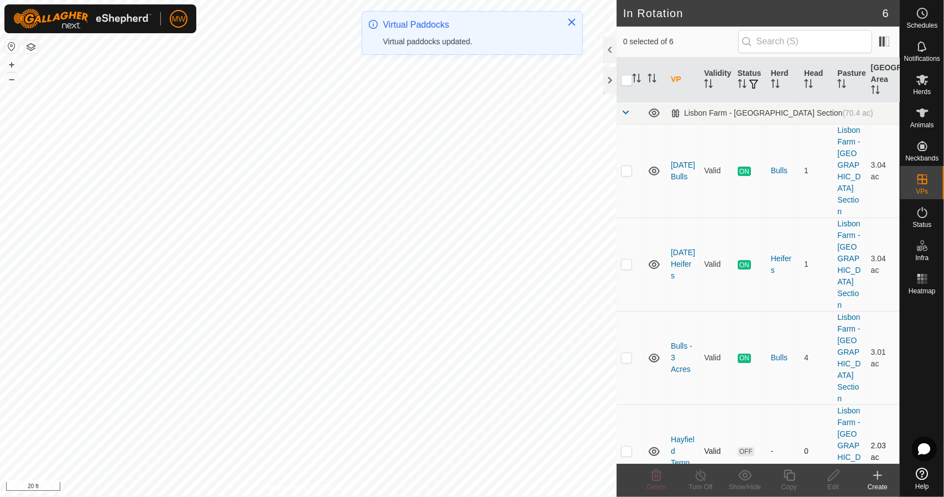
click at [635, 404] on td at bounding box center [630, 450] width 27 height 93
checkbox input "true"
click at [836, 477] on icon at bounding box center [834, 474] width 14 height 13
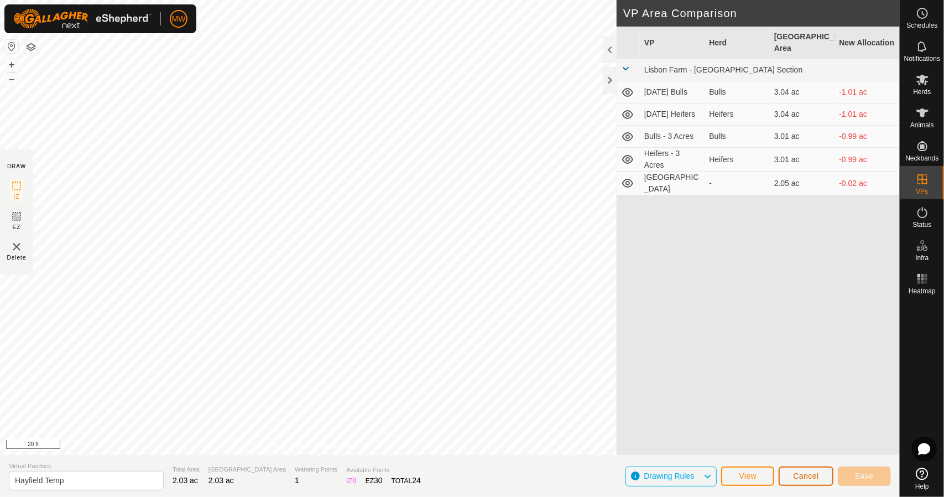
drag, startPoint x: 800, startPoint y: 470, endPoint x: 796, endPoint y: 466, distance: 6.3
click at [798, 467] on button "Cancel" at bounding box center [806, 475] width 55 height 19
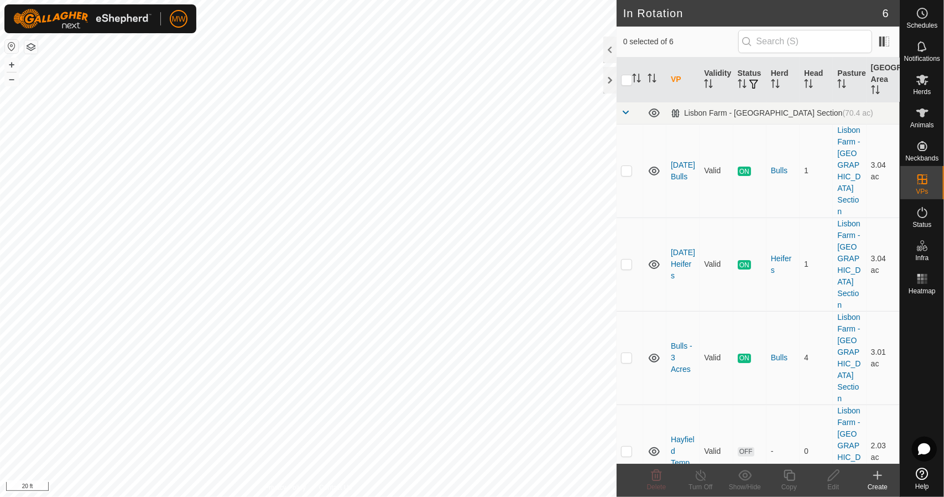
click at [875, 474] on icon at bounding box center [877, 474] width 13 height 13
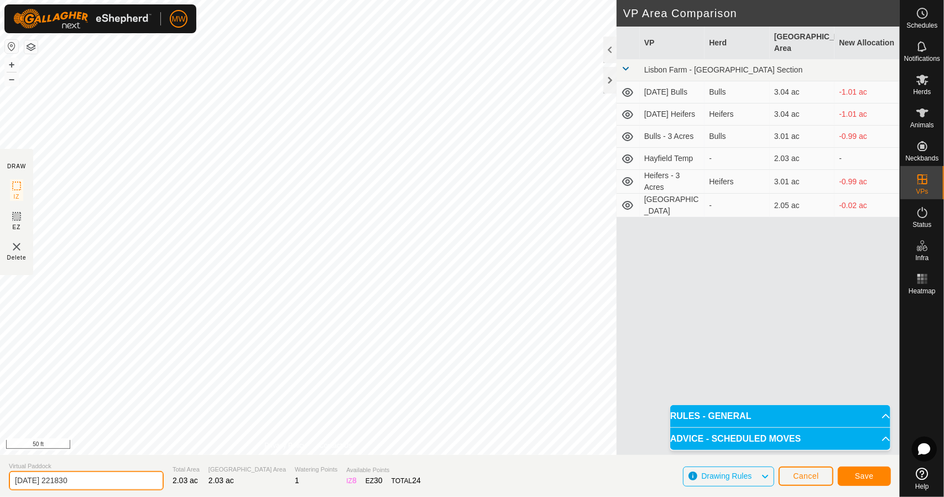
drag, startPoint x: 117, startPoint y: 485, endPoint x: 0, endPoint y: 472, distance: 117.4
click at [6, 472] on section "Virtual Paddock 2025-08-17 221830 Total Area 2.03 ac Grazing Area 2.03 ac Water…" at bounding box center [450, 476] width 900 height 42
type input "Bulls - North Hayfield"
click at [860, 476] on span "Save" at bounding box center [864, 475] width 19 height 9
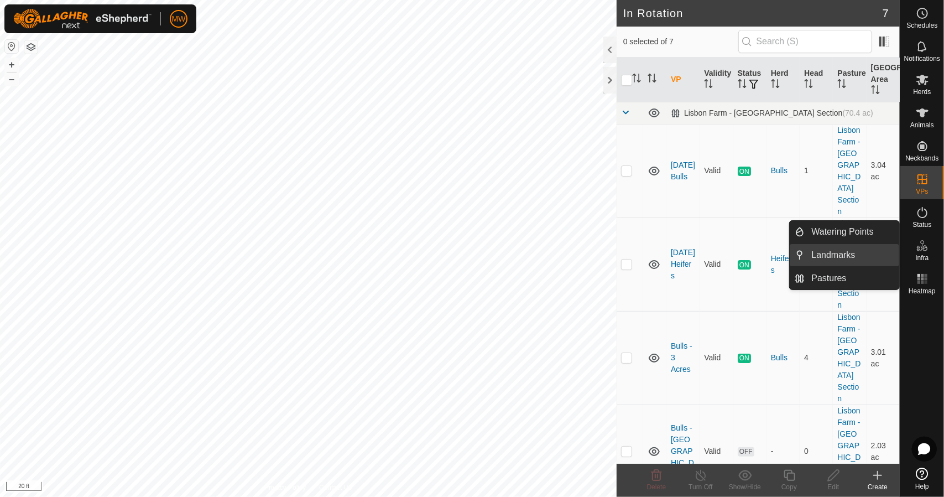
click at [828, 254] on link "Landmarks" at bounding box center [852, 255] width 95 height 22
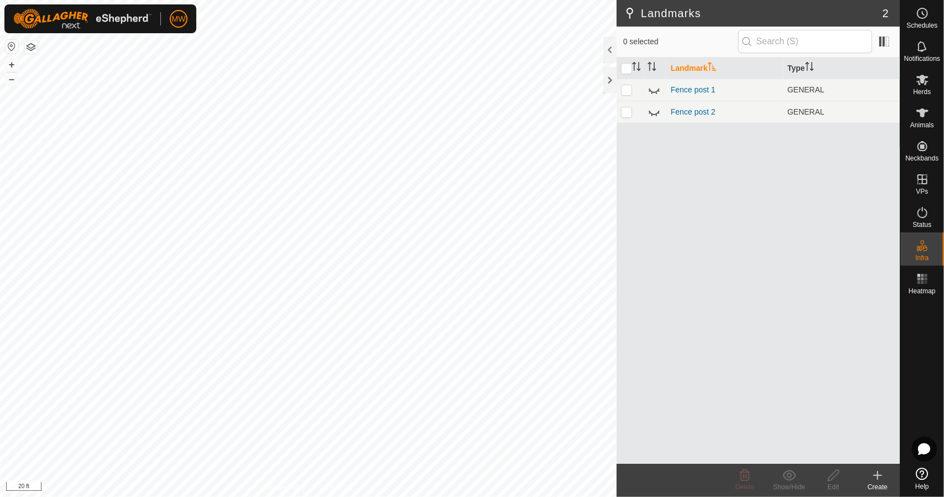
click at [876, 479] on icon at bounding box center [877, 474] width 13 height 13
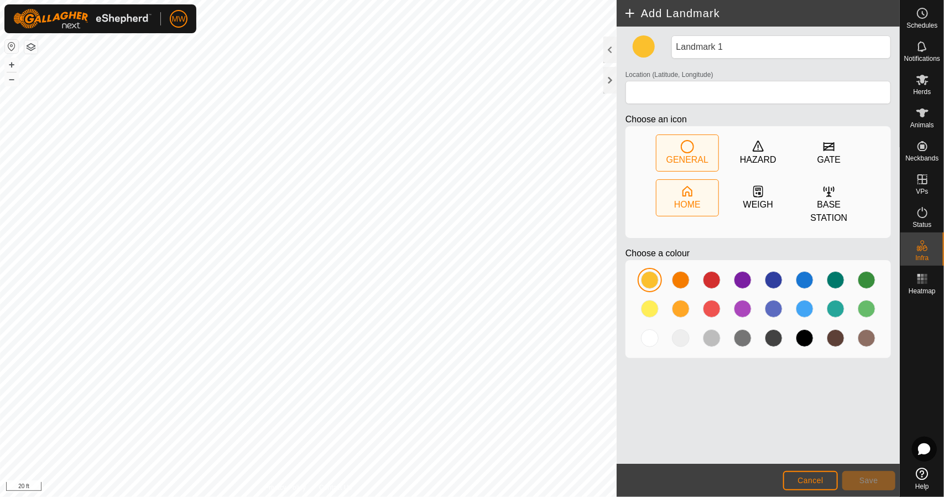
click at [686, 200] on div "HOME" at bounding box center [687, 204] width 27 height 13
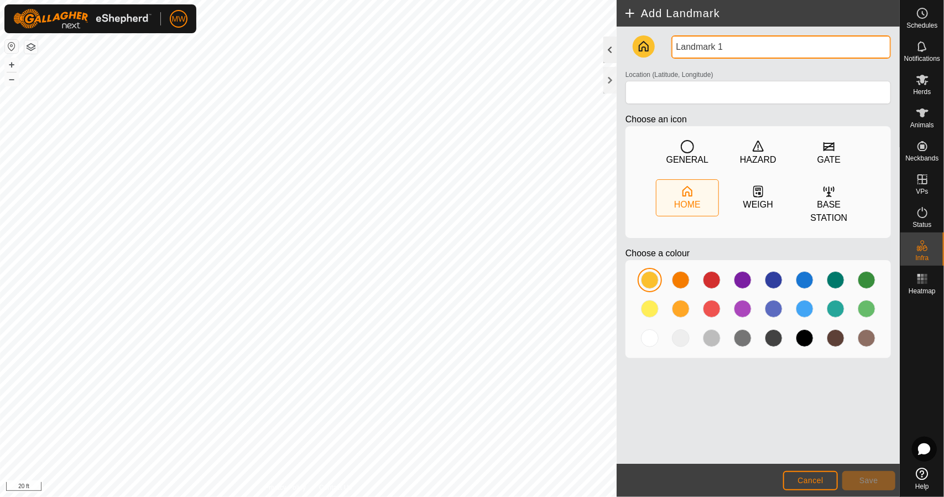
click at [591, 50] on div "Privacy Policy Contact Us + – ⇧ i 20 ft Add Landmark Landmark 1 Location (Latit…" at bounding box center [450, 248] width 900 height 497
drag, startPoint x: 739, startPoint y: 45, endPoint x: 628, endPoint y: 50, distance: 110.7
click at [628, 50] on div "Landmark 1 Location (Latitude, Longitude) Choose an icon GENERAL HAZARD GATE HO…" at bounding box center [758, 200] width 274 height 331
type input "H"
type input "Bulls Feeder"
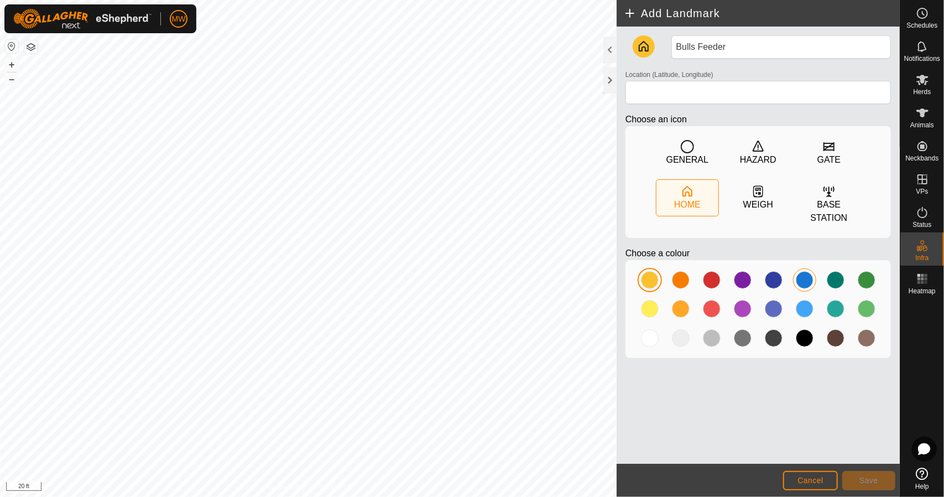
click at [806, 281] on div at bounding box center [805, 280] width 18 height 18
type input "43.465930, -80.790177"
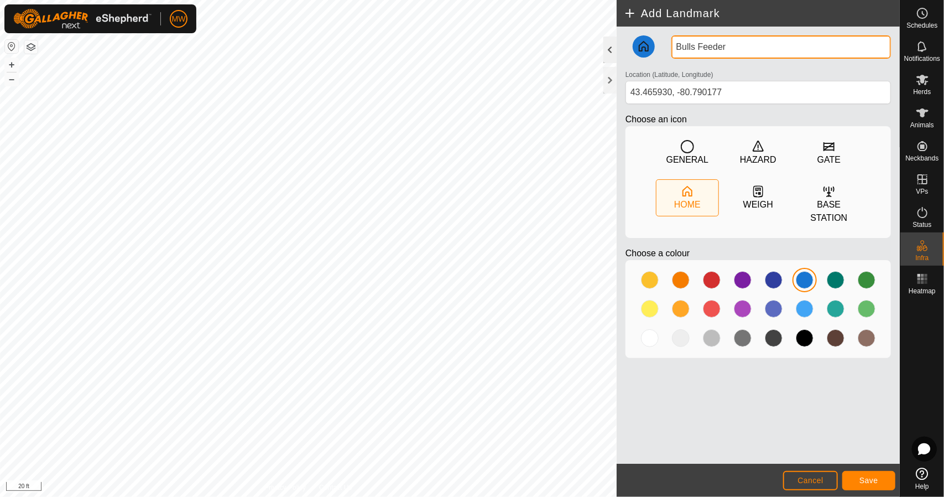
click at [581, 49] on div "Privacy Policy Contact Us Bulls Feeder + – ⇧ i 20 ft Add Landmark Bulls Feeder …" at bounding box center [450, 248] width 900 height 497
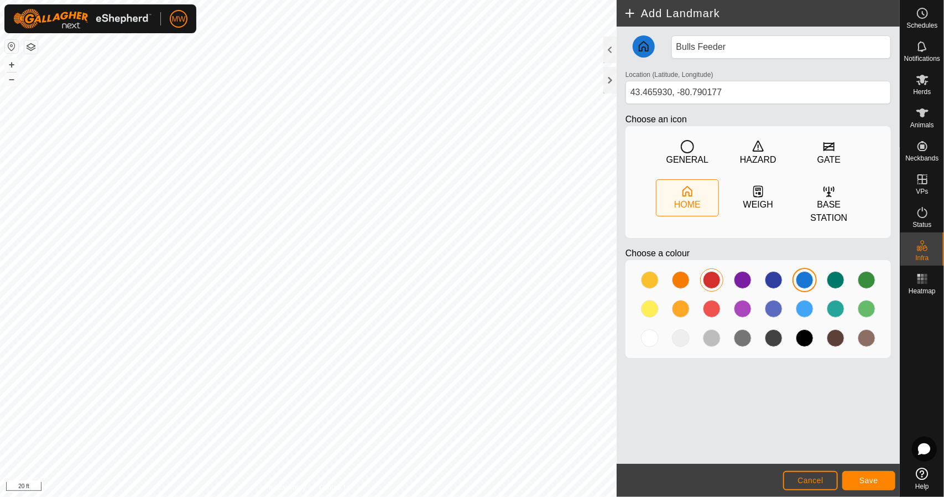
click at [714, 280] on div at bounding box center [712, 280] width 18 height 18
click at [796, 276] on div at bounding box center [805, 280] width 18 height 18
click at [858, 479] on button "Save" at bounding box center [868, 480] width 53 height 19
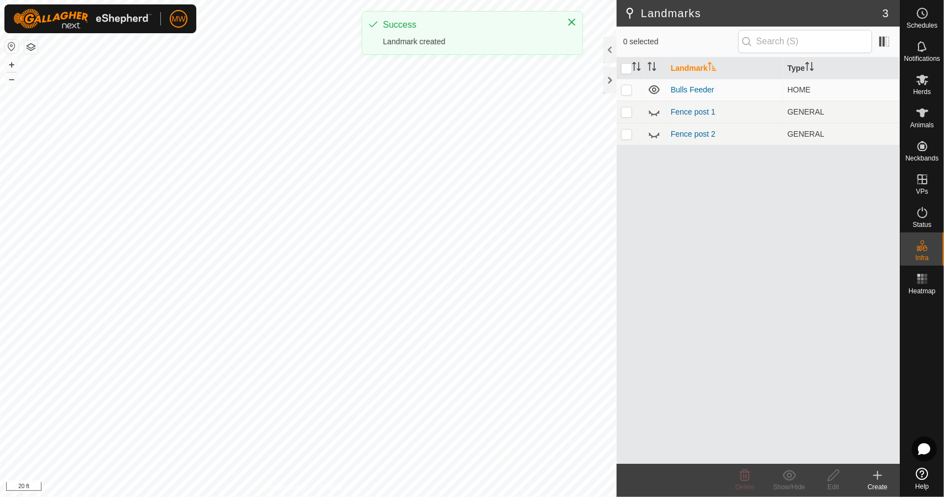
click at [871, 482] on div "Create" at bounding box center [877, 487] width 44 height 10
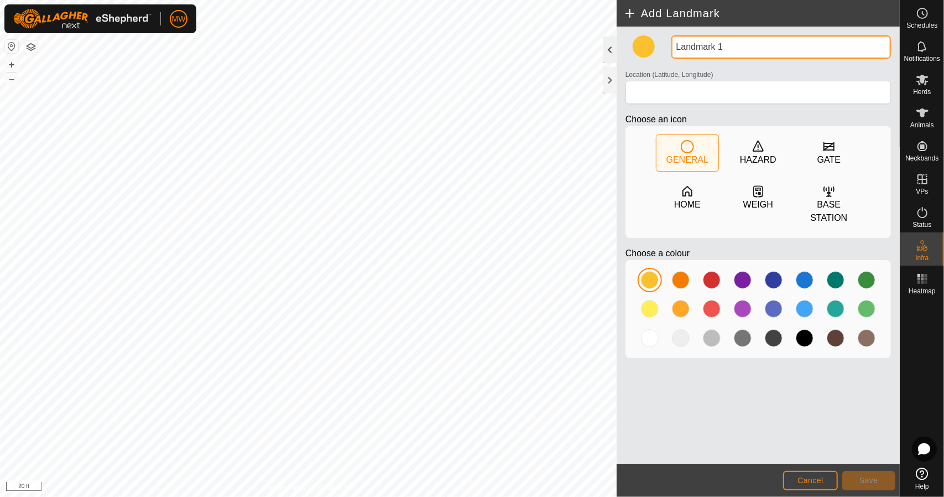
click at [566, 42] on div "Privacy Policy Contact Us + – ⇧ i 20 ft Add Landmark Landmark 1 Location (Latit…" at bounding box center [450, 248] width 900 height 497
drag, startPoint x: 737, startPoint y: 45, endPoint x: 638, endPoint y: 57, distance: 100.2
click at [638, 57] on div "Landmark 1 Location (Latitude, Longitude) Choose an icon GENERAL HAZARD GATE HO…" at bounding box center [758, 200] width 274 height 331
type input "Heifers Feeder"
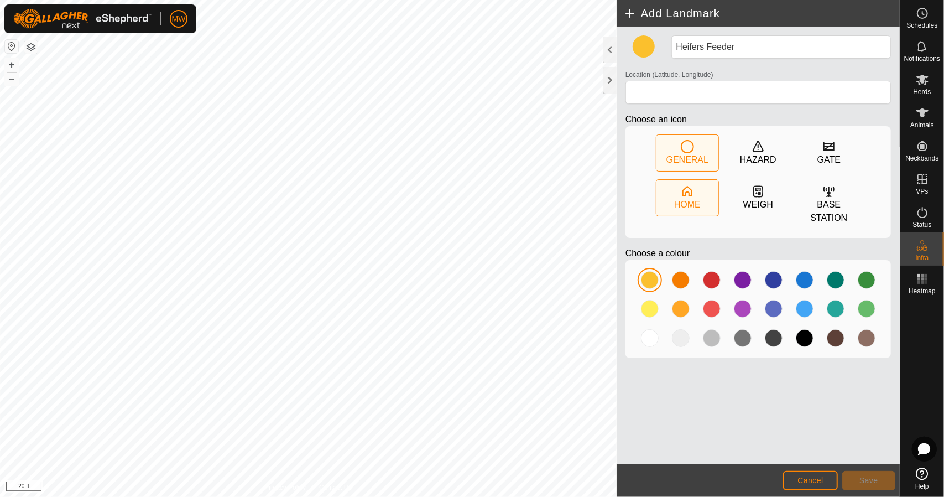
click at [693, 186] on icon at bounding box center [687, 191] width 13 height 13
click at [711, 280] on div at bounding box center [712, 280] width 18 height 18
click at [708, 310] on div at bounding box center [712, 309] width 18 height 18
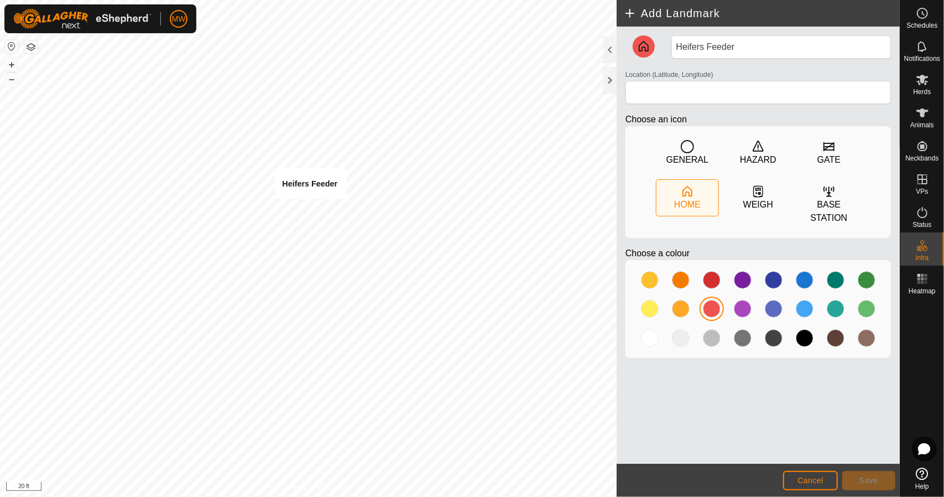
type input "43.465928, -80.790296"
click at [863, 479] on span "Save" at bounding box center [868, 480] width 19 height 9
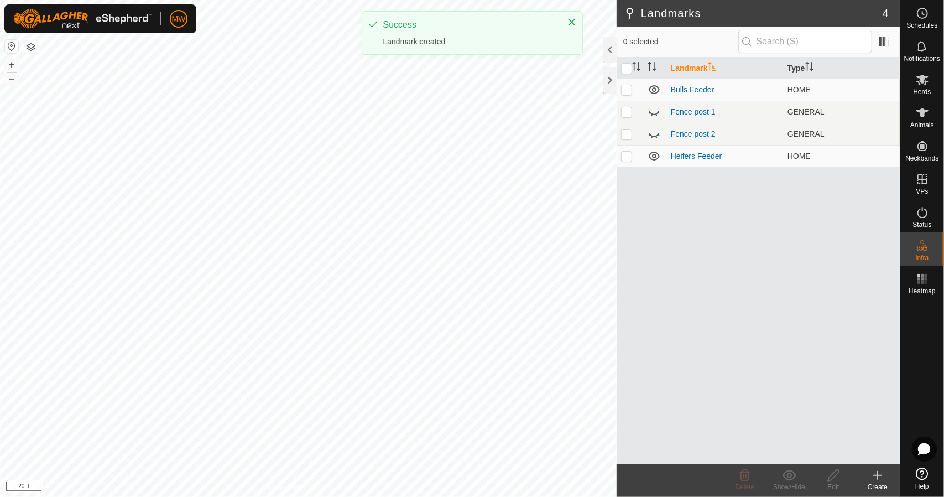
drag, startPoint x: 626, startPoint y: 154, endPoint x: 728, endPoint y: 293, distance: 172.1
click at [626, 153] on p-checkbox at bounding box center [626, 156] width 11 height 9
checkbox input "true"
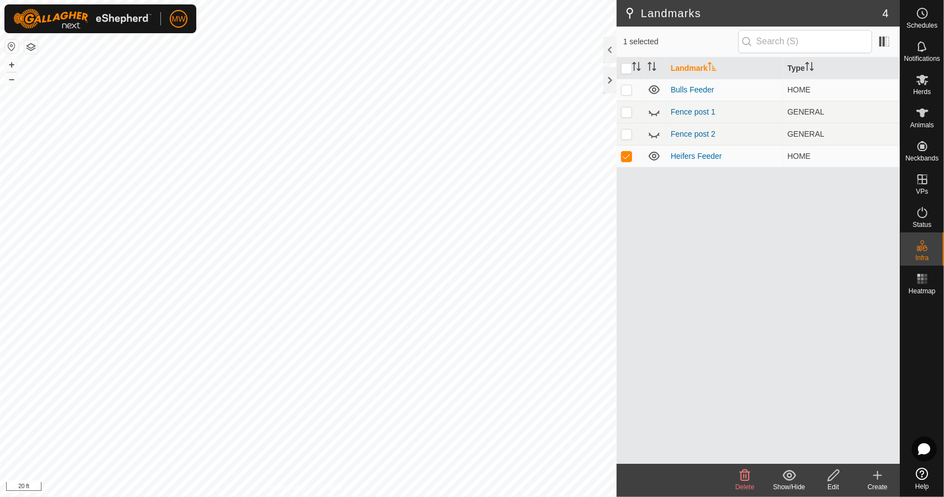
click at [837, 476] on icon at bounding box center [834, 474] width 14 height 13
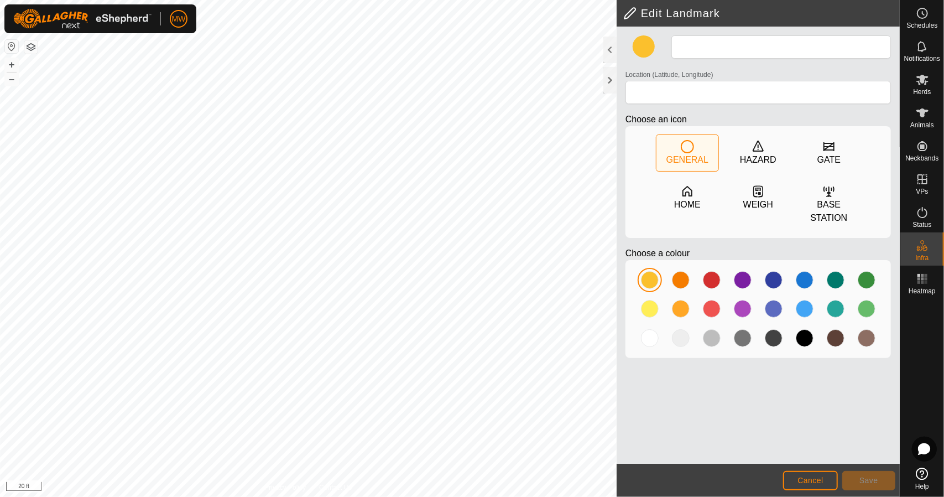
type input "Heifers Feeder"
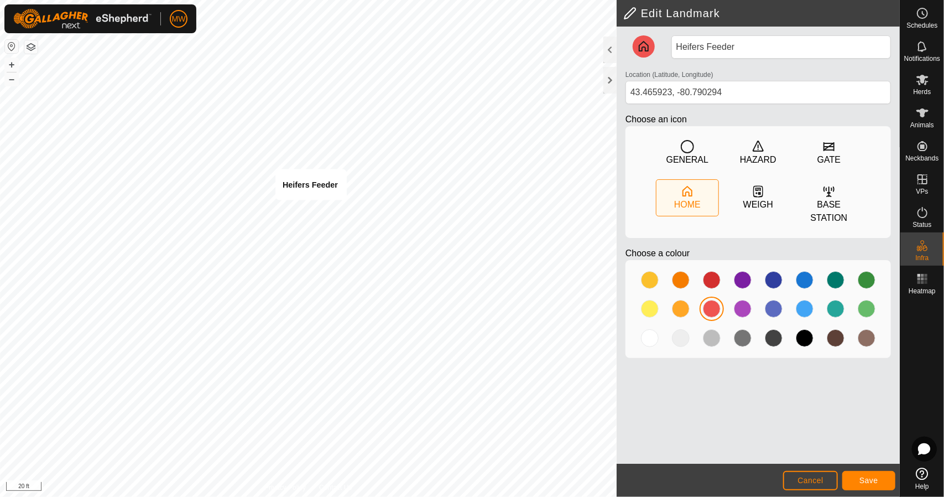
type input "43.465925, -80.790295"
click at [878, 483] on span "Save" at bounding box center [868, 480] width 19 height 9
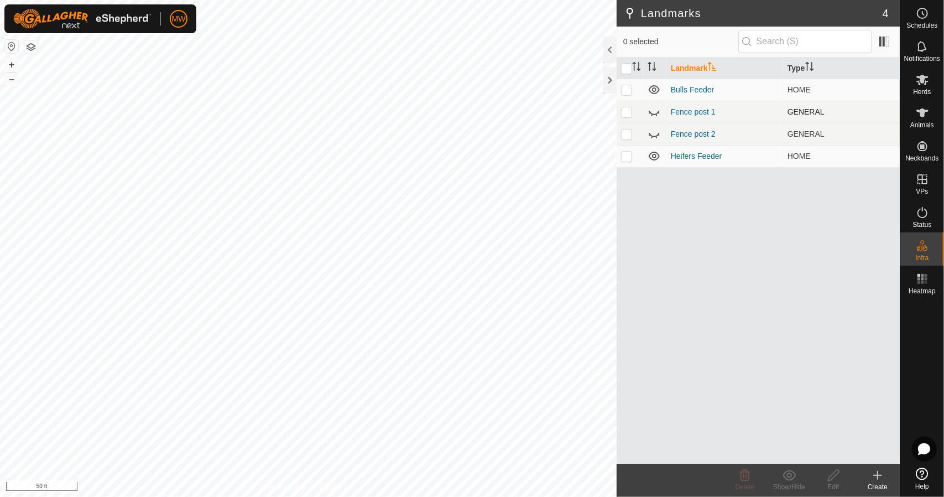
click at [655, 116] on icon at bounding box center [654, 111] width 13 height 13
click at [656, 135] on icon at bounding box center [654, 135] width 11 height 4
click at [625, 113] on p-checkbox at bounding box center [626, 111] width 11 height 9
checkbox input "true"
click at [629, 130] on p-checkbox at bounding box center [626, 133] width 11 height 9
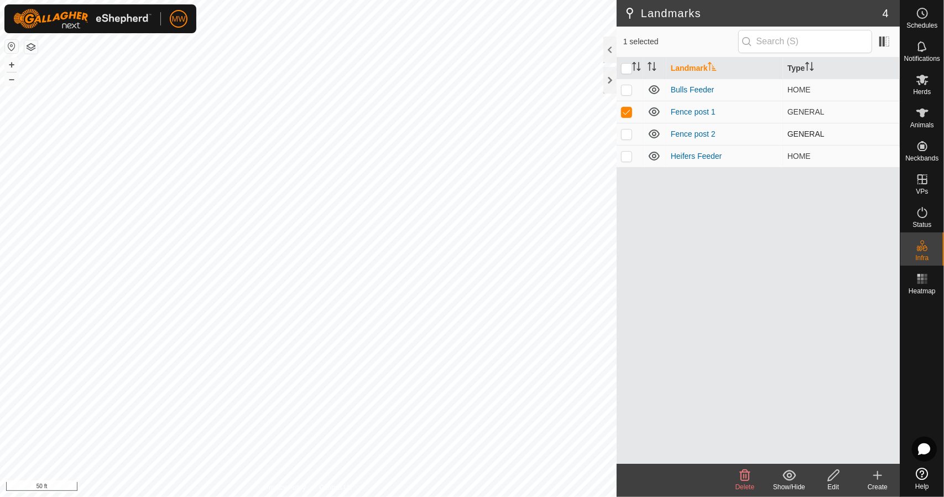
checkbox input "true"
click at [743, 478] on icon at bounding box center [744, 474] width 13 height 13
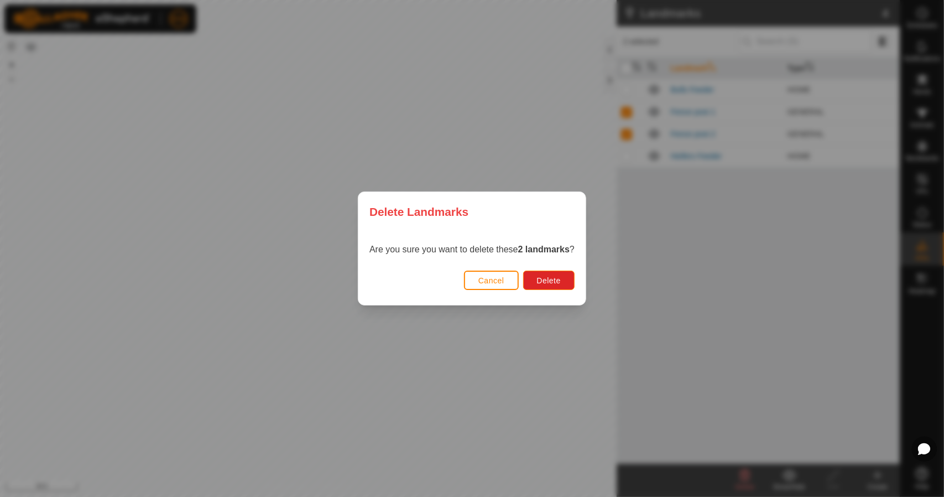
click at [543, 290] on div "Cancel Delete" at bounding box center [471, 286] width 227 height 38
click at [544, 276] on span "Delete" at bounding box center [549, 280] width 24 height 9
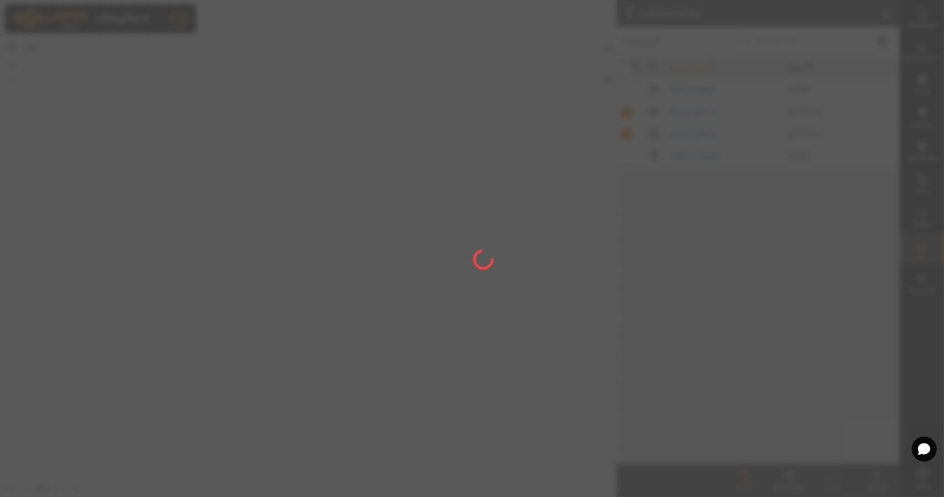
checkbox input "false"
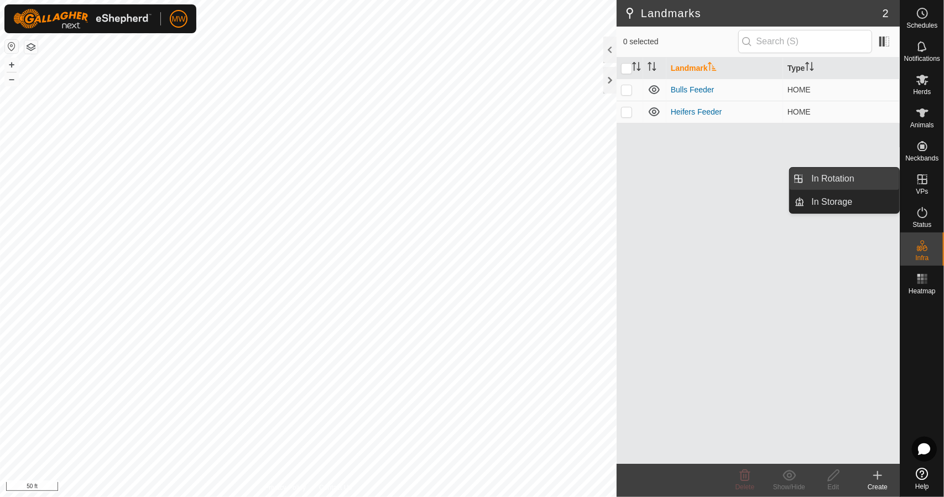
drag, startPoint x: 896, startPoint y: 182, endPoint x: 815, endPoint y: 170, distance: 82.1
click at [815, 170] on link "In Rotation" at bounding box center [852, 179] width 95 height 22
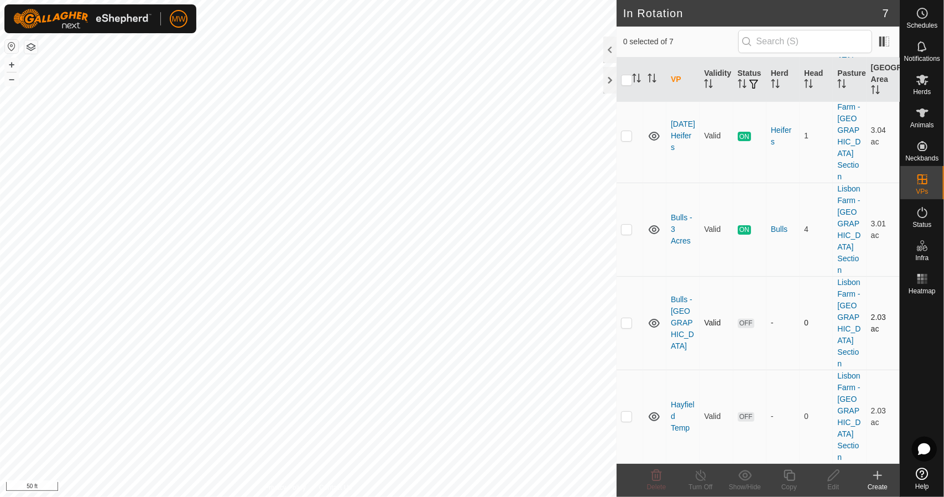
scroll to position [150, 0]
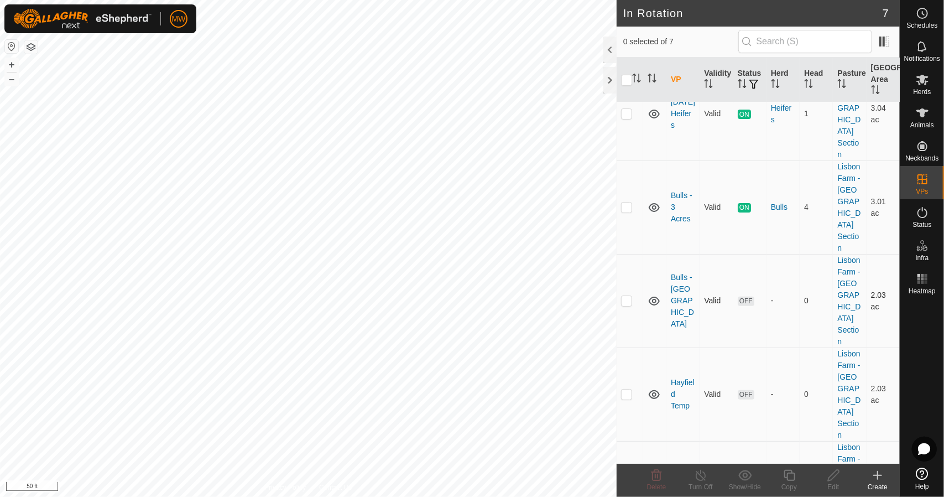
click at [629, 296] on p-checkbox at bounding box center [626, 300] width 11 height 9
click at [625, 296] on p-checkbox at bounding box center [626, 300] width 11 height 9
checkbox input "false"
click at [876, 480] on icon at bounding box center [877, 474] width 13 height 13
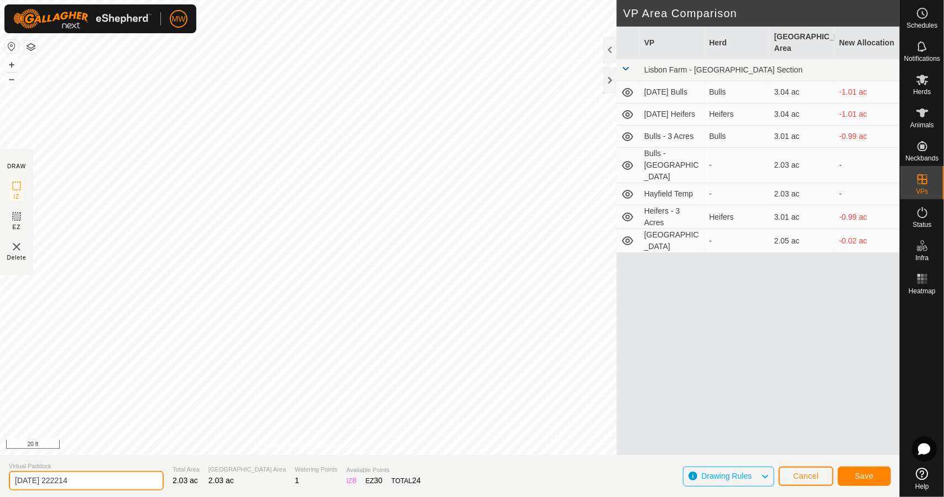
drag, startPoint x: 112, startPoint y: 478, endPoint x: 0, endPoint y: 478, distance: 111.7
click at [0, 478] on section "Virtual Paddock 2025-08-17 222214 Total Area 2.03 ac Grazing Area 2.03 ac Water…" at bounding box center [450, 476] width 900 height 42
type input "Heifers - [GEOGRAPHIC_DATA]"
click at [855, 469] on button "Save" at bounding box center [864, 475] width 53 height 19
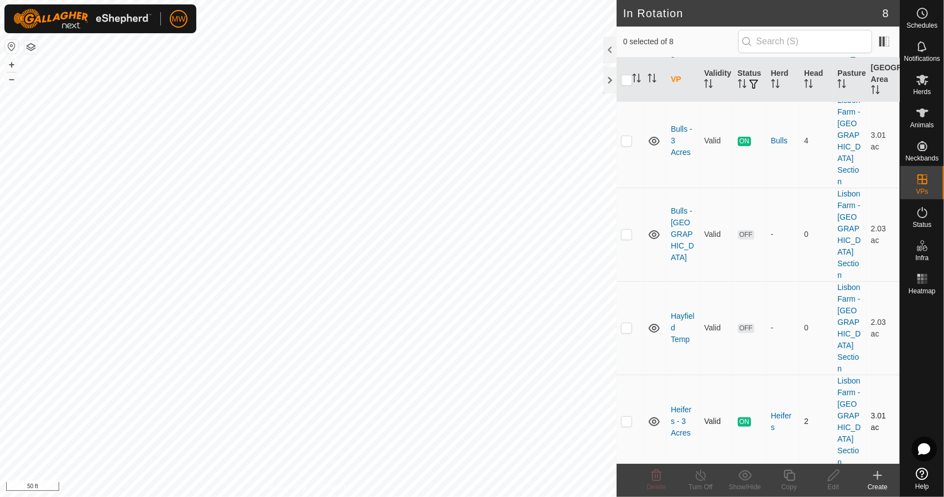
scroll to position [220, 0]
click at [625, 320] on p-checkbox at bounding box center [626, 324] width 11 height 9
click at [657, 475] on icon at bounding box center [656, 474] width 11 height 11
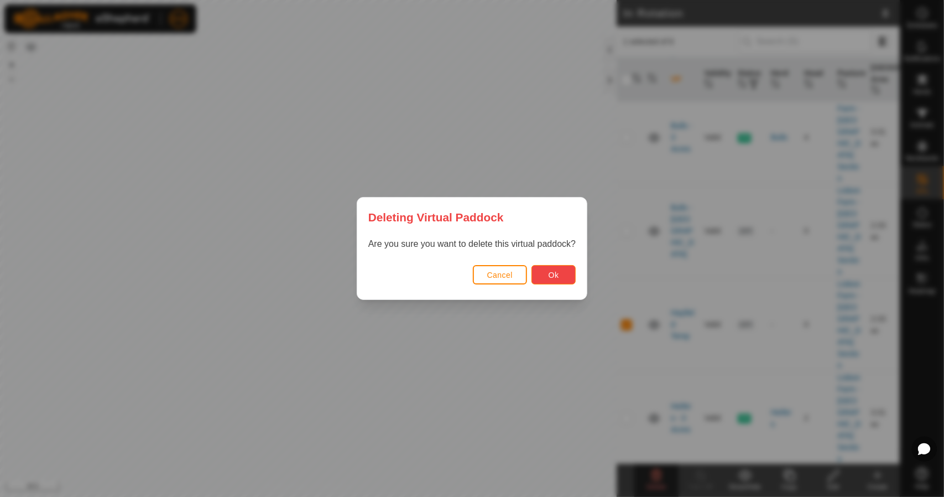
click at [549, 275] on span "Ok" at bounding box center [554, 274] width 11 height 9
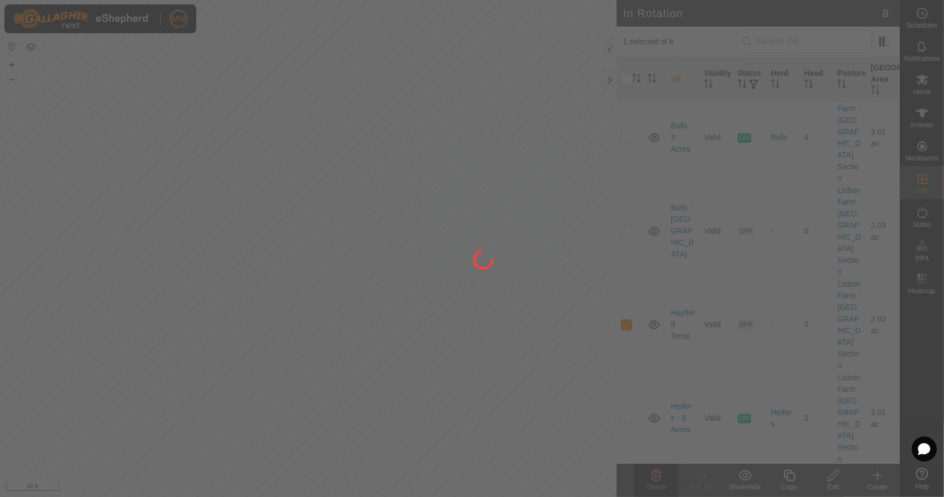
checkbox input "false"
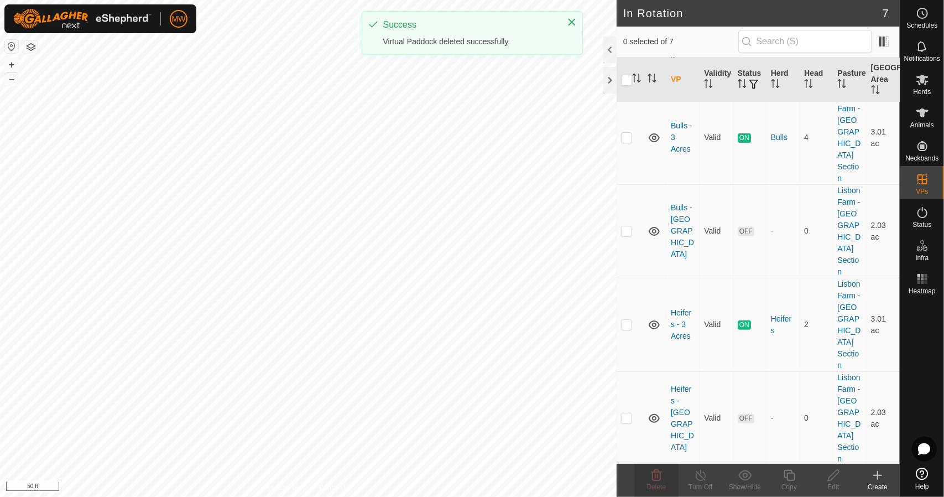
scroll to position [0, 0]
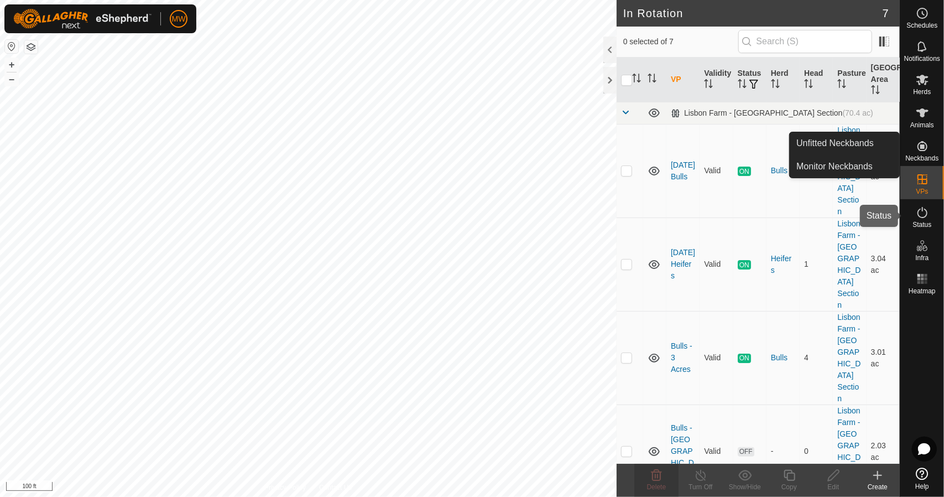
click at [930, 218] on es-activation-svg-icon at bounding box center [922, 212] width 20 height 18
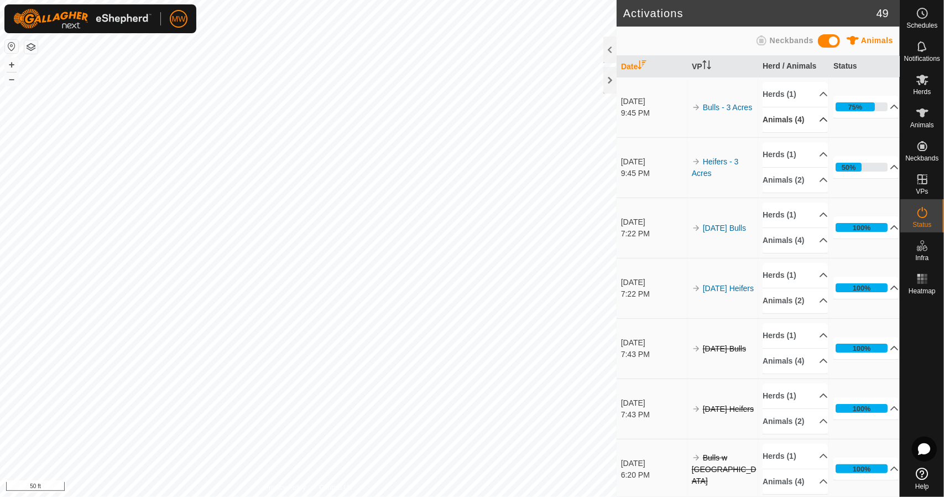
click at [815, 129] on p-accordion-header "Animals (4)" at bounding box center [795, 119] width 65 height 25
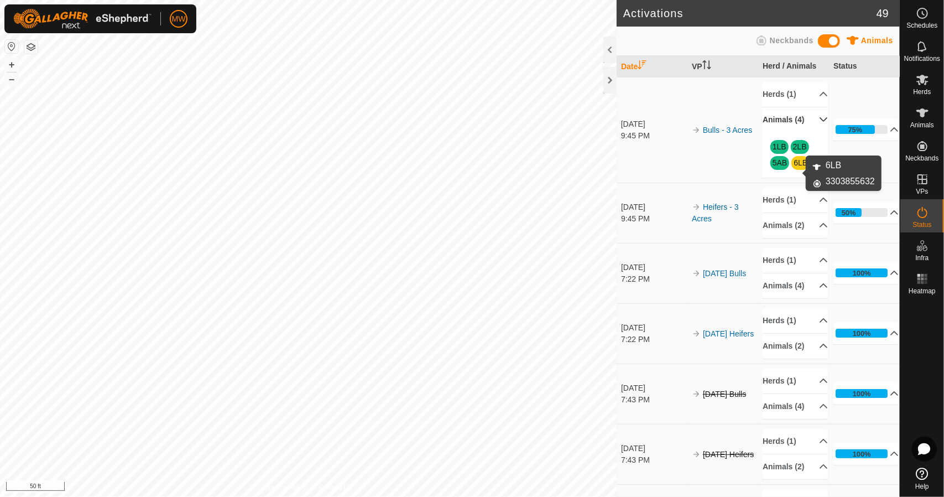
click at [800, 167] on link "6LB" at bounding box center [800, 162] width 14 height 9
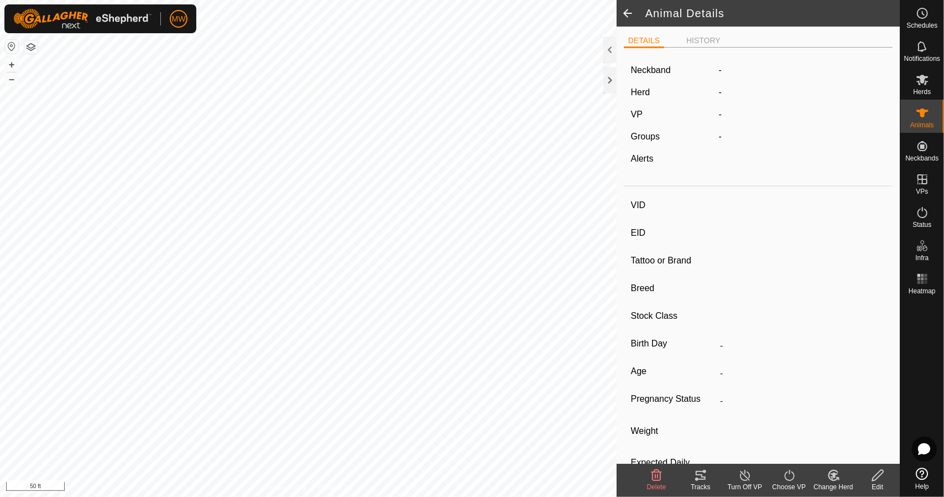
type input "6LB"
type input "-"
type input "Limo-Holstein"
type input "-"
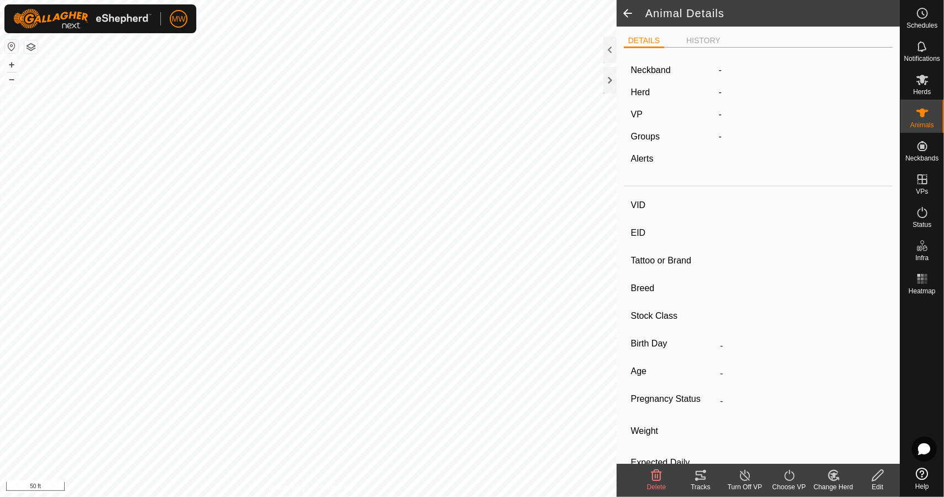
type input "11/2024"
type input "9 months"
type input "272 kg"
type input "1 kg"
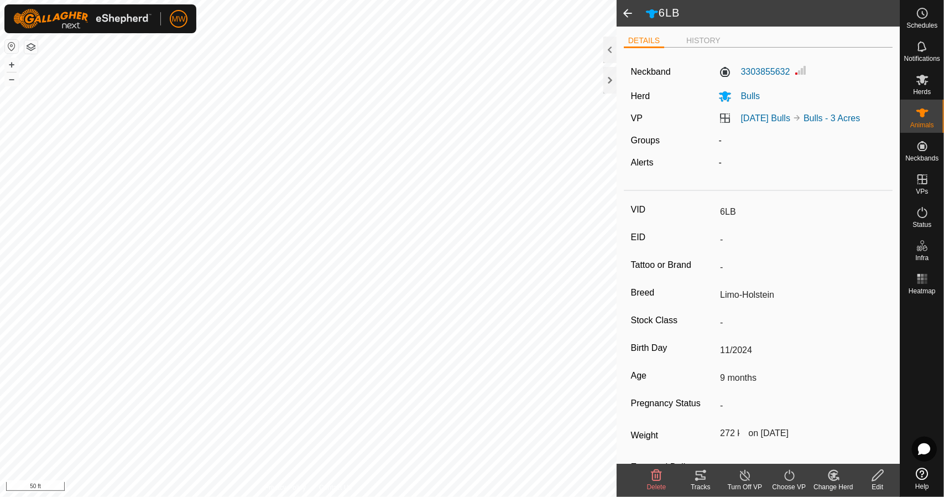
click at [628, 17] on span at bounding box center [628, 13] width 22 height 27
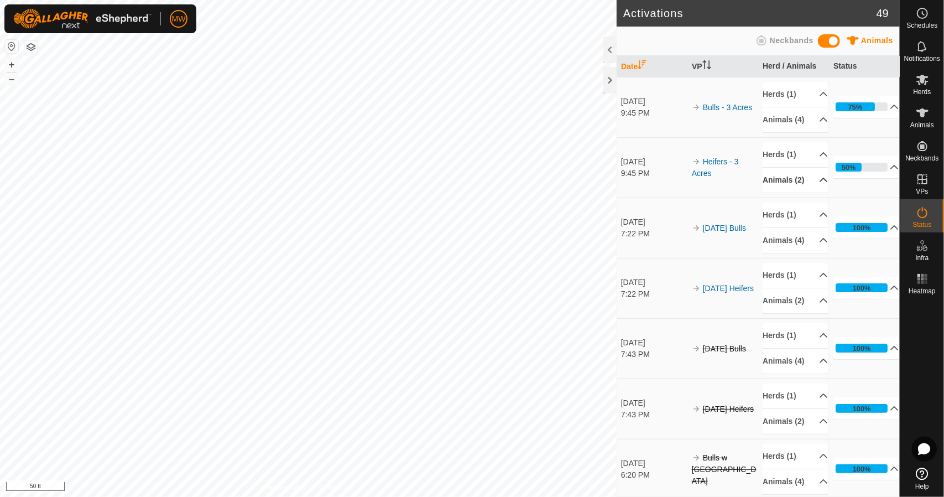
click at [797, 191] on p-accordion-header "Animals (2)" at bounding box center [795, 180] width 65 height 25
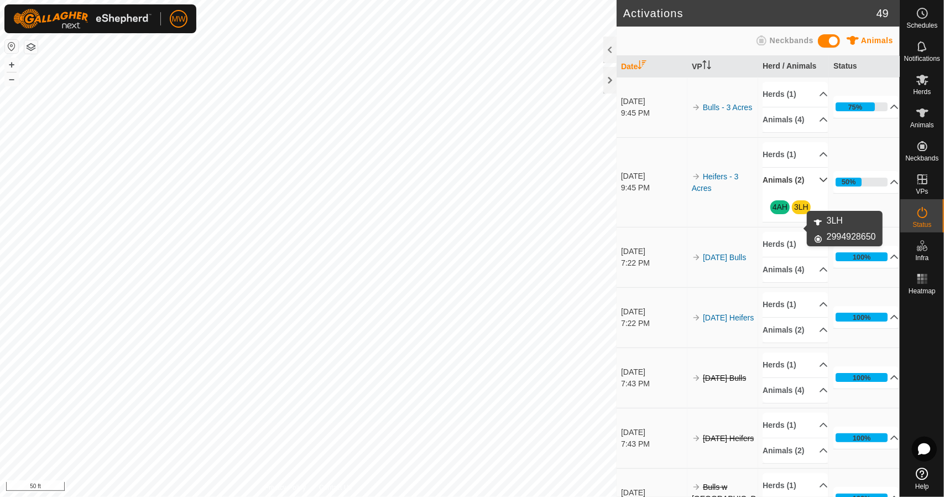
click at [794, 211] on link "3LH" at bounding box center [801, 206] width 14 height 9
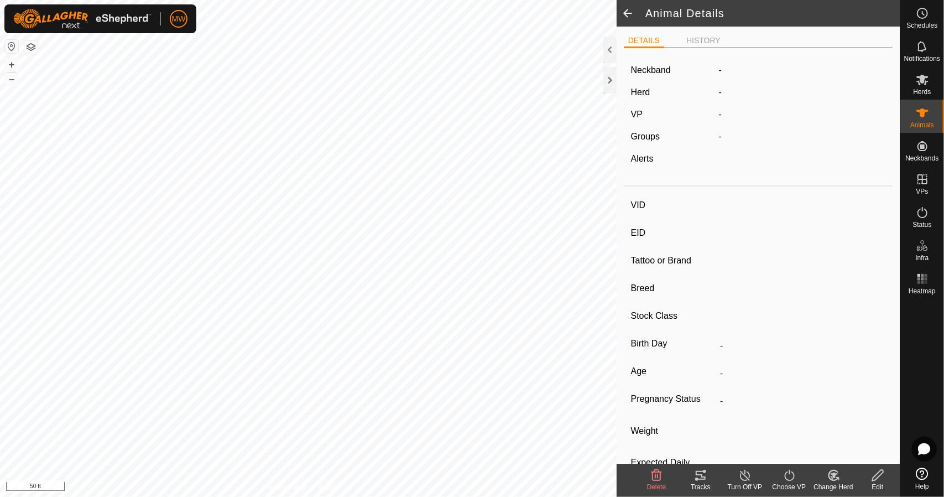
type input "3LH"
type input "-"
type input "[PERSON_NAME]"
type input "-"
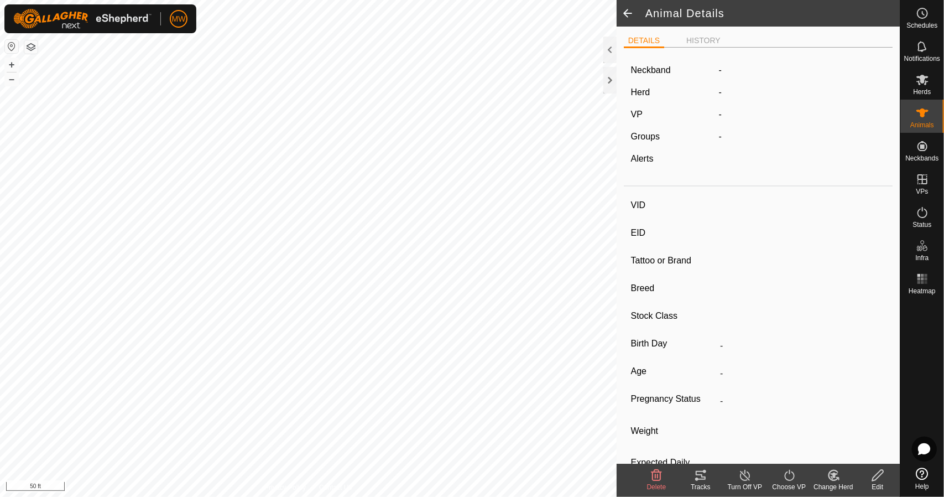
type input "10/2024"
type input "10 months"
type input "Empty"
type input "272 kg"
type input "1 kg"
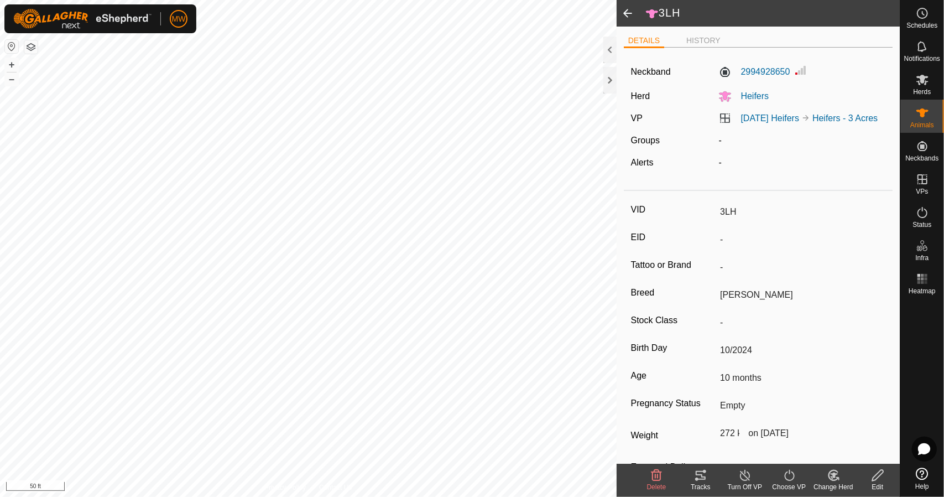
click at [625, 18] on span at bounding box center [628, 13] width 22 height 27
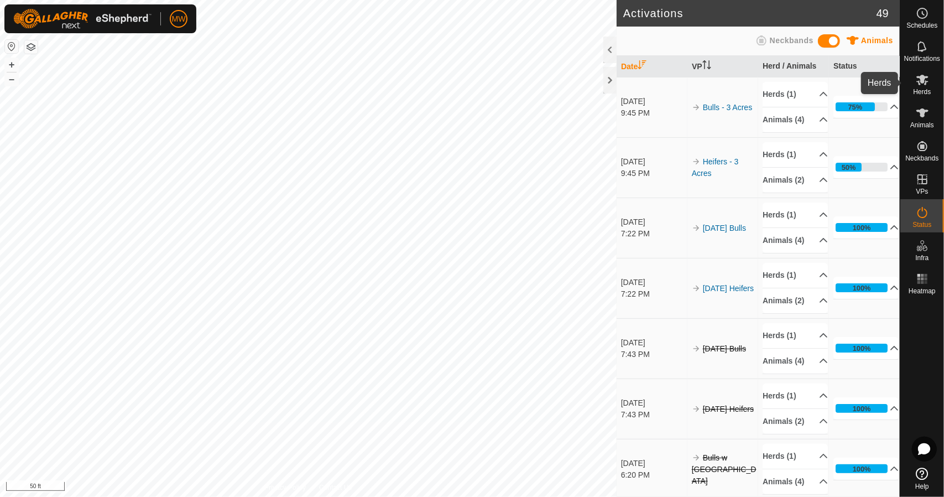
click at [918, 89] on span "Herds" at bounding box center [922, 91] width 18 height 7
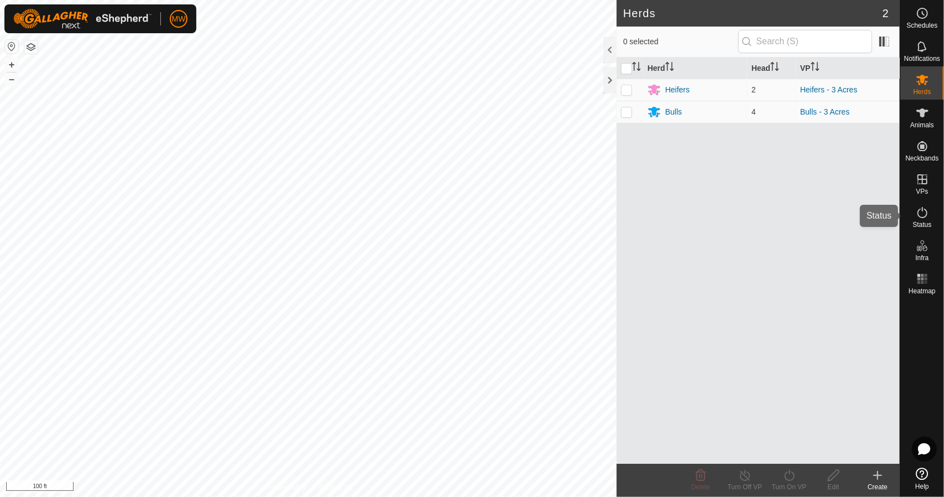
click at [926, 222] on span "Status" at bounding box center [921, 224] width 19 height 7
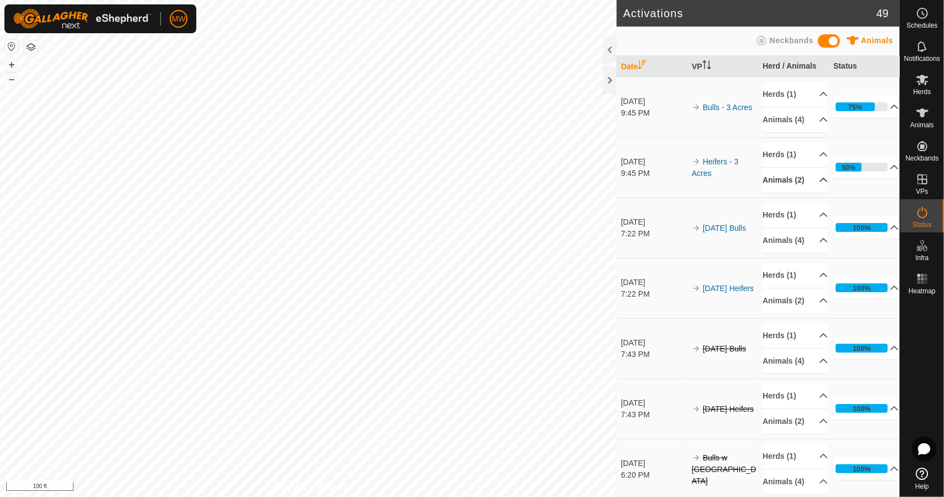
drag, startPoint x: 810, startPoint y: 184, endPoint x: 813, endPoint y: 202, distance: 18.7
click at [812, 192] on p-accordion-header "Animals (2)" at bounding box center [795, 180] width 65 height 25
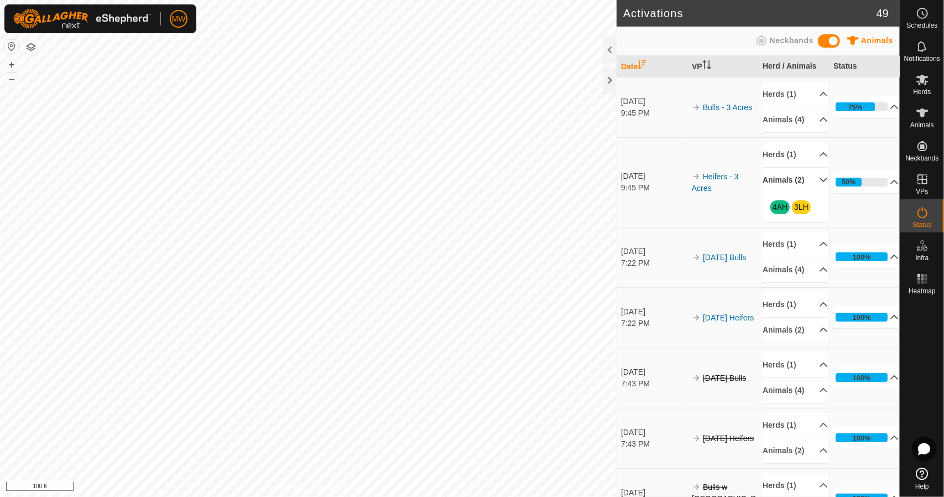
click at [811, 192] on p-accordion-header "Animals (2)" at bounding box center [795, 180] width 65 height 25
click at [808, 130] on p-accordion-header "Animals (4)" at bounding box center [795, 119] width 65 height 25
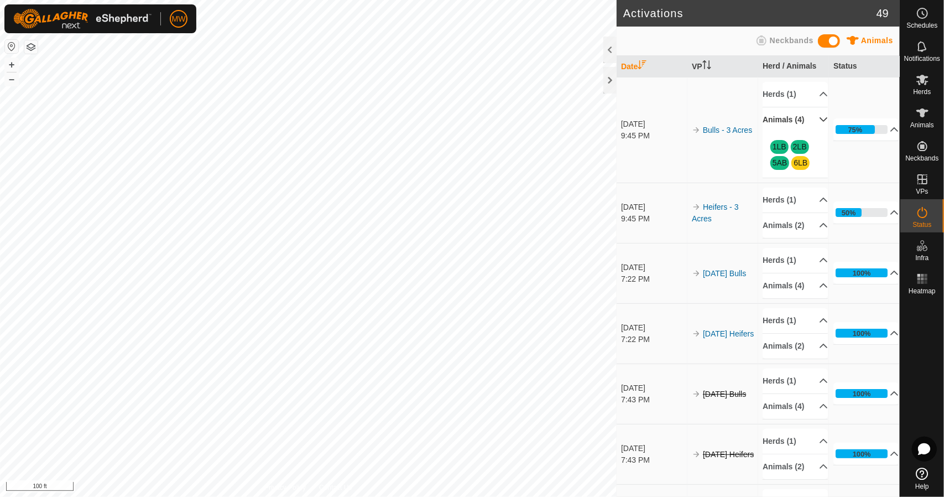
click at [812, 124] on p-accordion-header "Animals (4)" at bounding box center [795, 119] width 65 height 25
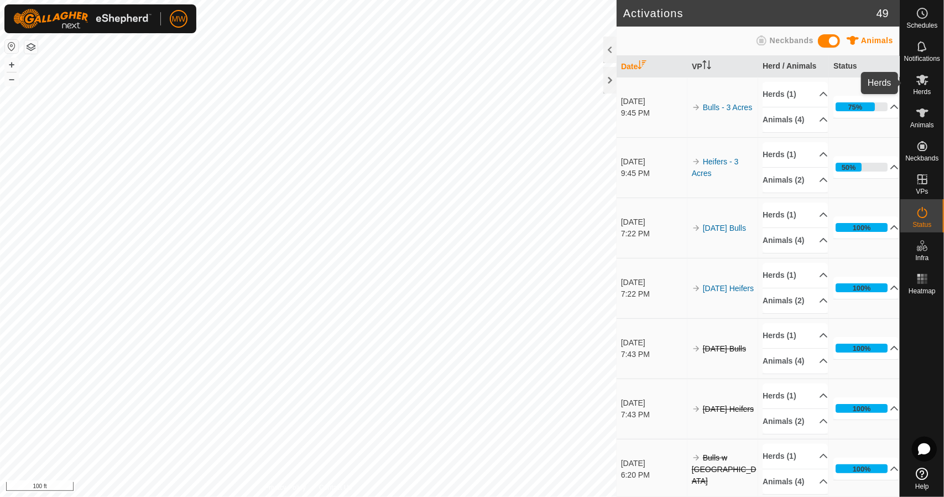
click at [926, 88] on span "Herds" at bounding box center [922, 91] width 18 height 7
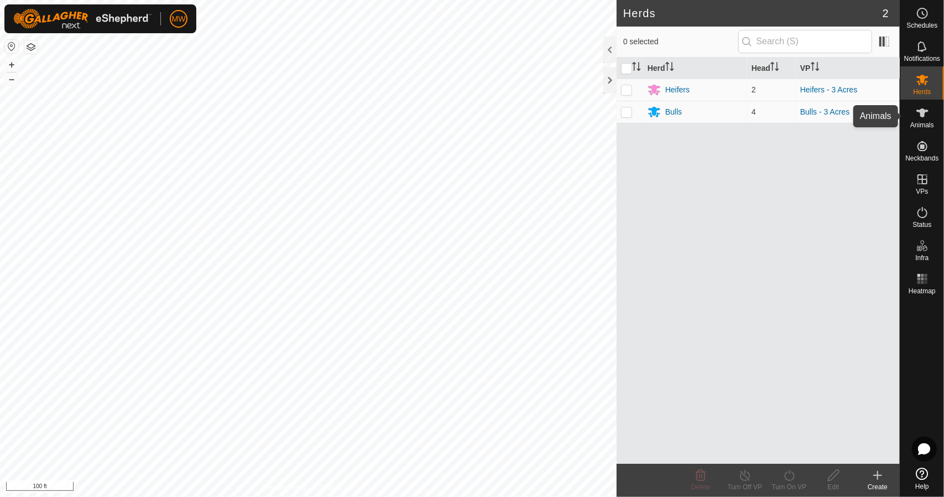
click at [921, 120] on es-animals-svg-icon at bounding box center [922, 113] width 20 height 18
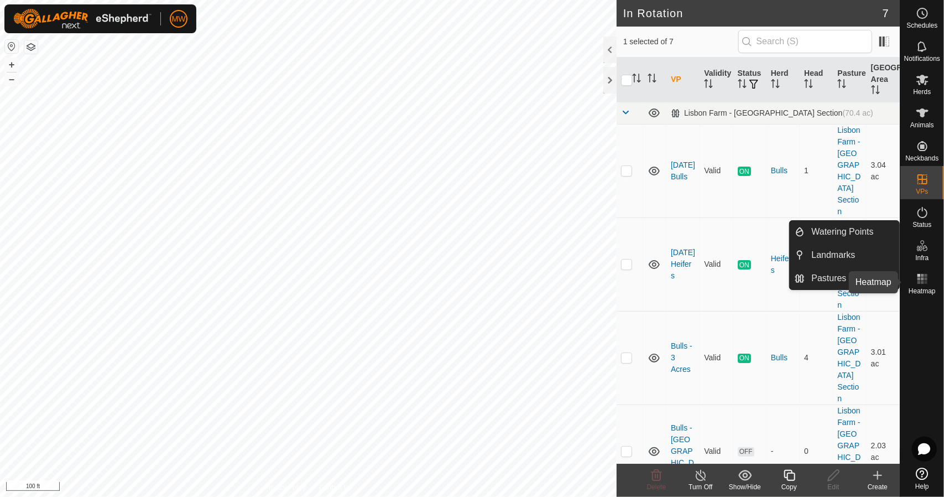
click at [918, 279] on rect at bounding box center [918, 278] width 3 height 3
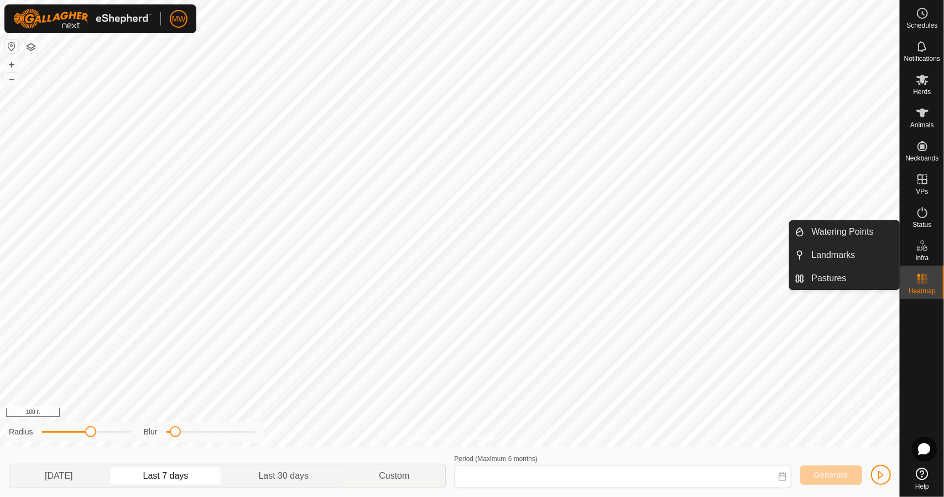
type input "Aug 10, 2025 - Aug 16, 2025"
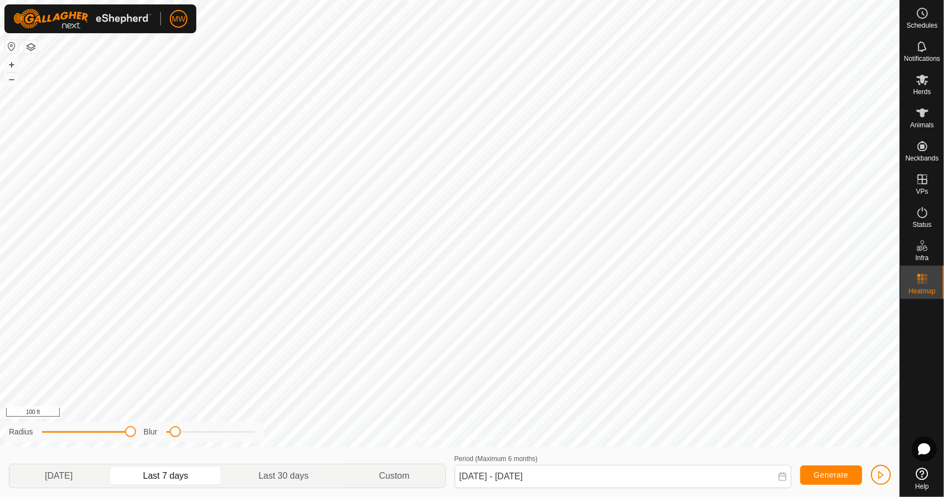
drag, startPoint x: 92, startPoint y: 428, endPoint x: 202, endPoint y: 426, distance: 109.5
click at [202, 426] on div "Radius Blur" at bounding box center [133, 431] width 259 height 20
click at [319, 435] on div "Privacy Policy Contact Us + – ⇧ i 100 ft Radius Blur Yesterday Last 7 days Last…" at bounding box center [450, 248] width 900 height 497
click at [917, 112] on icon at bounding box center [922, 112] width 13 height 13
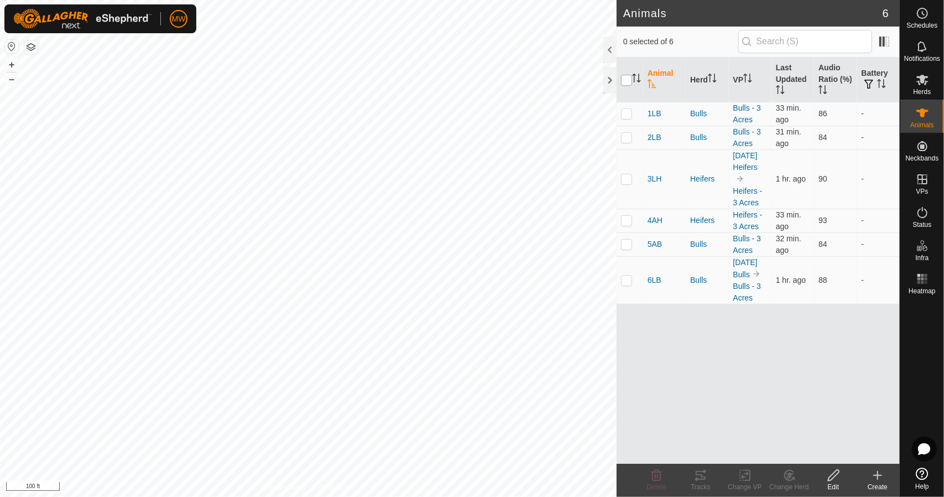
click at [629, 78] on input "checkbox" at bounding box center [626, 80] width 11 height 11
checkbox input "true"
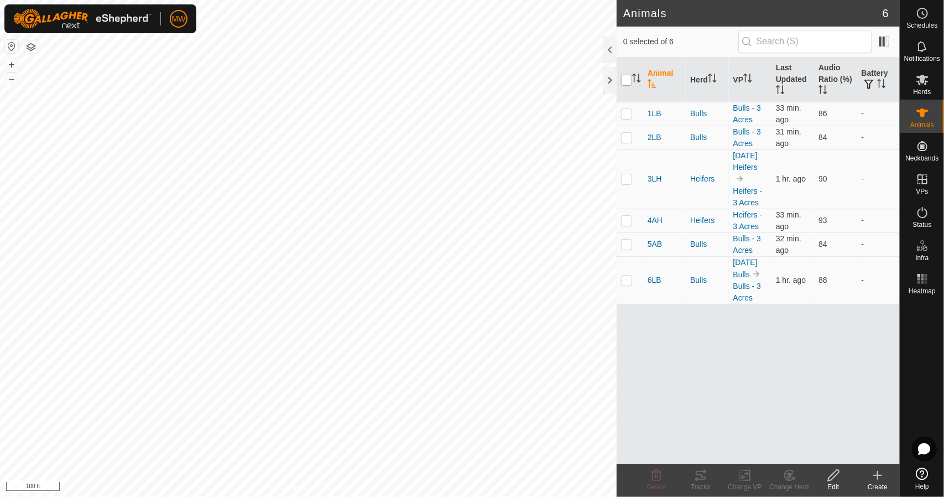
checkbox input "true"
click at [687, 484] on div "Tracks" at bounding box center [700, 487] width 44 height 10
click at [918, 213] on icon at bounding box center [922, 212] width 10 height 11
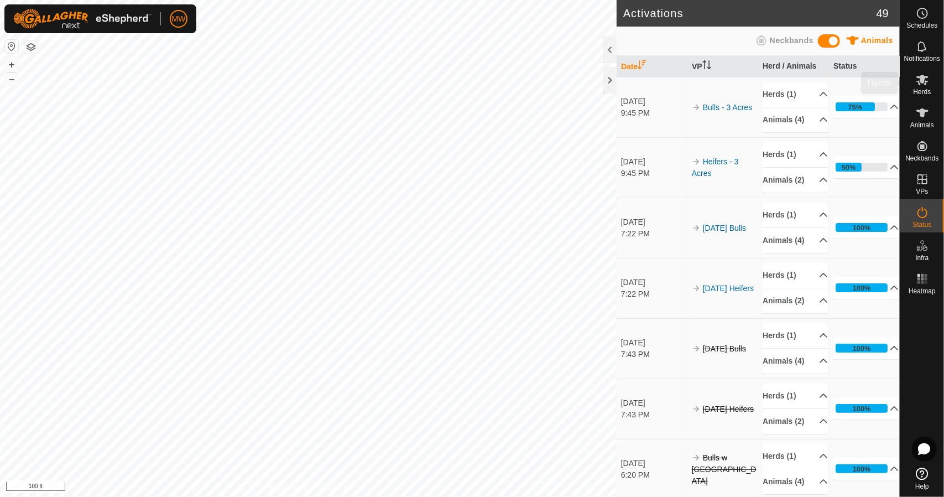
click at [920, 75] on icon at bounding box center [922, 79] width 13 height 13
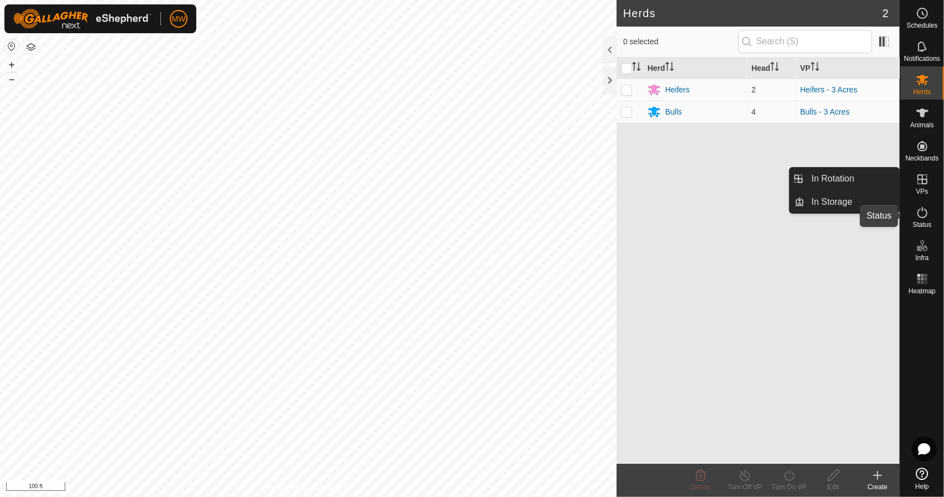
click at [932, 223] on div "Status" at bounding box center [922, 215] width 44 height 33
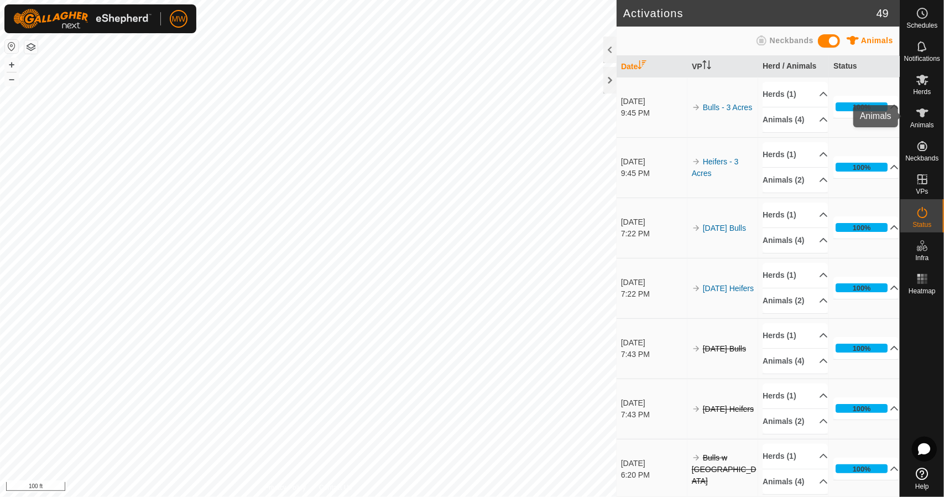
click at [922, 120] on es-animals-svg-icon at bounding box center [922, 113] width 20 height 18
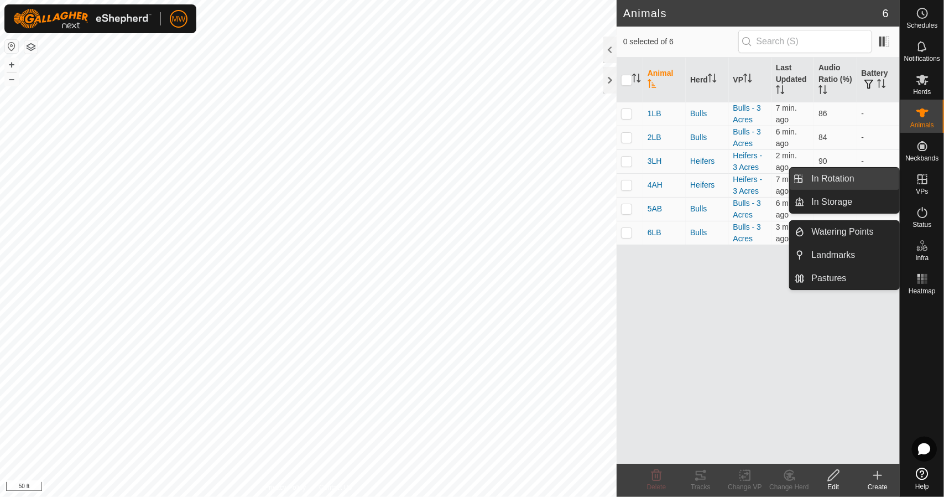
click at [866, 178] on link "In Rotation" at bounding box center [852, 179] width 95 height 22
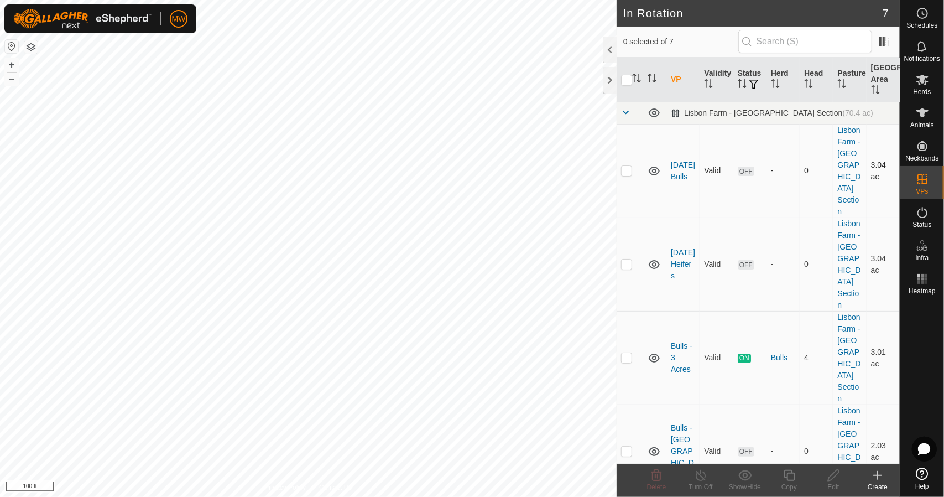
click at [633, 156] on td at bounding box center [630, 170] width 27 height 93
checkbox input "true"
click at [631, 259] on p-checkbox at bounding box center [626, 263] width 11 height 9
checkbox input "true"
click at [660, 477] on icon at bounding box center [656, 474] width 11 height 11
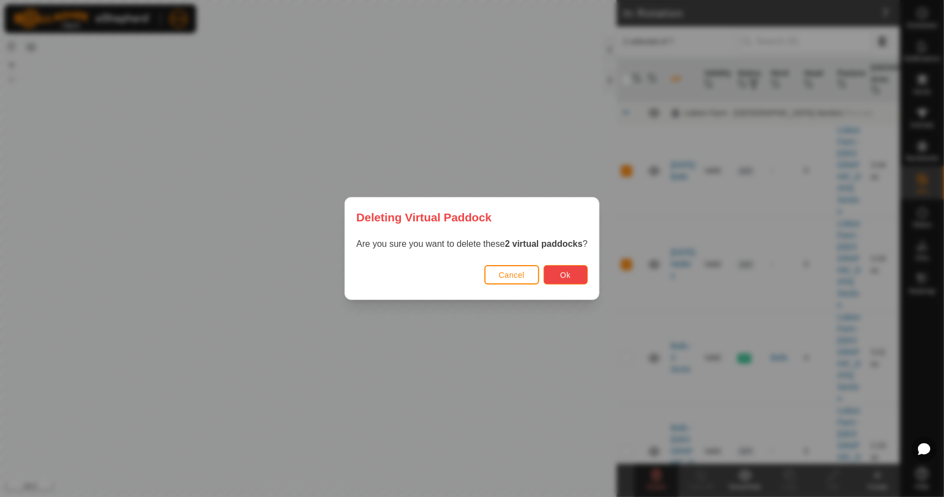
click at [554, 274] on button "Ok" at bounding box center [566, 274] width 44 height 19
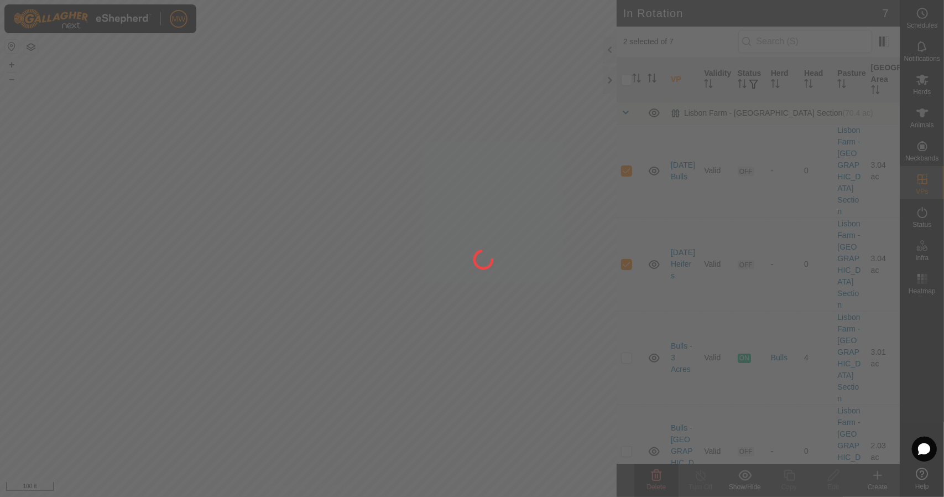
checkbox input "false"
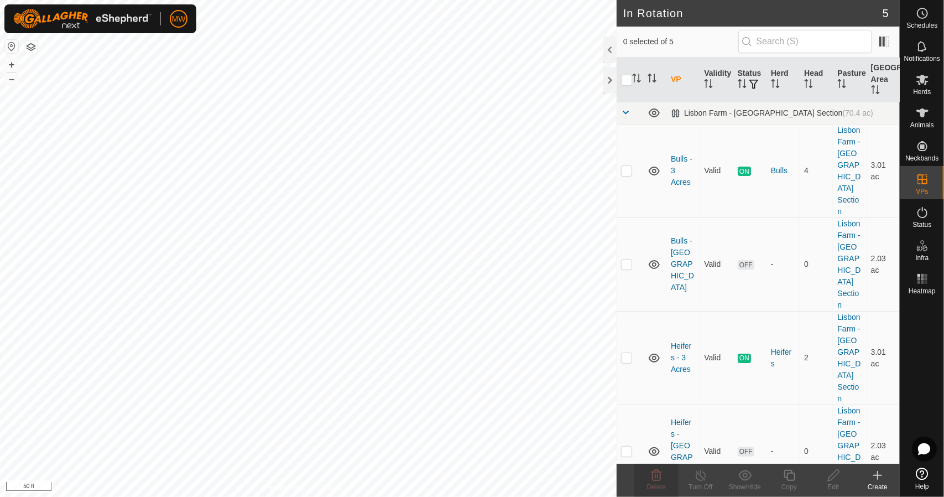
click at [878, 478] on icon at bounding box center [878, 475] width 0 height 8
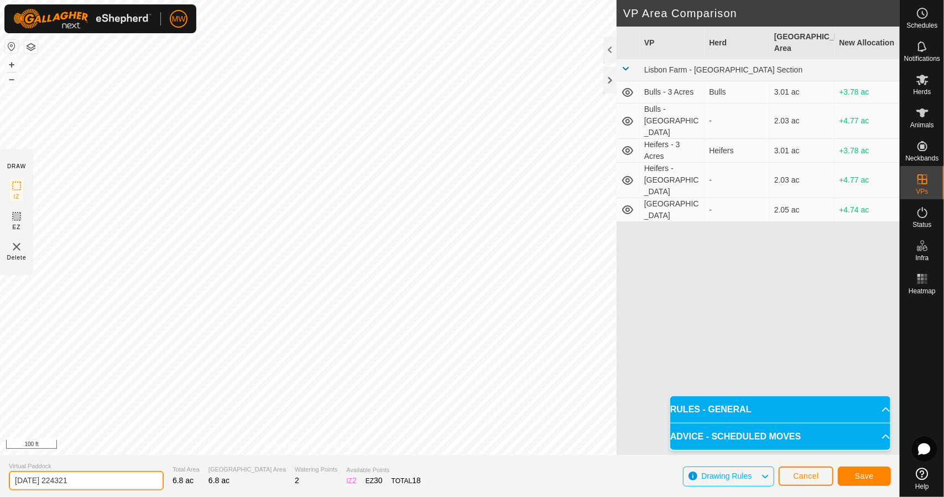
drag, startPoint x: 101, startPoint y: 476, endPoint x: 0, endPoint y: 471, distance: 101.3
click at [0, 471] on section "Virtual Paddock [DATE] 224321 Total Area 6.8 ac Grazing Area 6.8 ac Watering Po…" at bounding box center [450, 476] width 900 height 42
type input "T"
type input "C"
type input "Transition to [GEOGRAPHIC_DATA]"
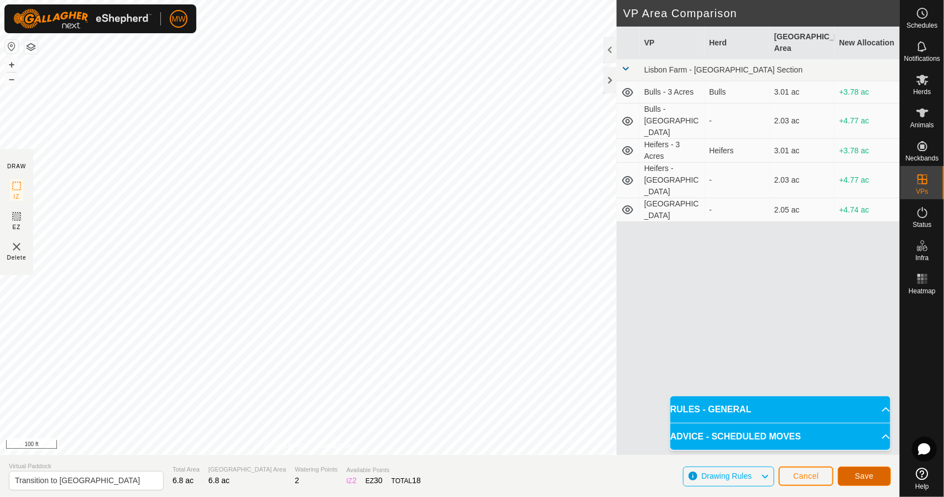
click at [854, 477] on button "Save" at bounding box center [864, 475] width 53 height 19
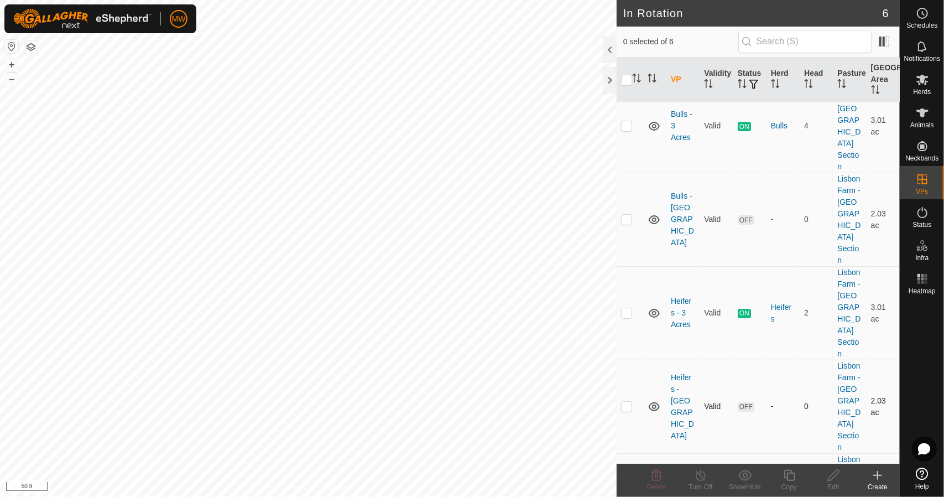
scroll to position [80, 0]
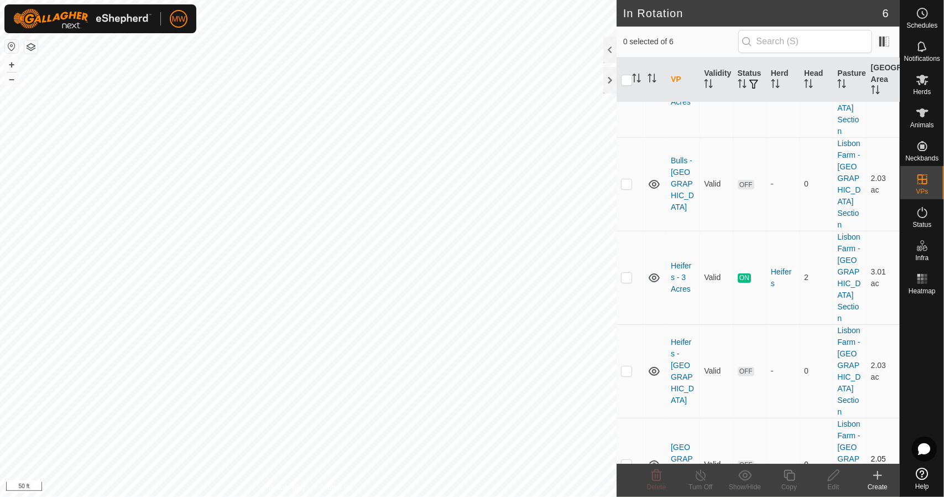
click at [648, 458] on icon at bounding box center [654, 464] width 13 height 13
click at [650, 464] on icon at bounding box center [650, 465] width 2 height 2
click at [648, 458] on icon at bounding box center [654, 464] width 13 height 13
click at [676, 337] on link "Heifers - [GEOGRAPHIC_DATA]" at bounding box center [682, 370] width 23 height 67
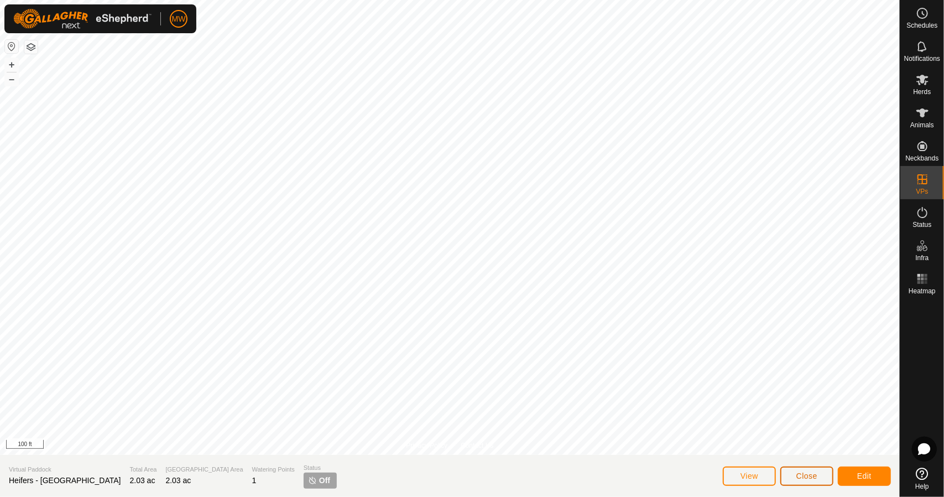
click at [800, 473] on span "Close" at bounding box center [806, 475] width 21 height 9
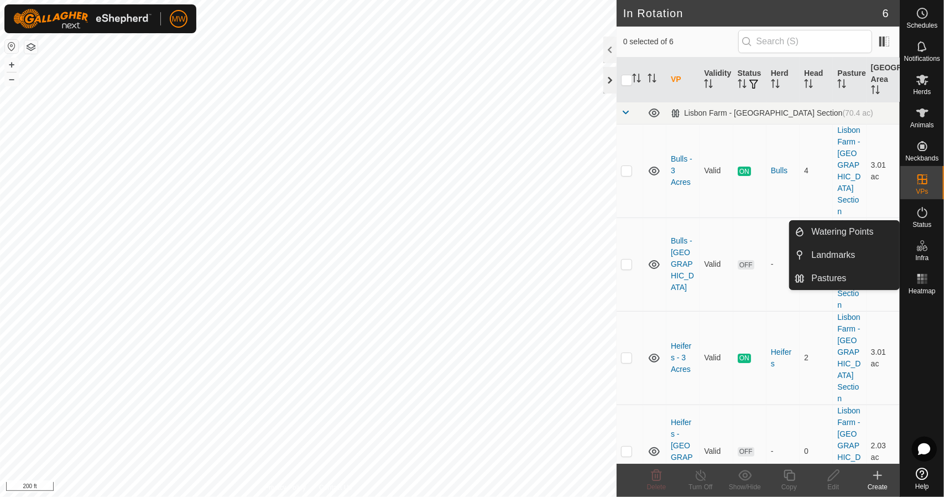
click at [614, 75] on div at bounding box center [609, 80] width 13 height 27
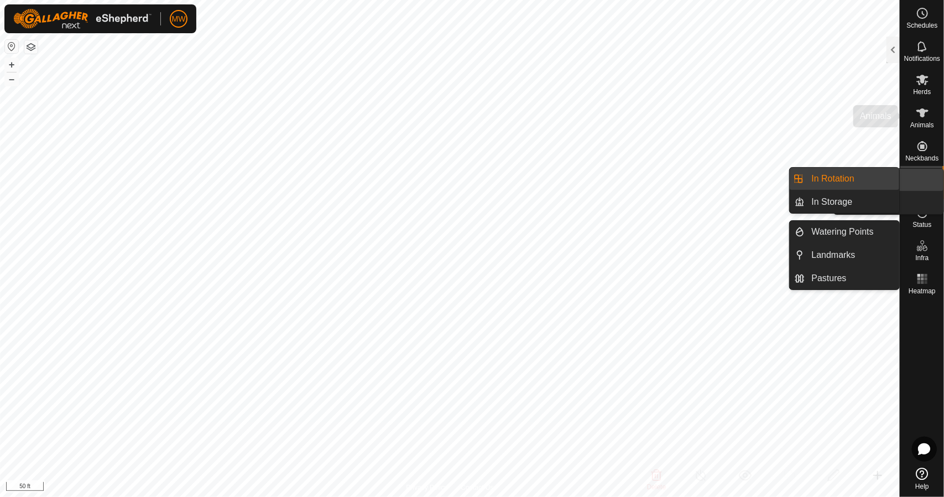
click at [920, 117] on icon at bounding box center [922, 112] width 13 height 13
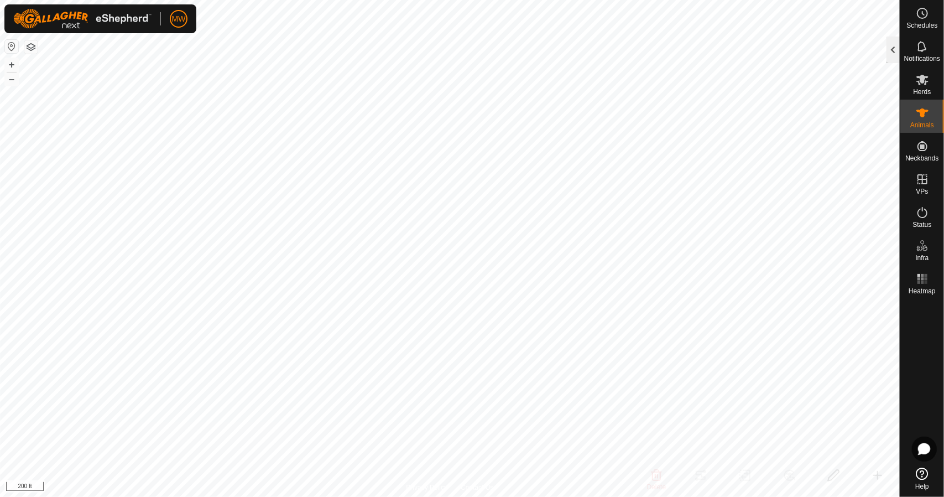
click at [892, 55] on div at bounding box center [892, 49] width 13 height 27
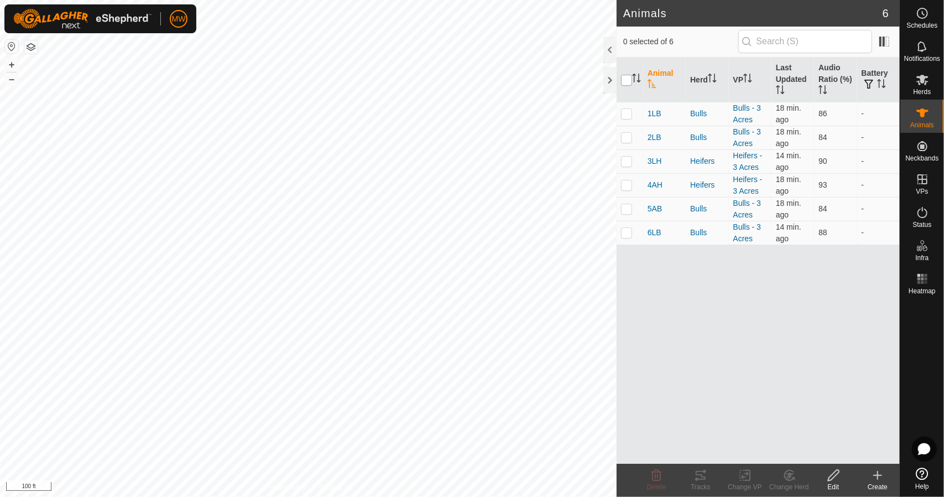
click at [630, 81] on input "checkbox" at bounding box center [626, 80] width 11 height 11
checkbox input "true"
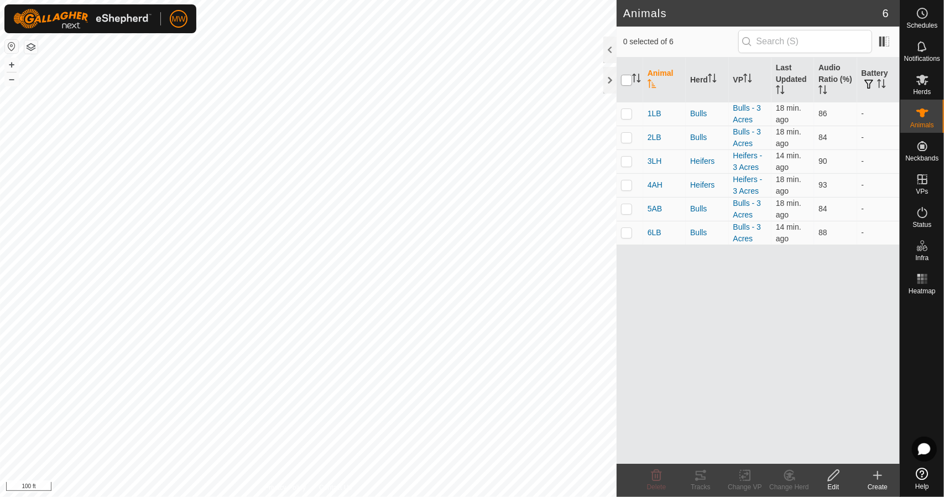
checkbox input "true"
click at [695, 476] on icon at bounding box center [700, 474] width 13 height 13
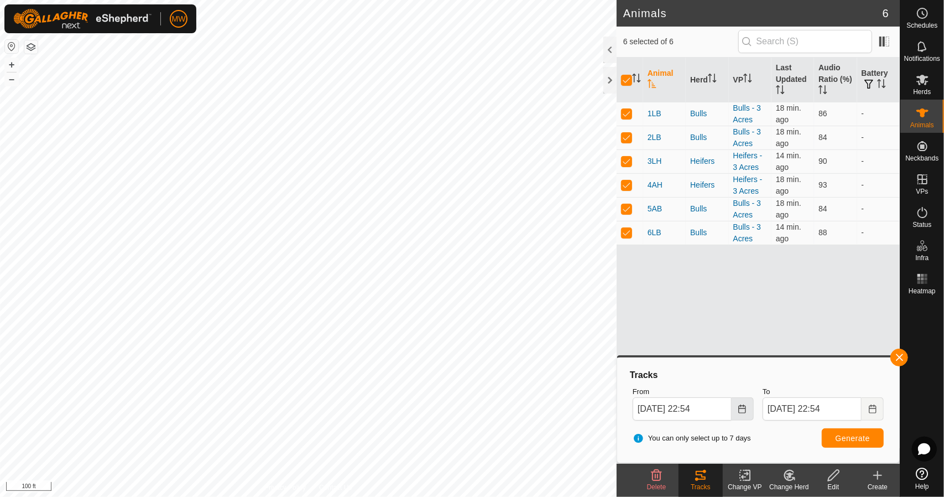
click at [745, 411] on icon "Choose Date" at bounding box center [742, 408] width 9 height 9
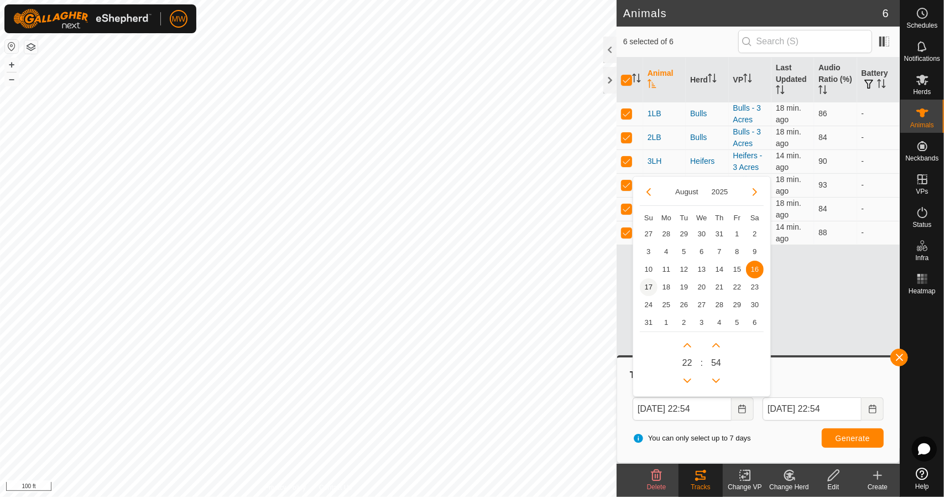
click at [652, 284] on span "17" at bounding box center [649, 287] width 18 height 18
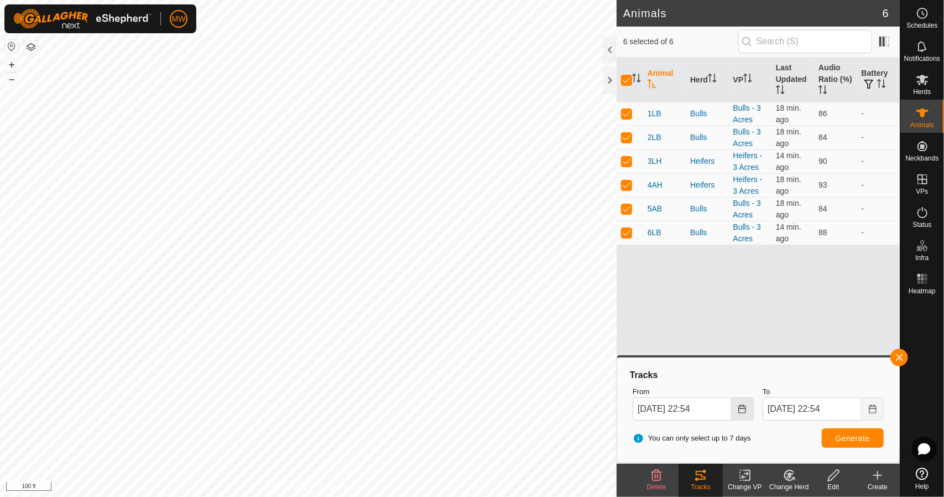
click at [741, 404] on icon "Choose Date" at bounding box center [742, 408] width 7 height 9
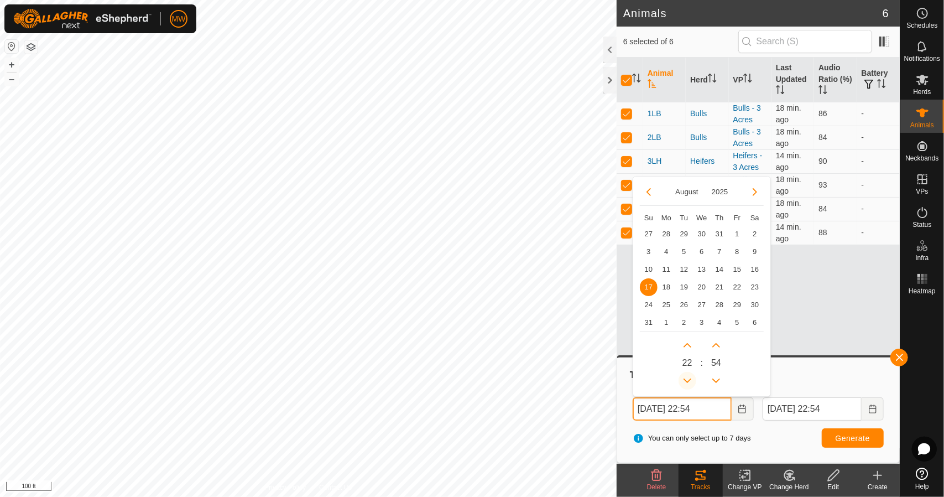
click at [687, 375] on button "Previous Hour" at bounding box center [687, 381] width 18 height 18
click at [687, 376] on span "Previous Hour" at bounding box center [687, 376] width 0 height 0
click at [687, 375] on button "Previous Hour" at bounding box center [687, 381] width 18 height 18
type input "[DATE] 18:54"
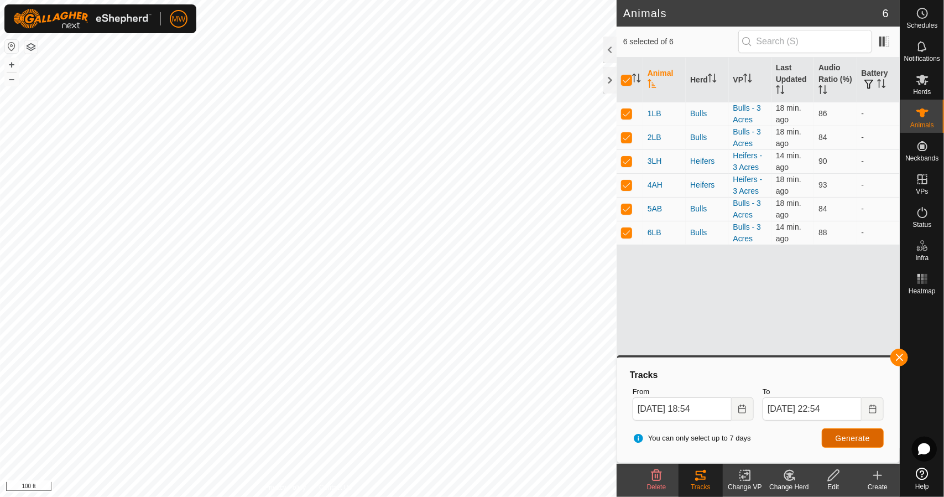
click at [843, 434] on span "Generate" at bounding box center [853, 438] width 34 height 9
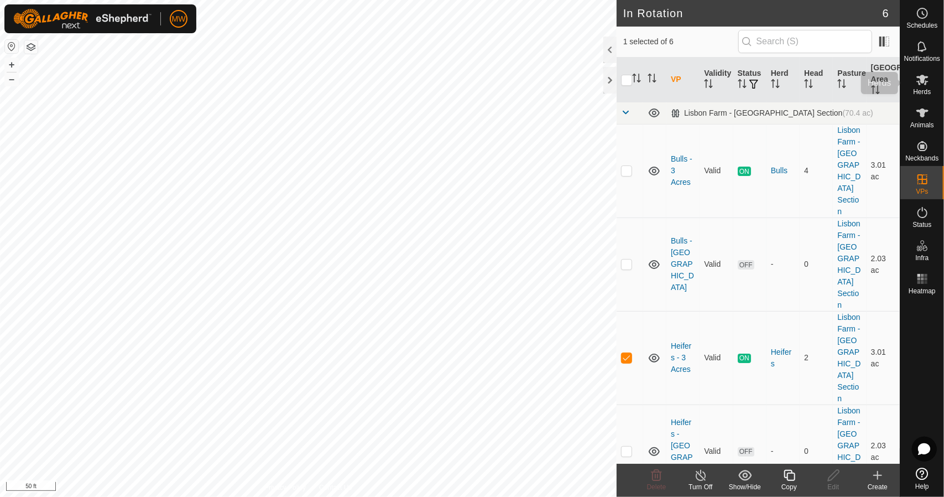
drag, startPoint x: 916, startPoint y: 98, endPoint x: 919, endPoint y: 108, distance: 10.3
click at [916, 98] on div "Herds" at bounding box center [922, 82] width 44 height 33
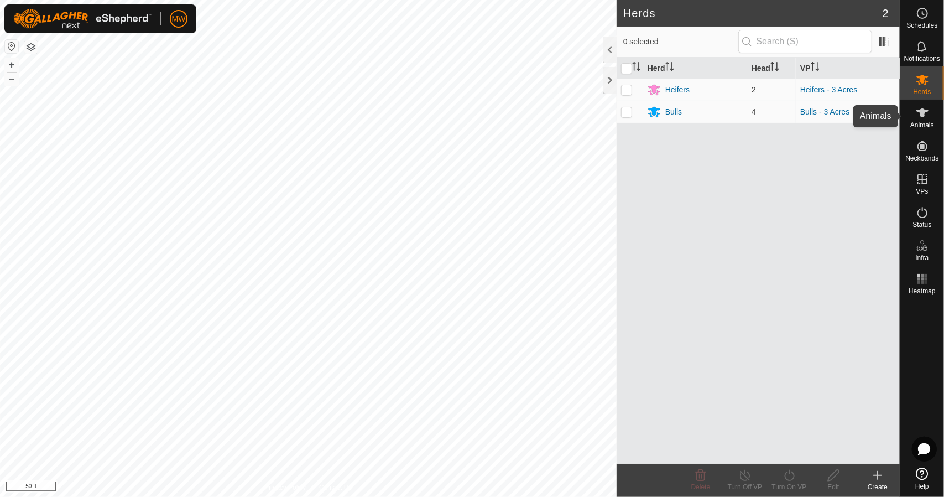
click at [922, 119] on icon at bounding box center [922, 112] width 13 height 13
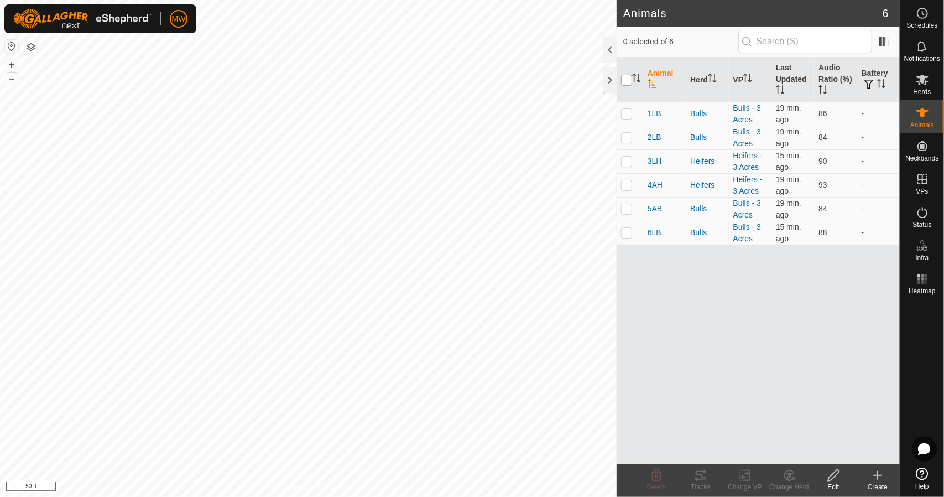
click at [630, 81] on input "checkbox" at bounding box center [626, 80] width 11 height 11
checkbox input "true"
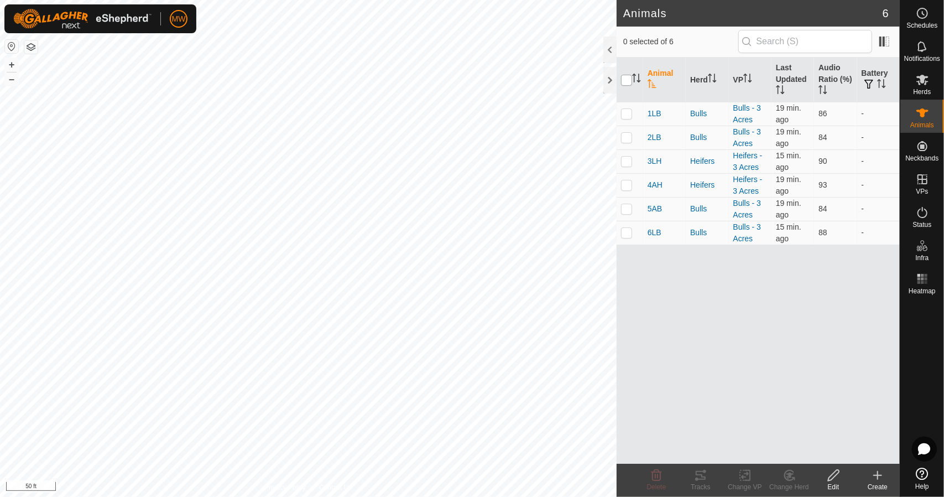
checkbox input "true"
click at [706, 476] on icon at bounding box center [700, 474] width 13 height 13
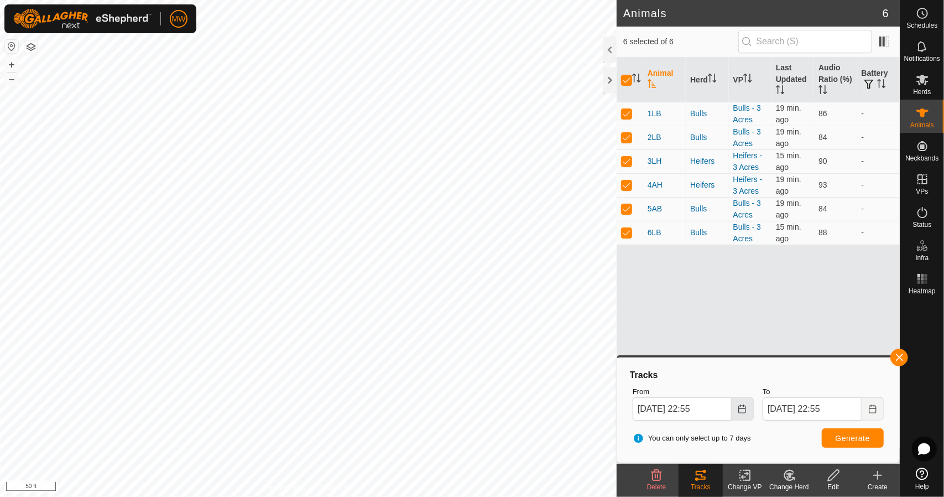
click at [735, 404] on button "Choose Date" at bounding box center [743, 408] width 22 height 23
click at [35, 50] on button "button" at bounding box center [30, 46] width 13 height 13
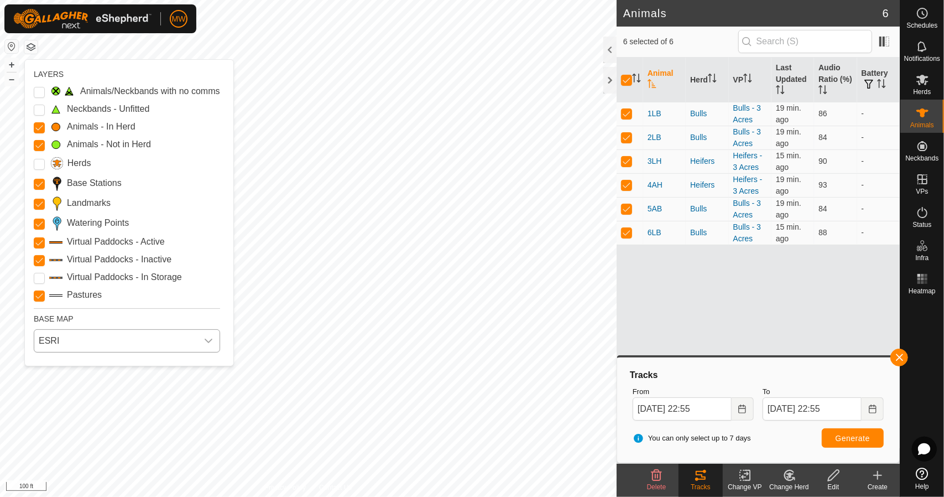
click at [66, 345] on span "ESRI" at bounding box center [115, 341] width 163 height 22
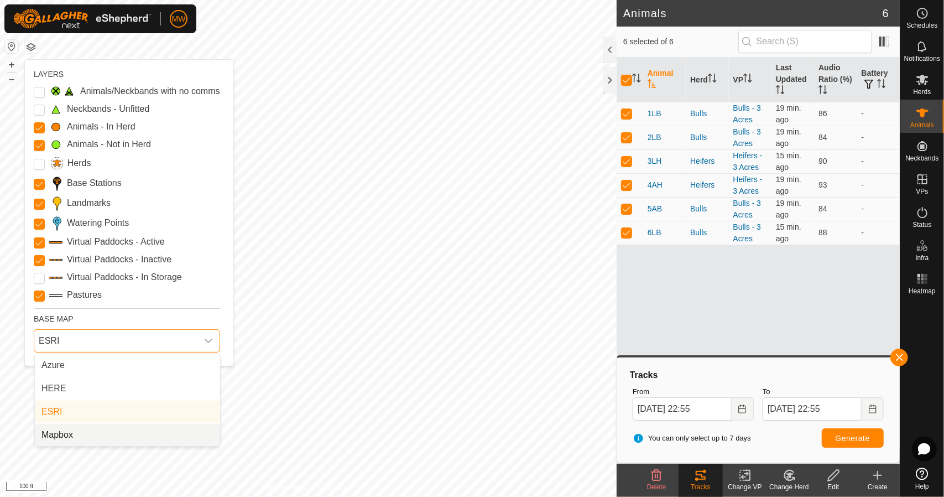
click at [81, 440] on li "Mapbox" at bounding box center [127, 435] width 185 height 22
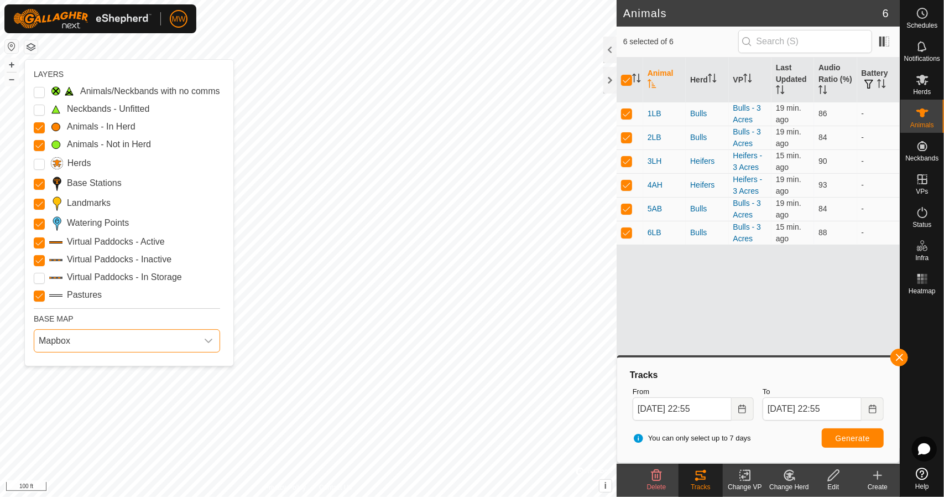
click at [99, 337] on span "Mapbox" at bounding box center [115, 341] width 163 height 22
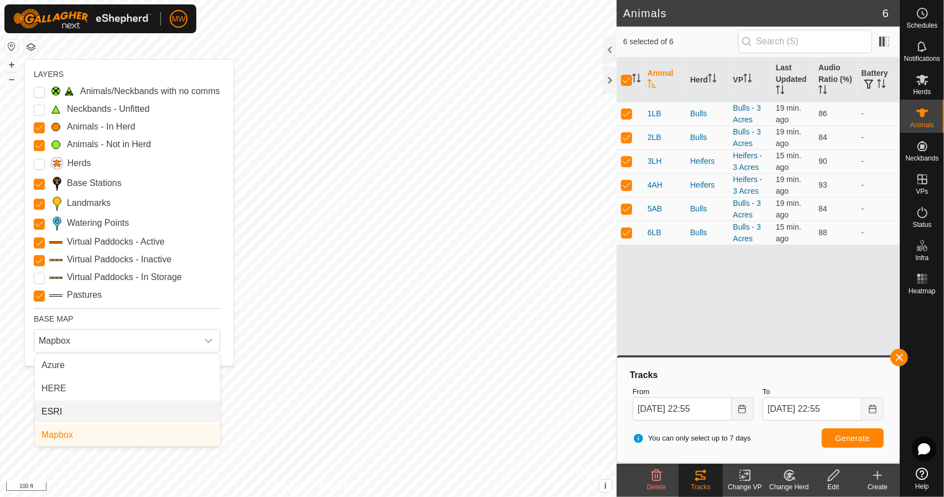
click at [90, 415] on li "ESRI" at bounding box center [127, 411] width 185 height 22
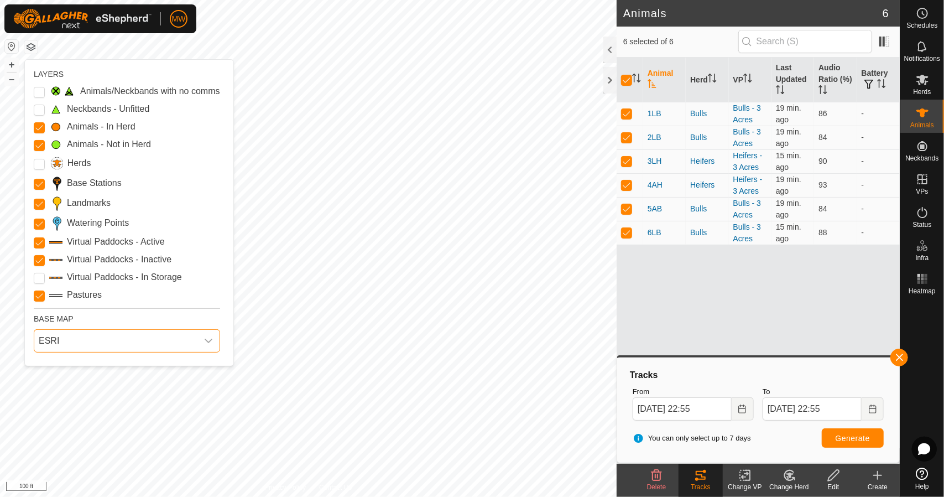
click at [152, 343] on span "ESRI" at bounding box center [115, 341] width 163 height 22
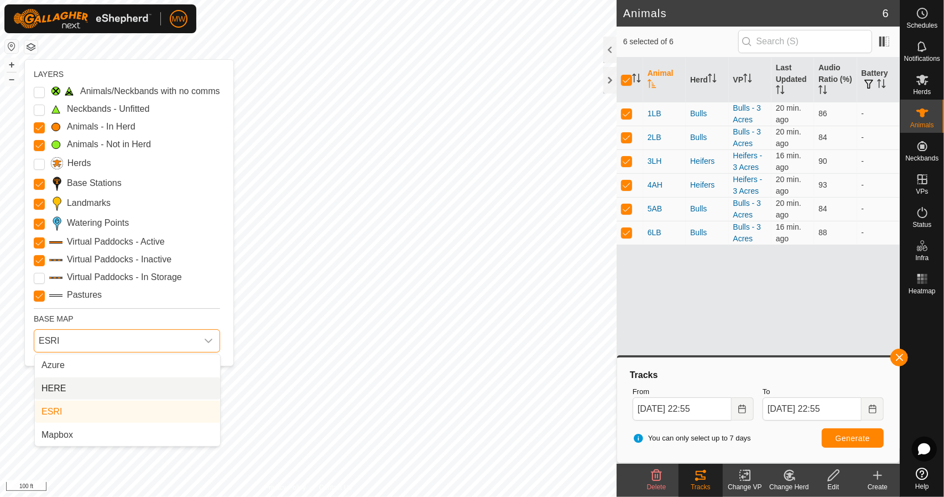
click at [95, 390] on li "HERE" at bounding box center [127, 388] width 185 height 22
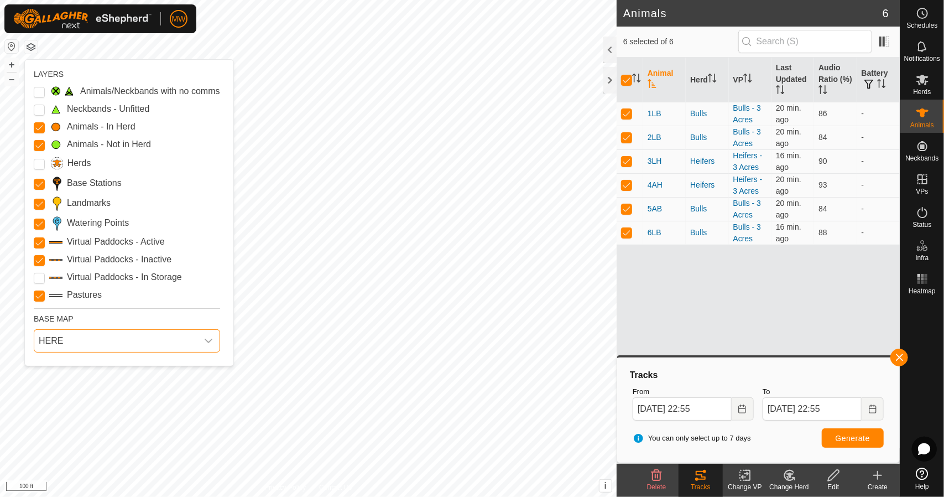
click at [138, 344] on span "HERE" at bounding box center [115, 341] width 163 height 22
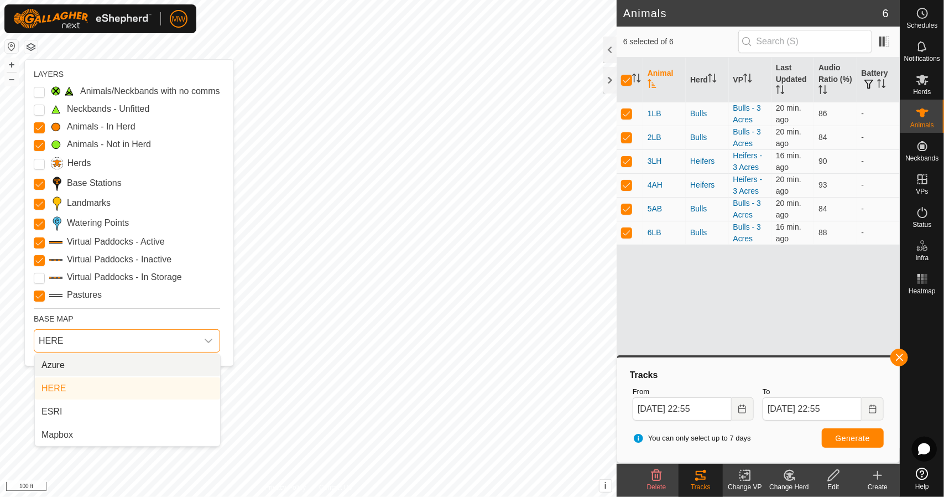
click at [116, 369] on li "Azure" at bounding box center [127, 365] width 185 height 22
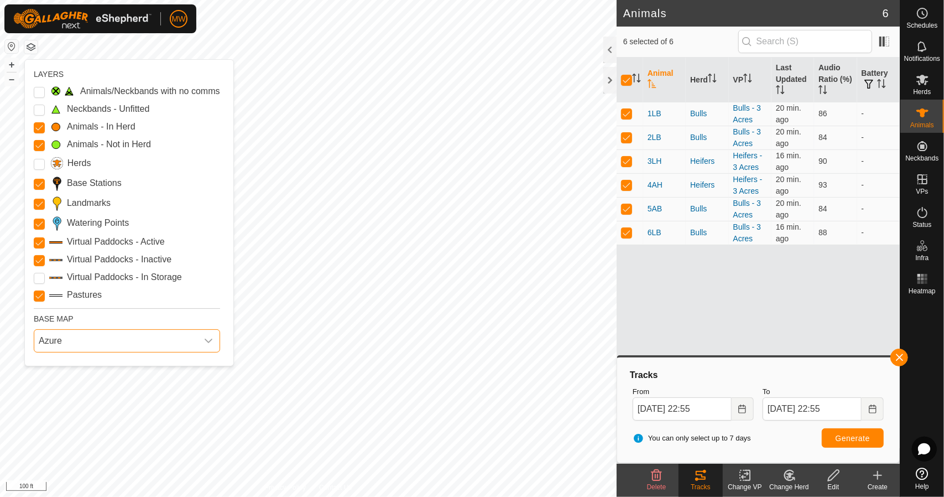
click at [143, 334] on span "Azure" at bounding box center [115, 341] width 163 height 22
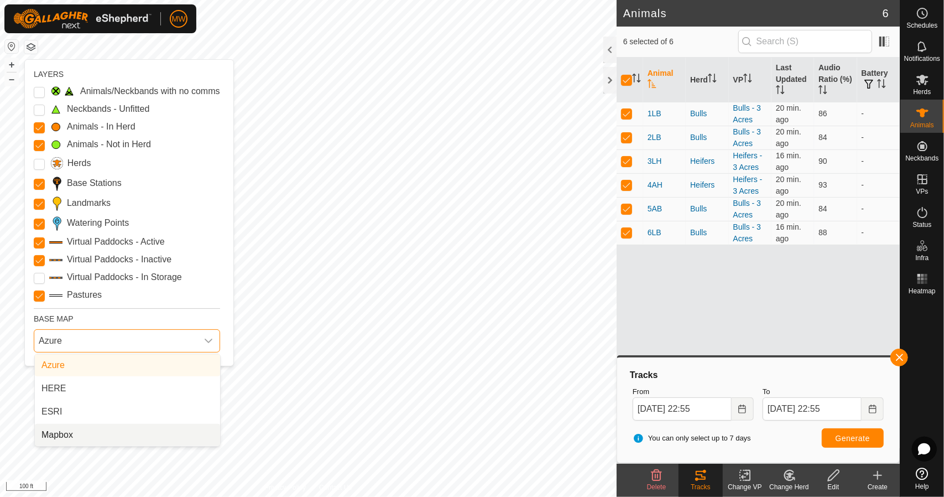
click at [94, 414] on li "ESRI" at bounding box center [127, 411] width 185 height 22
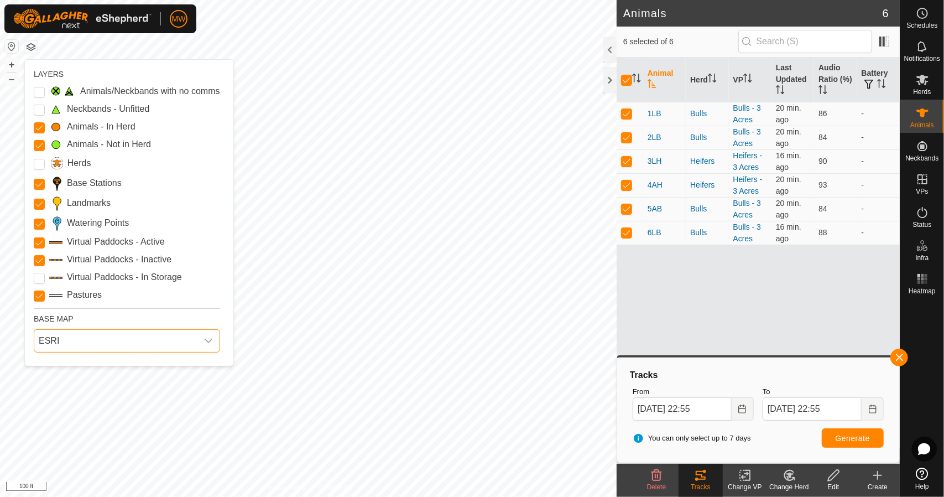
click at [33, 47] on button "button" at bounding box center [30, 46] width 13 height 13
